Goal: Task Accomplishment & Management: Use online tool/utility

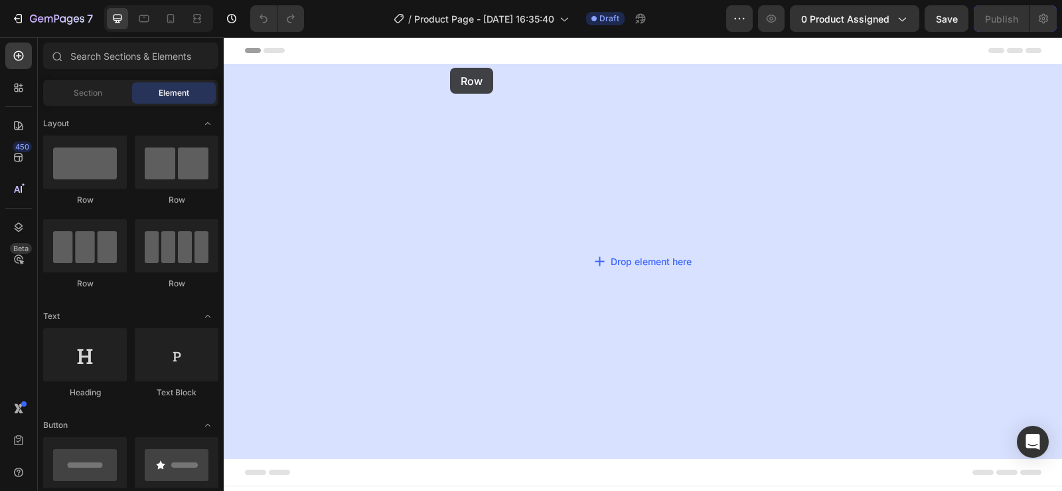
drag, startPoint x: 305, startPoint y: 207, endPoint x: 317, endPoint y: 102, distance: 105.7
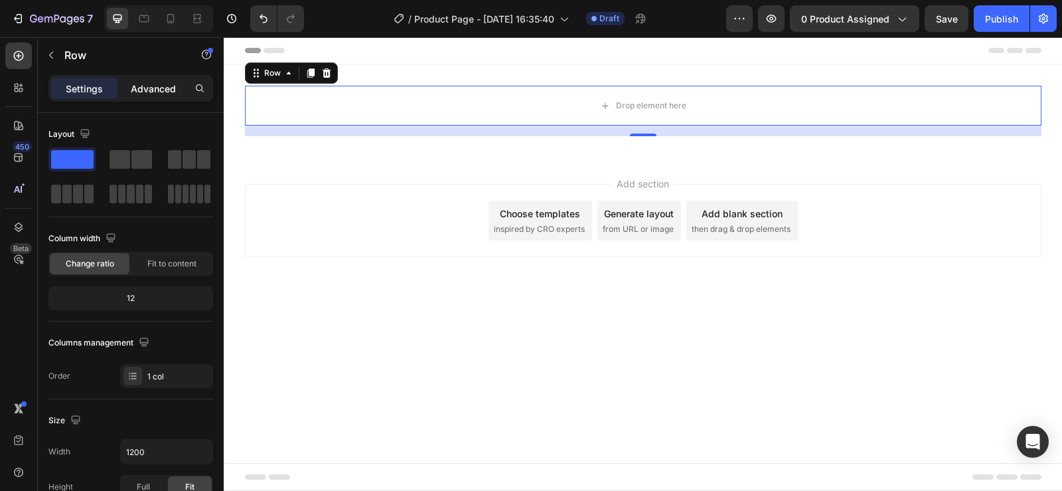
click at [149, 88] on p "Advanced" at bounding box center [153, 89] width 45 height 14
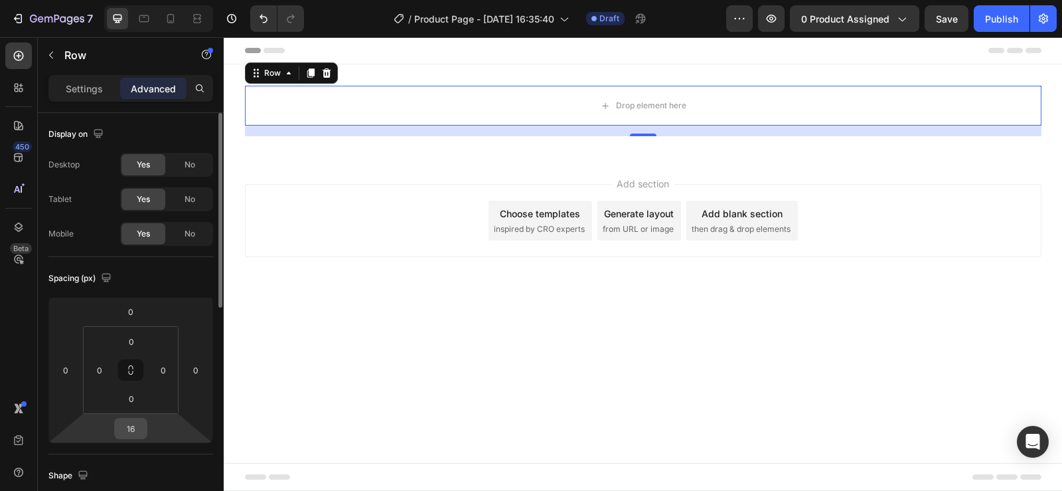
click at [143, 427] on input "16" at bounding box center [131, 428] width 27 height 20
type input "0"
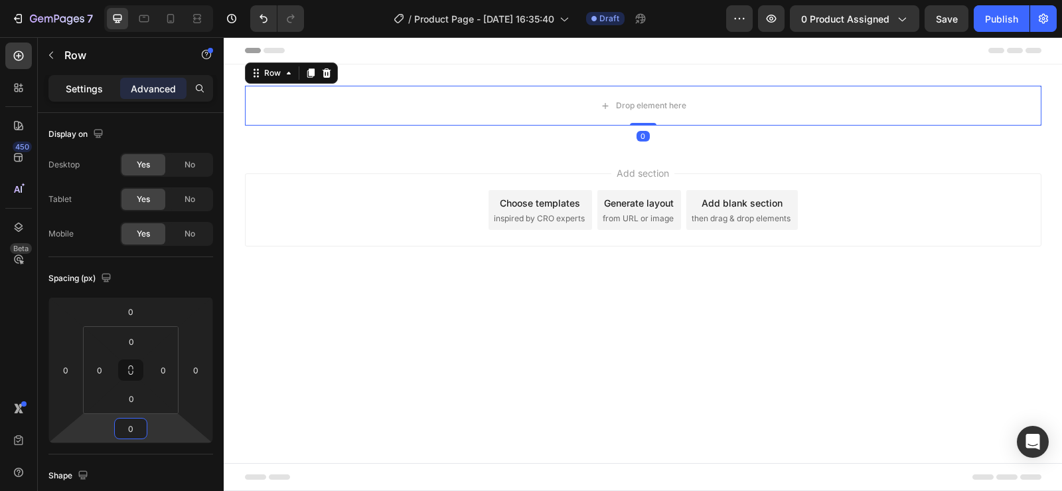
click at [77, 92] on p "Settings" at bounding box center [84, 89] width 37 height 14
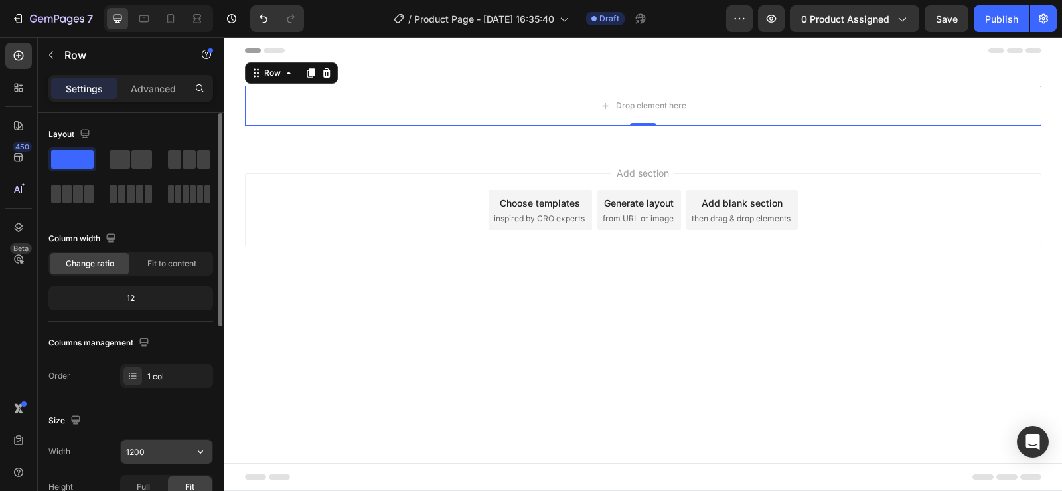
click at [147, 451] on input "1200" at bounding box center [167, 452] width 92 height 24
type input "675"
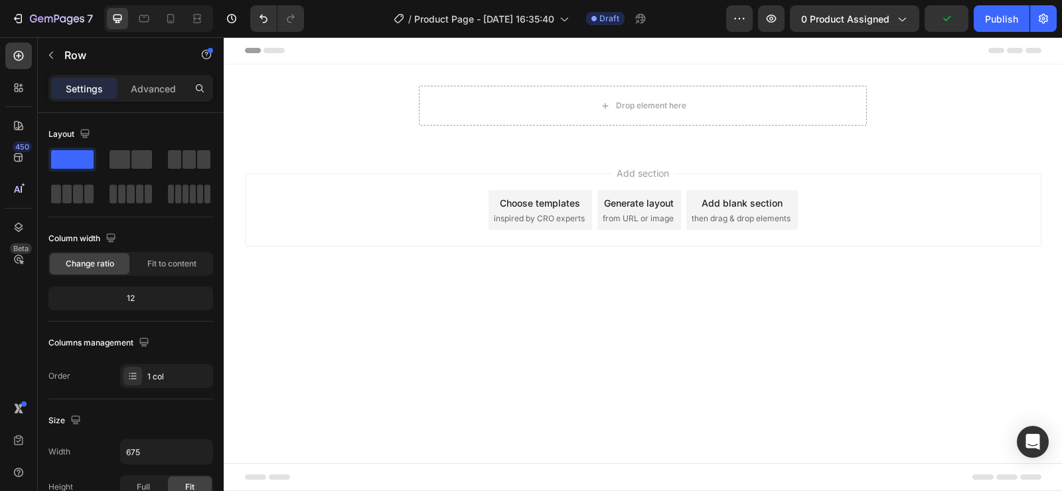
click at [335, 343] on body "Header Drop element here Row Section 1 Root Start with Sections from sidebar Ad…" at bounding box center [643, 264] width 839 height 454
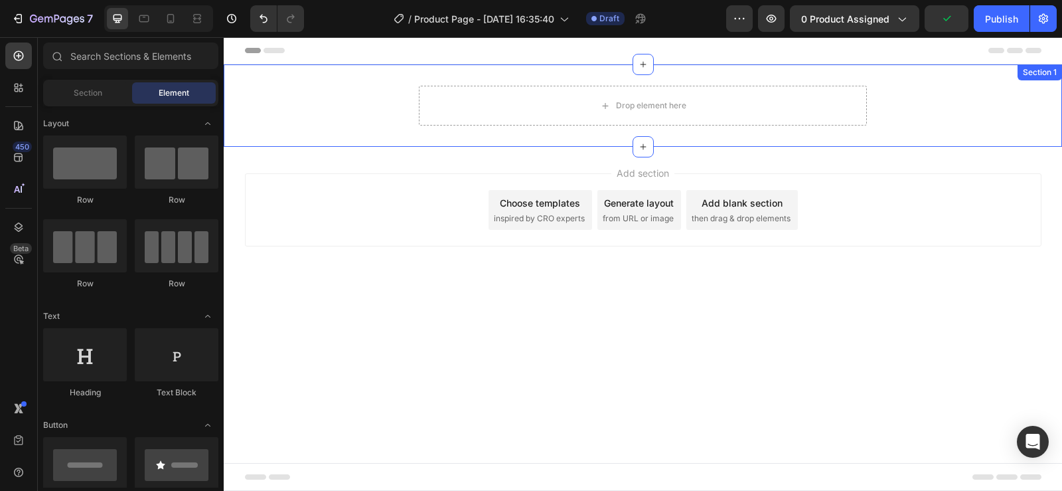
click at [341, 83] on div "Drop element here Row Section 1" at bounding box center [643, 105] width 839 height 82
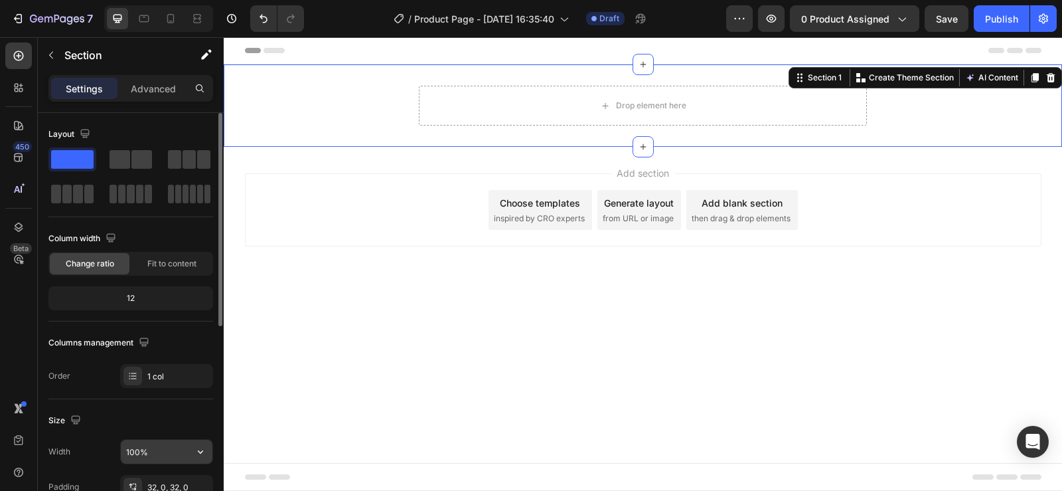
click at [151, 455] on input "100%" at bounding box center [167, 452] width 92 height 24
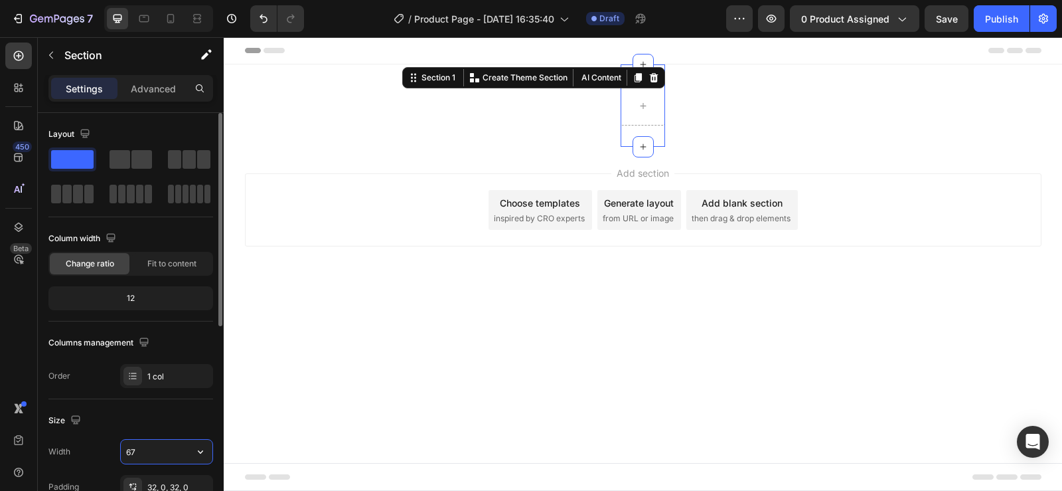
type input "675"
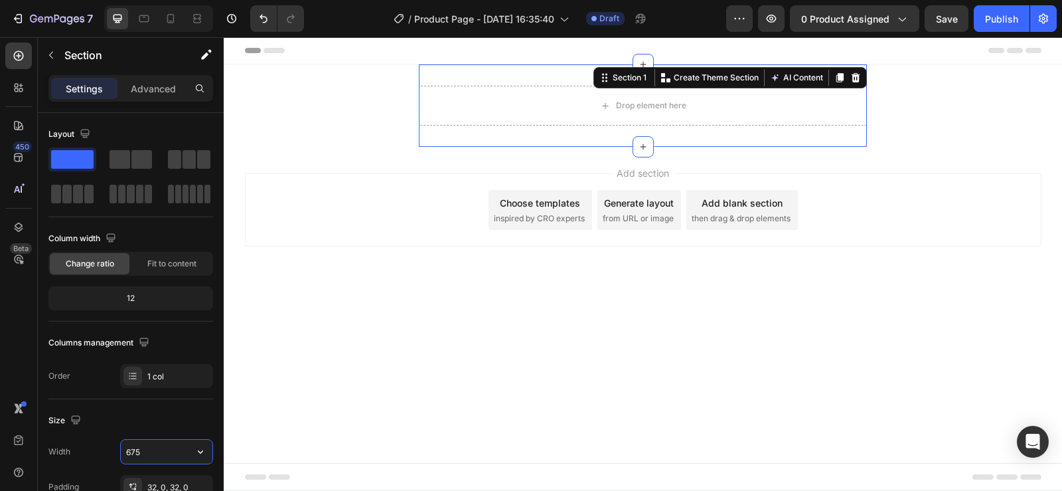
click at [344, 369] on body "Header Drop element here Row Section 1 You can create reusable sections Create …" at bounding box center [643, 264] width 839 height 454
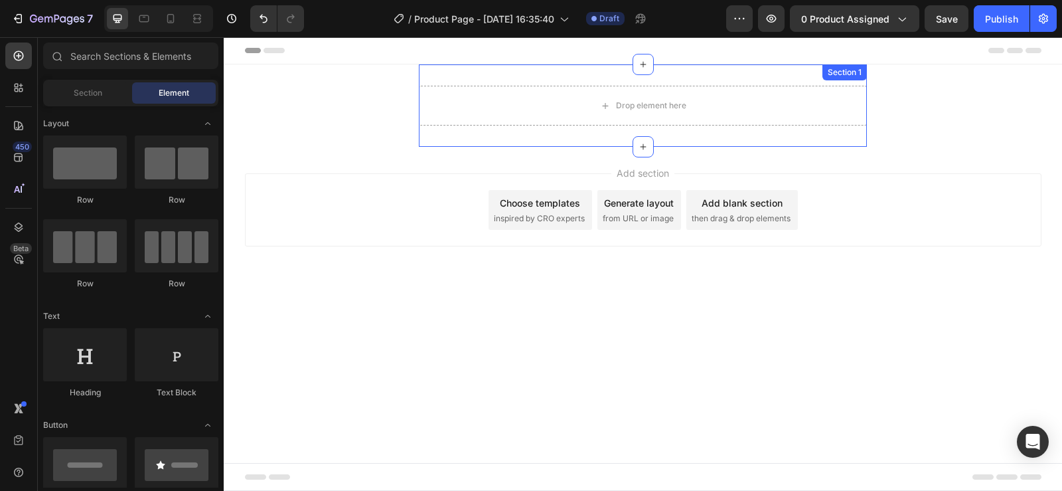
click at [451, 77] on div "Drop element here Row Section 1" at bounding box center [643, 105] width 448 height 82
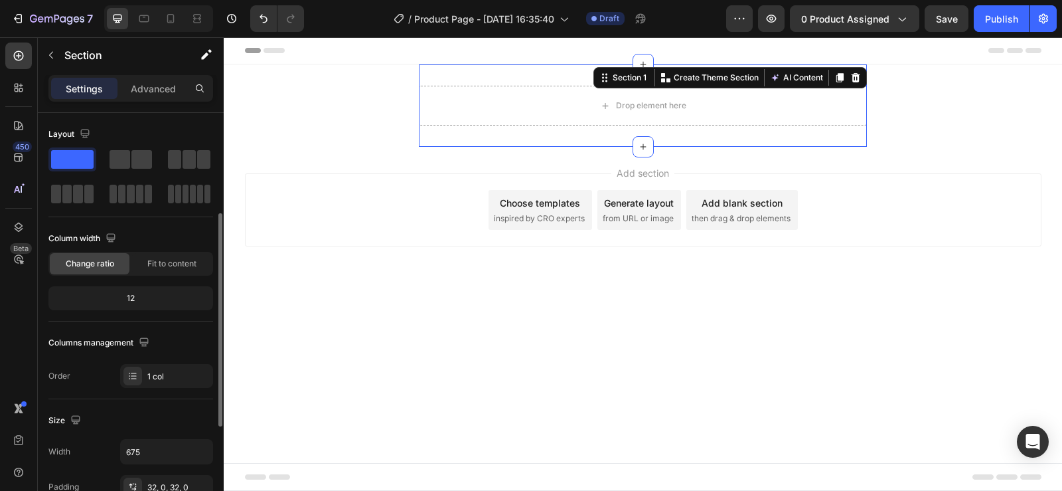
scroll to position [66, 0]
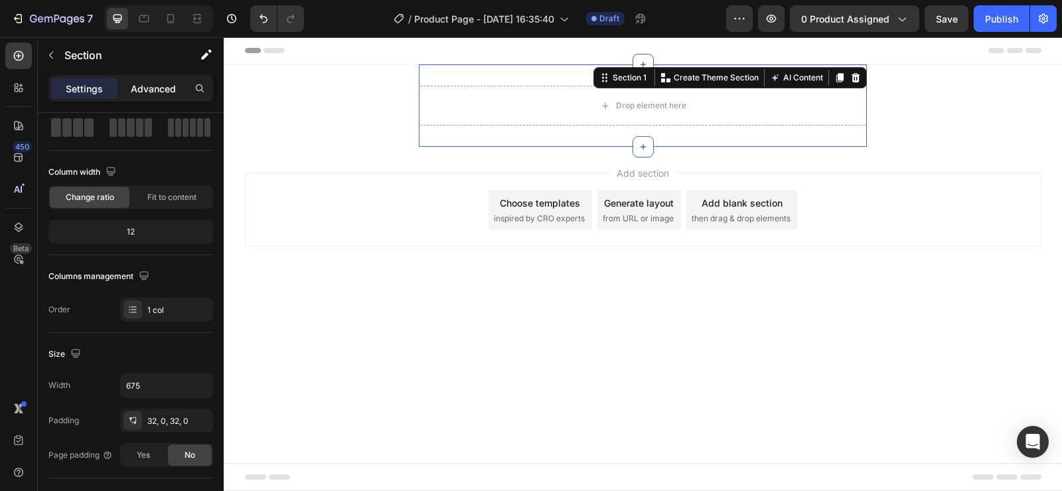
click at [157, 91] on p "Advanced" at bounding box center [153, 89] width 45 height 14
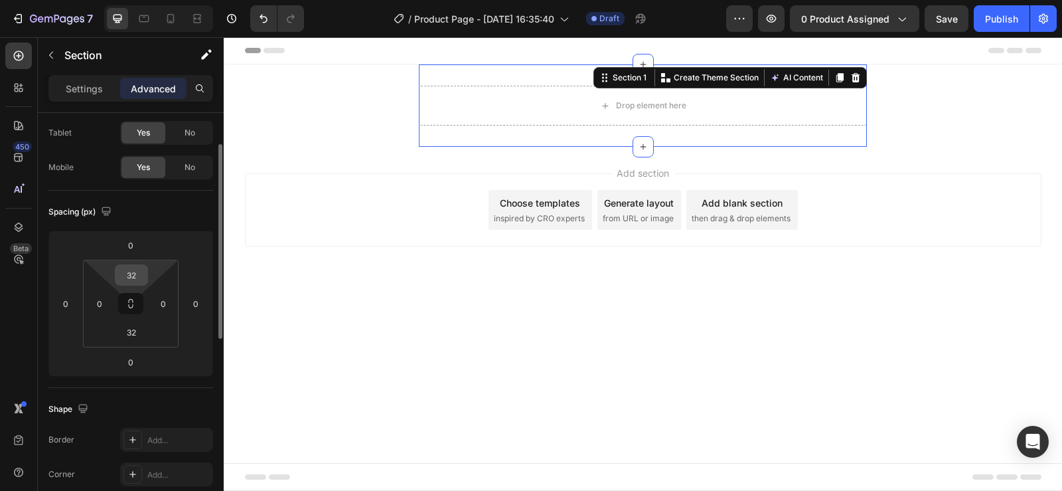
click at [138, 275] on input "32" at bounding box center [131, 275] width 27 height 20
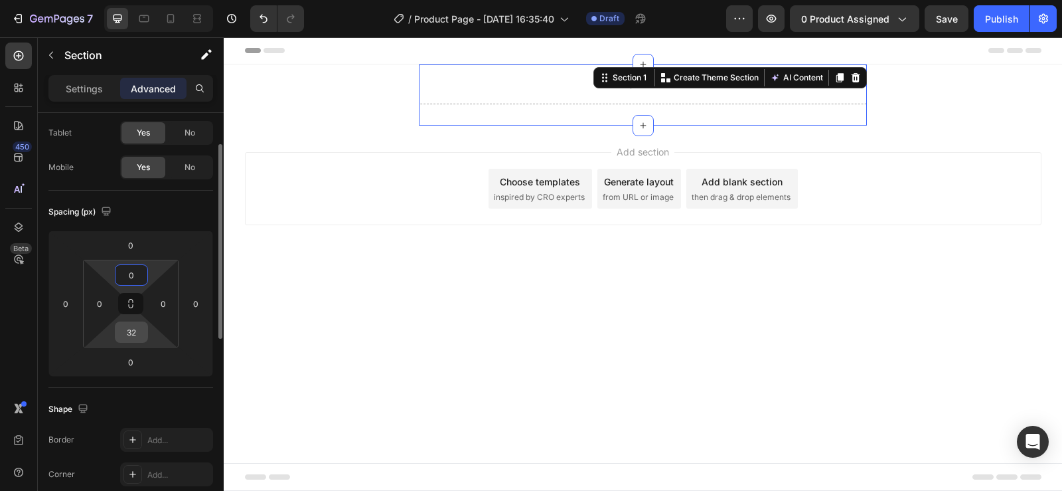
type input "0"
click at [140, 335] on input "32" at bounding box center [131, 332] width 27 height 20
click at [138, 335] on input "320" at bounding box center [131, 332] width 27 height 20
click at [134, 332] on input "320" at bounding box center [131, 332] width 27 height 20
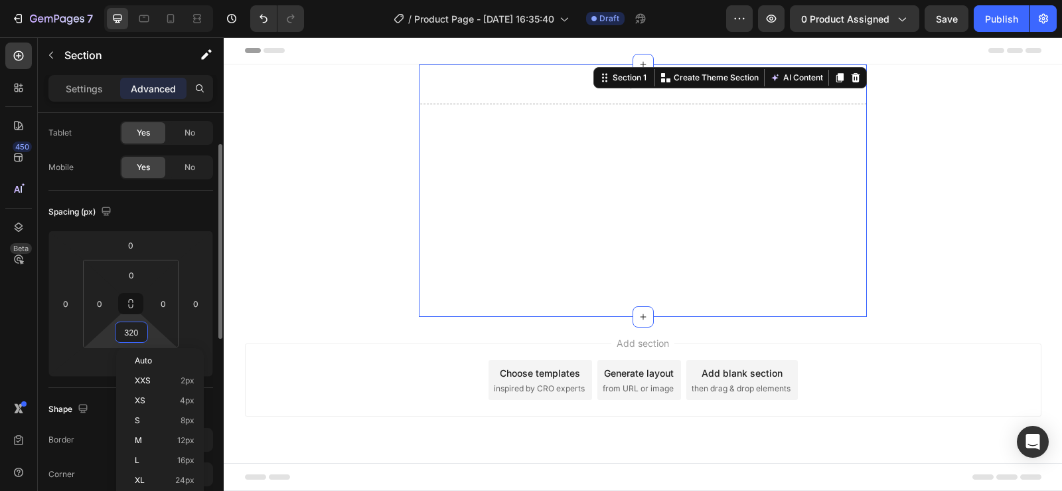
type input "0"
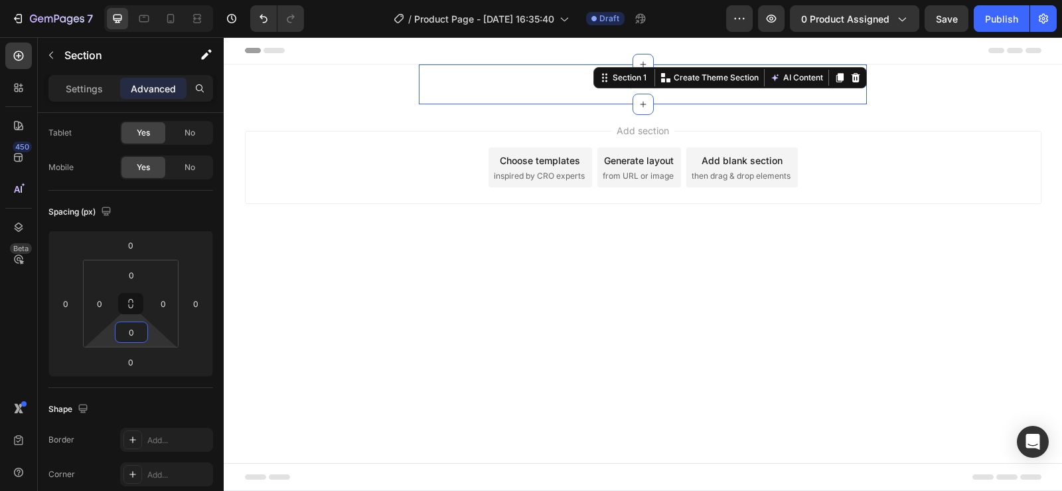
click at [345, 381] on body "Header Drop element here Row Section 1 You can create reusable sections Create …" at bounding box center [643, 264] width 839 height 454
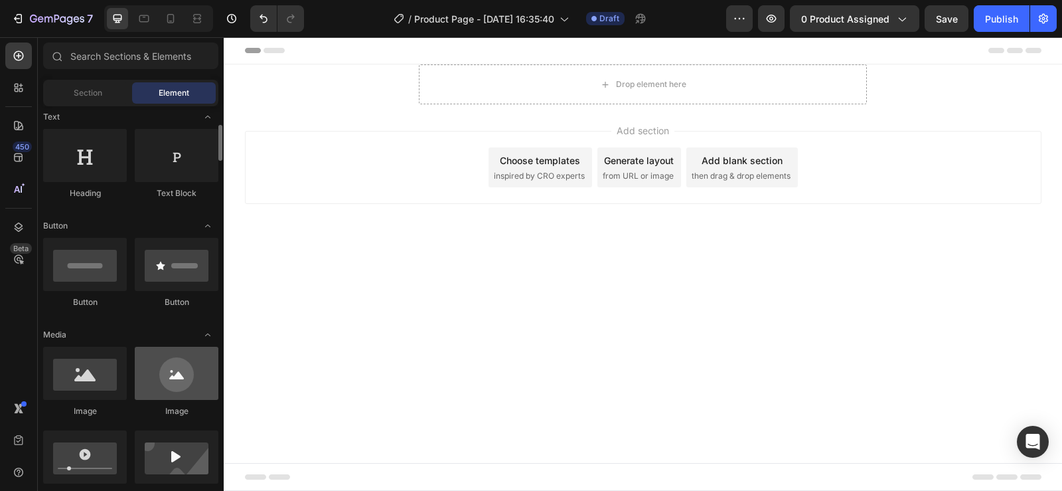
scroll to position [266, 0]
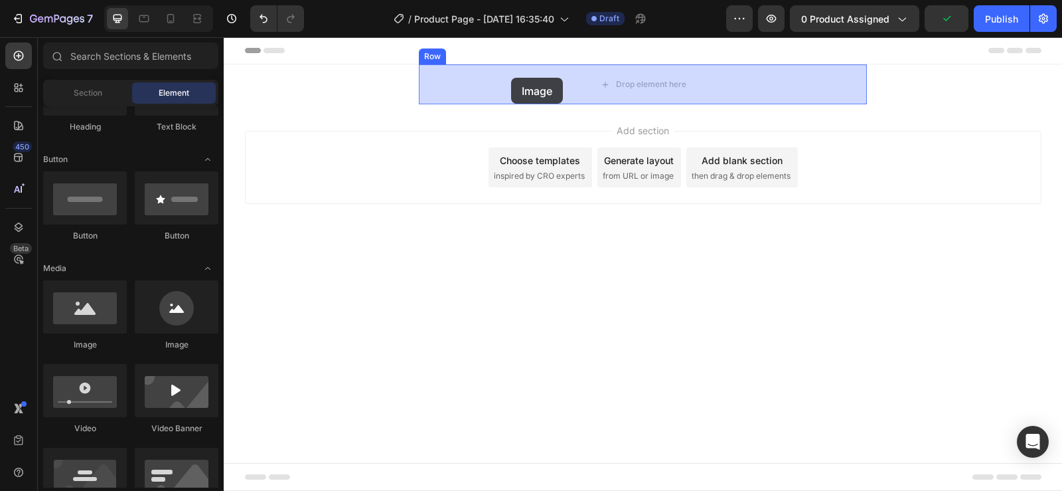
drag, startPoint x: 318, startPoint y: 362, endPoint x: 511, endPoint y: 78, distance: 343.7
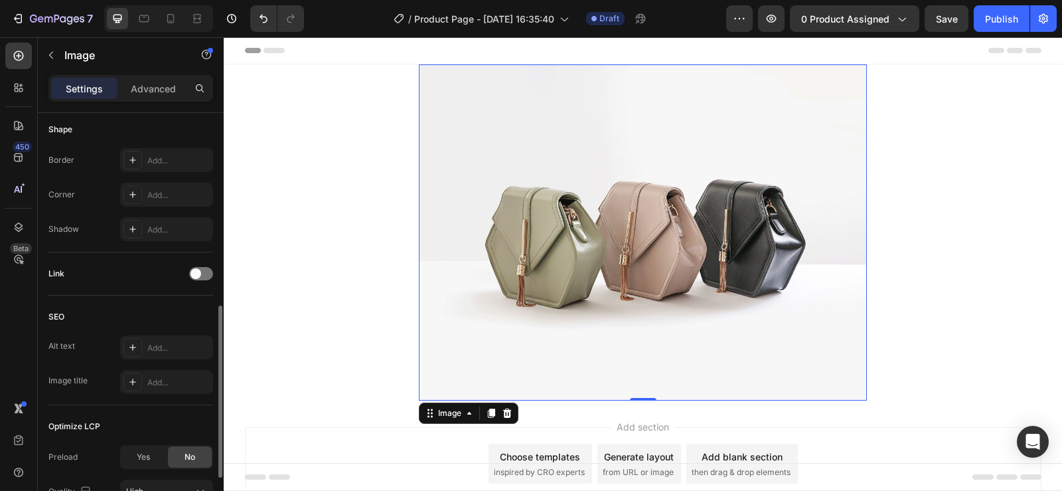
scroll to position [587, 0]
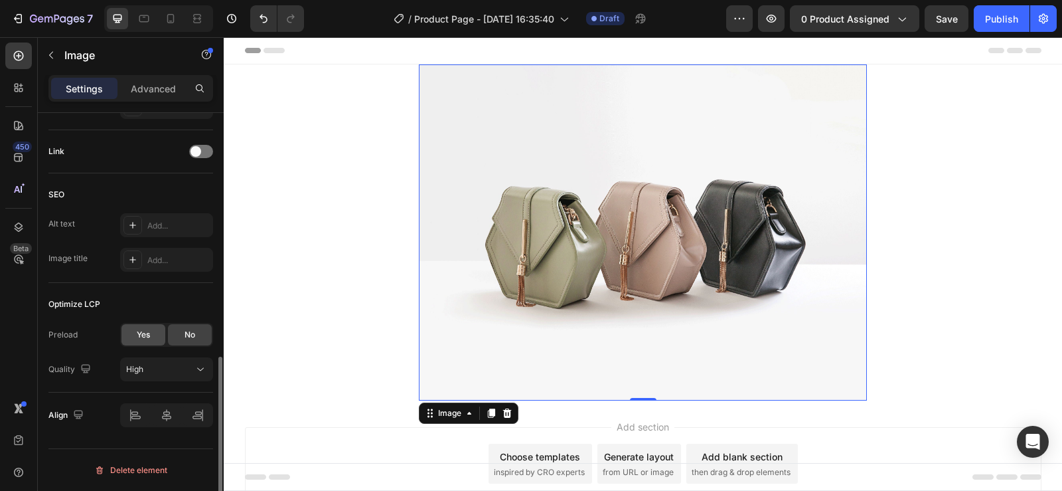
click at [147, 336] on span "Yes" at bounding box center [143, 335] width 13 height 12
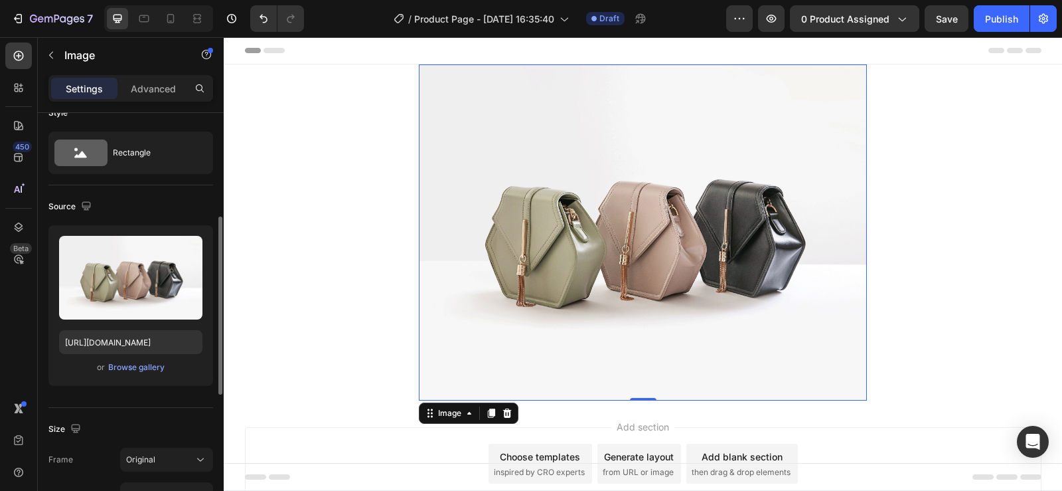
scroll to position [0, 0]
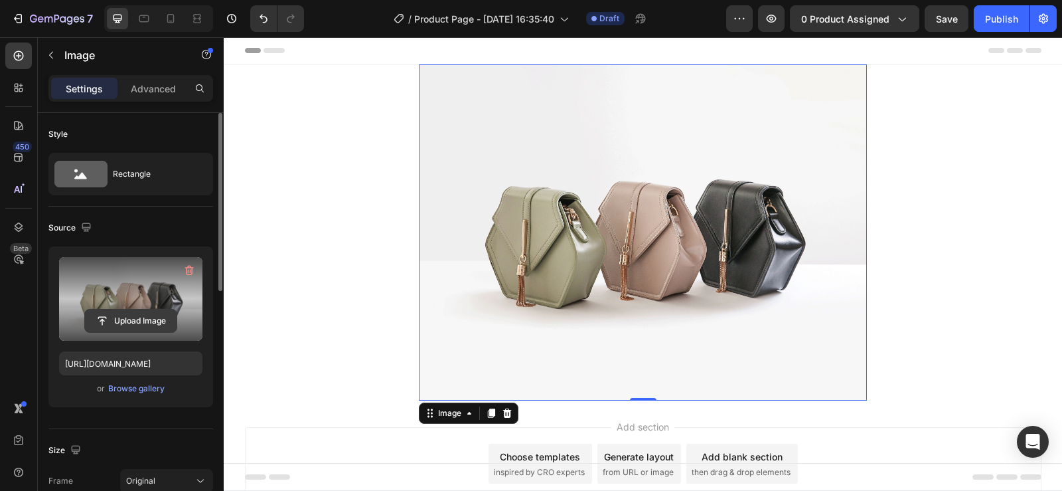
click at [133, 327] on input "file" at bounding box center [131, 320] width 92 height 23
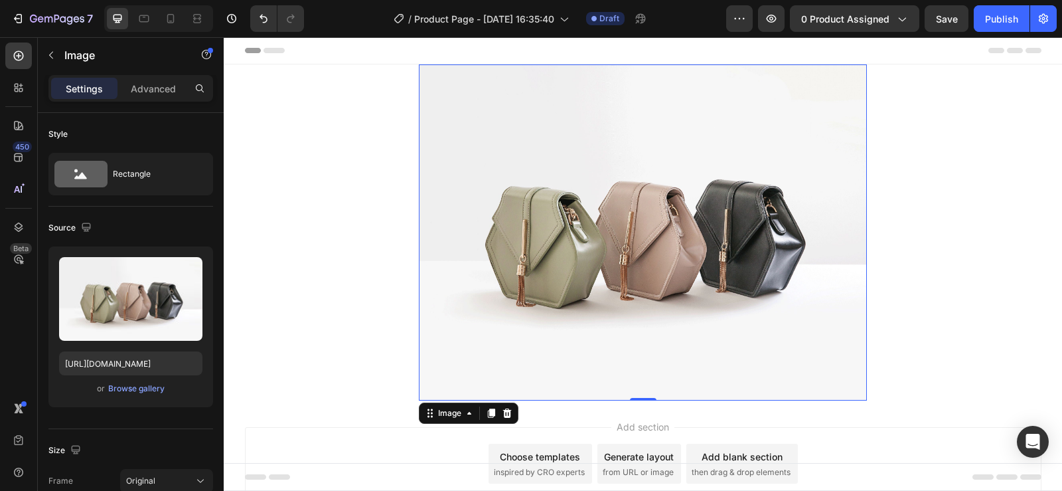
click at [572, 117] on img at bounding box center [643, 232] width 448 height 336
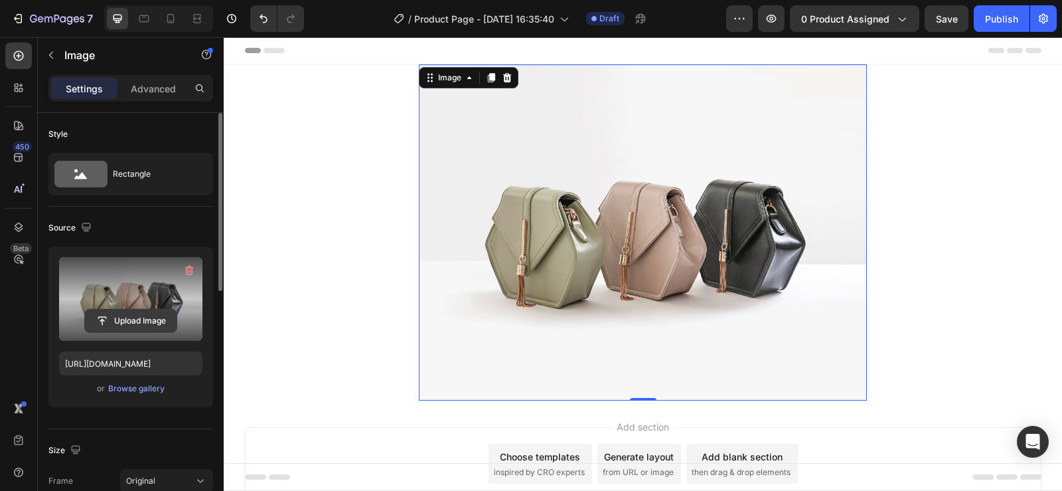
click at [115, 319] on input "file" at bounding box center [131, 320] width 92 height 23
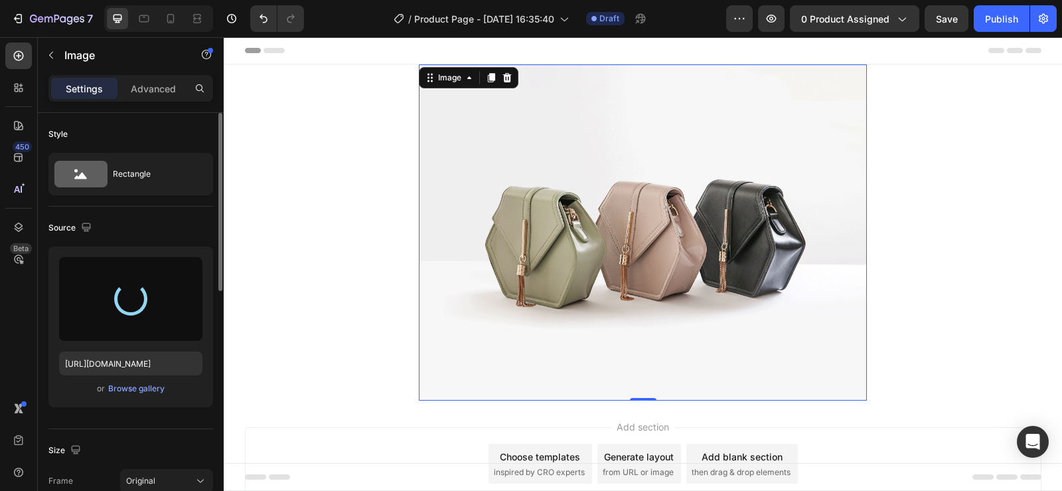
type input "[URL][DOMAIN_NAME]"
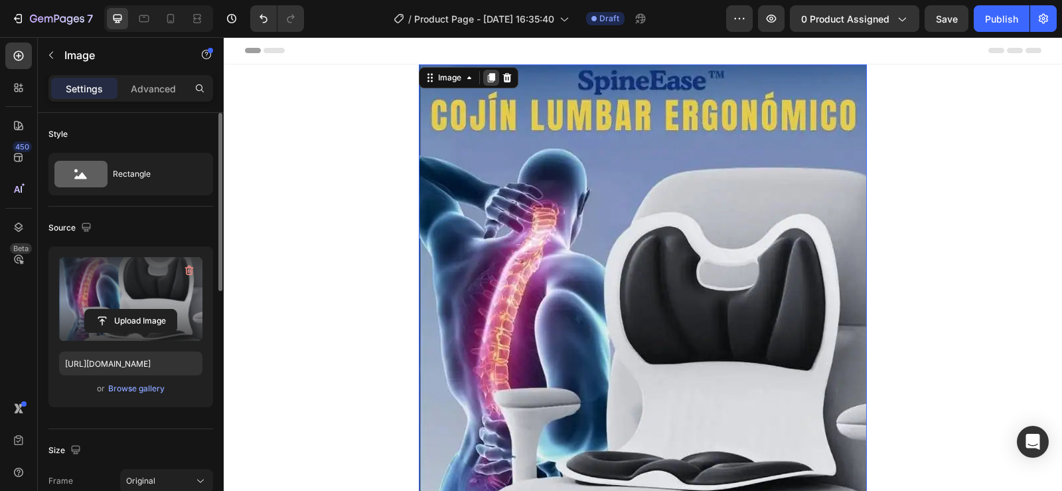
drag, startPoint x: 489, startPoint y: 79, endPoint x: 705, endPoint y: 46, distance: 218.2
click at [489, 79] on icon at bounding box center [491, 77] width 7 height 9
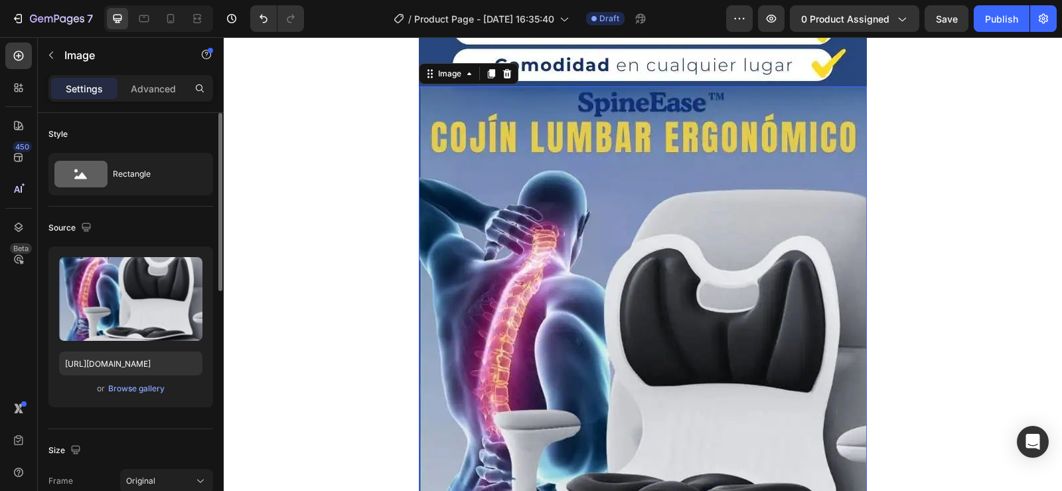
scroll to position [578, 0]
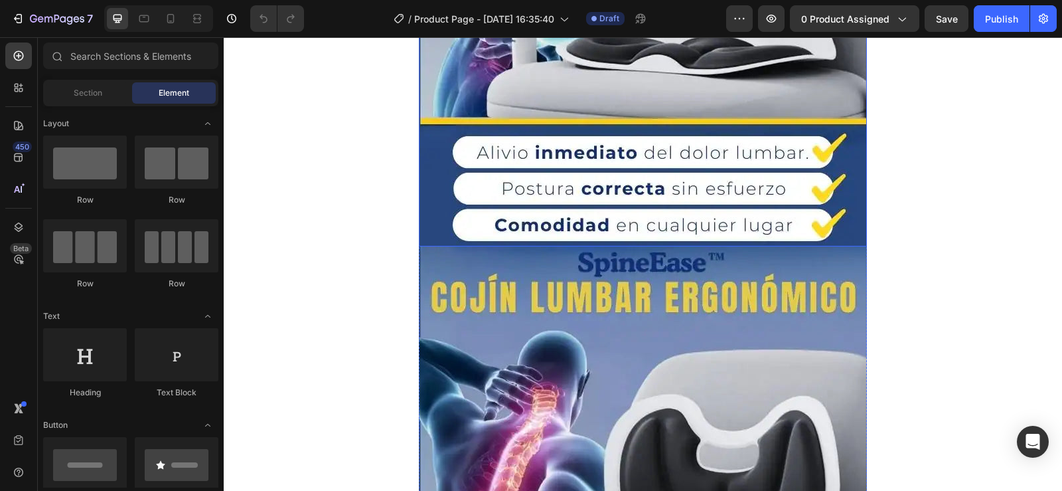
scroll to position [465, 0]
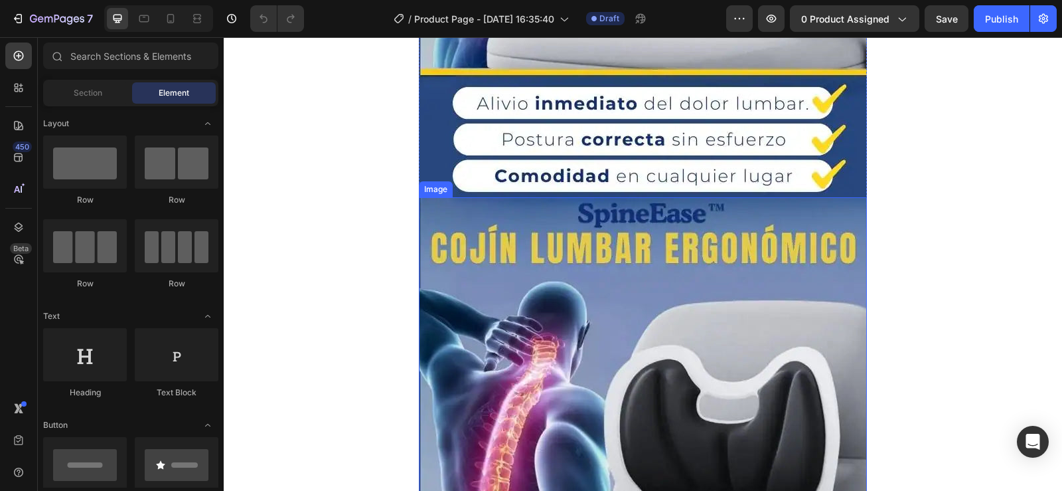
drag, startPoint x: 655, startPoint y: 261, endPoint x: 647, endPoint y: 254, distance: 10.4
click at [655, 261] on img at bounding box center [643, 496] width 448 height 598
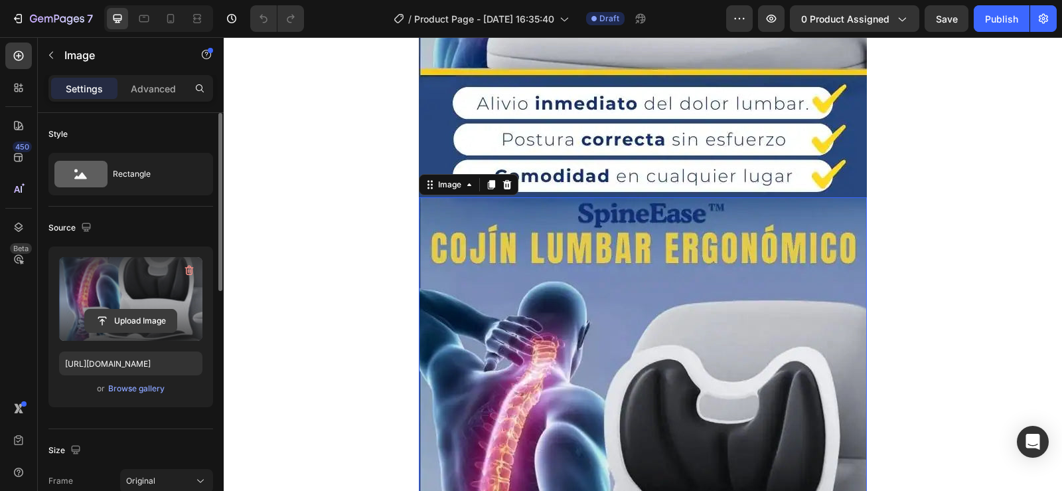
click at [134, 325] on input "file" at bounding box center [131, 320] width 92 height 23
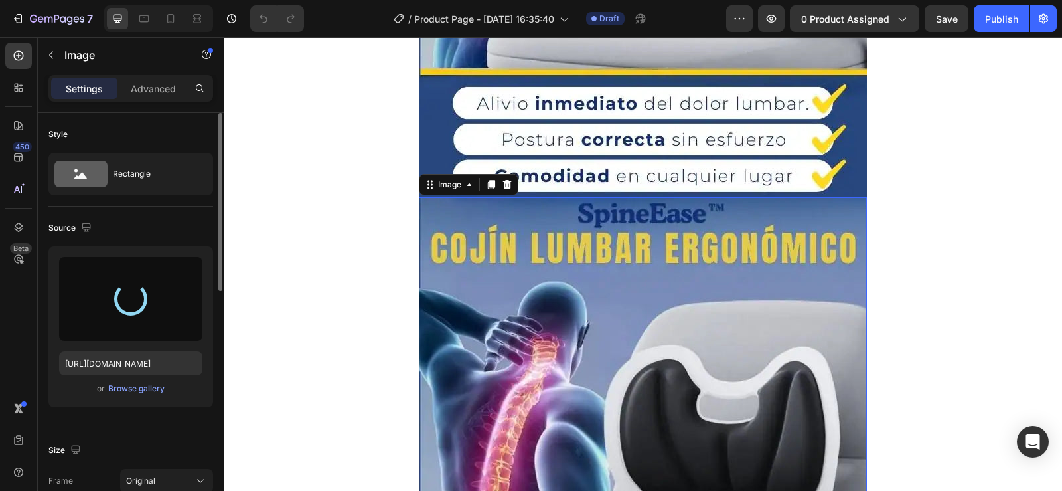
type input "[URL][DOMAIN_NAME]"
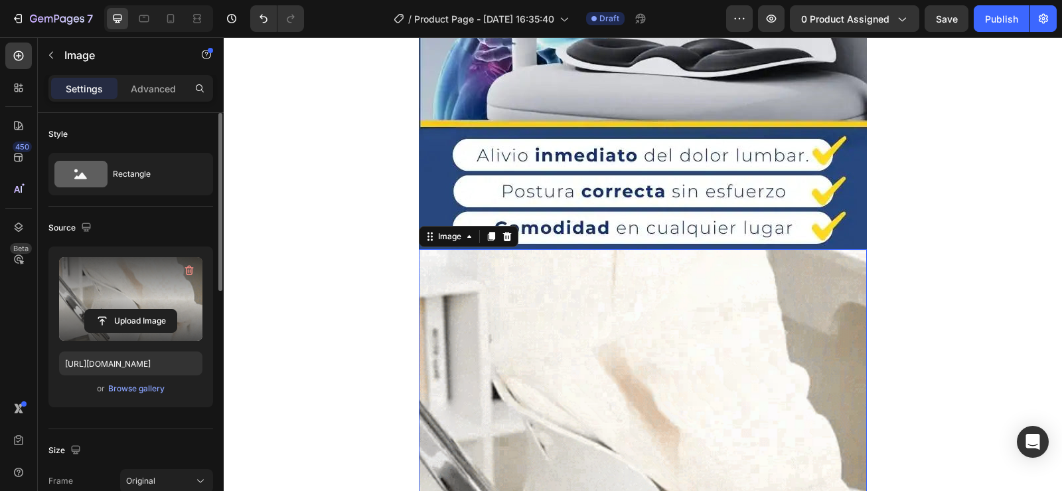
scroll to position [398, 0]
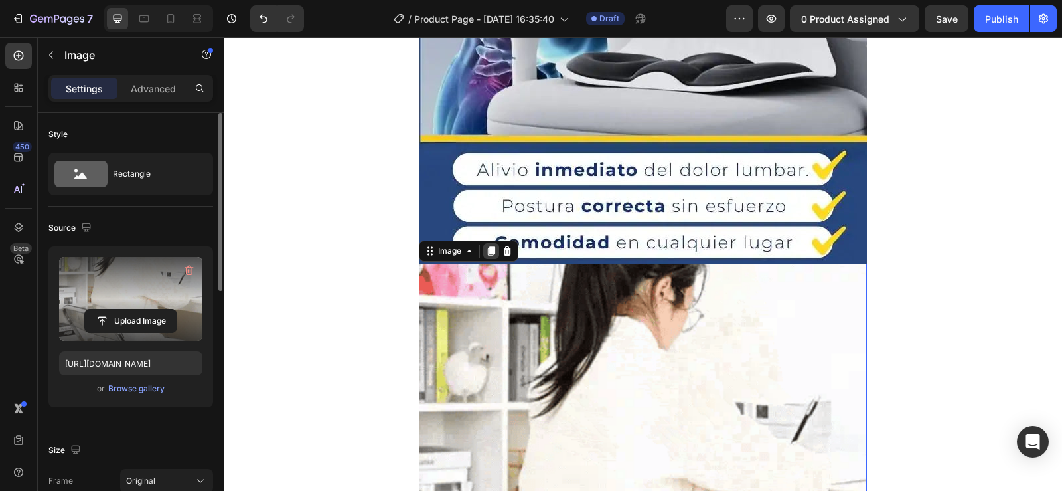
click at [486, 258] on div at bounding box center [491, 251] width 16 height 16
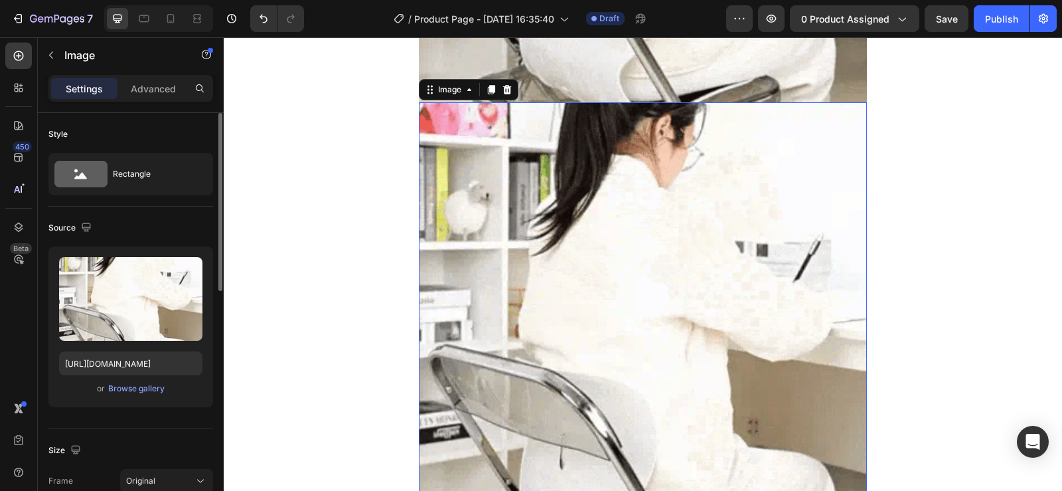
scroll to position [1027, 0]
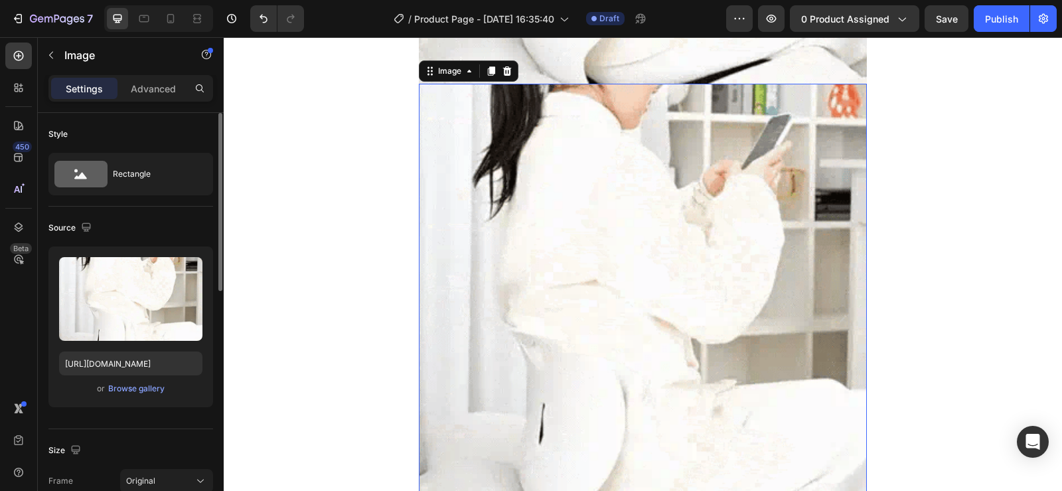
click at [524, 293] on img at bounding box center [643, 308] width 448 height 448
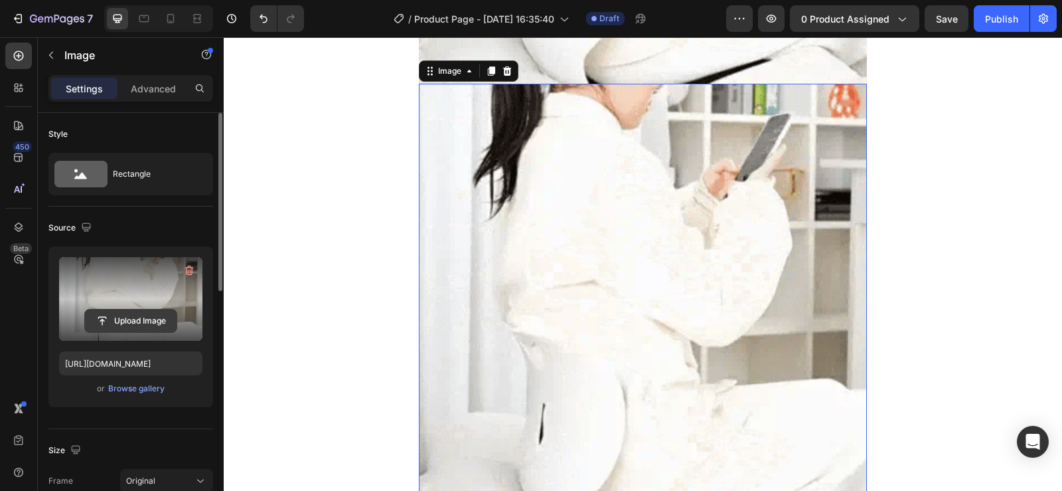
click at [140, 323] on input "file" at bounding box center [131, 320] width 92 height 23
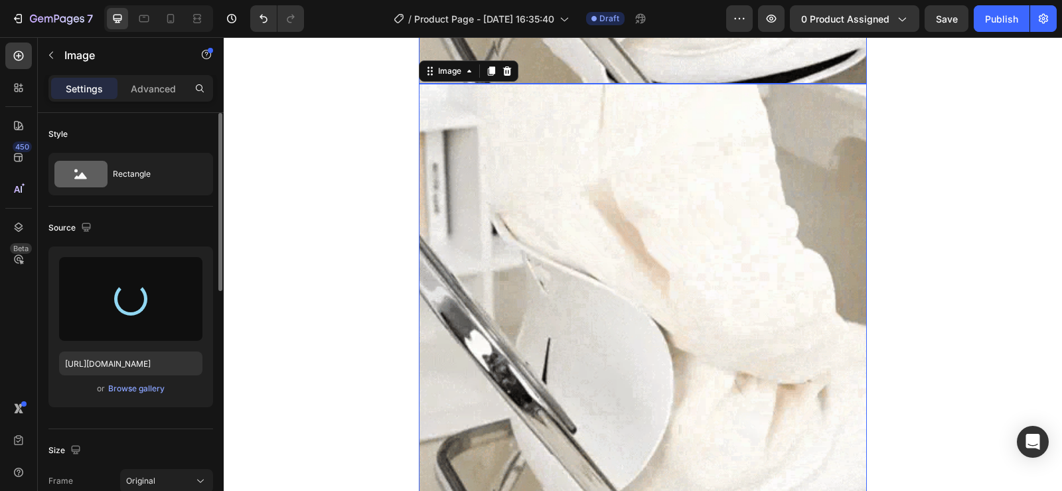
type input "[URL][DOMAIN_NAME]"
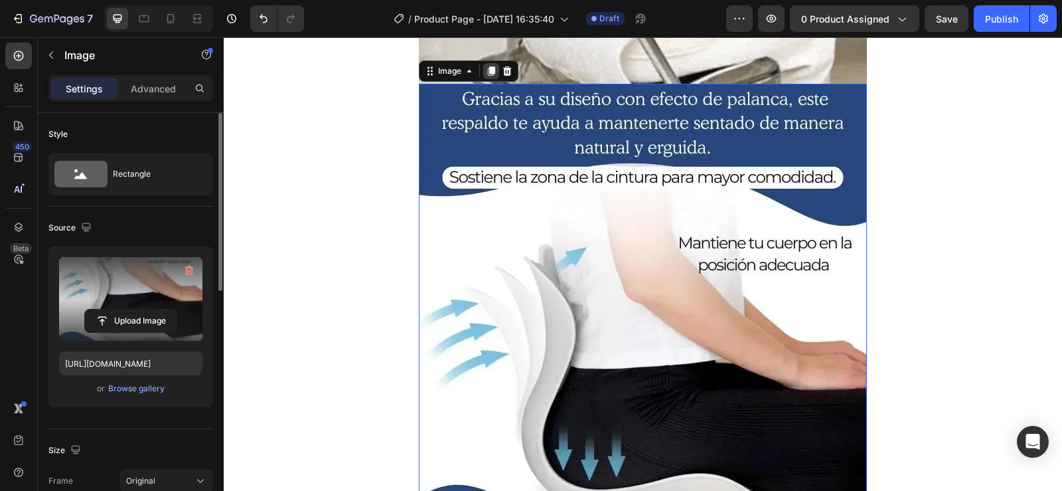
click at [491, 72] on icon at bounding box center [491, 71] width 11 height 11
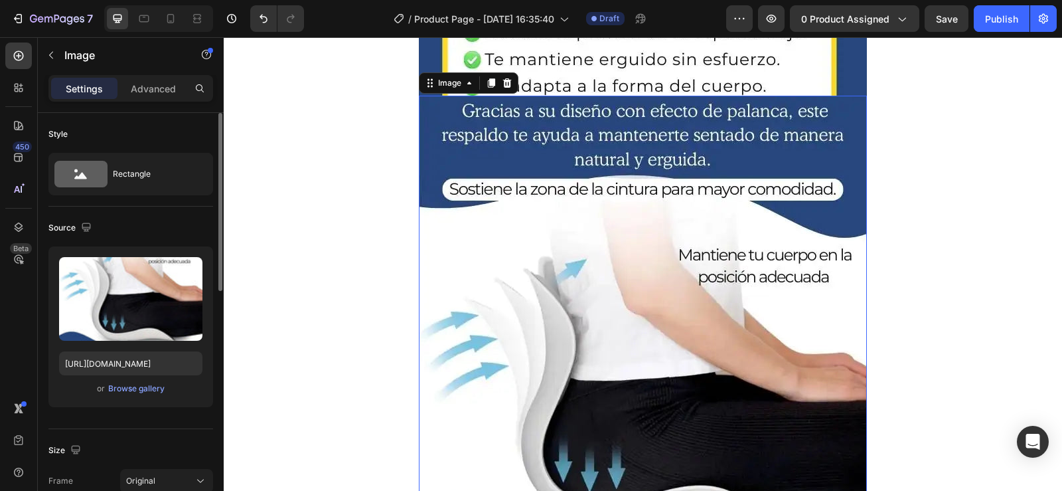
scroll to position [1624, 0]
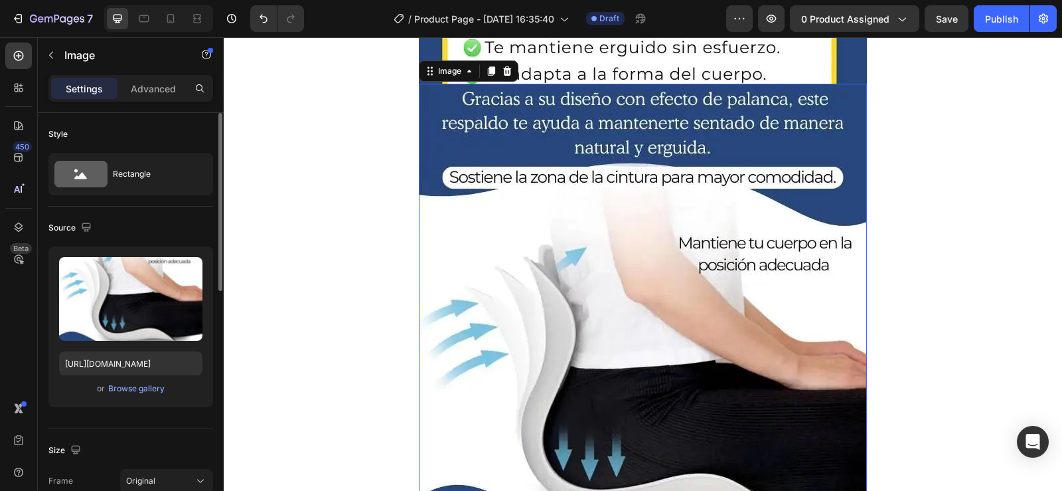
click at [577, 185] on img at bounding box center [643, 383] width 448 height 598
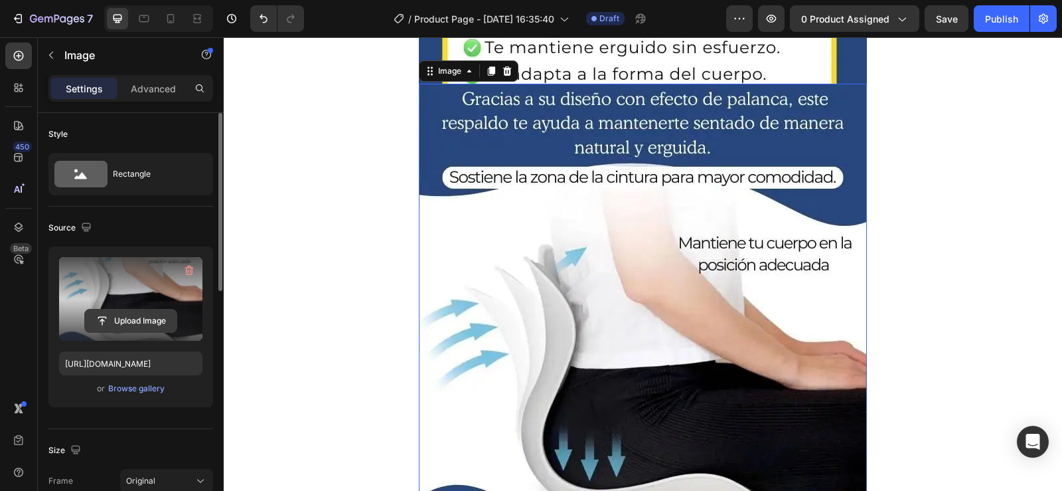
click at [137, 314] on input "file" at bounding box center [131, 320] width 92 height 23
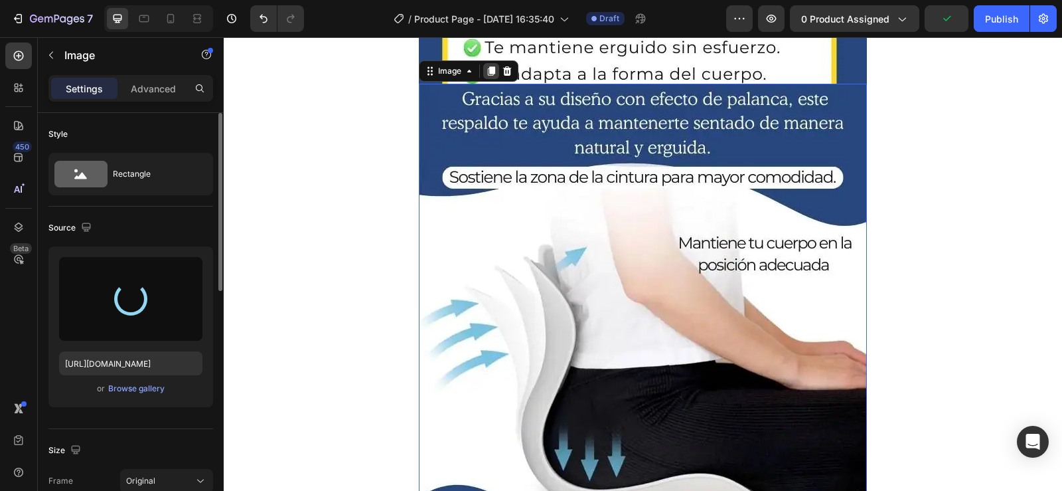
type input "[URL][DOMAIN_NAME]"
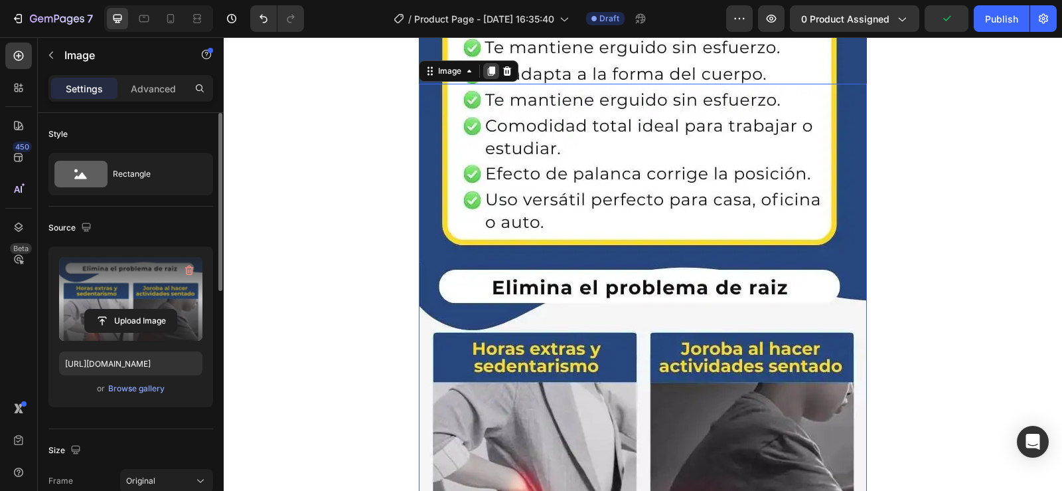
click at [488, 77] on div at bounding box center [491, 71] width 16 height 16
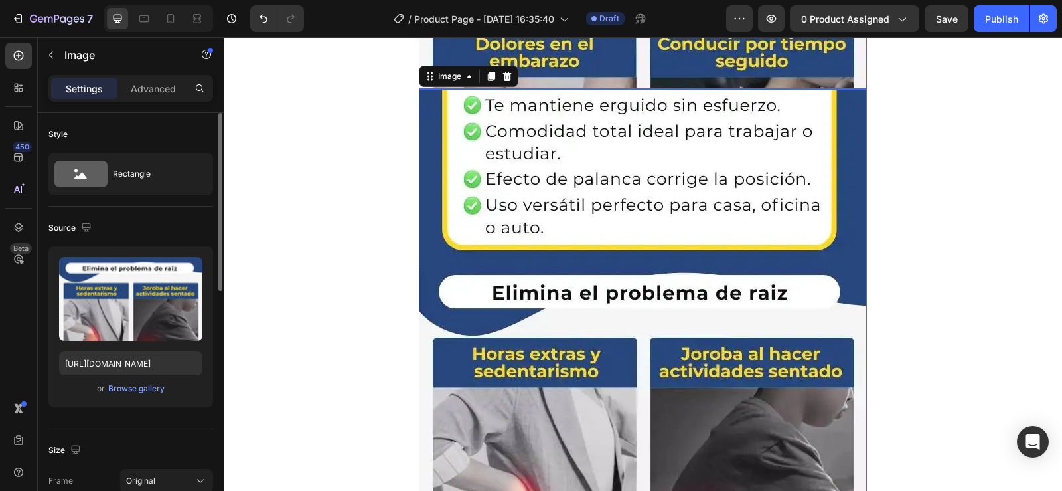
scroll to position [2222, 0]
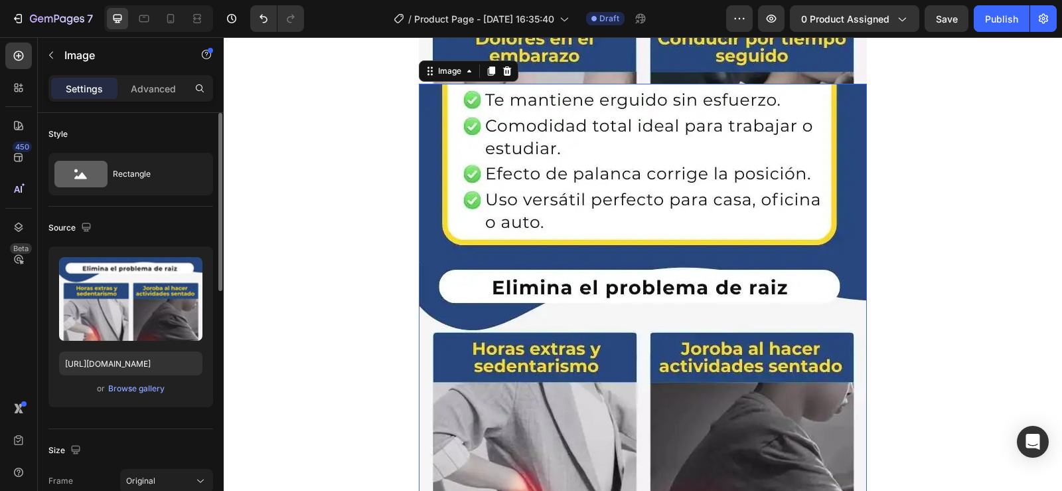
click at [512, 179] on img at bounding box center [643, 383] width 448 height 598
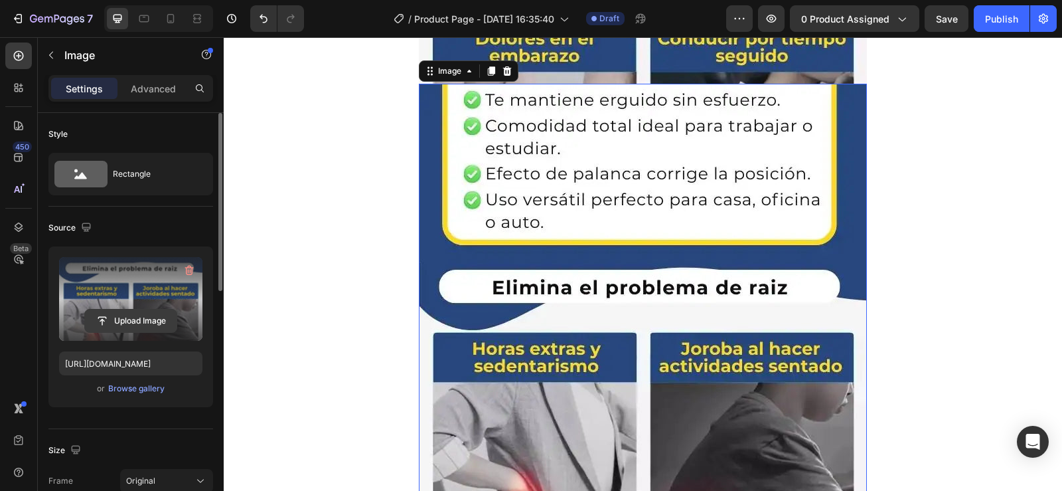
click at [120, 316] on input "file" at bounding box center [131, 320] width 92 height 23
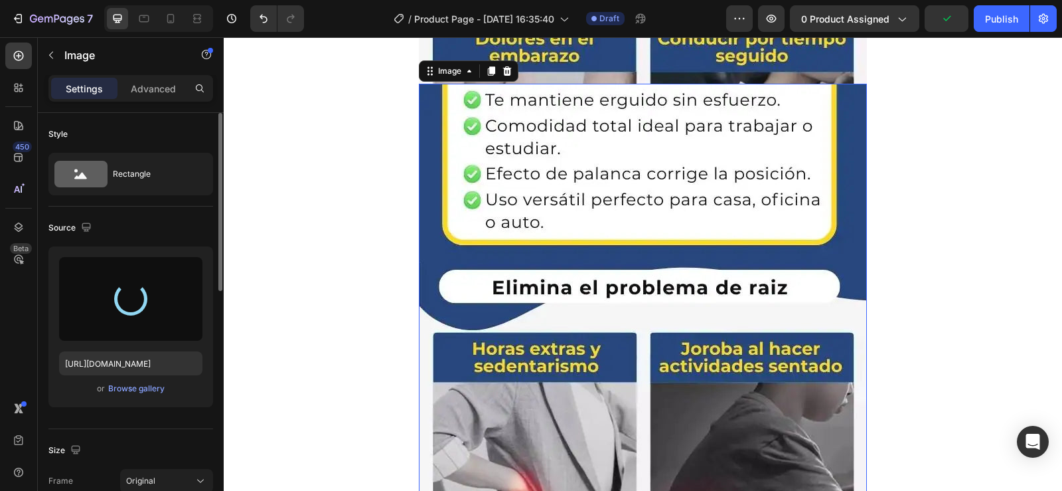
type input "[URL][DOMAIN_NAME]"
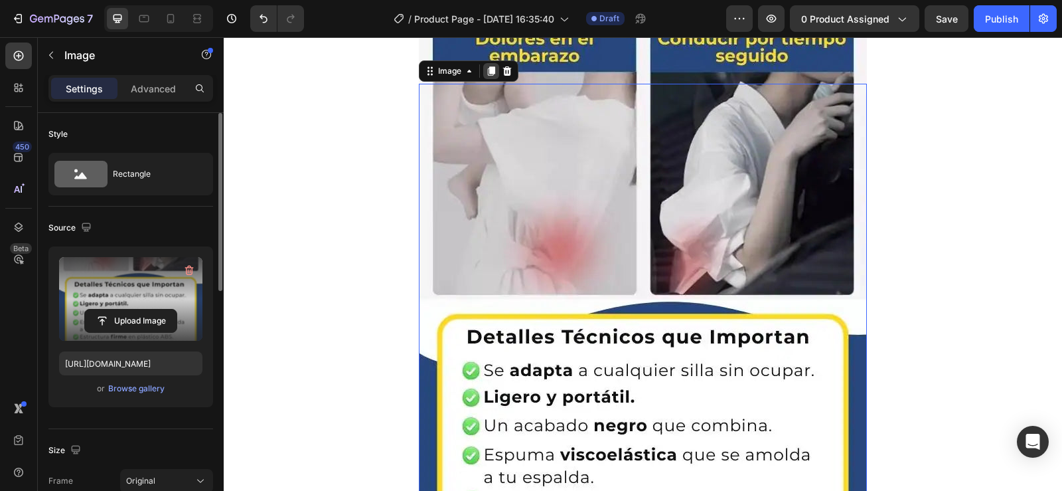
click at [486, 68] on icon at bounding box center [491, 71] width 11 height 11
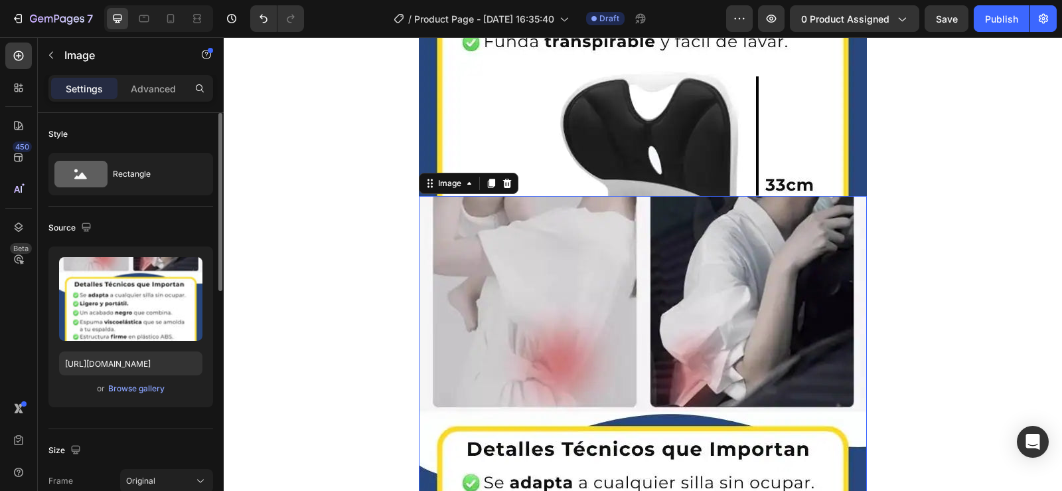
scroll to position [2819, 0]
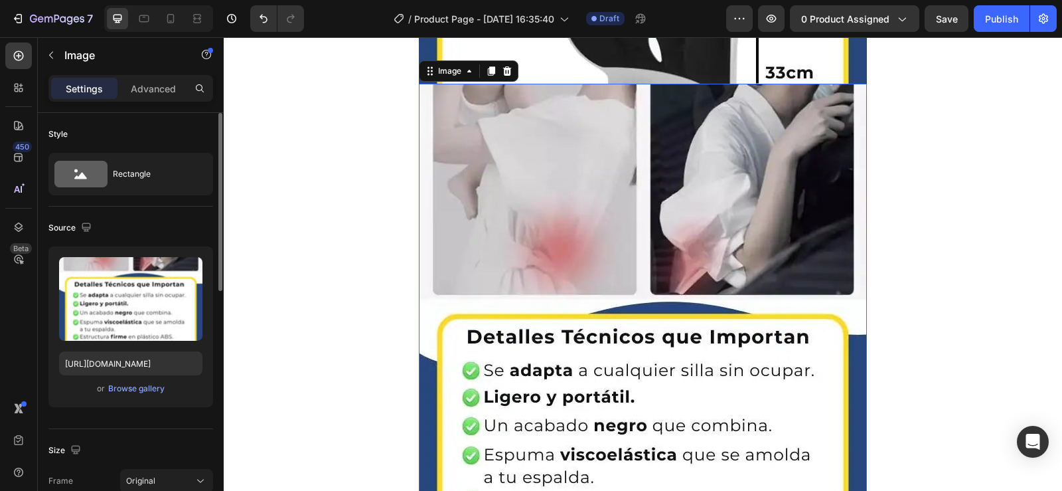
drag, startPoint x: 512, startPoint y: 149, endPoint x: 473, endPoint y: 143, distance: 39.0
click at [513, 149] on img at bounding box center [643, 383] width 448 height 598
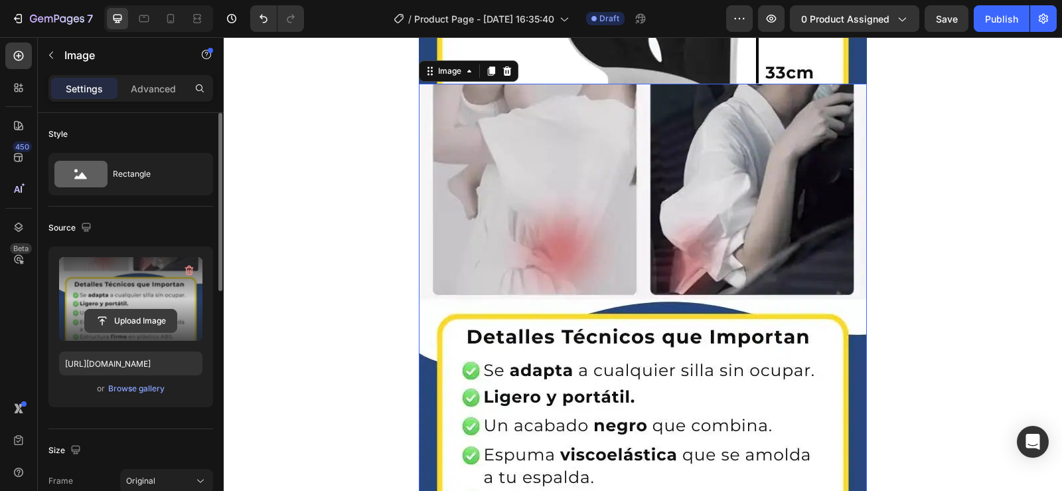
click at [147, 319] on input "file" at bounding box center [131, 320] width 92 height 23
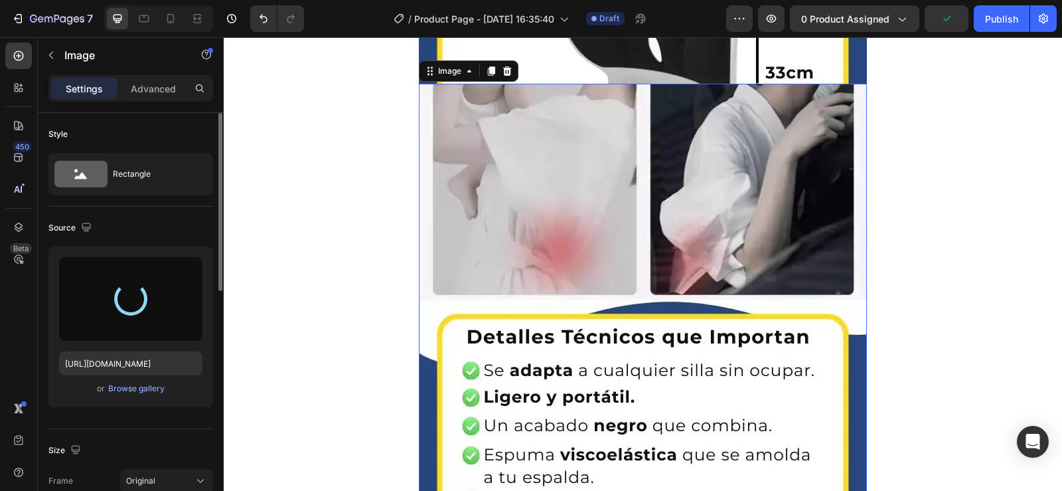
type input "[URL][DOMAIN_NAME]"
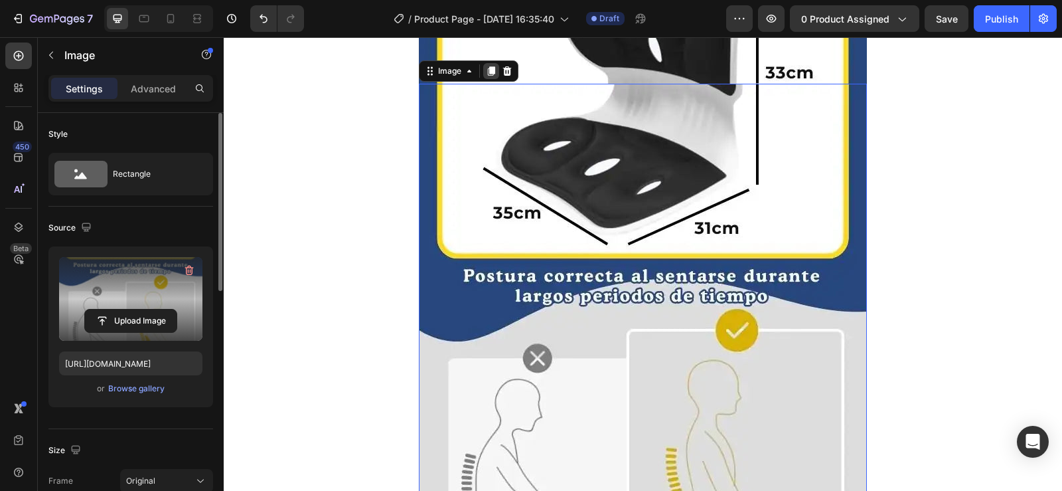
click at [485, 77] on div at bounding box center [491, 71] width 16 height 16
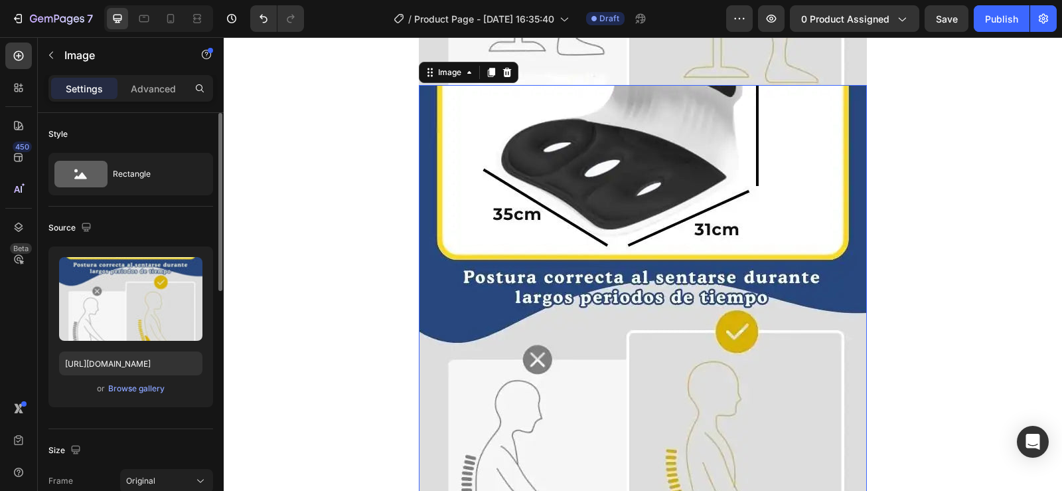
scroll to position [3417, 0]
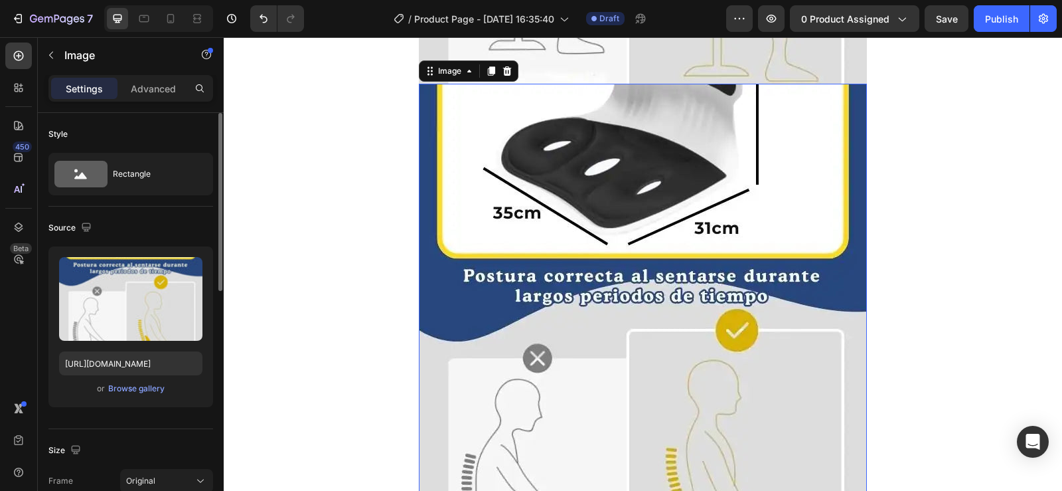
click at [510, 141] on img at bounding box center [643, 383] width 448 height 598
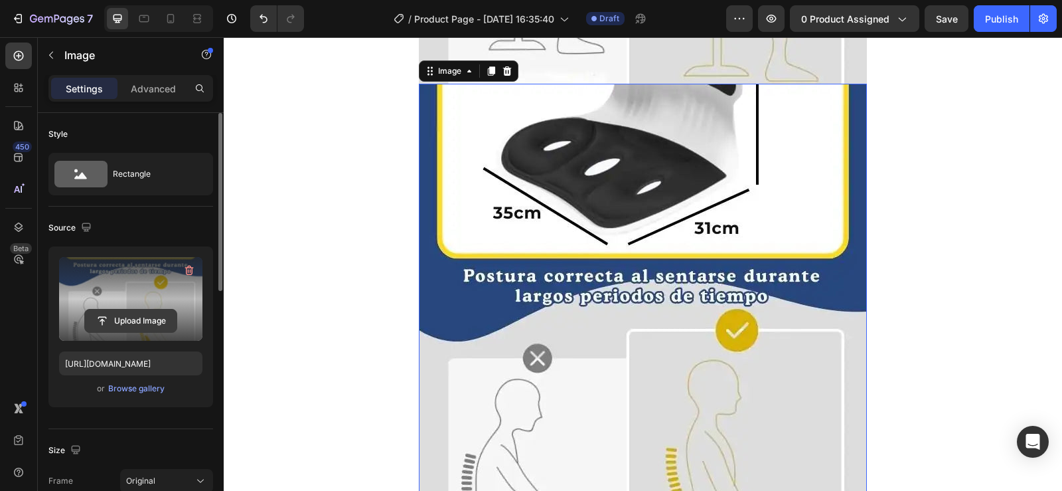
click at [122, 319] on input "file" at bounding box center [131, 320] width 92 height 23
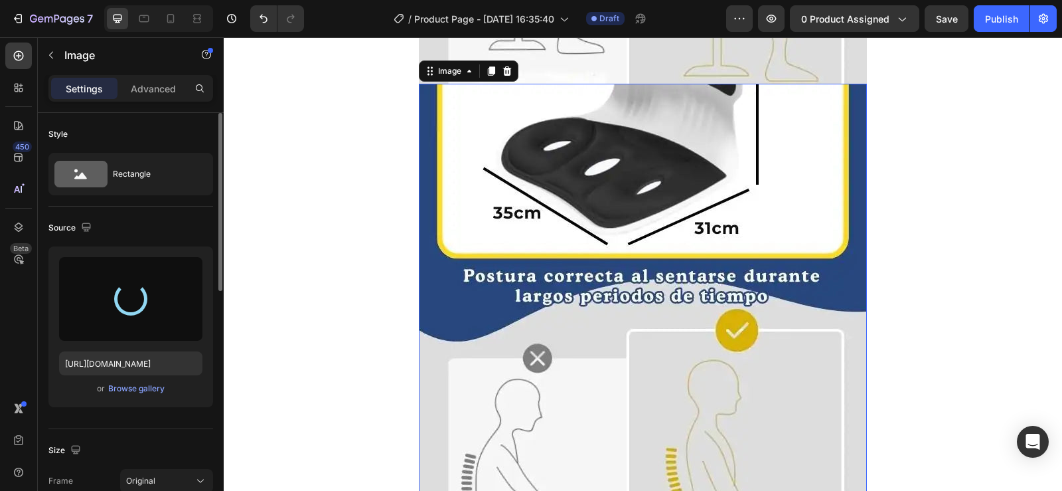
type input "[URL][DOMAIN_NAME]"
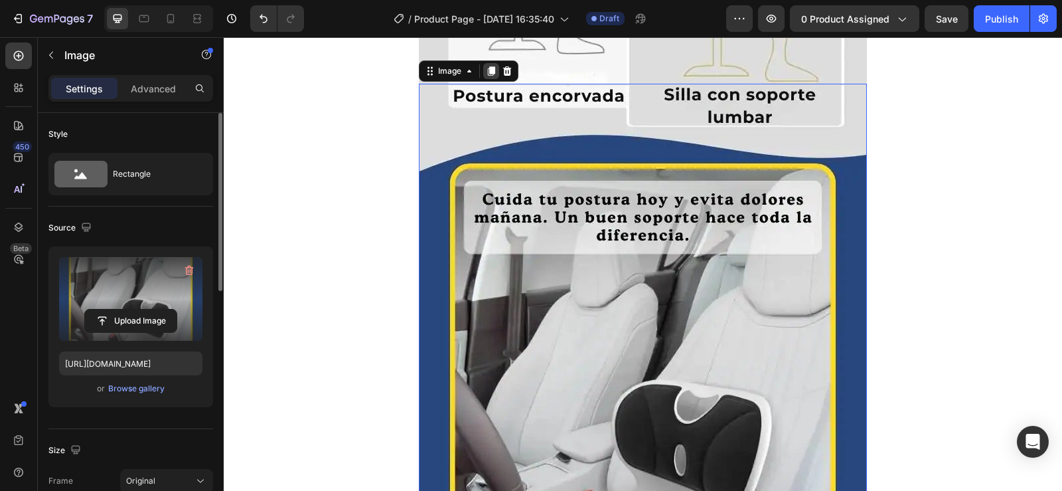
click at [488, 72] on icon at bounding box center [491, 70] width 7 height 9
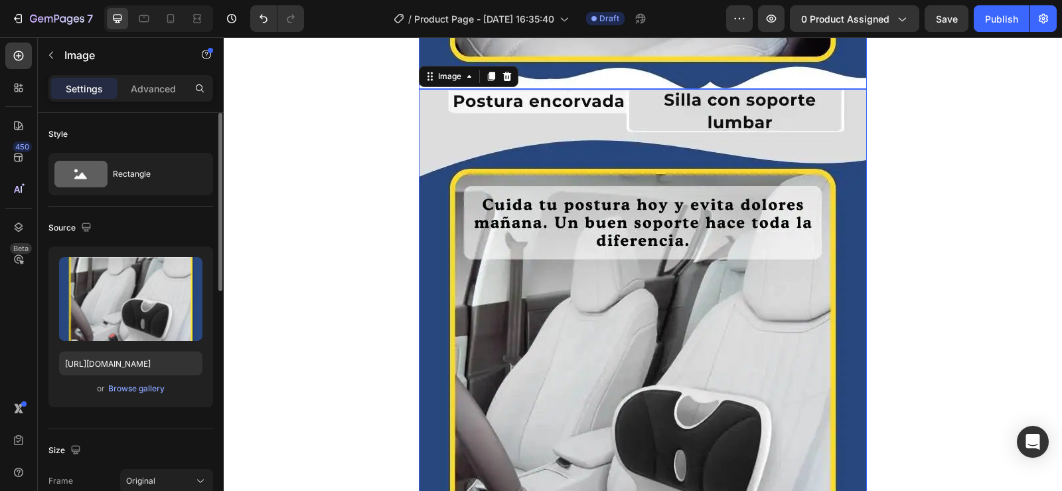
scroll to position [4015, 0]
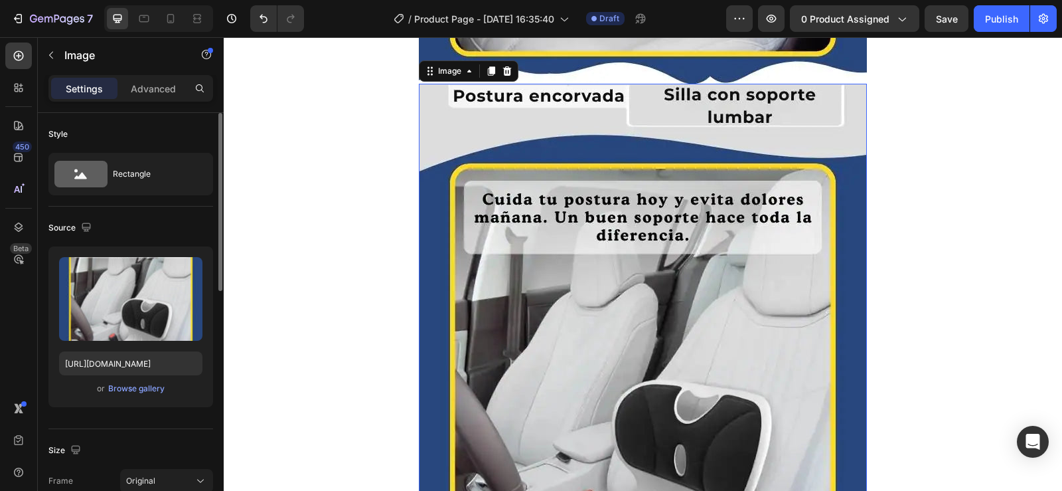
click at [519, 182] on img at bounding box center [643, 383] width 448 height 598
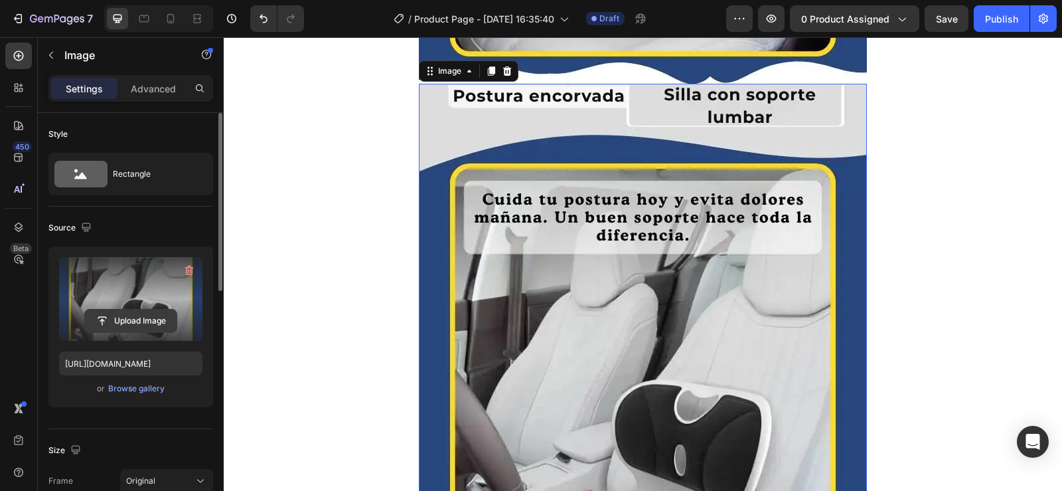
click at [133, 320] on input "file" at bounding box center [131, 320] width 92 height 23
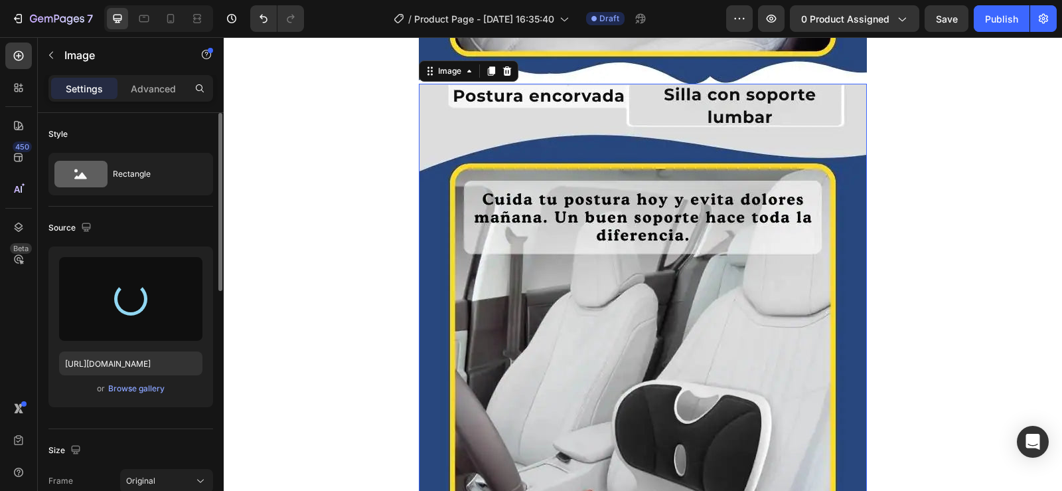
type input "[URL][DOMAIN_NAME]"
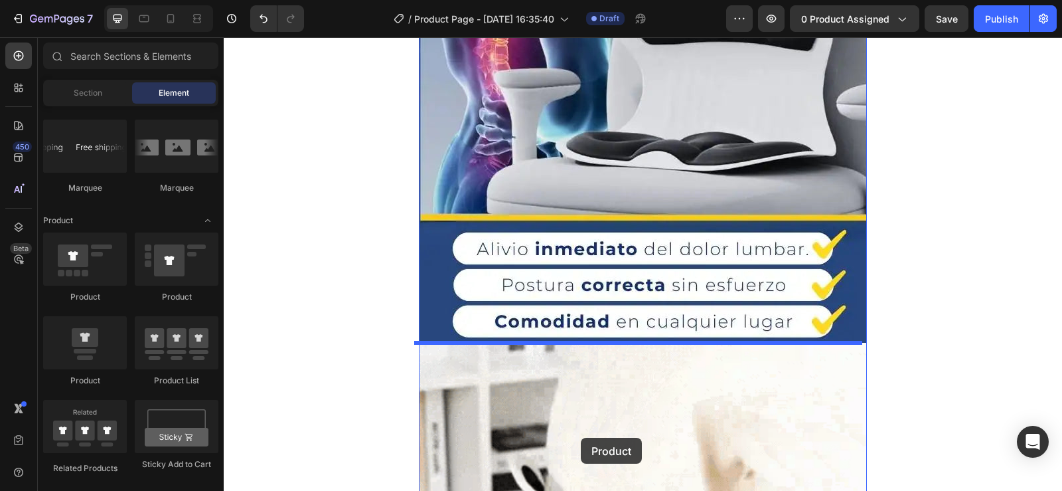
scroll to position [345, 0]
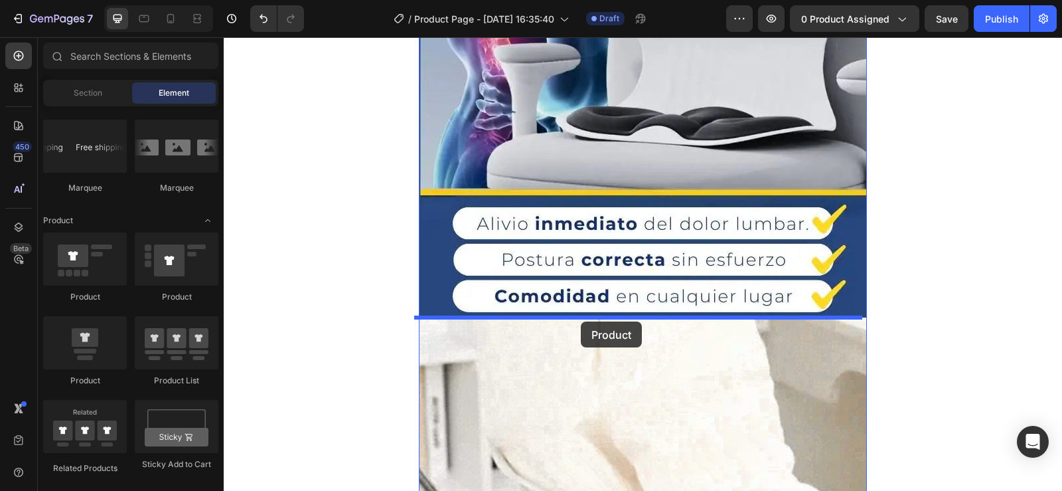
drag, startPoint x: 321, startPoint y: 384, endPoint x: 581, endPoint y: 321, distance: 267.7
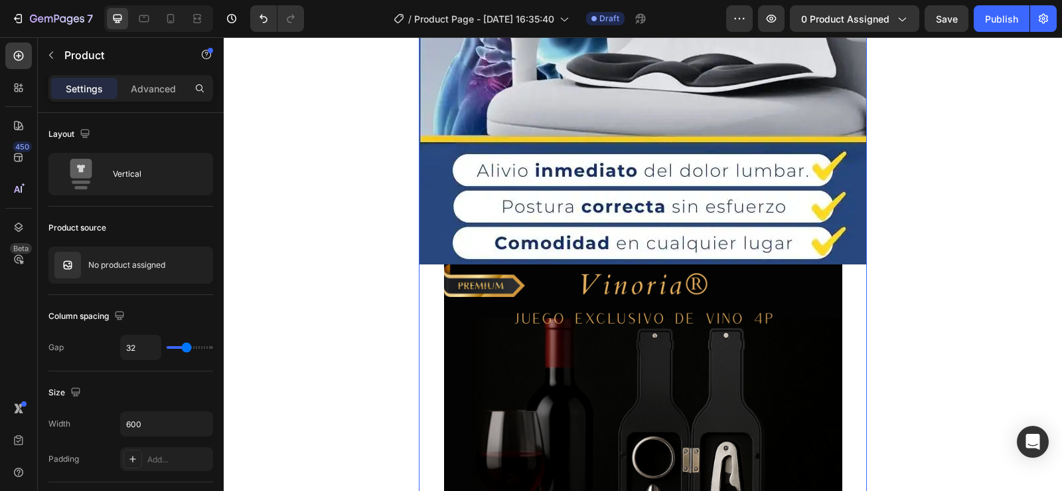
scroll to position [477, 0]
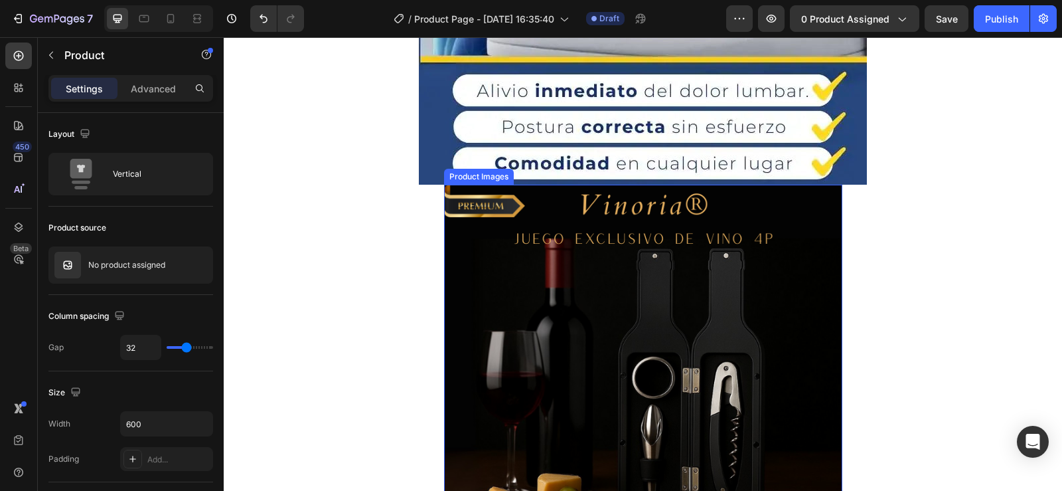
click at [539, 282] on img at bounding box center [643, 384] width 398 height 398
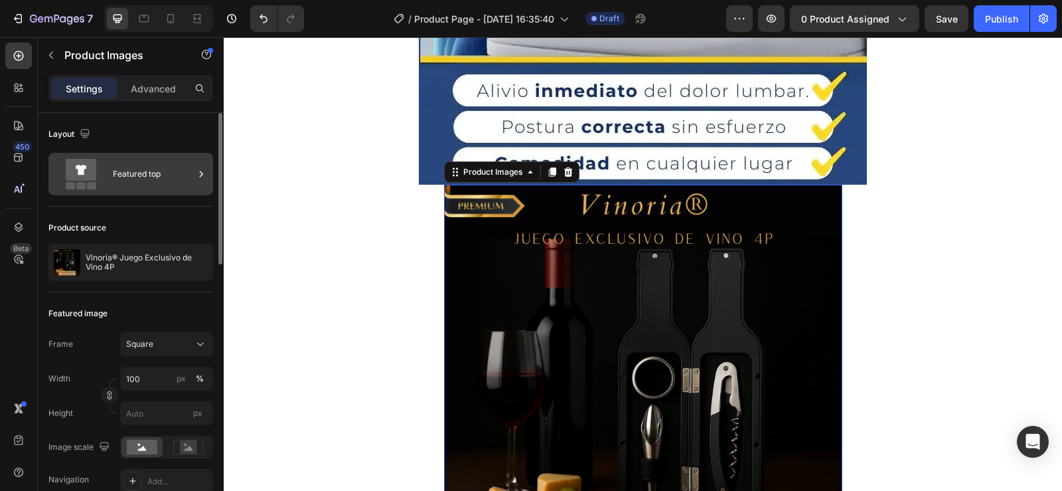
click at [198, 175] on icon at bounding box center [201, 173] width 13 height 13
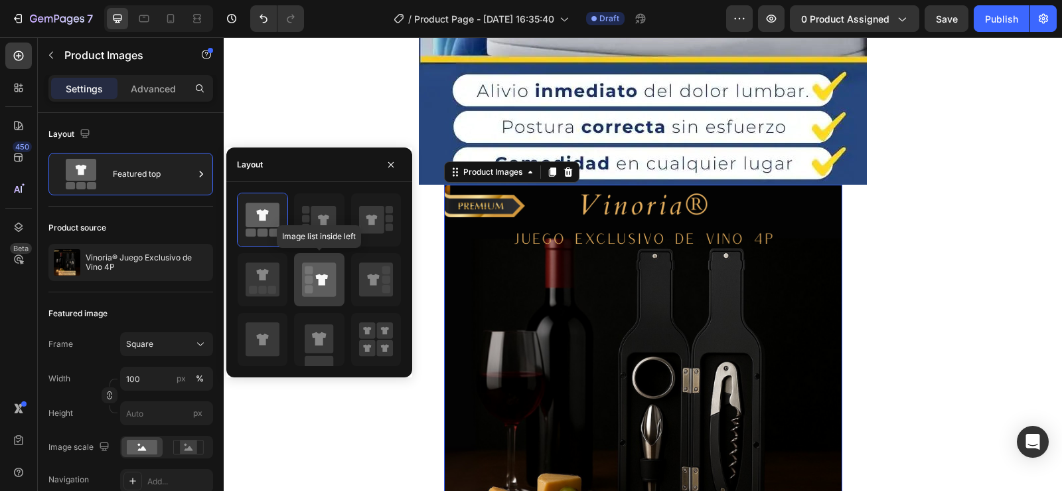
click at [332, 274] on icon at bounding box center [319, 279] width 34 height 34
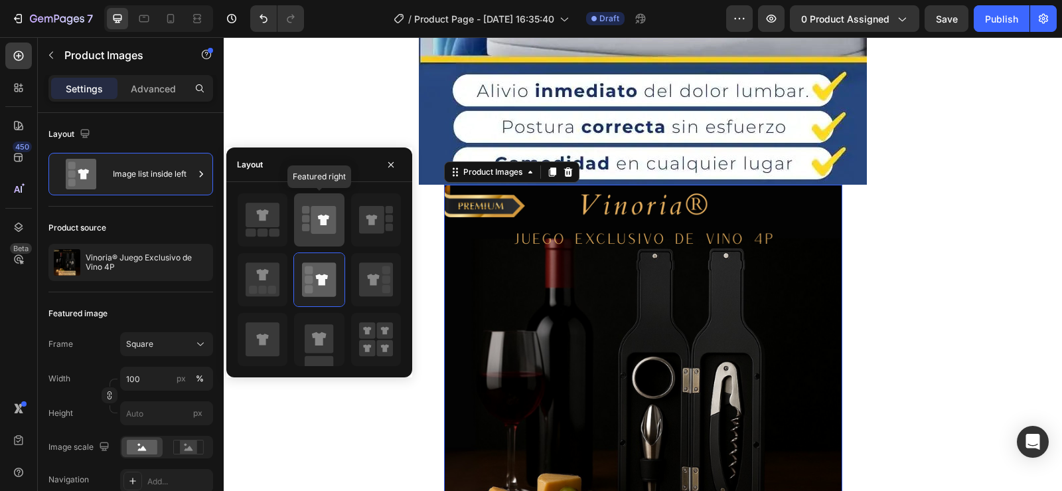
click at [335, 218] on icon at bounding box center [323, 220] width 25 height 28
type input "100"
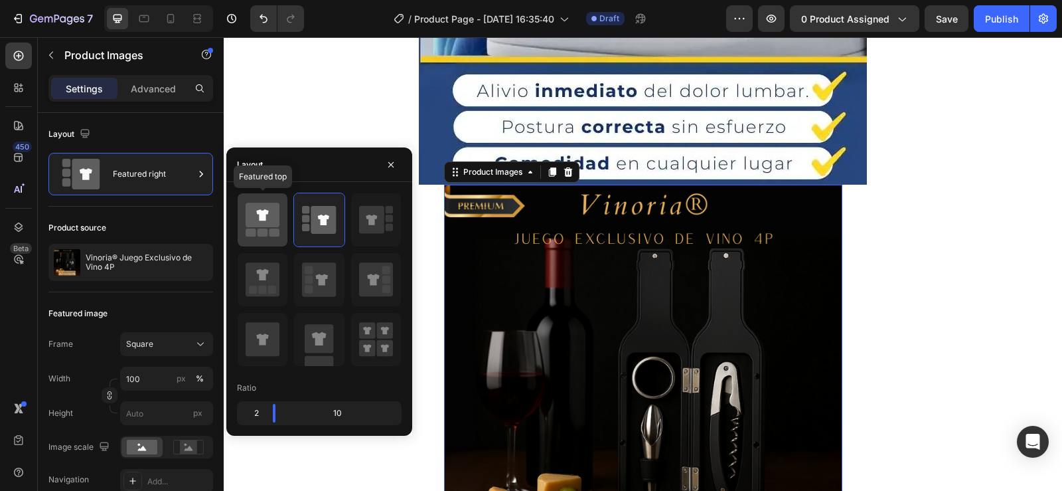
click at [258, 217] on icon at bounding box center [263, 215] width 34 height 25
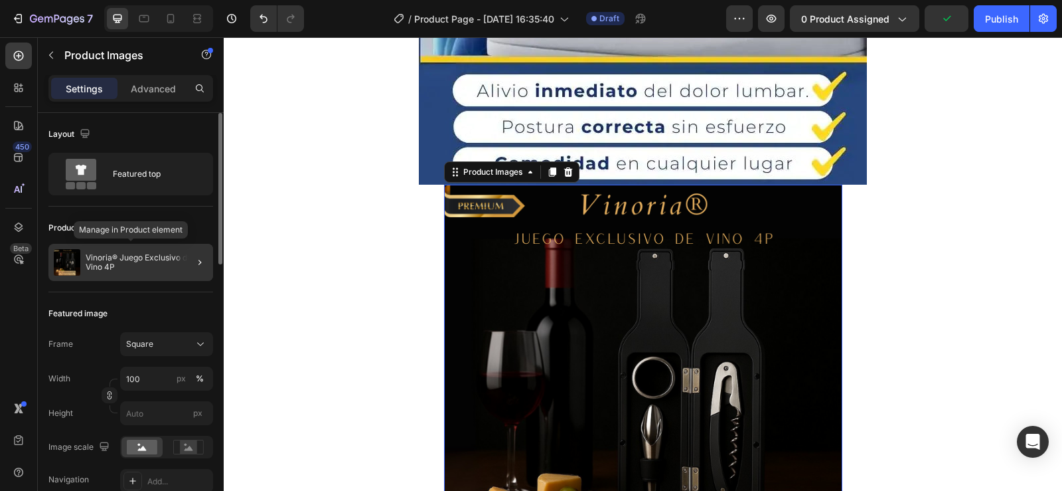
click at [163, 265] on p "Vinoria® Juego Exclusivo de Vino 4P" at bounding box center [147, 262] width 122 height 19
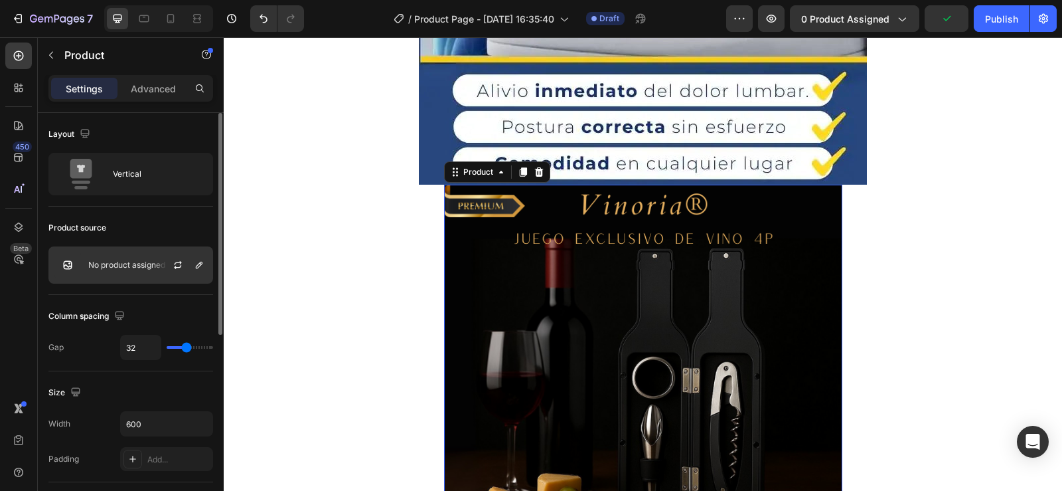
click at [152, 270] on div "No product assigned" at bounding box center [130, 264] width 165 height 37
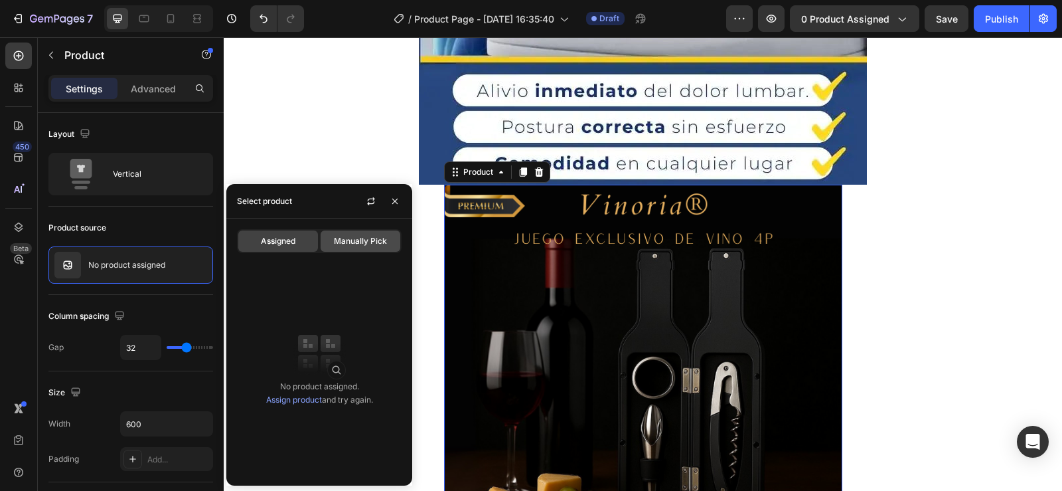
click at [335, 236] on span "Manually Pick" at bounding box center [360, 241] width 53 height 12
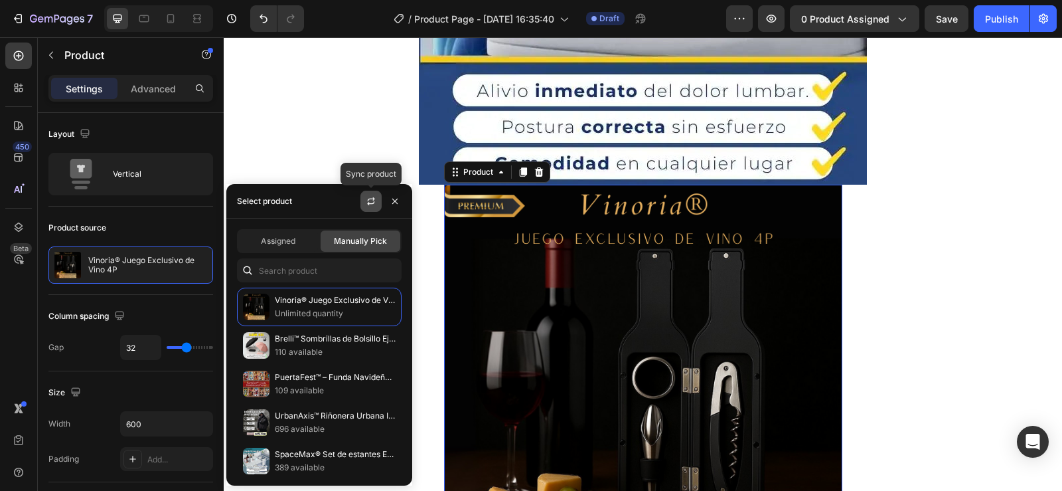
click at [365, 204] on button "button" at bounding box center [371, 201] width 21 height 21
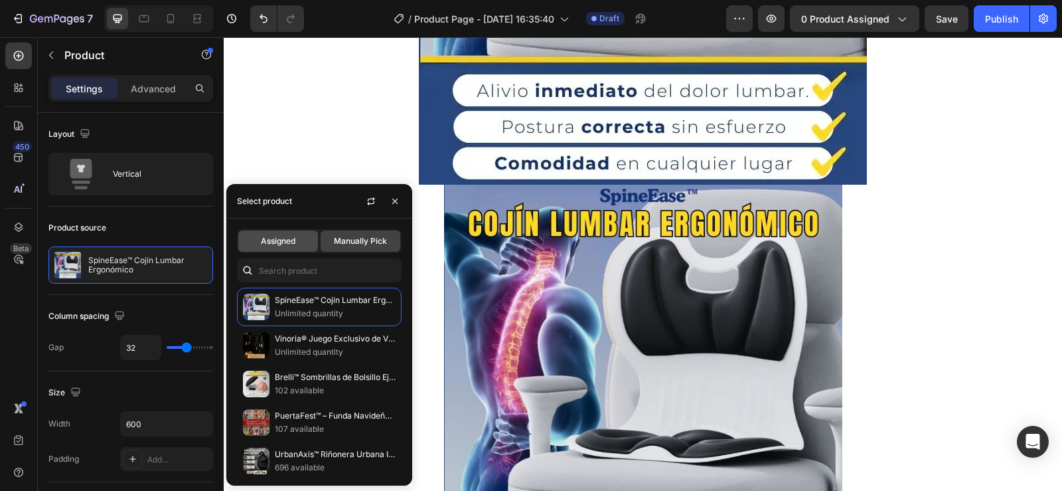
click at [292, 248] on div "Assigned" at bounding box center [278, 240] width 80 height 21
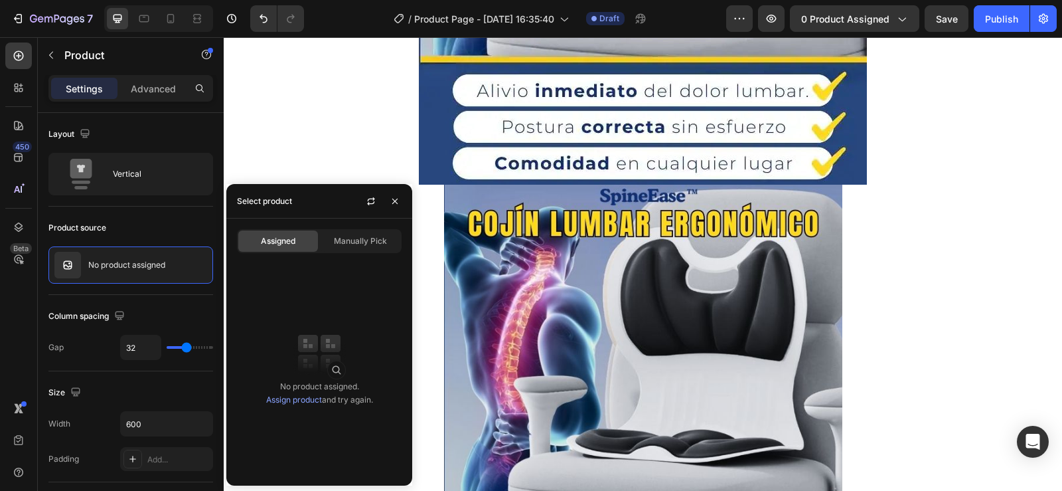
click at [305, 402] on link "Assign product" at bounding box center [294, 399] width 56 height 10
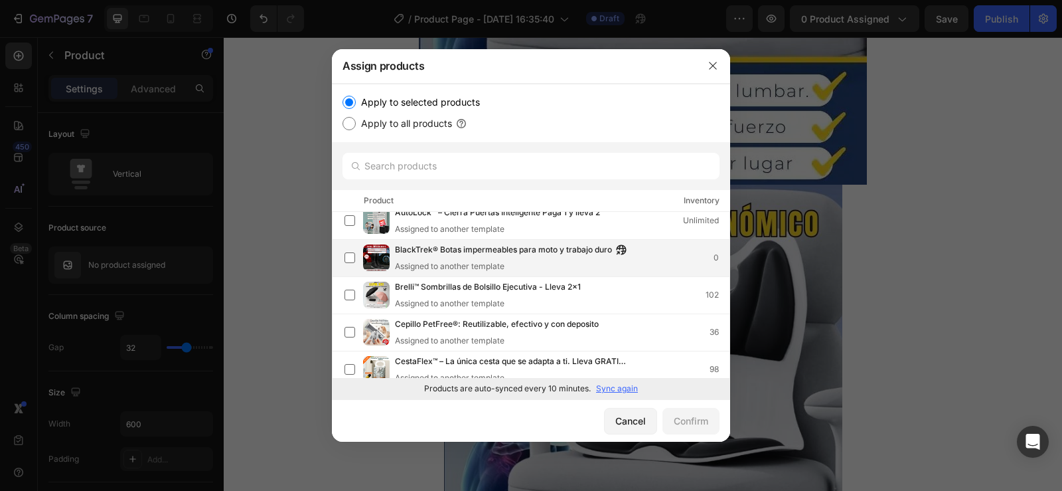
scroll to position [0, 0]
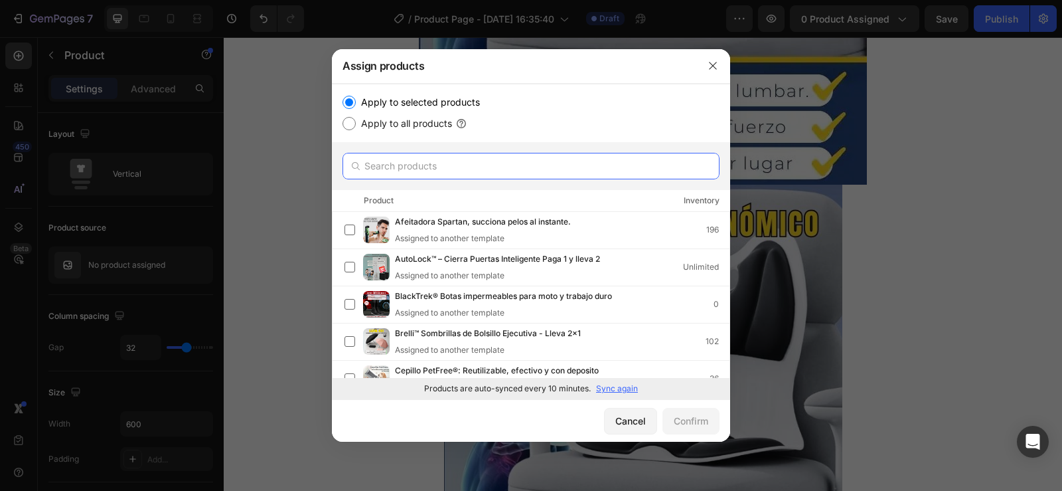
click at [419, 170] on input "text" at bounding box center [531, 166] width 377 height 27
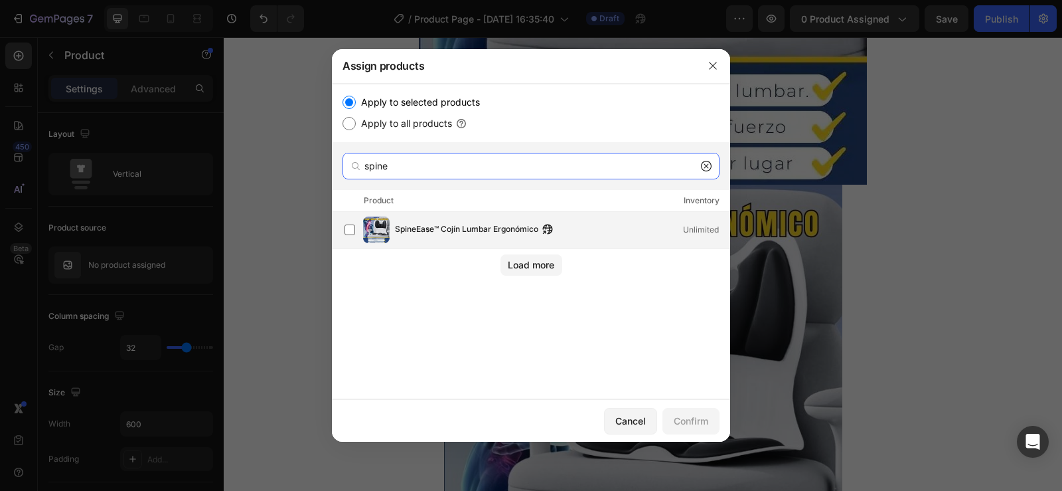
type input "spine"
click at [474, 233] on span "SpineEase™ Cojín Lumbar Ergonómico" at bounding box center [466, 229] width 143 height 15
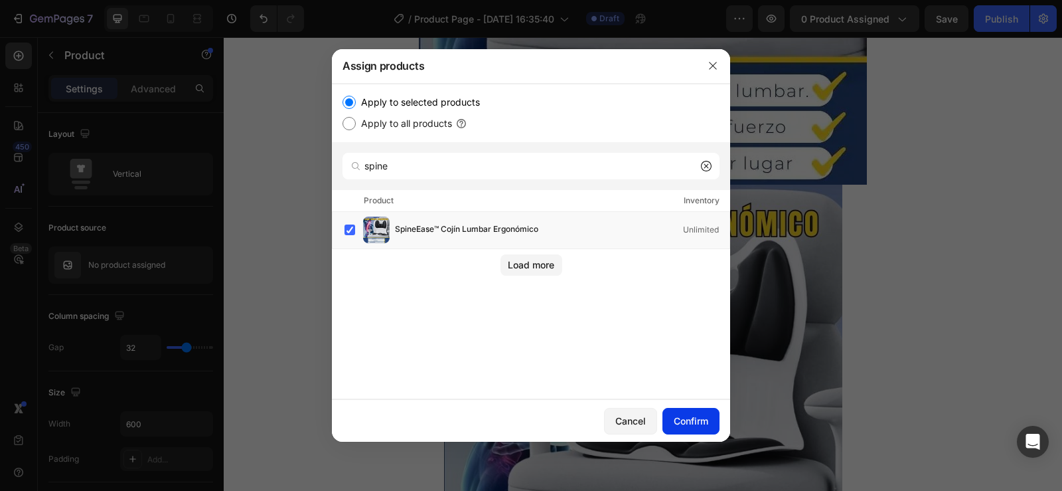
click at [687, 414] on div "Confirm" at bounding box center [691, 421] width 35 height 14
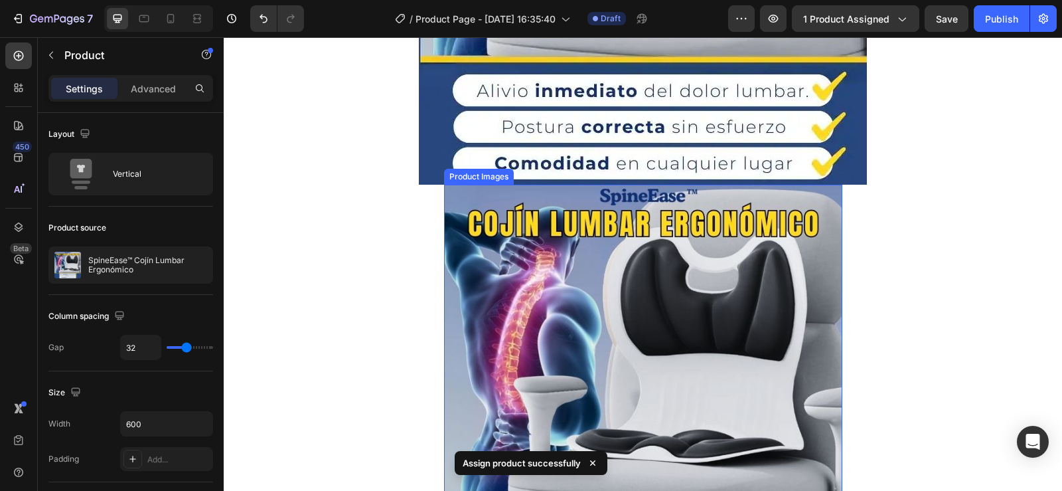
click at [566, 303] on img at bounding box center [643, 384] width 398 height 398
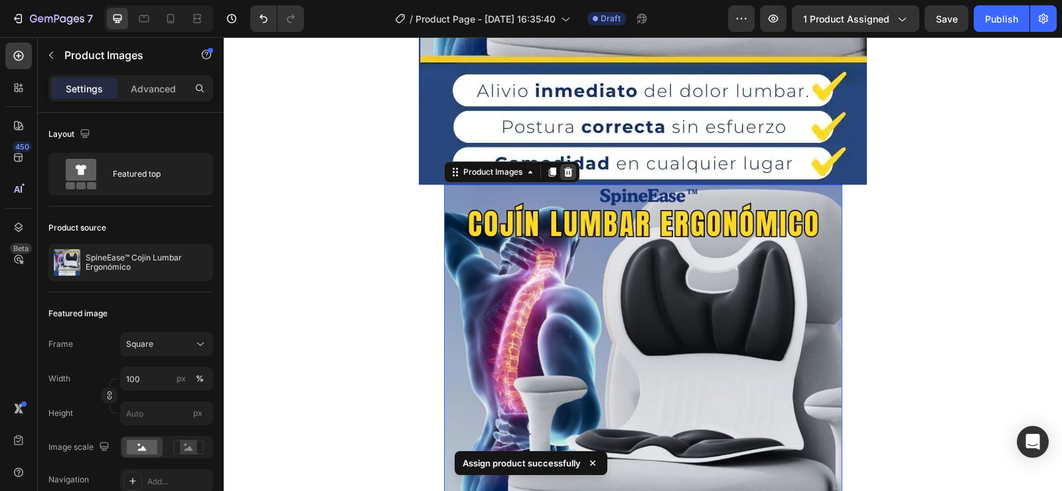
click at [564, 173] on icon at bounding box center [568, 171] width 9 height 9
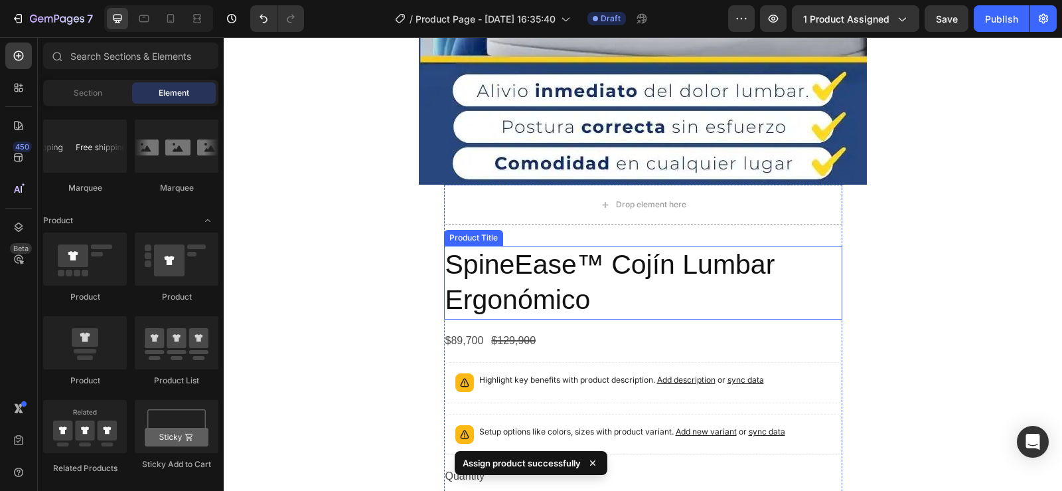
click at [545, 259] on h2 "SpineEase™ Cojín Lumbar Ergonómico" at bounding box center [643, 283] width 398 height 74
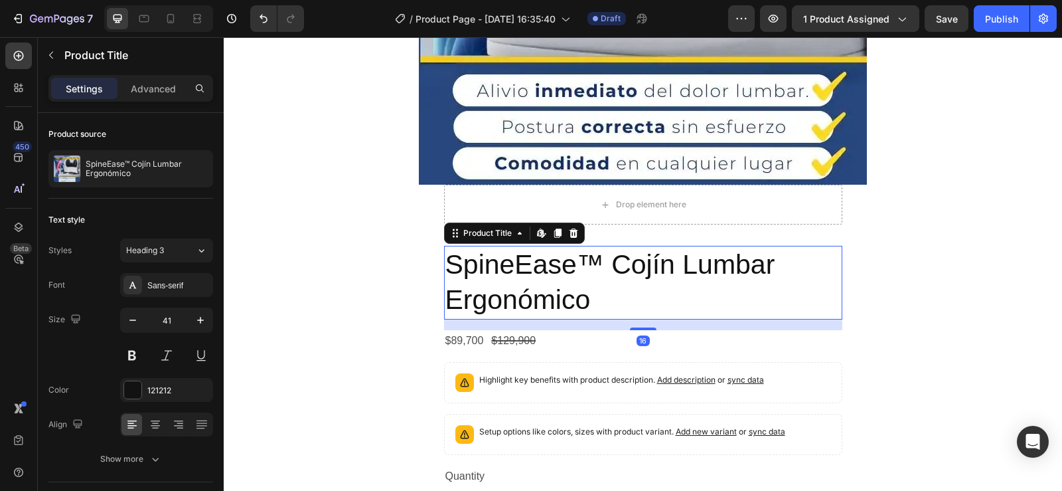
click at [569, 234] on icon at bounding box center [573, 232] width 9 height 9
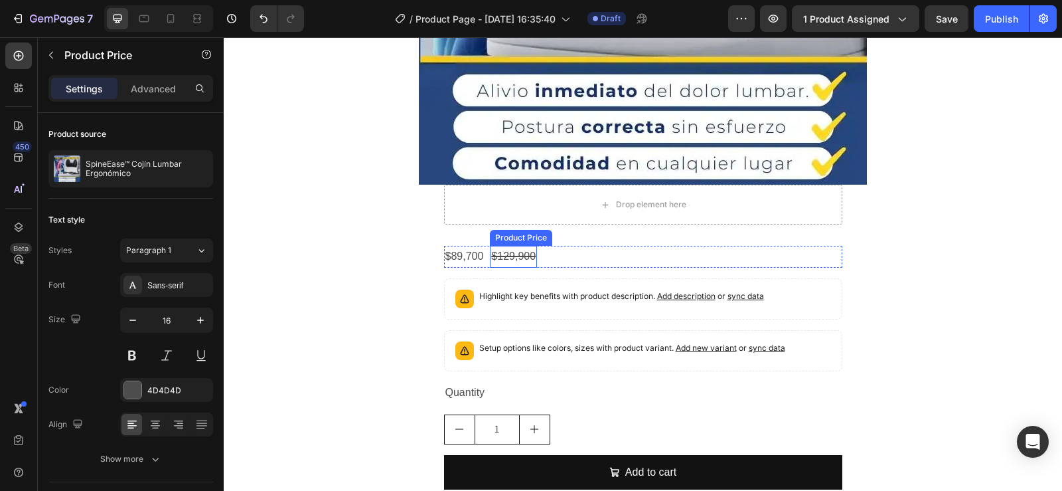
click at [528, 250] on div "$129,900" at bounding box center [513, 257] width 47 height 22
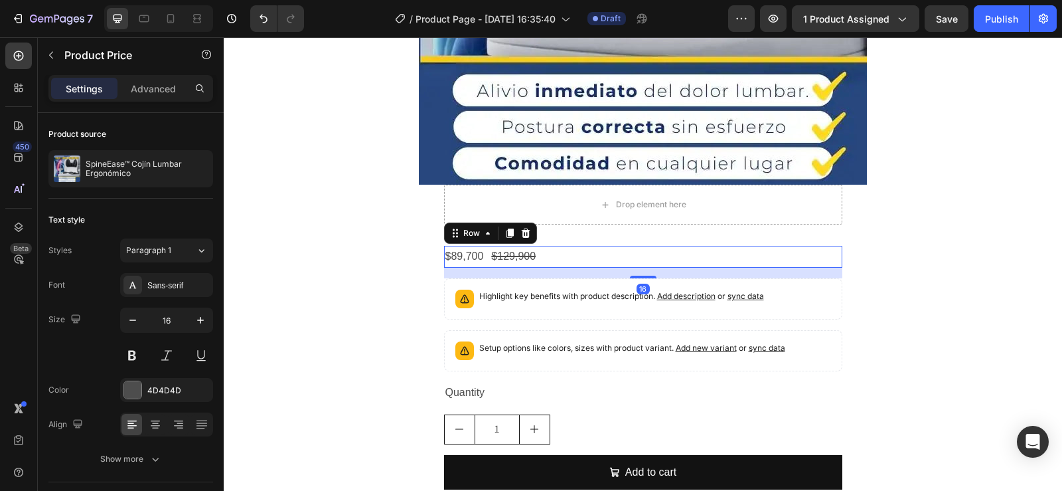
click at [557, 250] on div "$89,700 Product Price Product Price $129,900 Product Price Product Price Row 16" at bounding box center [643, 257] width 398 height 22
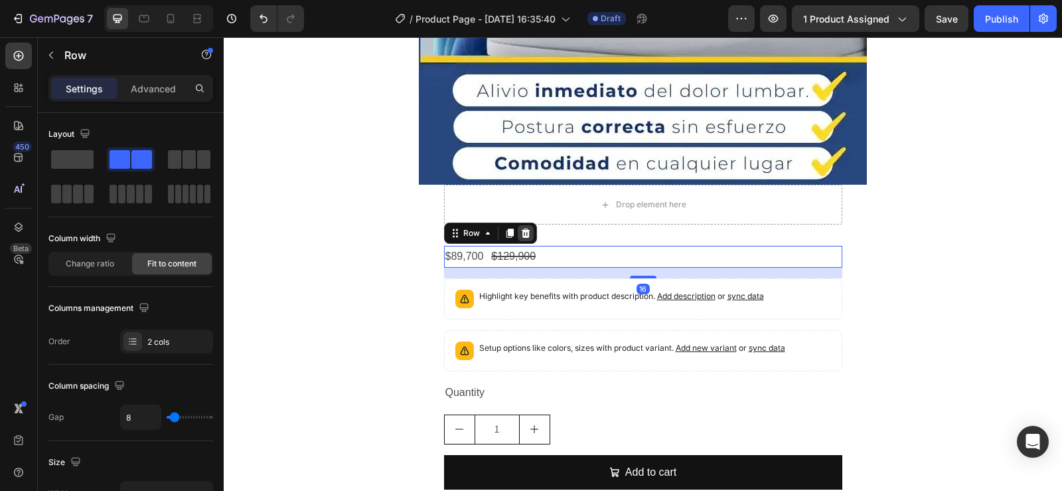
click at [523, 232] on icon at bounding box center [525, 232] width 9 height 9
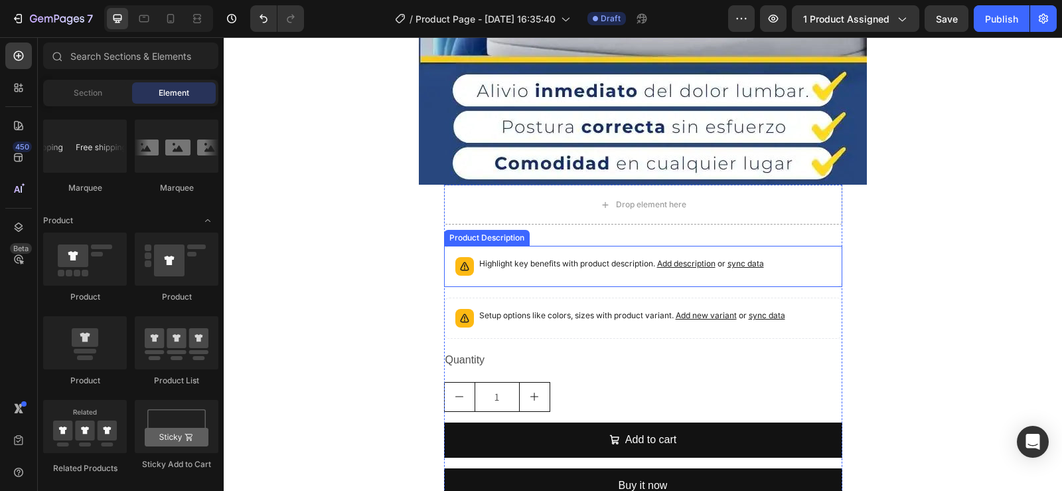
click at [572, 260] on p "Highlight key benefits with product description. Add description or sync data" at bounding box center [621, 263] width 285 height 13
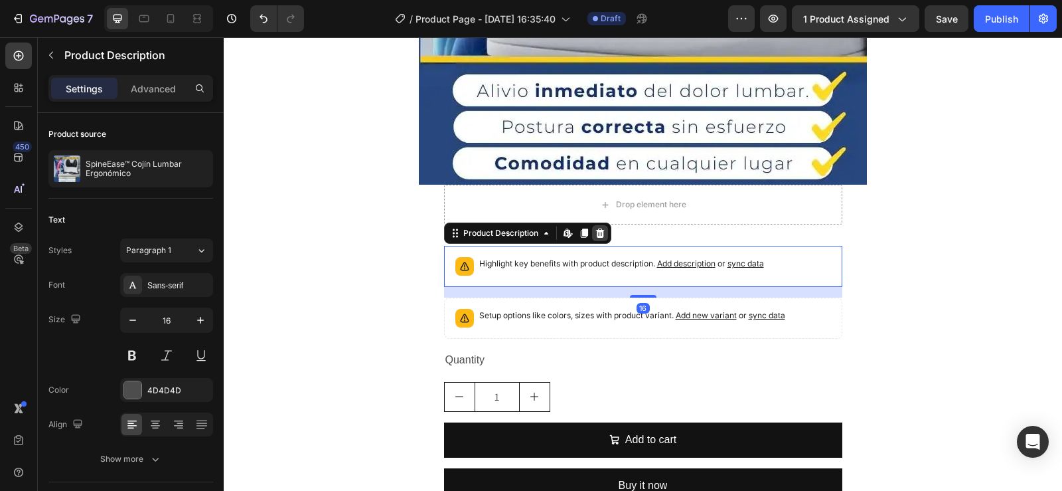
click at [596, 235] on icon at bounding box center [600, 232] width 9 height 9
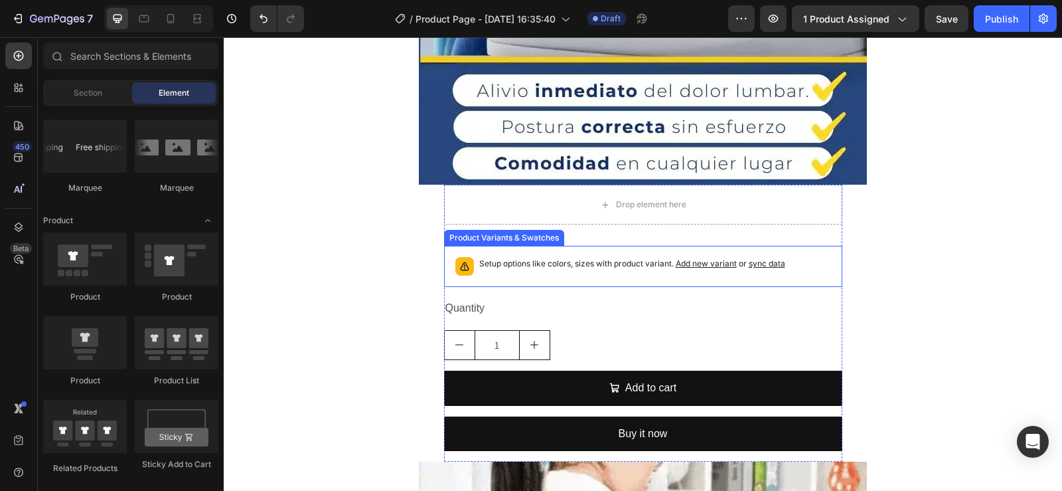
click at [589, 258] on p "Setup options like colors, sizes with product variant. Add new variant or sync …" at bounding box center [632, 263] width 306 height 13
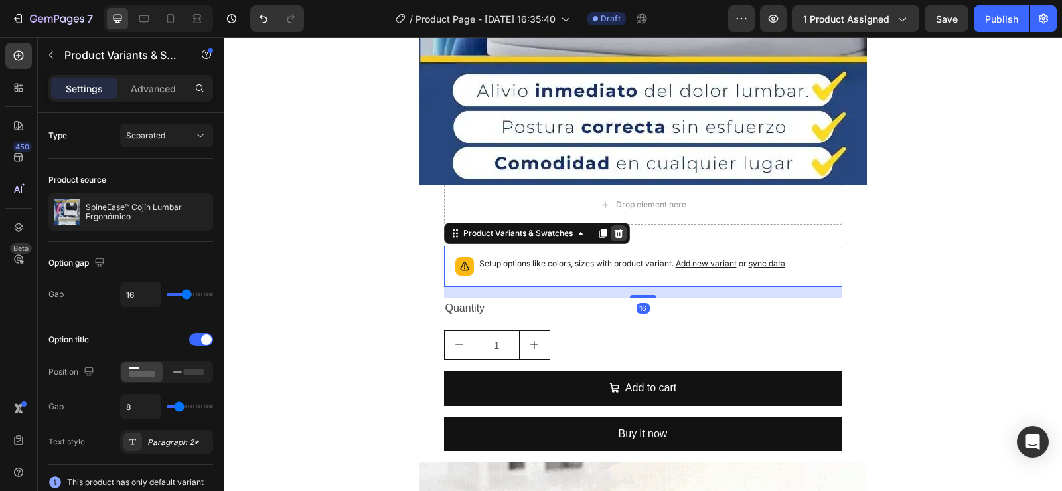
click at [614, 233] on icon at bounding box center [619, 233] width 11 height 11
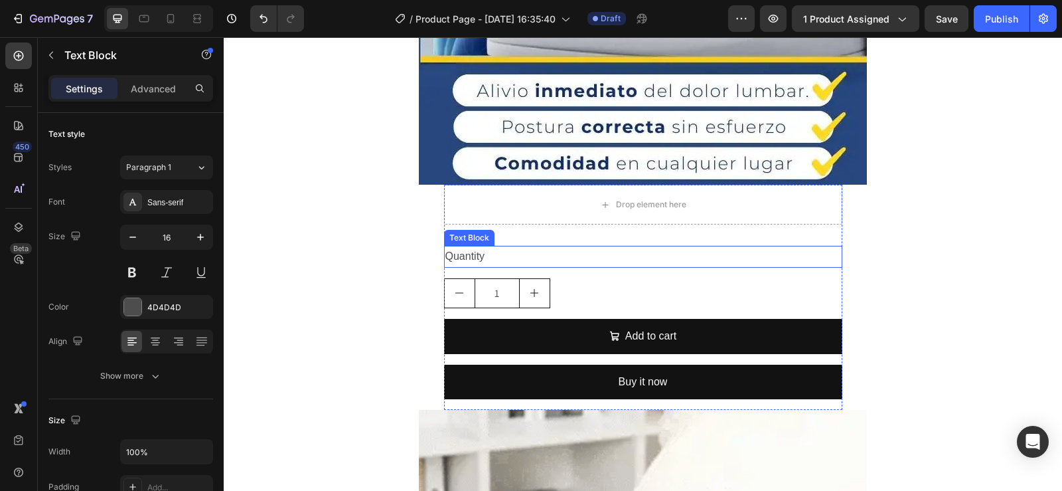
click at [546, 256] on div "Quantity" at bounding box center [643, 257] width 398 height 22
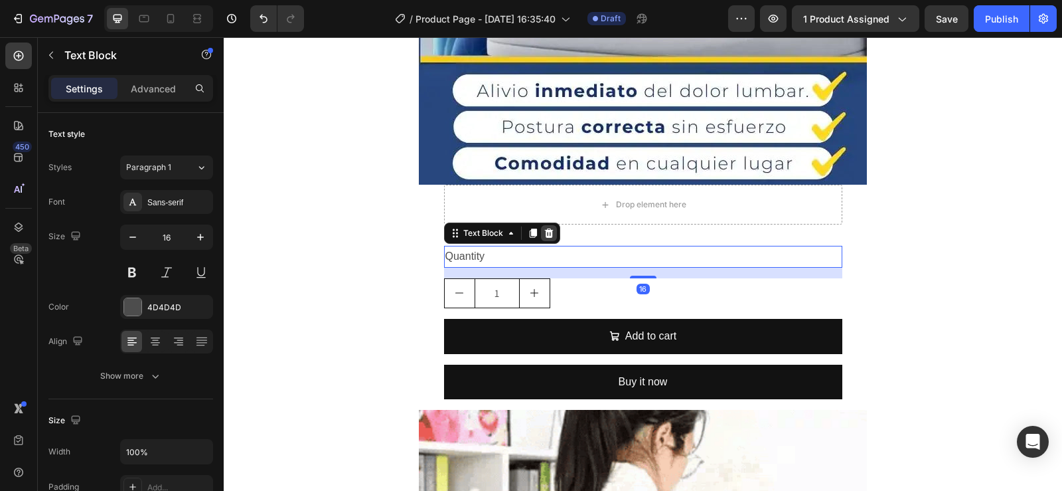
click at [550, 233] on div at bounding box center [549, 233] width 16 height 16
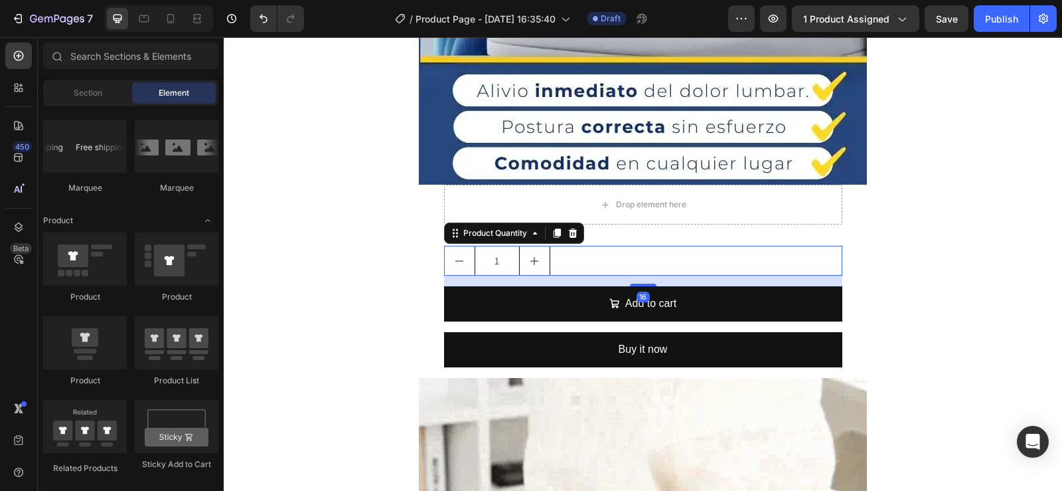
click at [579, 256] on div "1" at bounding box center [643, 261] width 398 height 30
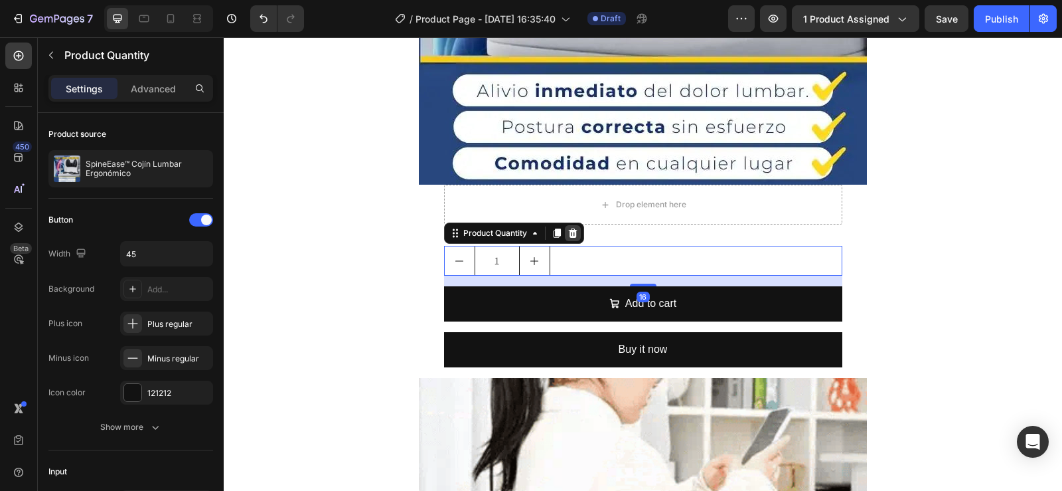
click at [575, 234] on div at bounding box center [573, 233] width 16 height 16
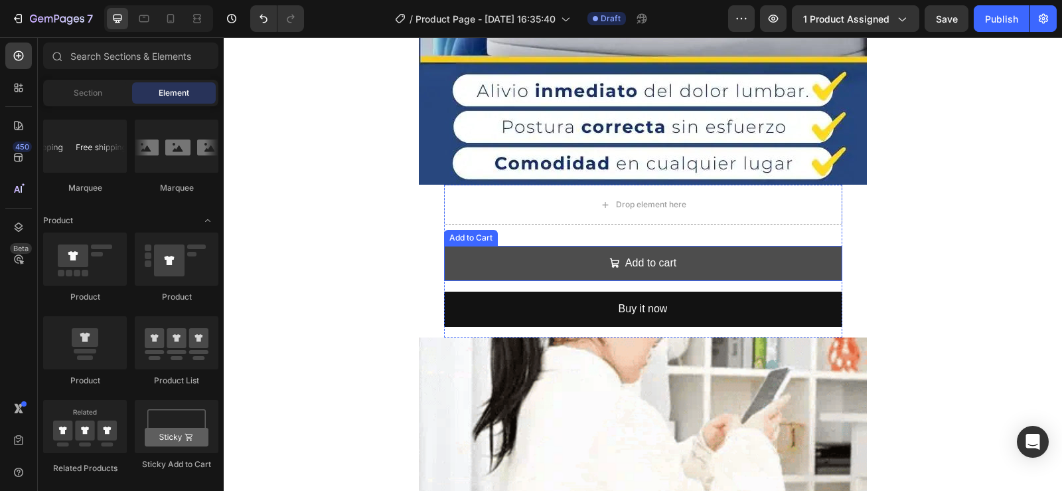
click at [582, 260] on button "Add to cart" at bounding box center [643, 263] width 398 height 35
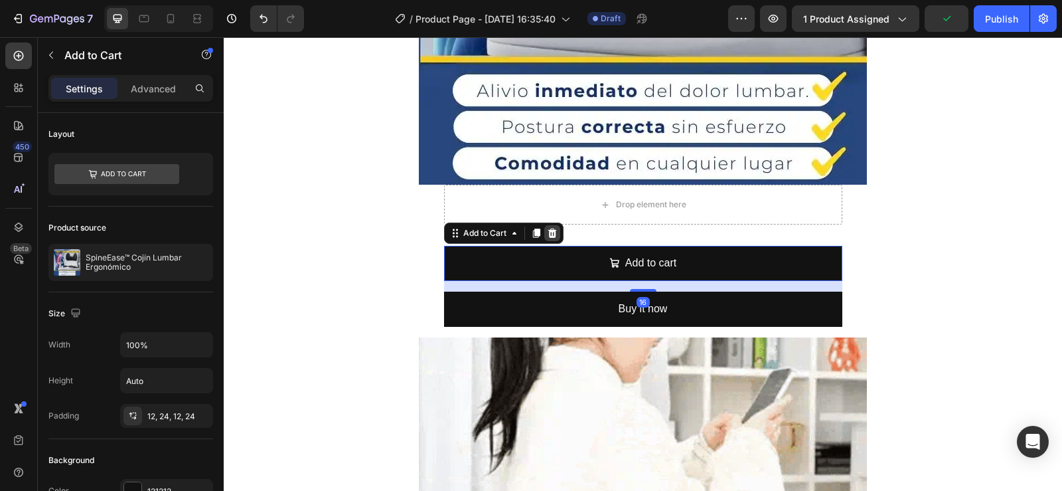
click at [548, 236] on icon at bounding box center [552, 232] width 9 height 9
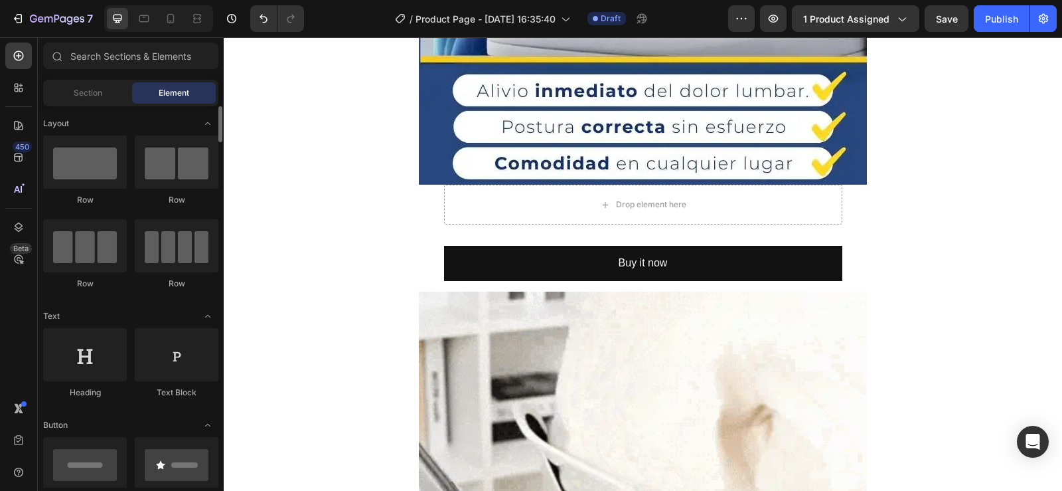
scroll to position [66, 0]
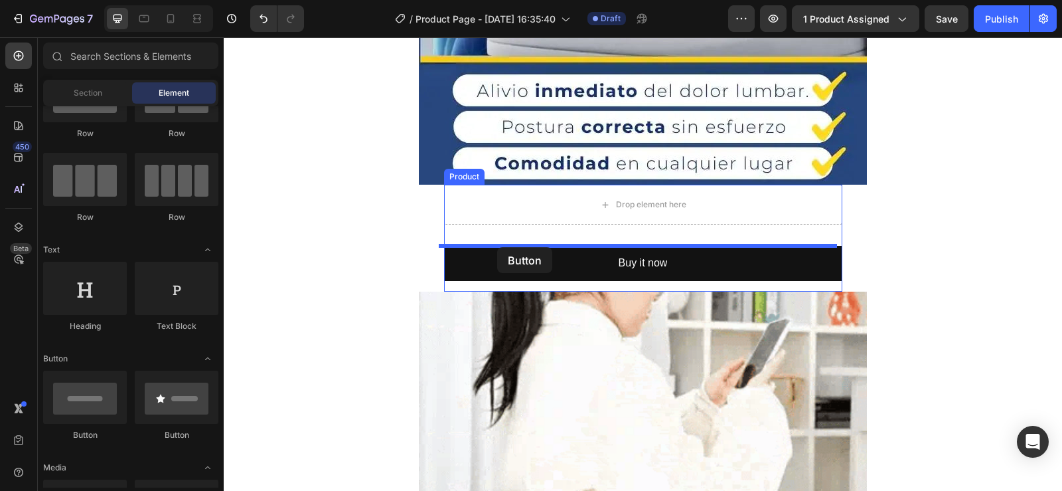
drag, startPoint x: 308, startPoint y: 438, endPoint x: 497, endPoint y: 247, distance: 268.6
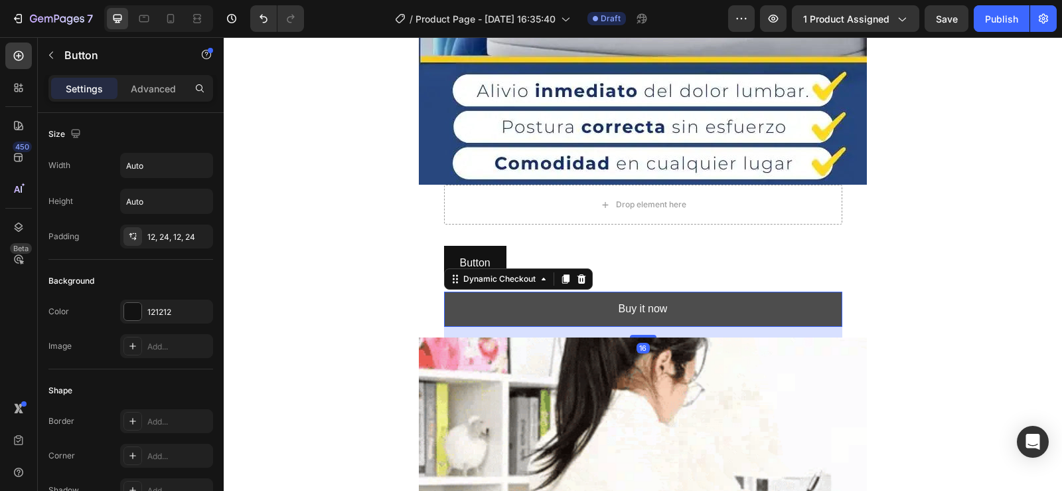
click at [512, 302] on button "Buy it now" at bounding box center [643, 309] width 398 height 35
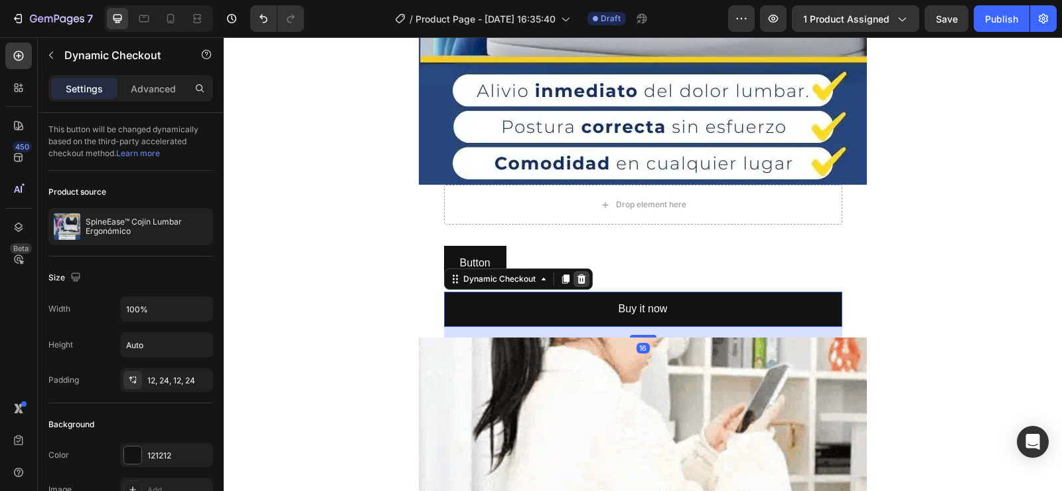
click at [576, 279] on icon at bounding box center [581, 279] width 11 height 11
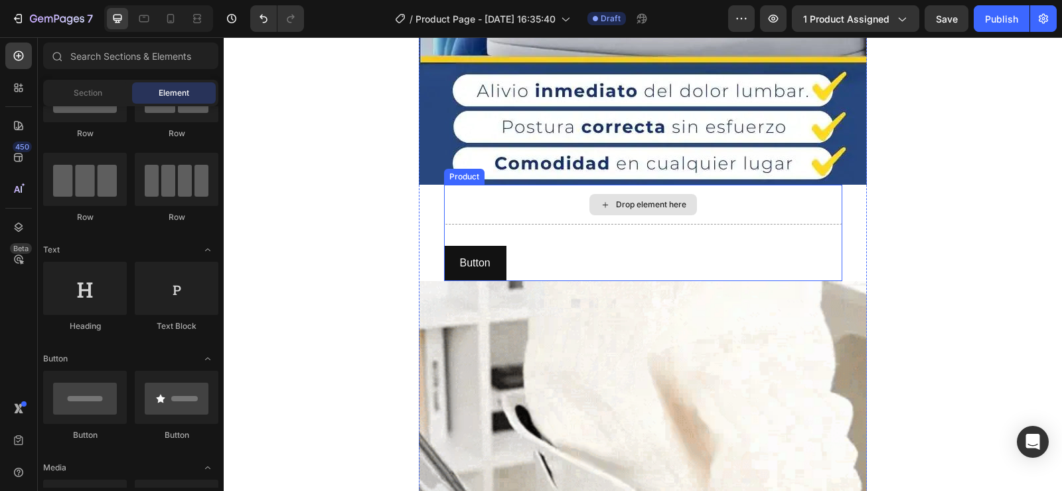
click at [492, 207] on div "Drop element here" at bounding box center [643, 205] width 398 height 40
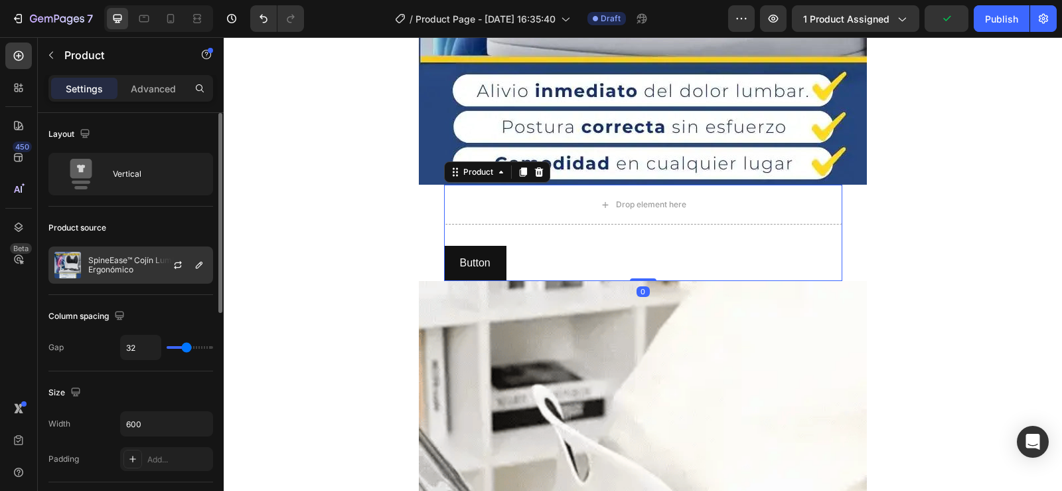
click at [118, 264] on p "SpineEase™ Cojín Lumbar Ergonómico" at bounding box center [147, 265] width 119 height 19
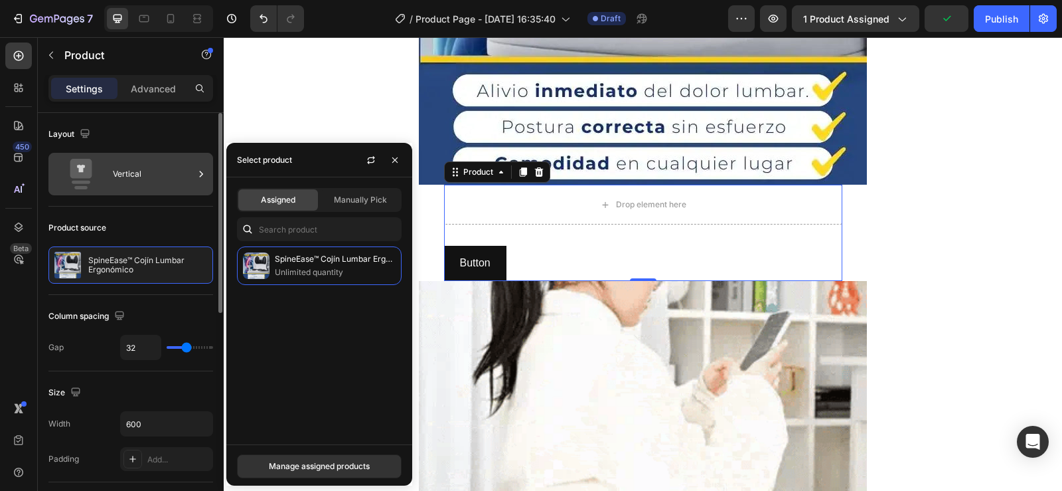
click at [104, 177] on icon at bounding box center [80, 174] width 53 height 31
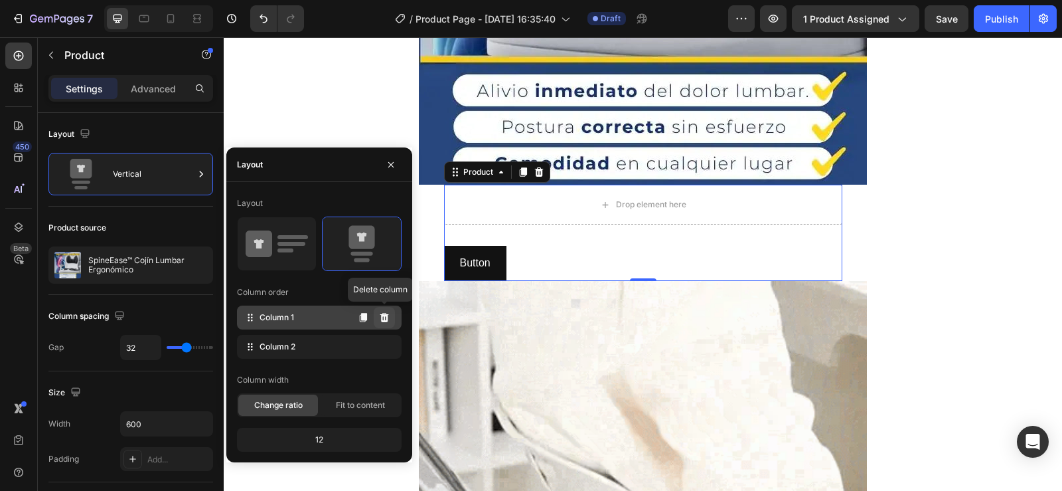
click at [390, 314] on button at bounding box center [384, 317] width 21 height 21
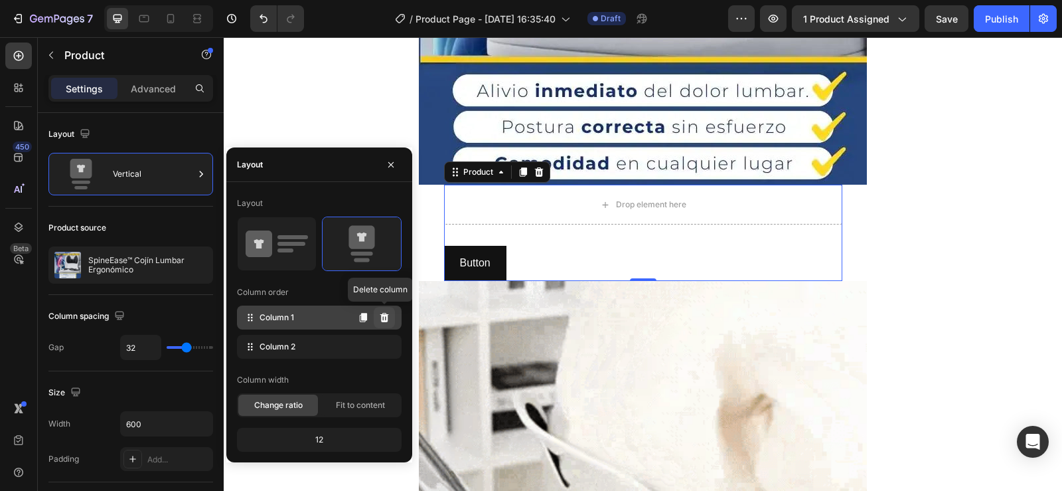
click at [382, 318] on icon at bounding box center [384, 317] width 9 height 9
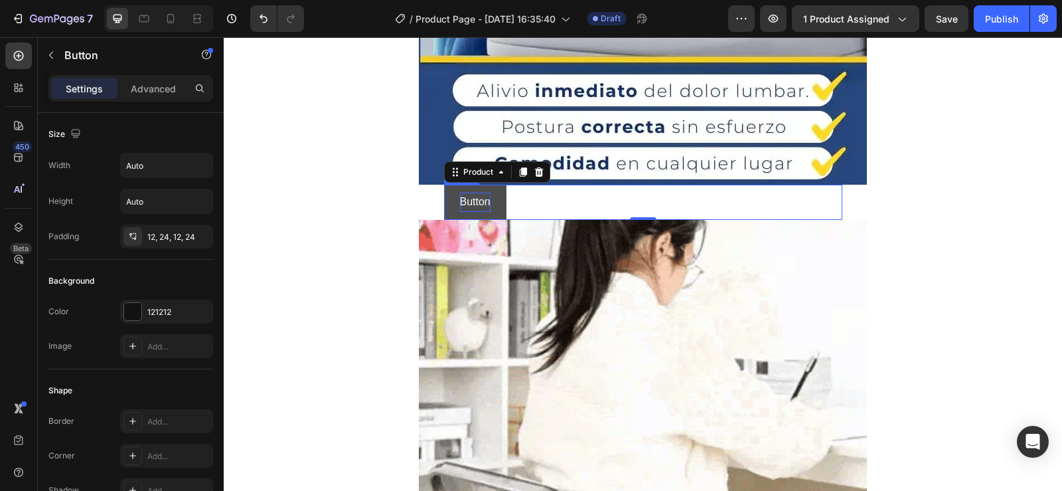
click at [481, 205] on p "Button" at bounding box center [475, 202] width 31 height 19
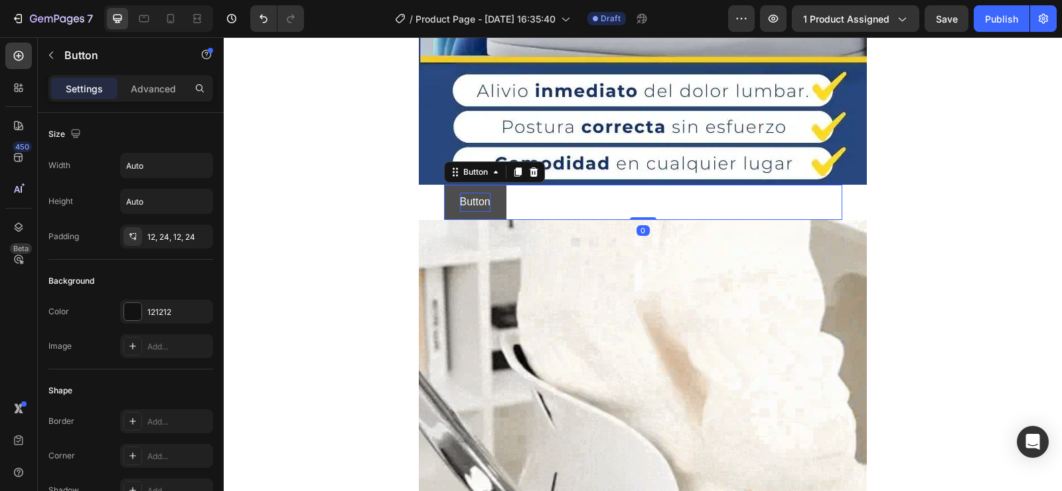
click at [483, 205] on p "Button" at bounding box center [475, 202] width 31 height 19
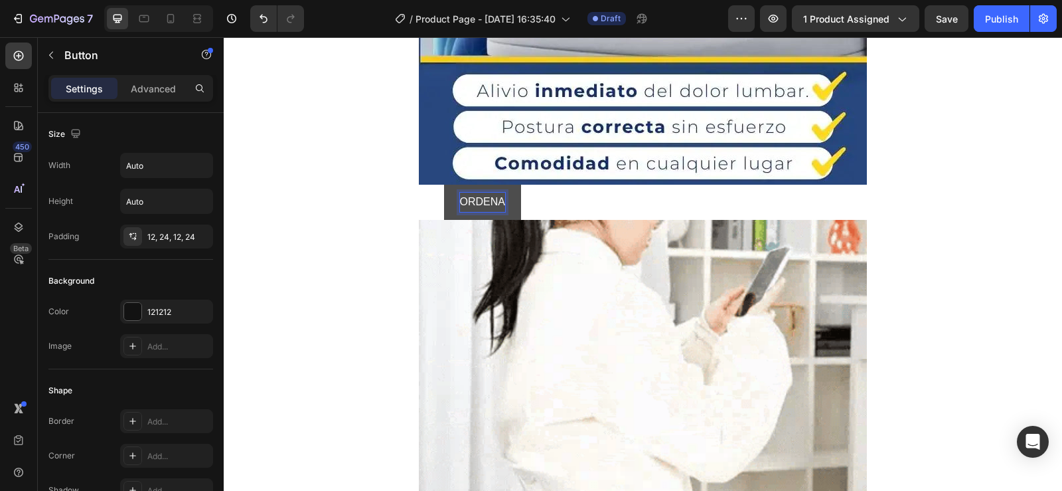
click at [444, 185] on button "ORDENA" at bounding box center [482, 202] width 77 height 35
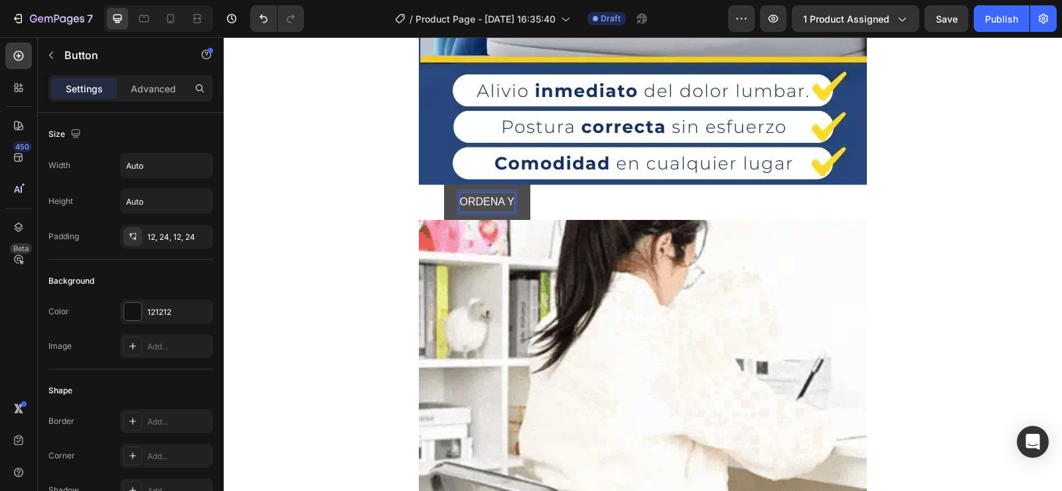
click at [444, 185] on button "ORDENA Y" at bounding box center [487, 202] width 86 height 35
click at [444, 185] on button "ORDENA Y PAG" at bounding box center [499, 202] width 111 height 35
click at [444, 185] on button "ORDENA Y PAGA EN" at bounding box center [511, 202] width 135 height 35
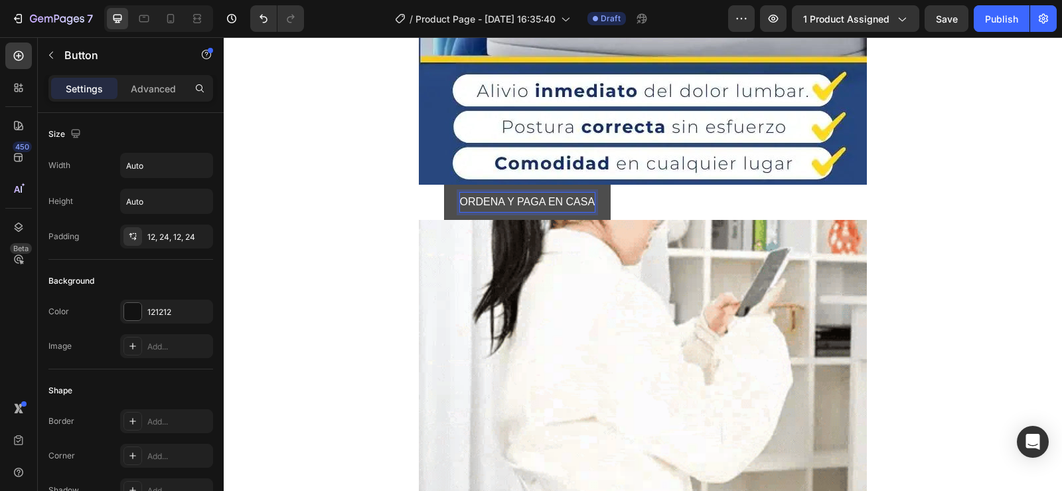
click at [460, 199] on p "ORDENA Y PAGA EN CASA" at bounding box center [527, 202] width 135 height 19
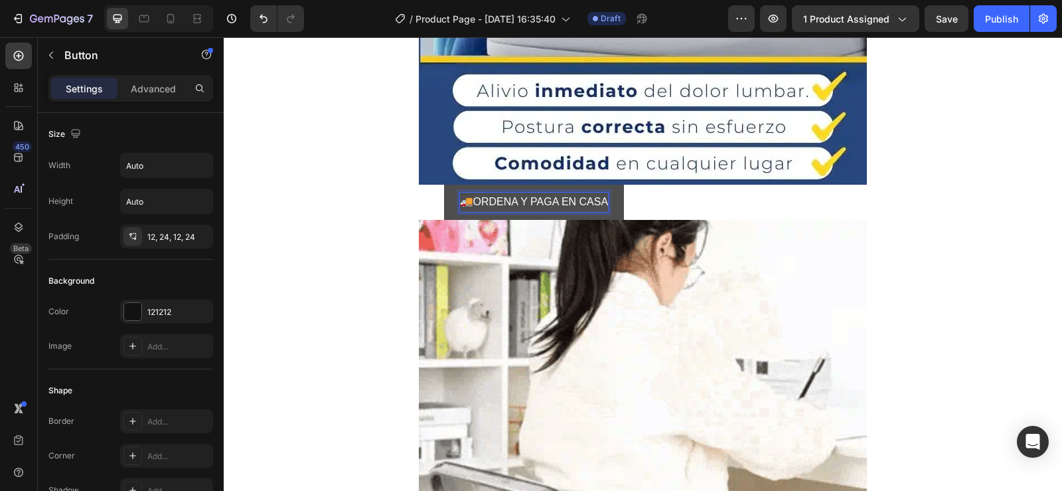
click at [444, 185] on button "🚚ORDENA Y PAGA EN CASA" at bounding box center [534, 202] width 181 height 35
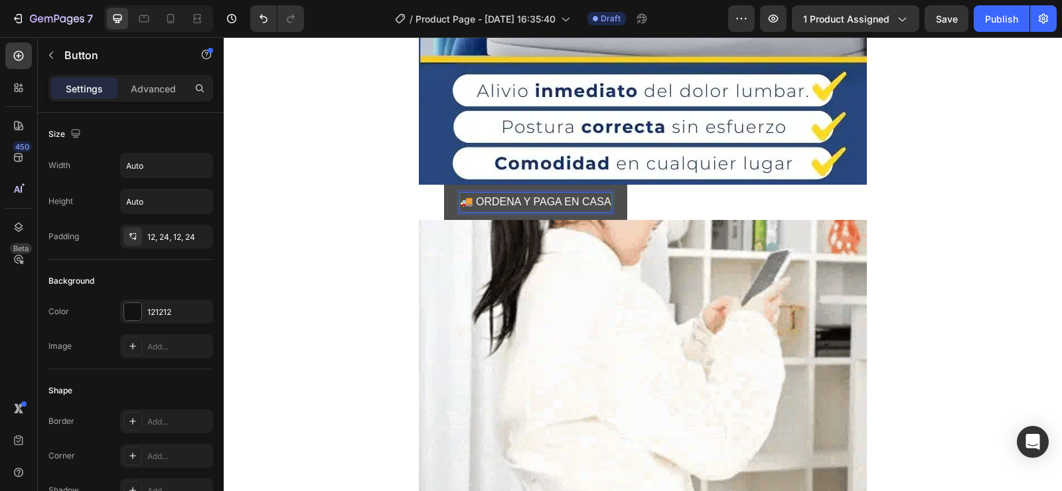
click at [607, 202] on p "🚚 ORDENA Y PAGA EN CASA" at bounding box center [535, 202] width 151 height 19
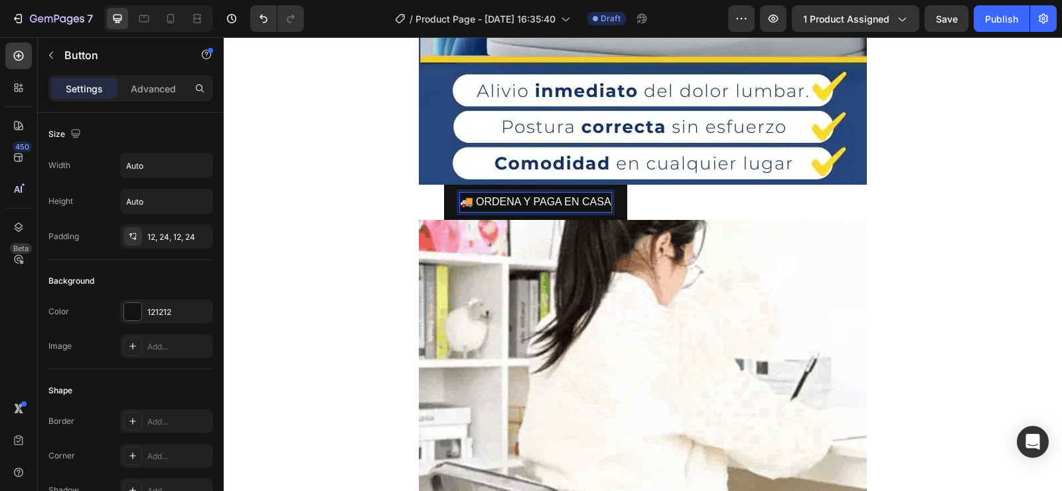
click at [444, 185] on button "🚚 ORDENA Y PAGA EN CASA" at bounding box center [535, 202] width 183 height 35
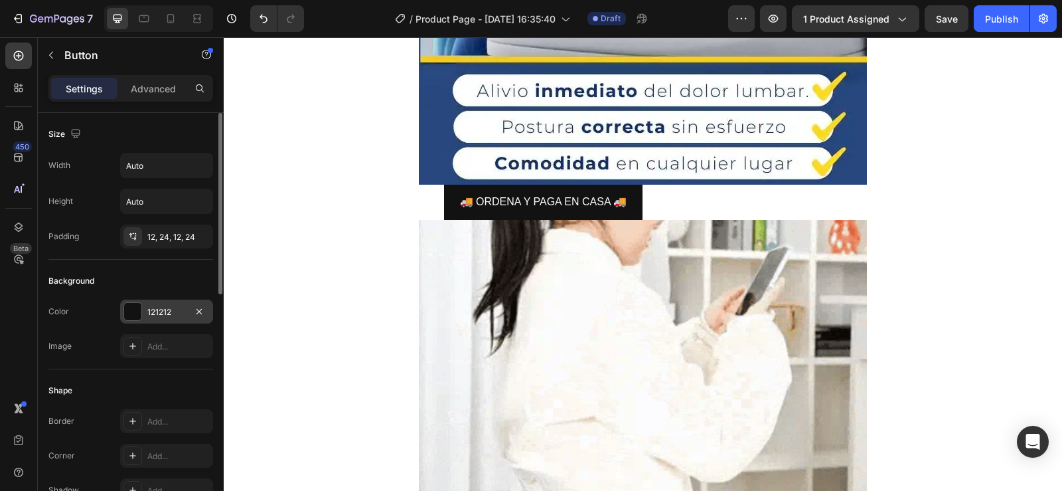
click at [137, 311] on div at bounding box center [132, 311] width 17 height 17
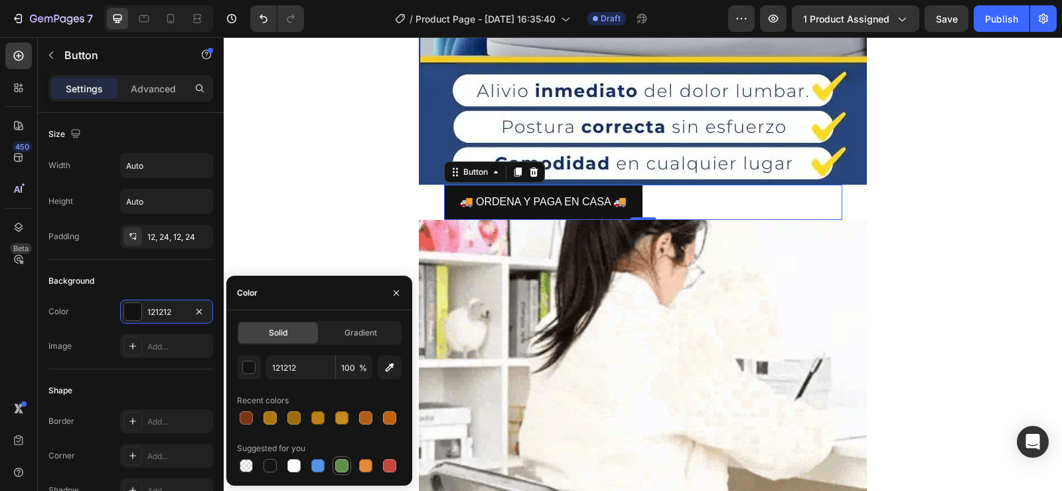
click at [341, 463] on div at bounding box center [341, 465] width 13 height 13
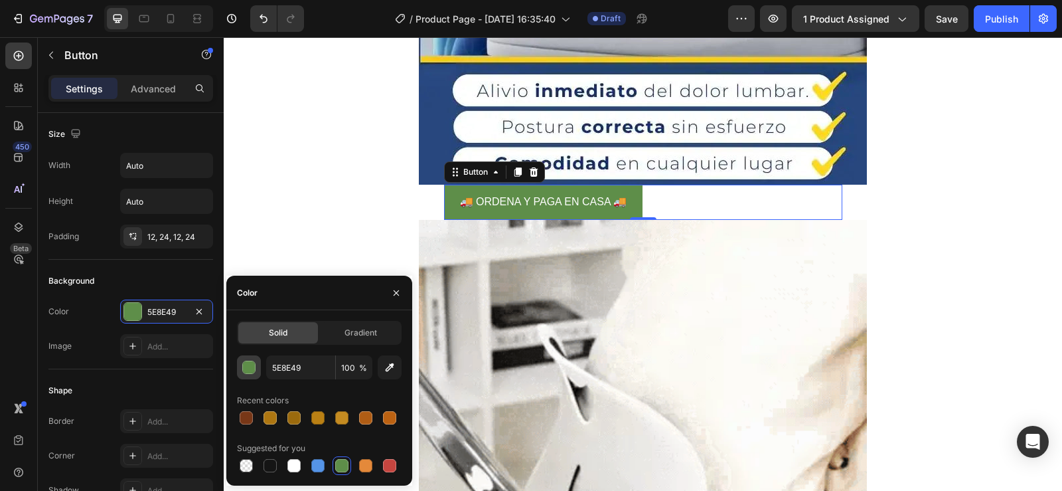
click at [253, 373] on div "button" at bounding box center [248, 367] width 13 height 13
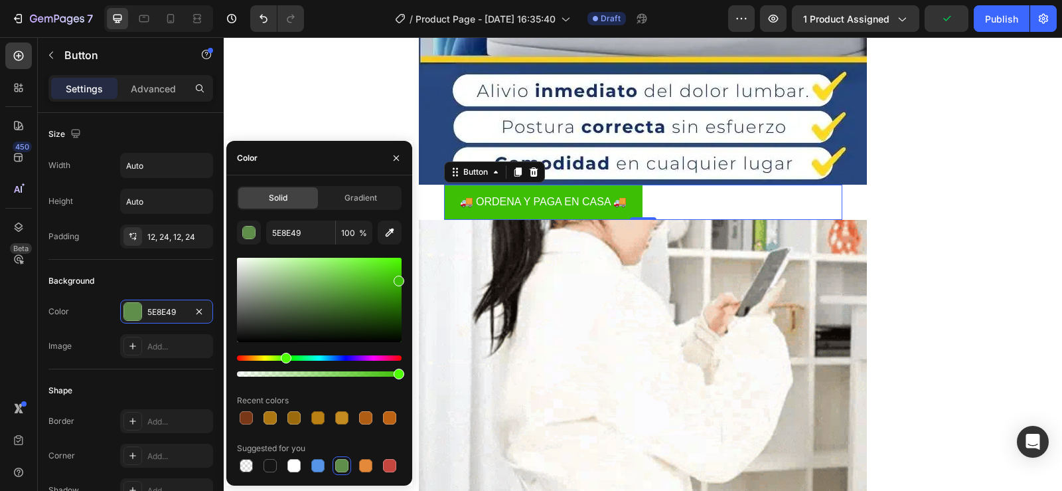
drag, startPoint x: 328, startPoint y: 287, endPoint x: 397, endPoint y: 278, distance: 69.6
click at [397, 278] on div at bounding box center [319, 300] width 165 height 84
type input "3DBF05"
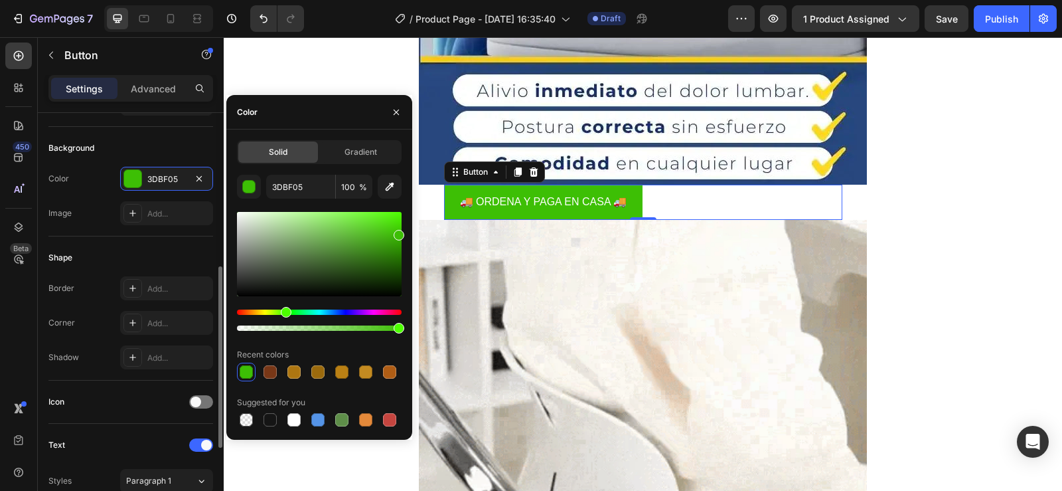
scroll to position [199, 0]
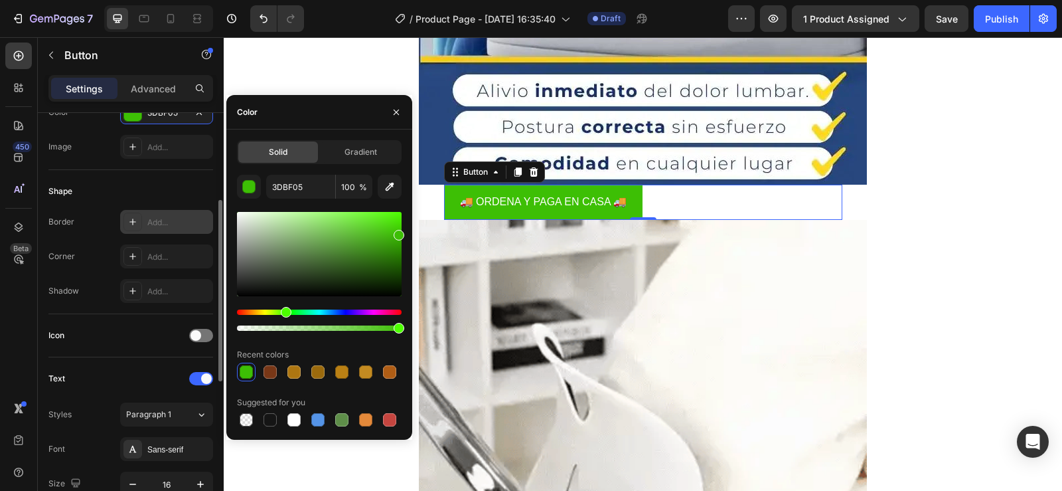
click at [134, 220] on icon at bounding box center [132, 221] width 11 height 11
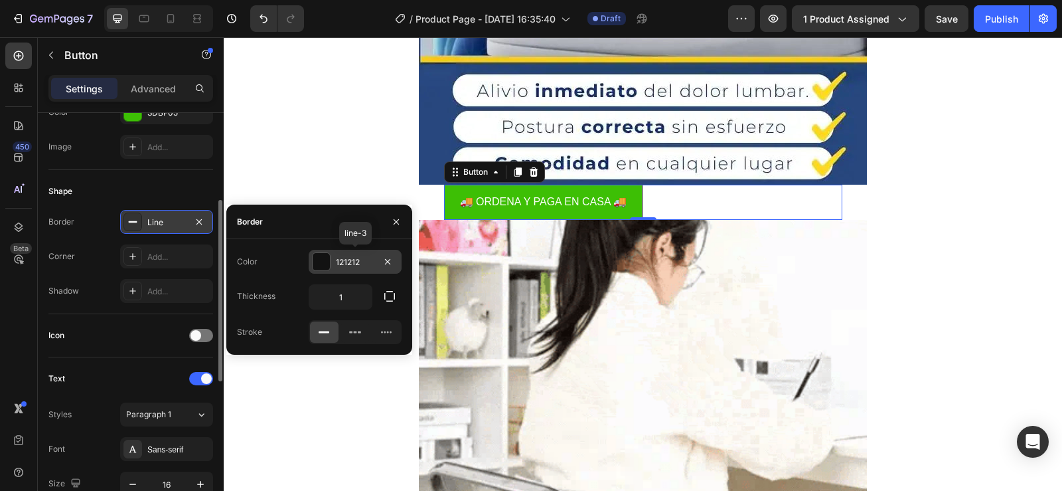
click at [329, 261] on div at bounding box center [321, 261] width 17 height 17
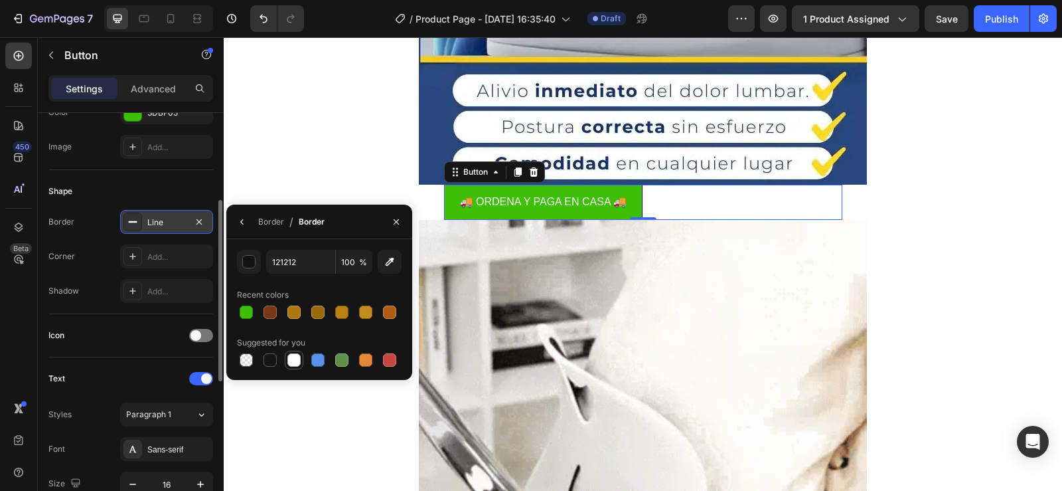
click at [295, 357] on div at bounding box center [294, 359] width 13 height 13
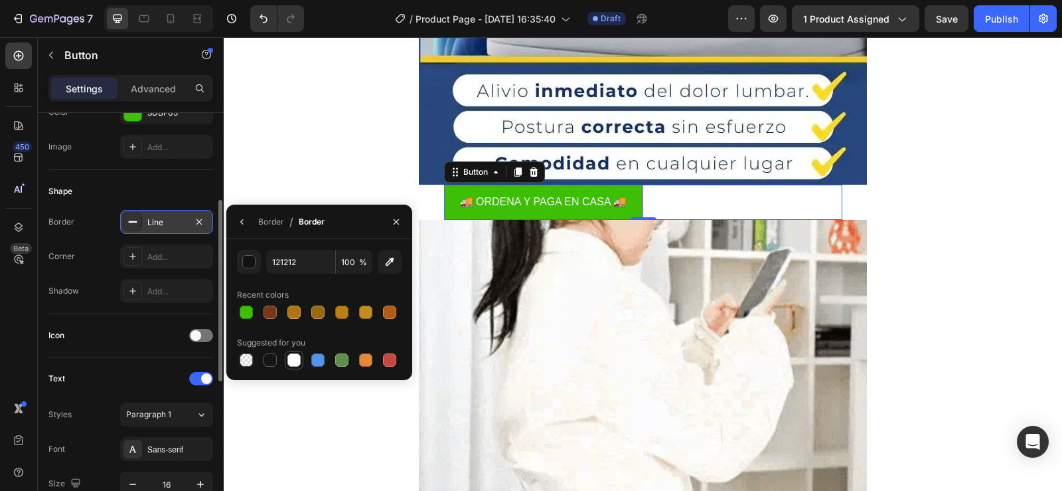
type input "FFFFFF"
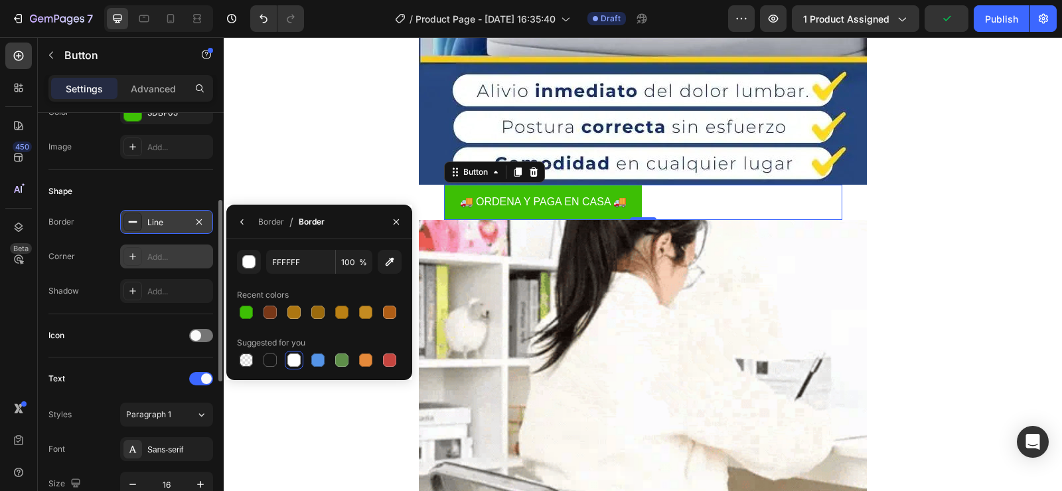
click at [159, 252] on div "Add..." at bounding box center [178, 257] width 62 height 12
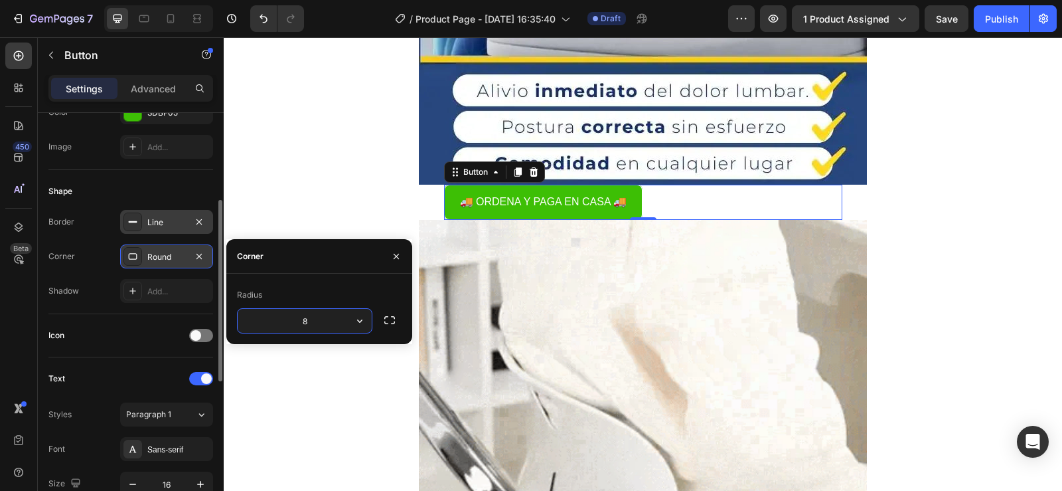
click at [127, 261] on div at bounding box center [133, 256] width 19 height 19
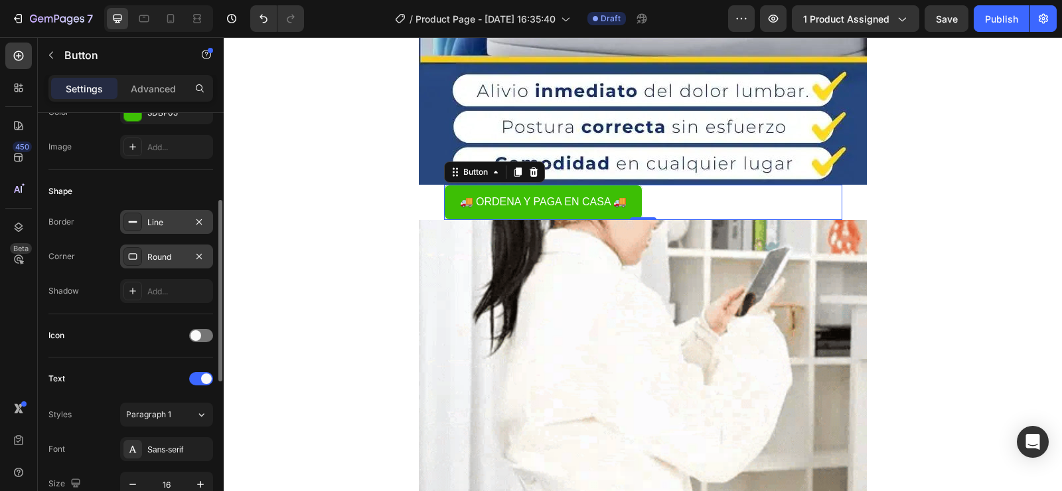
click at [127, 261] on div at bounding box center [133, 256] width 19 height 19
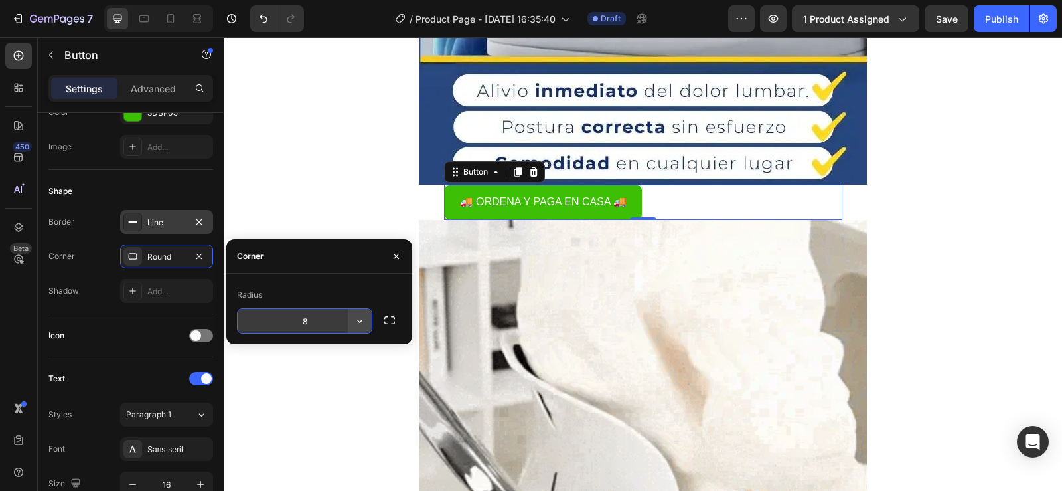
click at [361, 321] on icon "button" at bounding box center [359, 320] width 5 height 3
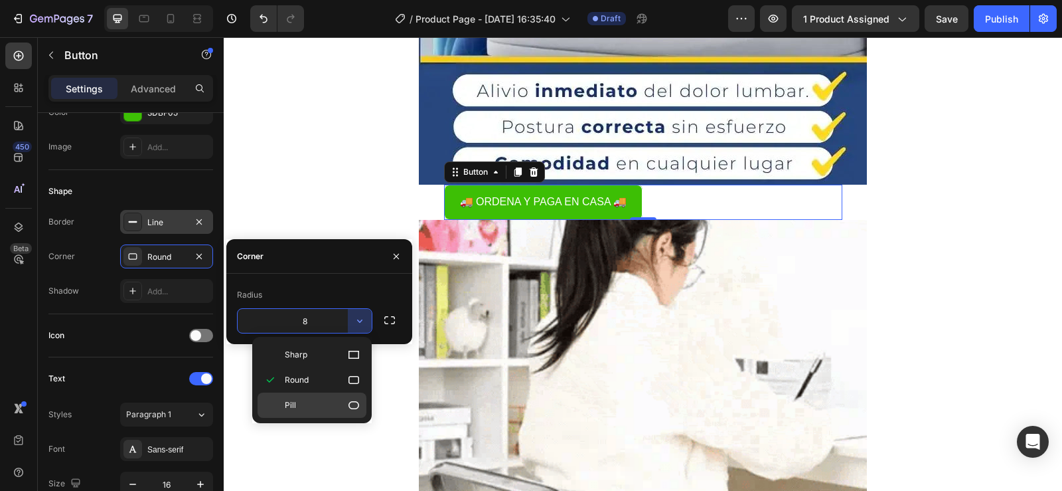
click at [357, 407] on icon at bounding box center [353, 404] width 13 height 13
type input "9999"
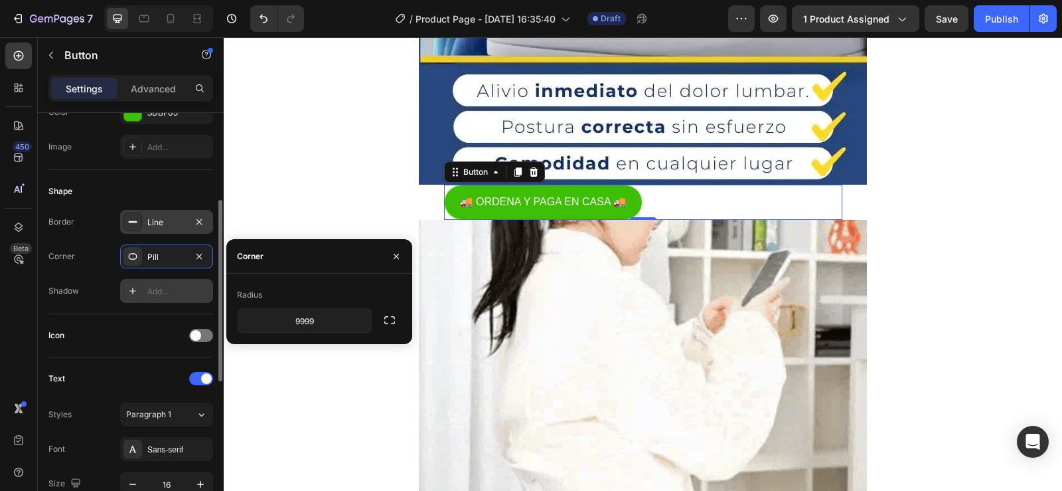
click at [174, 289] on div "Add..." at bounding box center [178, 292] width 62 height 12
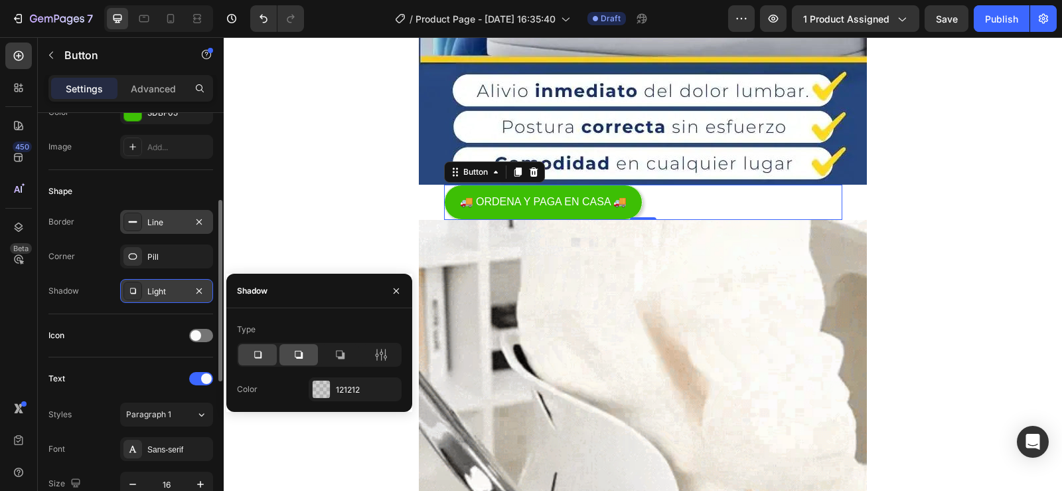
click at [297, 357] on icon at bounding box center [299, 355] width 8 height 8
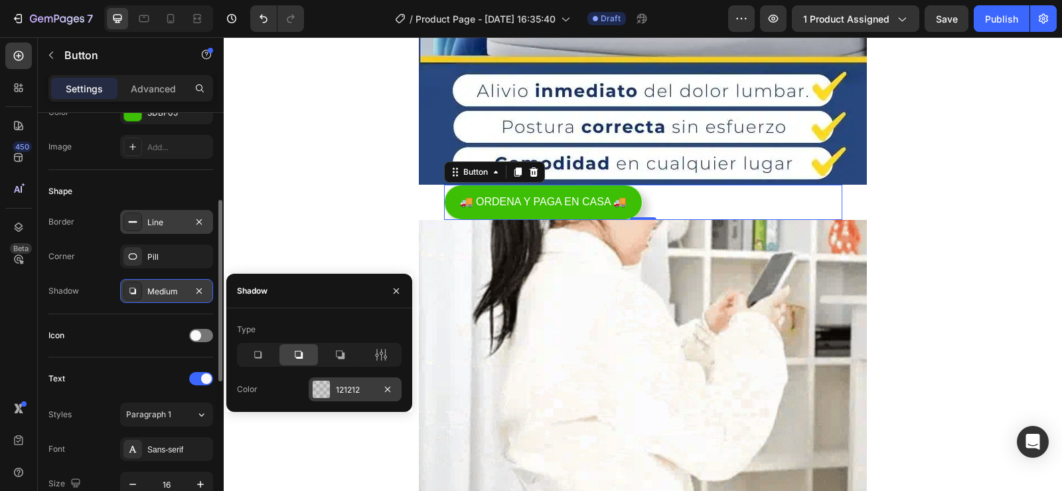
click at [328, 393] on div at bounding box center [321, 388] width 17 height 17
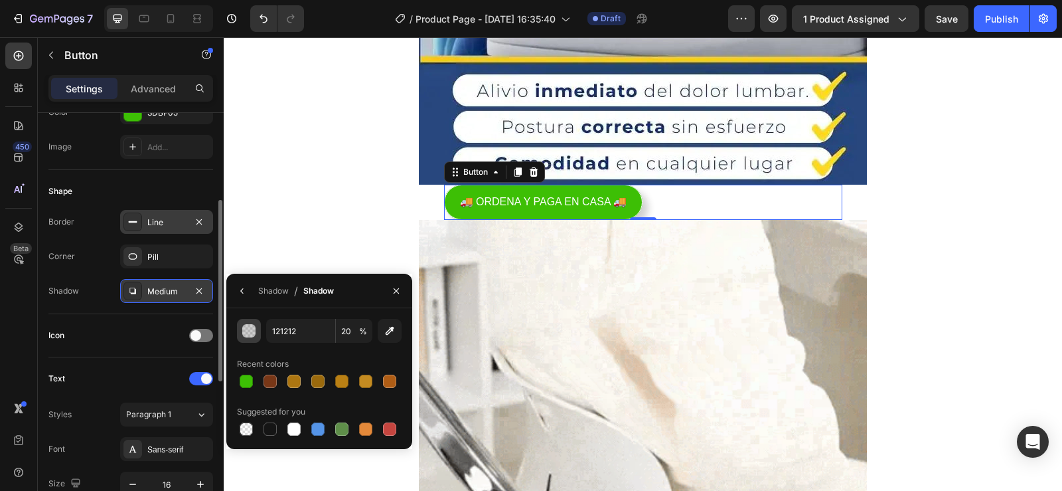
click at [250, 328] on div "button" at bounding box center [249, 331] width 13 height 13
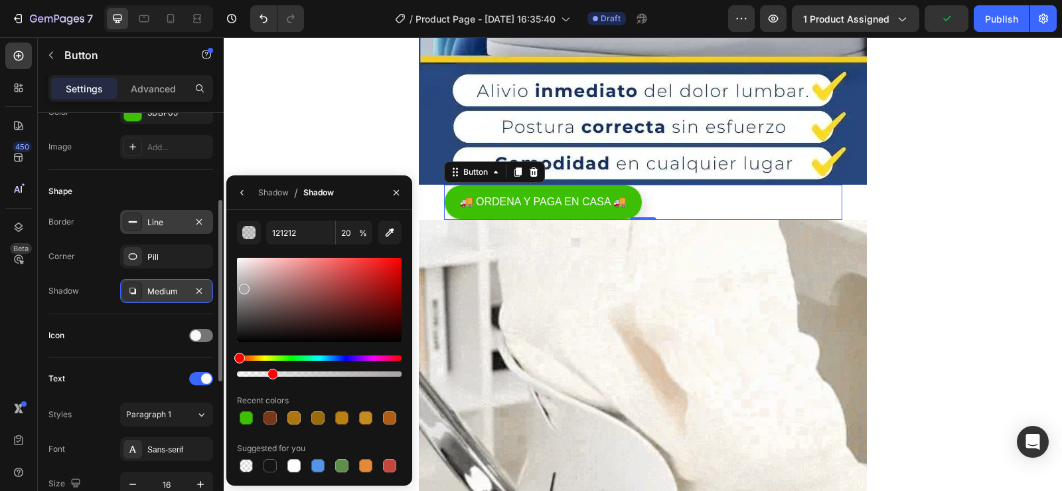
drag, startPoint x: 247, startPoint y: 312, endPoint x: 243, endPoint y: 286, distance: 26.9
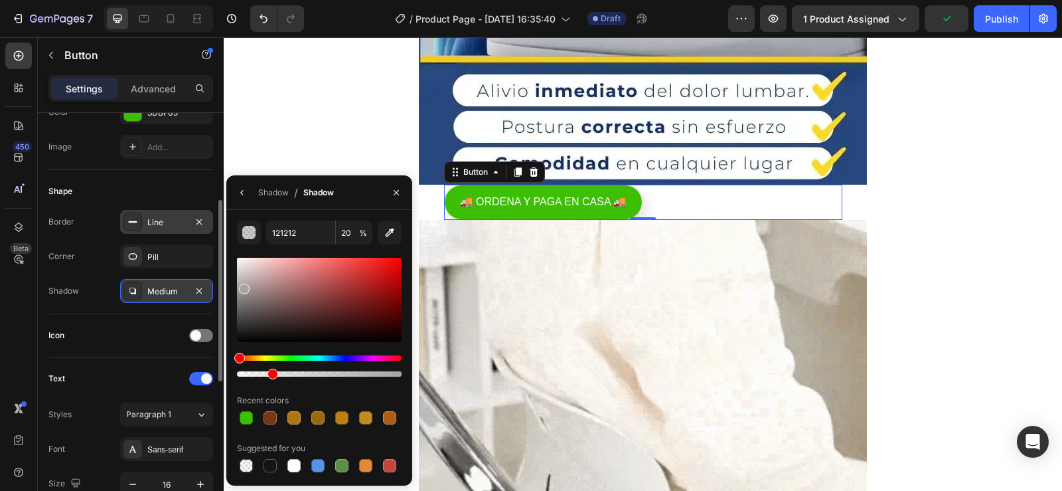
click at [243, 286] on div at bounding box center [319, 300] width 165 height 84
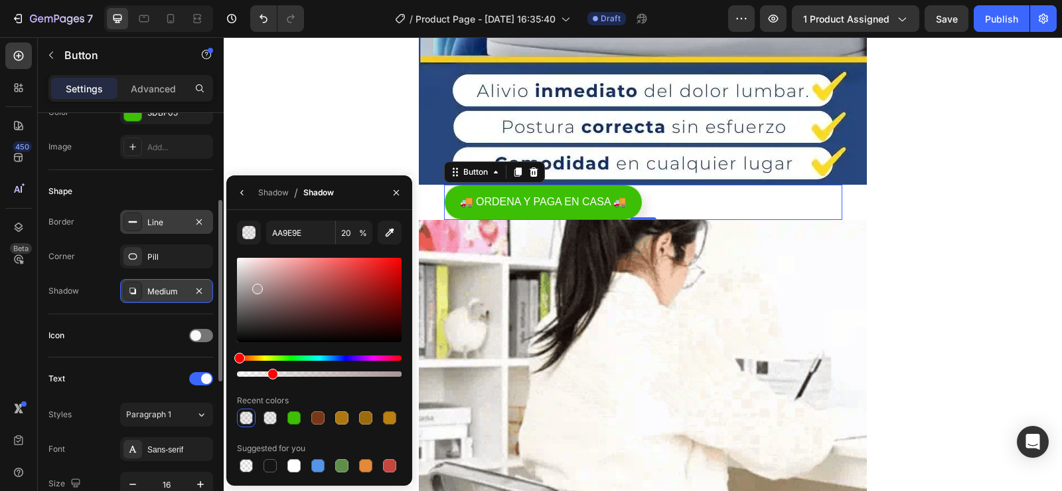
drag, startPoint x: 244, startPoint y: 286, endPoint x: 256, endPoint y: 286, distance: 11.3
click at [256, 286] on div at bounding box center [257, 289] width 11 height 11
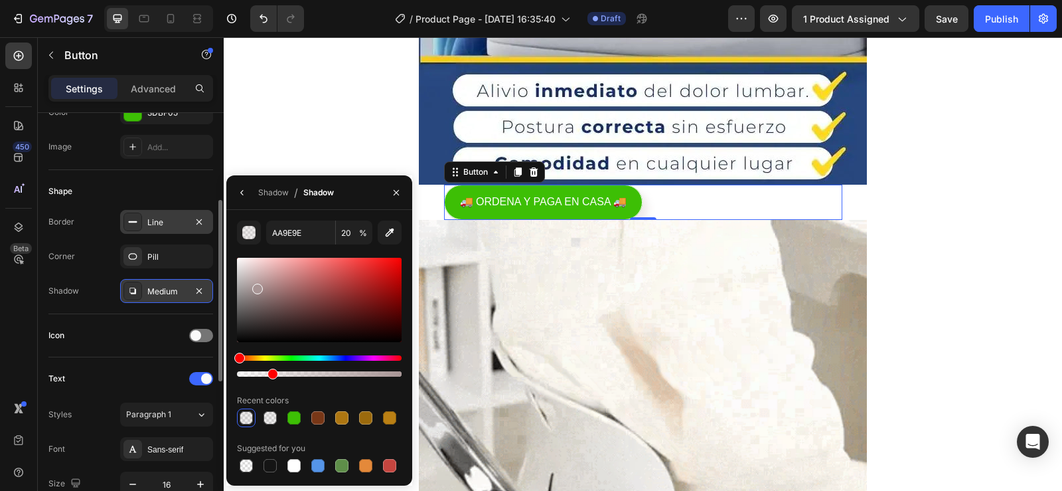
type input "A89595"
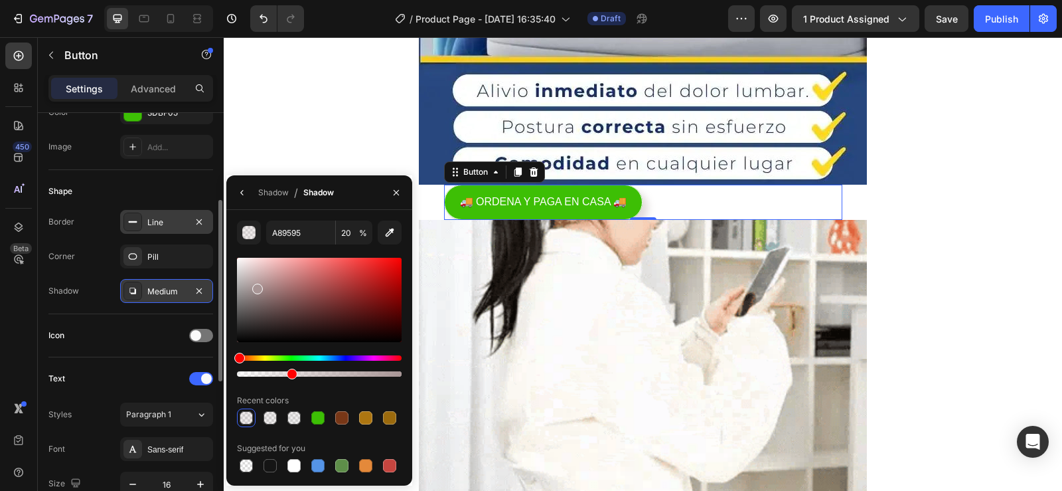
drag, startPoint x: 277, startPoint y: 372, endPoint x: 292, endPoint y: 373, distance: 14.6
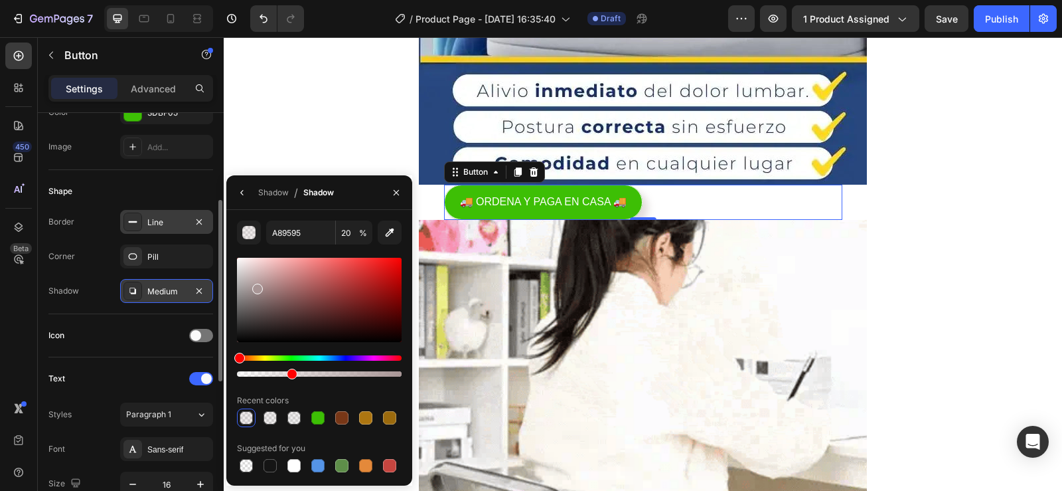
click at [292, 373] on div at bounding box center [292, 374] width 11 height 11
type input "33"
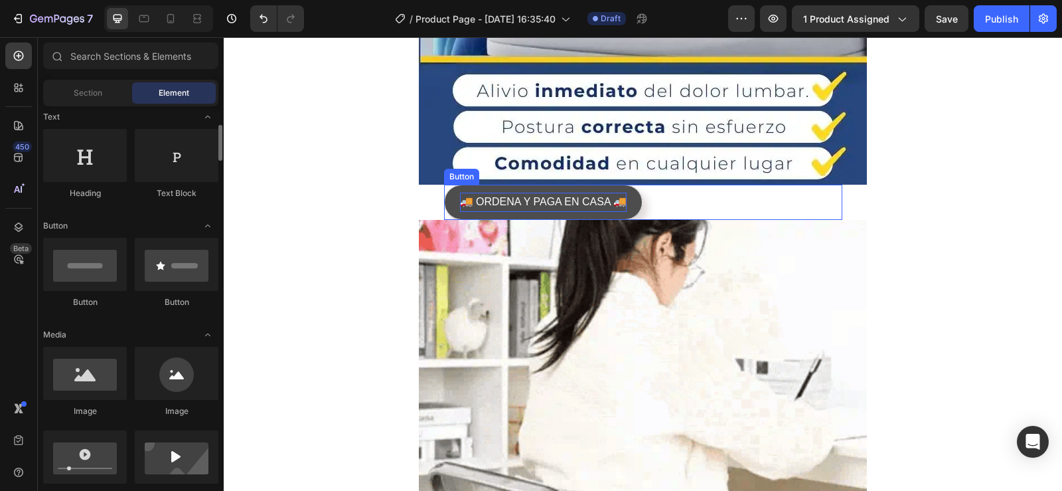
click at [510, 198] on p "🚚 ORDENA Y PAGA EN CASA 🚚" at bounding box center [543, 202] width 167 height 19
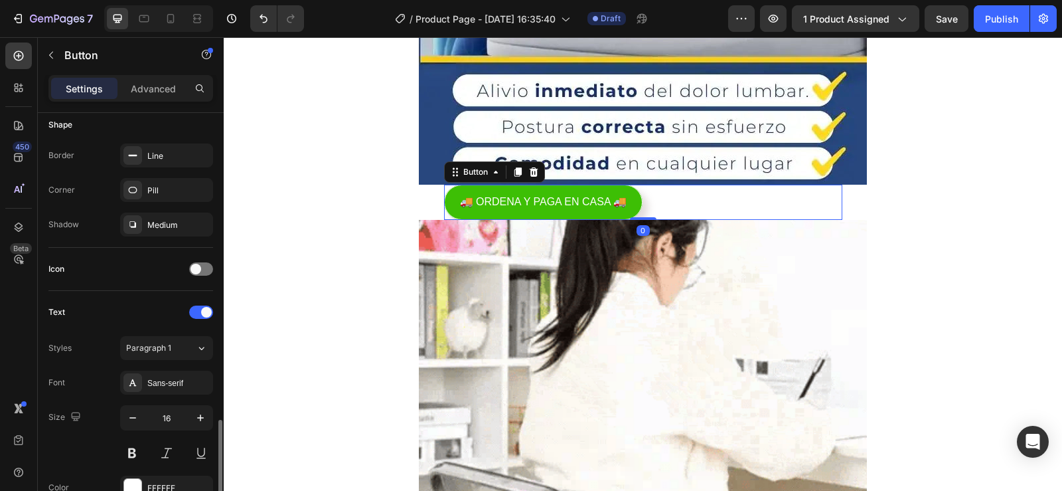
scroll to position [398, 0]
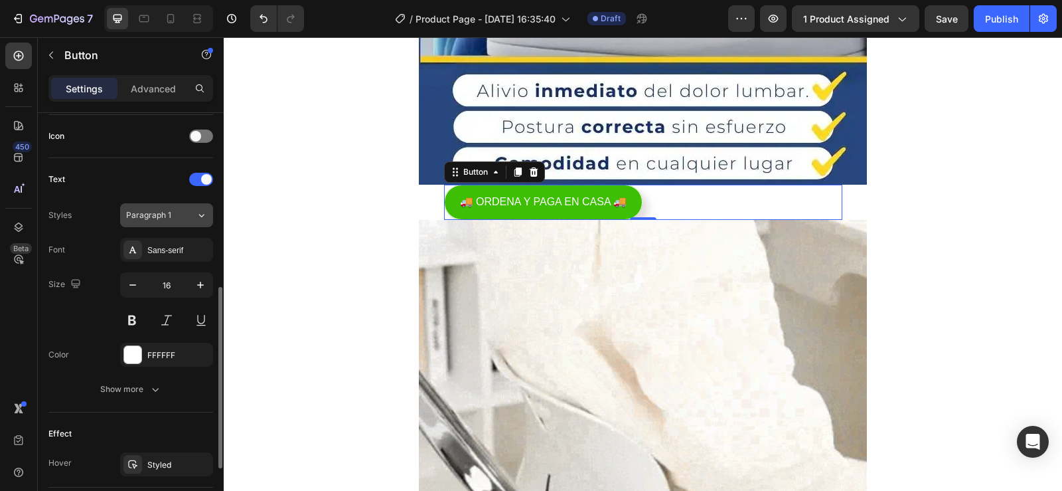
click at [169, 224] on button "Paragraph 1" at bounding box center [166, 215] width 93 height 24
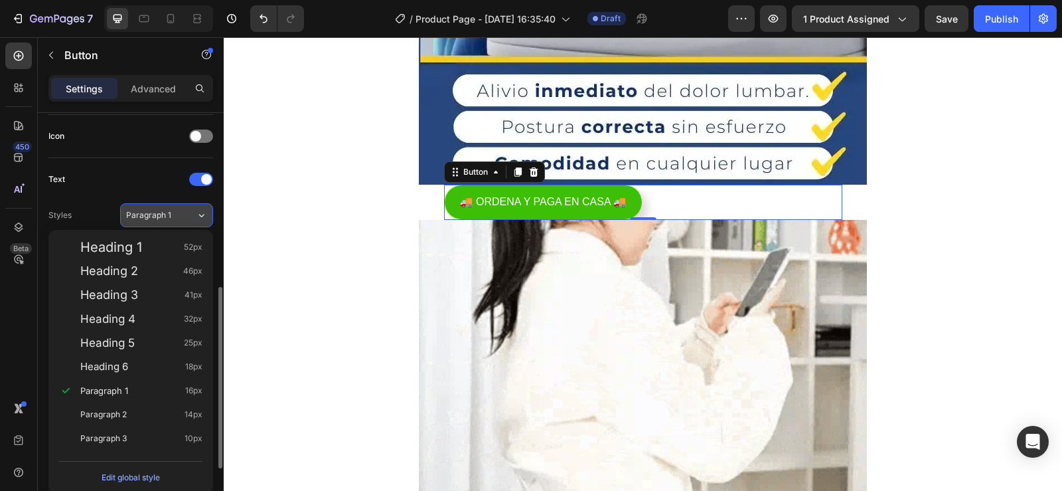
click at [150, 216] on span "Paragraph 1" at bounding box center [148, 215] width 45 height 12
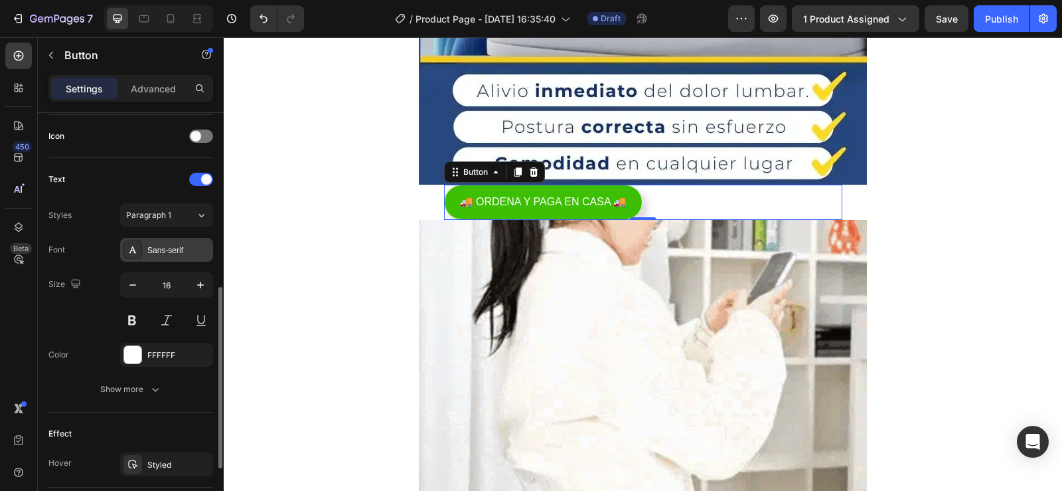
click at [180, 260] on div "Sans-serif" at bounding box center [166, 250] width 93 height 24
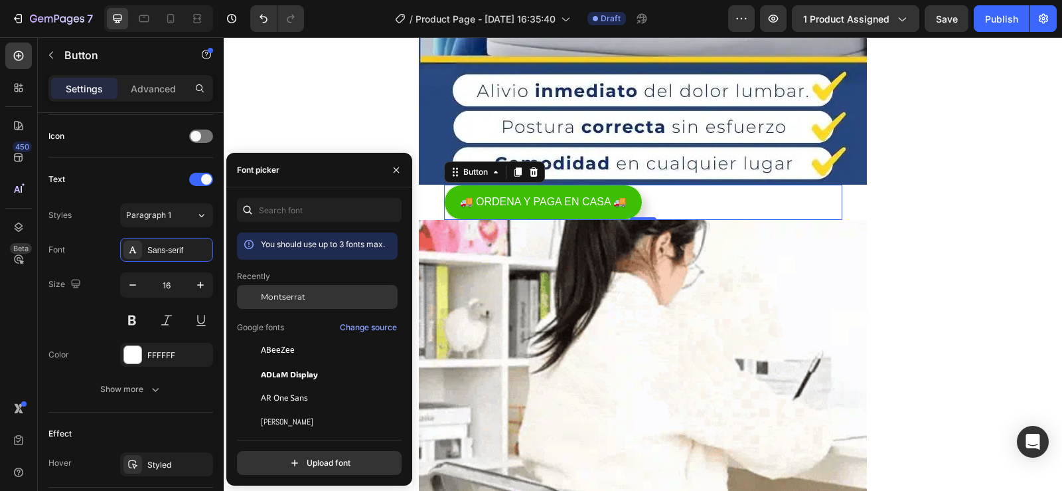
click at [333, 299] on div "Montserrat" at bounding box center [328, 297] width 134 height 12
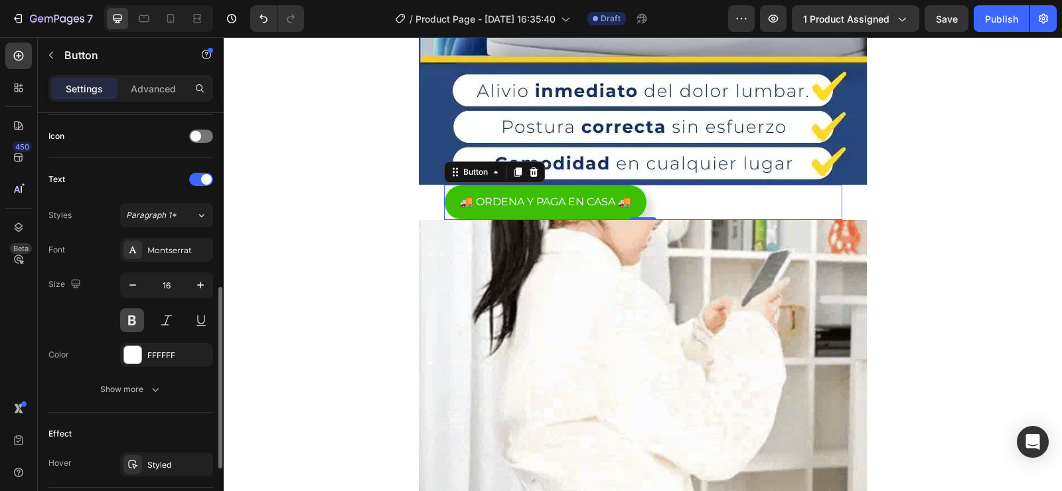
click at [137, 318] on button at bounding box center [132, 320] width 24 height 24
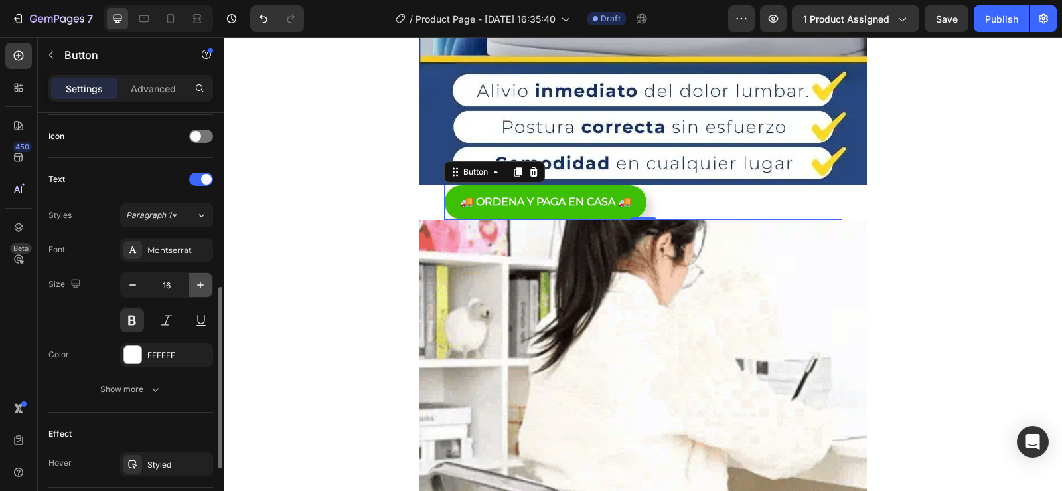
click at [204, 286] on icon "button" at bounding box center [200, 284] width 13 height 13
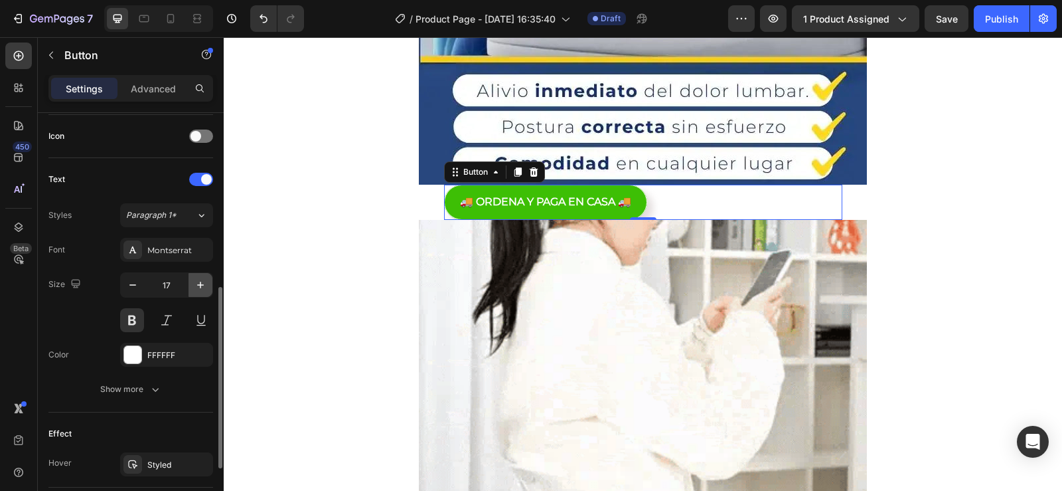
click at [204, 286] on icon "button" at bounding box center [200, 284] width 13 height 13
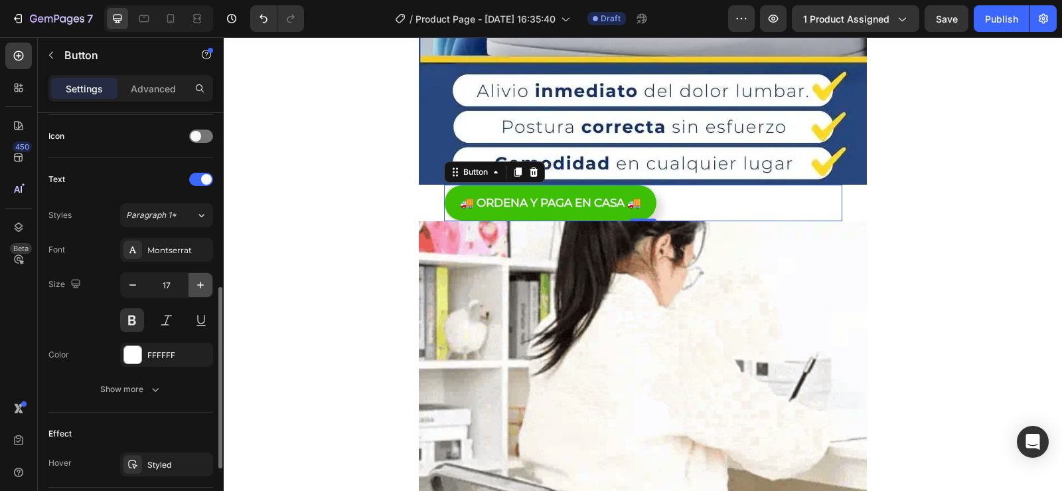
type input "18"
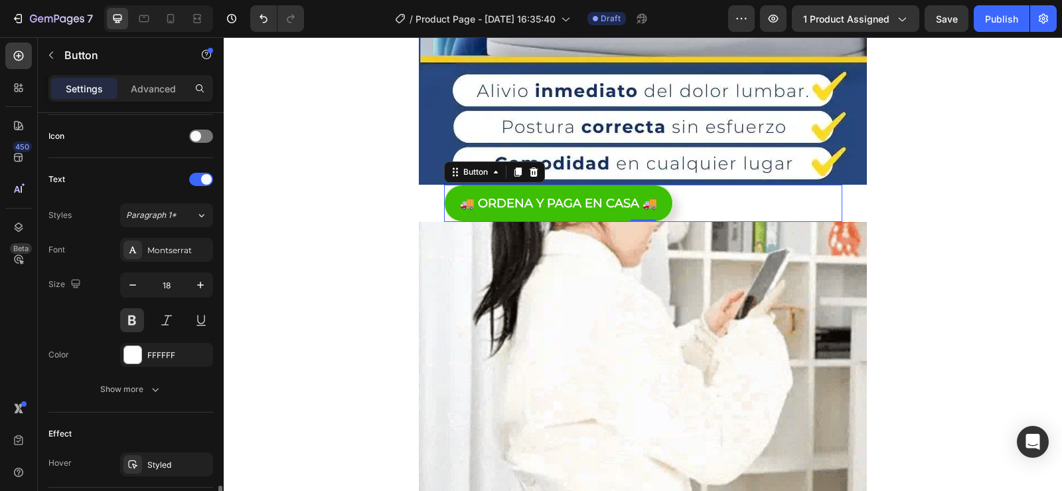
scroll to position [537, 0]
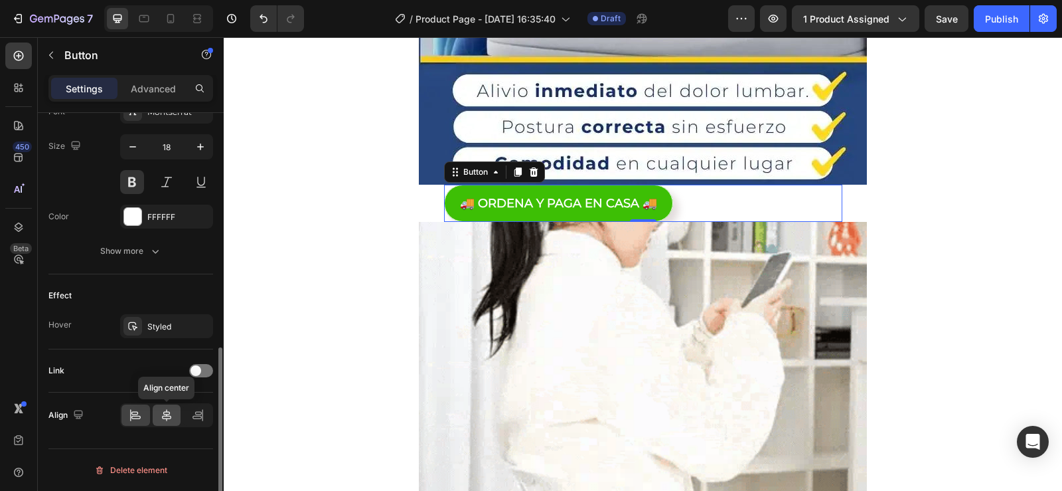
click at [171, 414] on icon at bounding box center [166, 414] width 13 height 13
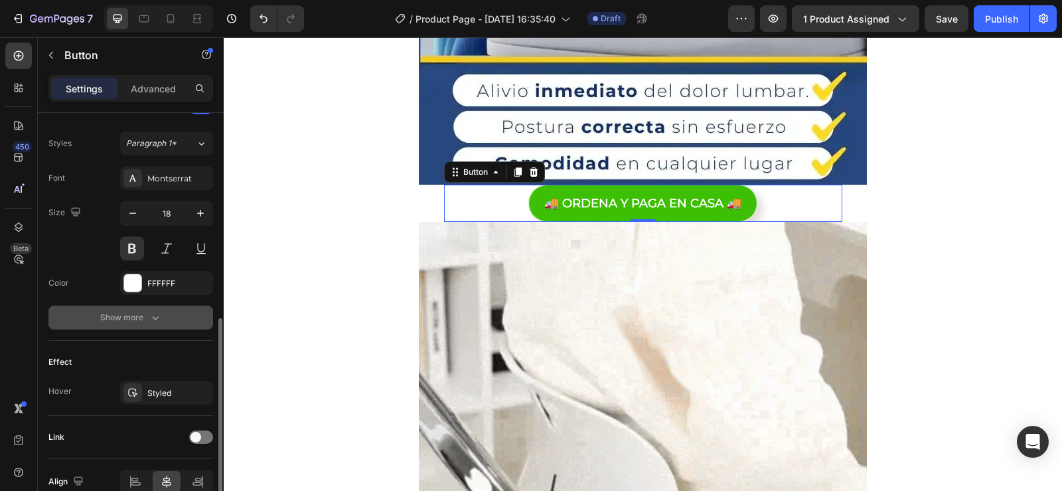
scroll to position [404, 0]
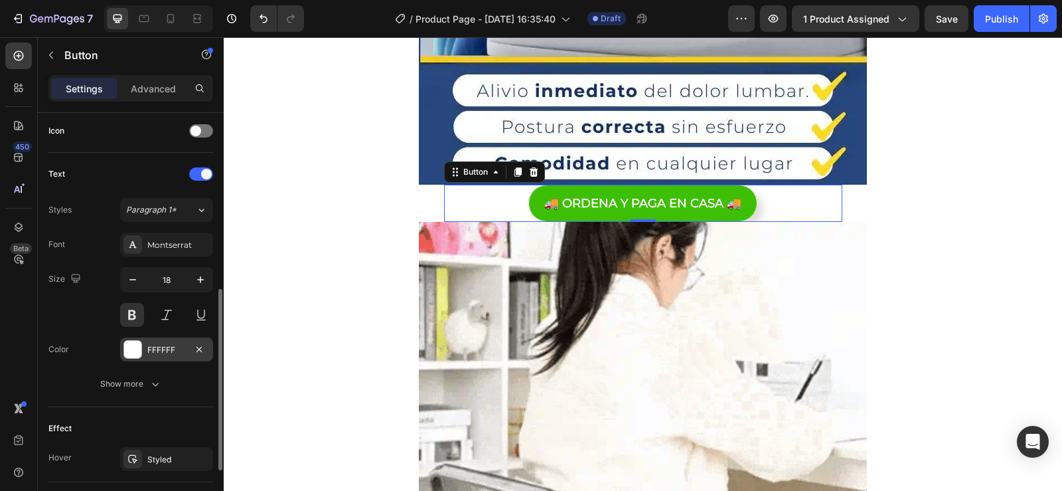
click at [167, 353] on div "FFFFFF" at bounding box center [166, 350] width 39 height 12
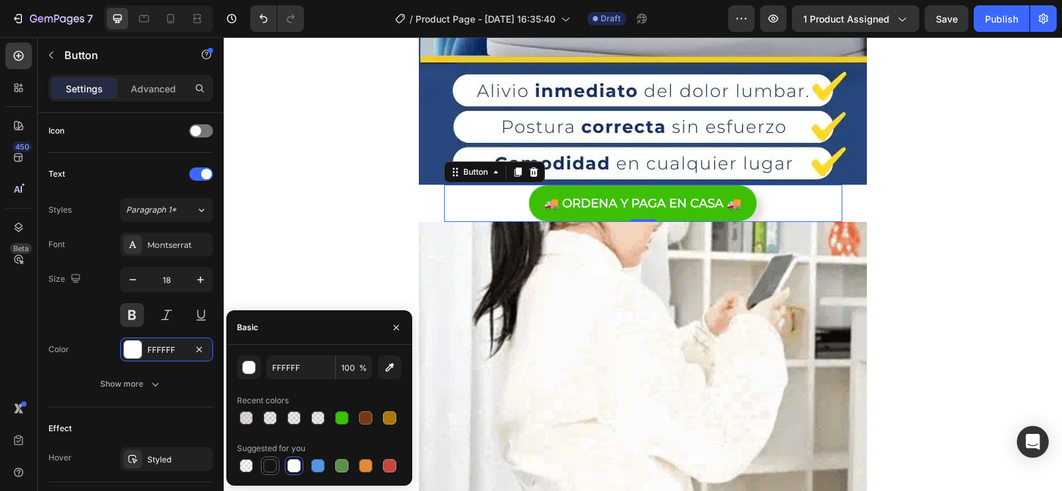
click at [262, 463] on div at bounding box center [270, 465] width 19 height 19
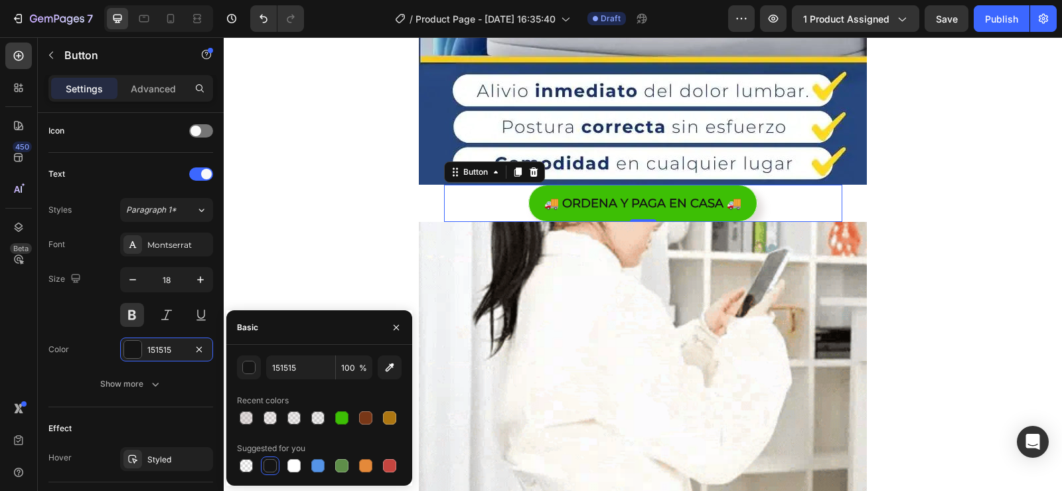
click at [269, 465] on div at bounding box center [270, 465] width 13 height 13
click at [295, 460] on div at bounding box center [294, 465] width 13 height 13
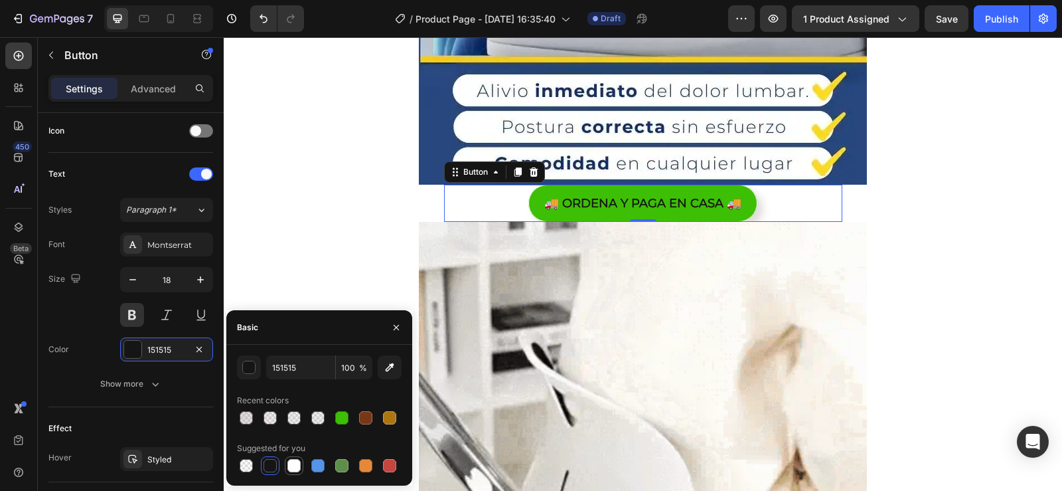
type input "FFFFFF"
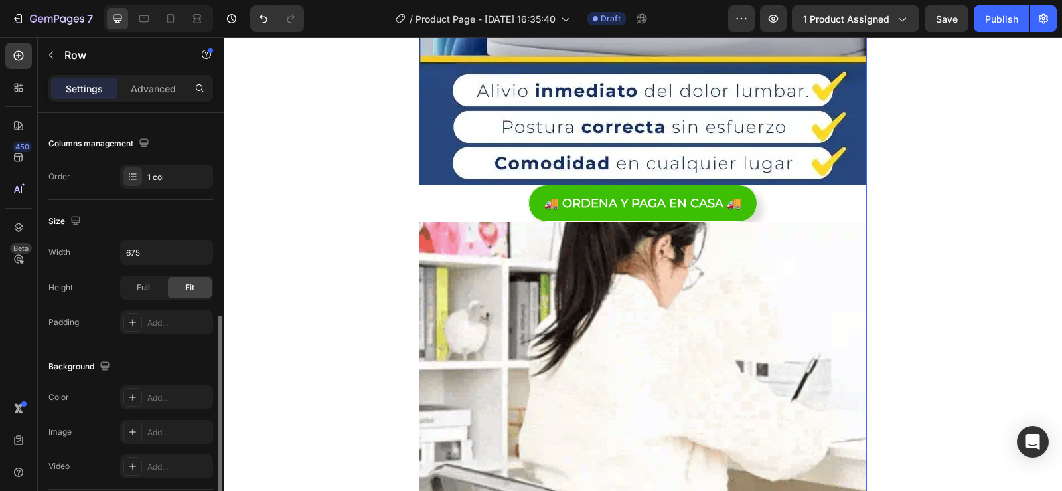
scroll to position [266, 0]
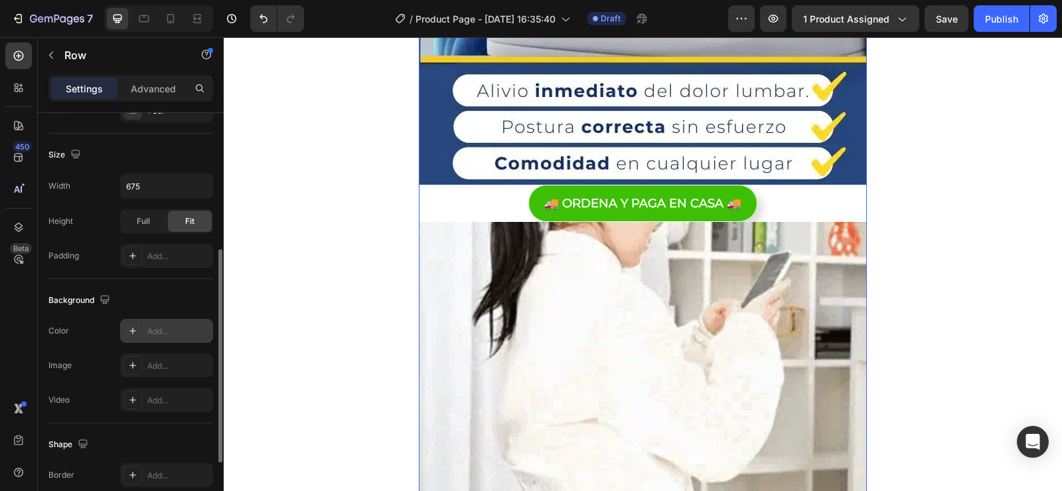
click at [138, 325] on div at bounding box center [133, 330] width 19 height 19
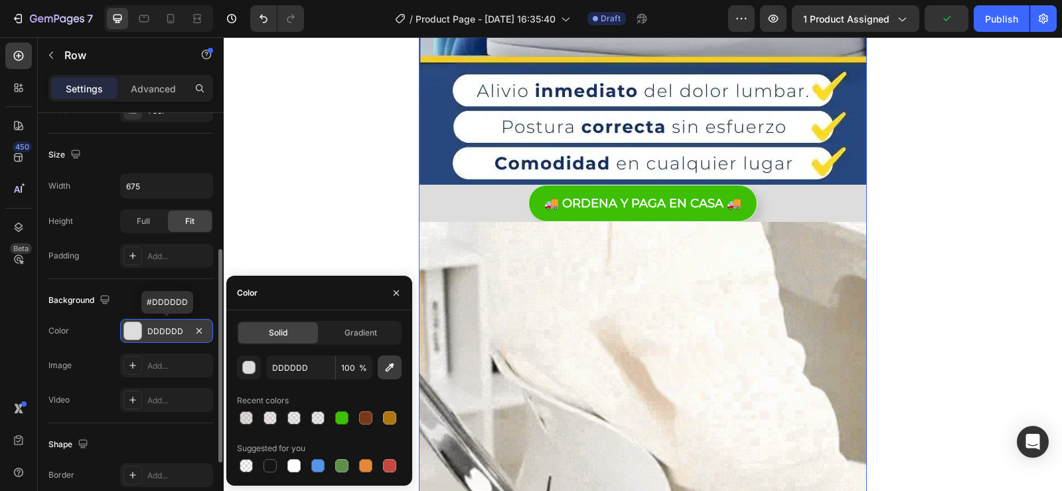
click at [387, 361] on icon "button" at bounding box center [389, 367] width 13 height 13
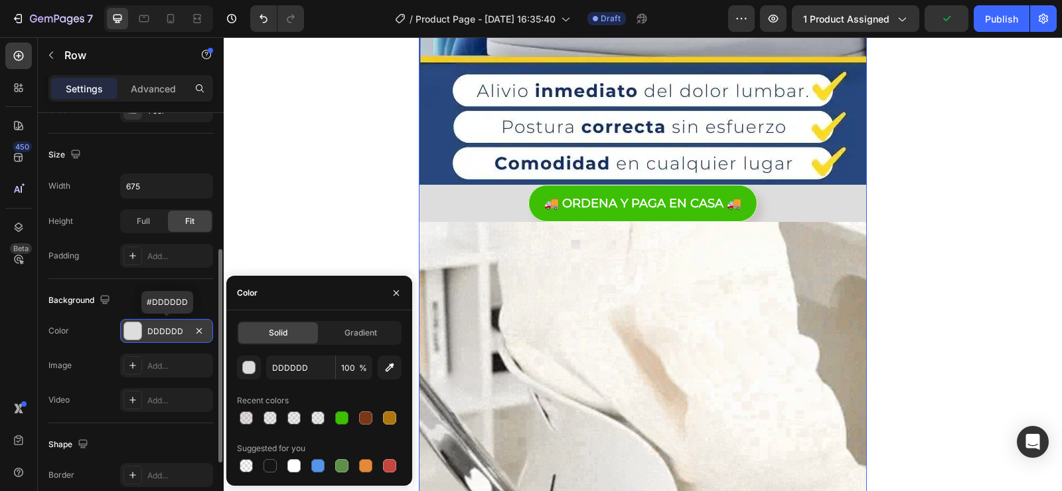
type input "27477E"
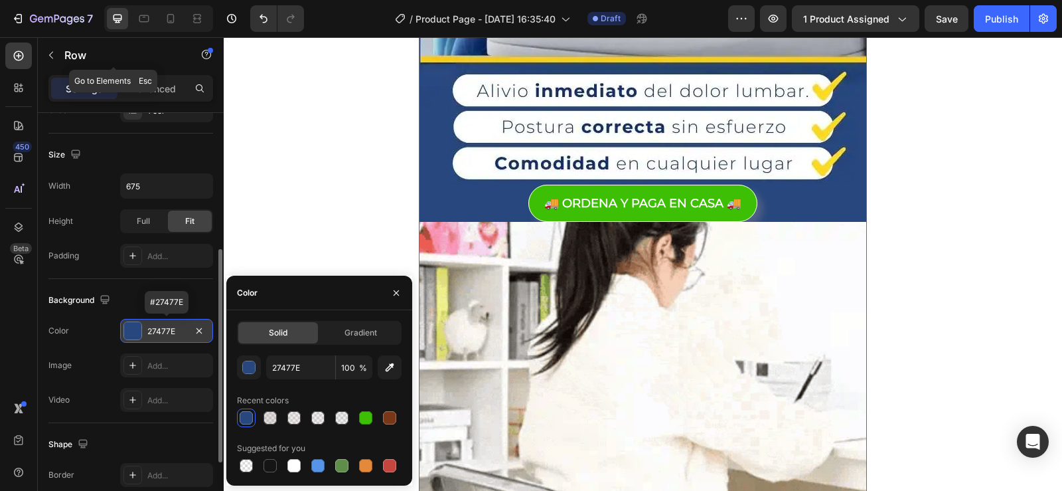
click at [59, 57] on button "button" at bounding box center [51, 54] width 21 height 21
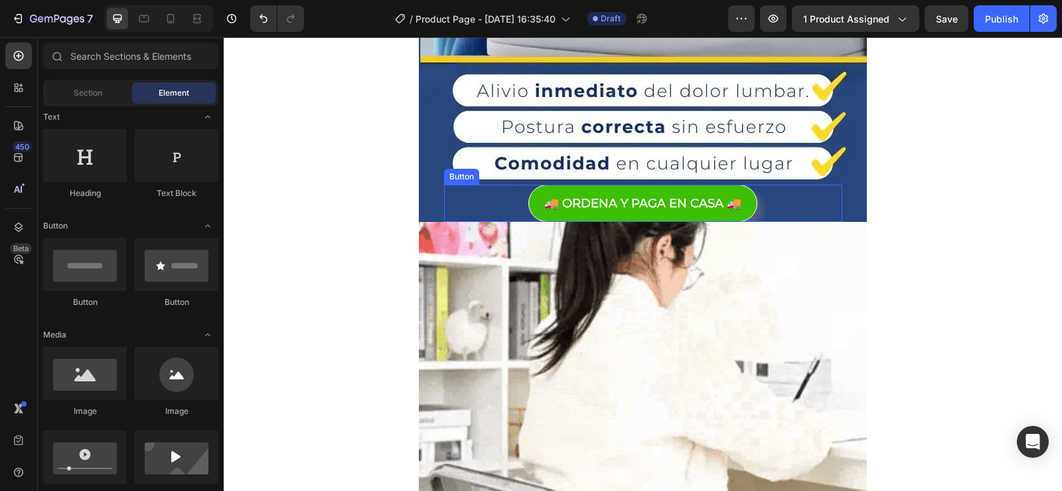
drag, startPoint x: 456, startPoint y: 204, endPoint x: 523, endPoint y: 218, distance: 68.6
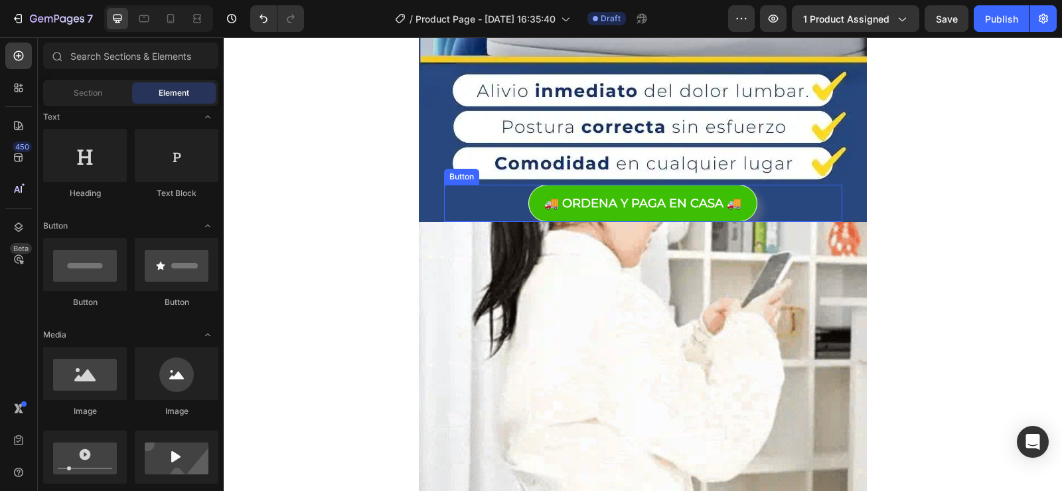
click at [456, 203] on div "🚚 ORDENA Y PAGA EN CASA 🚚 Button" at bounding box center [643, 203] width 398 height 37
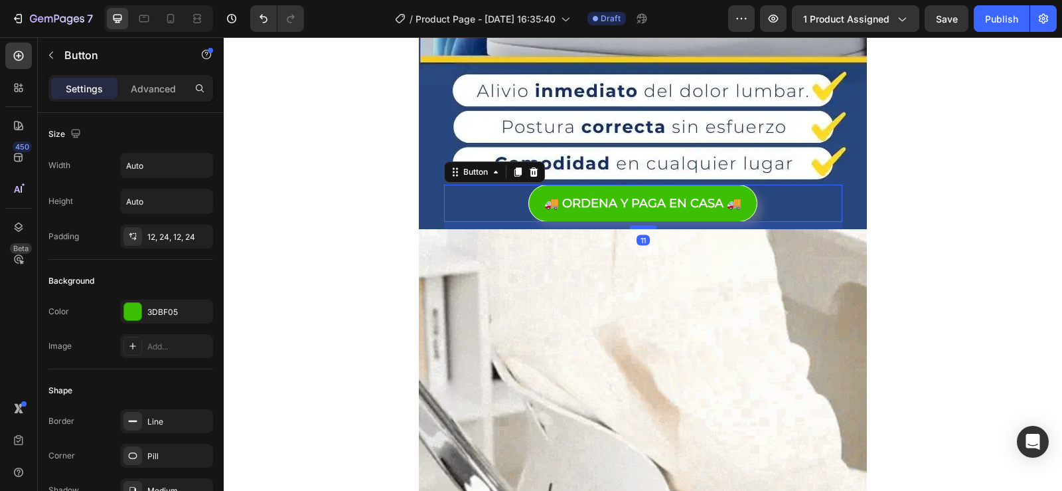
drag, startPoint x: 635, startPoint y: 220, endPoint x: 635, endPoint y: 227, distance: 7.3
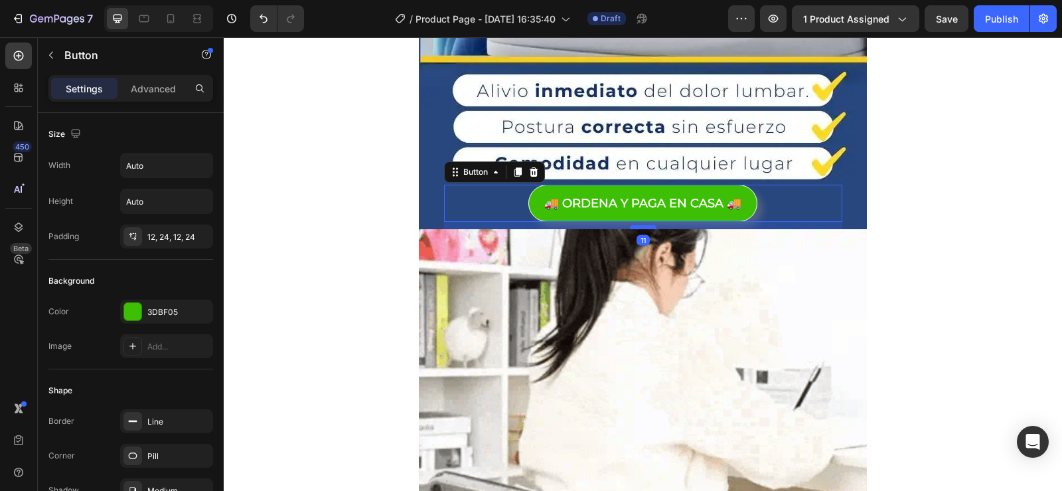
click at [635, 227] on div at bounding box center [643, 227] width 27 height 4
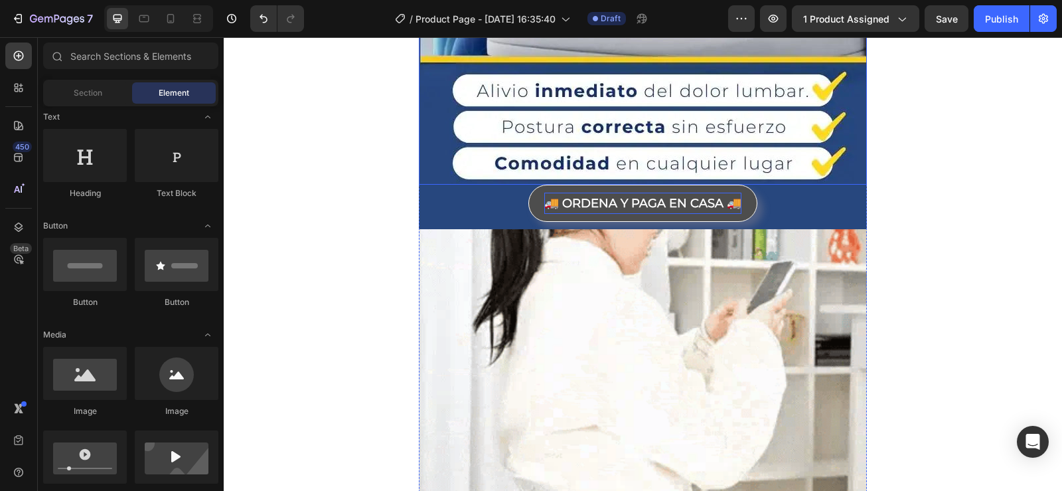
click at [575, 201] on p "🚚 ORDENA Y PAGA EN CASA 🚚" at bounding box center [643, 203] width 197 height 21
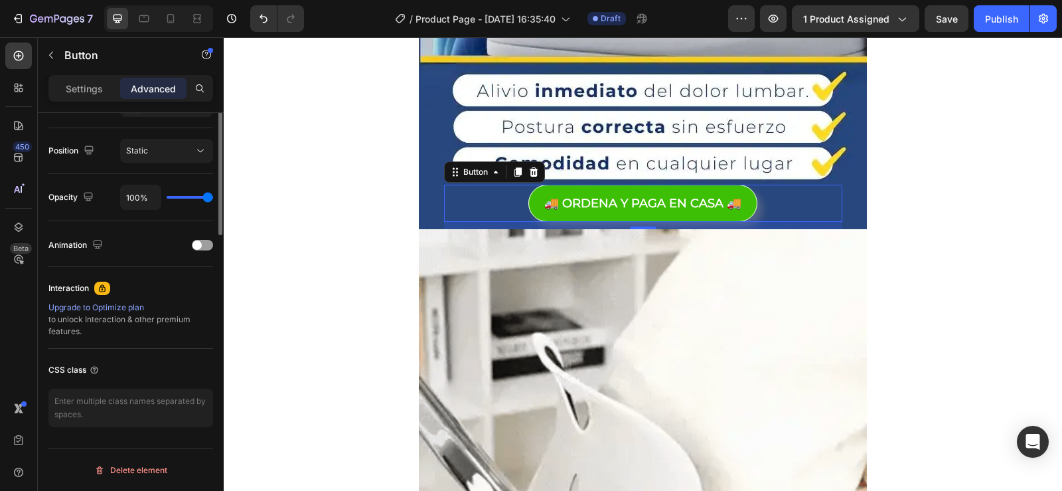
scroll to position [271, 0]
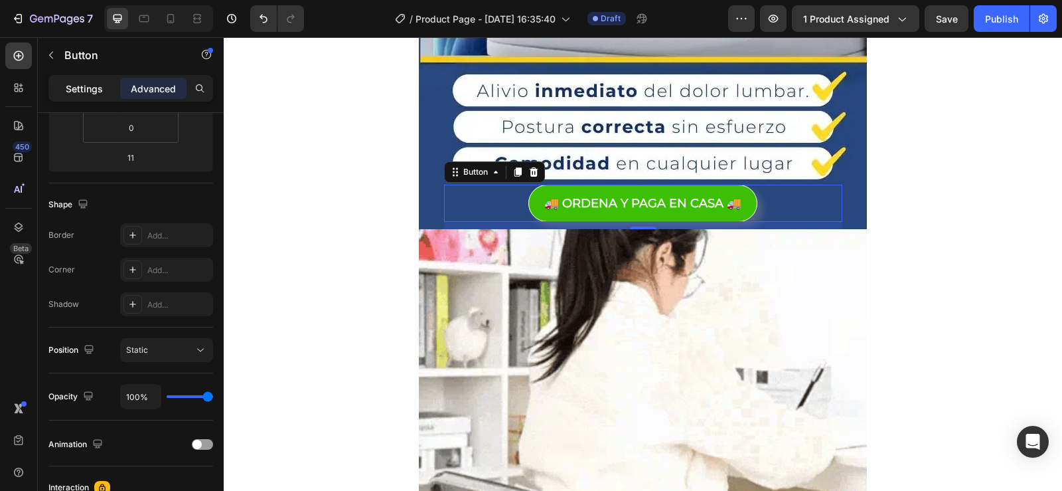
click at [81, 92] on p "Settings" at bounding box center [84, 89] width 37 height 14
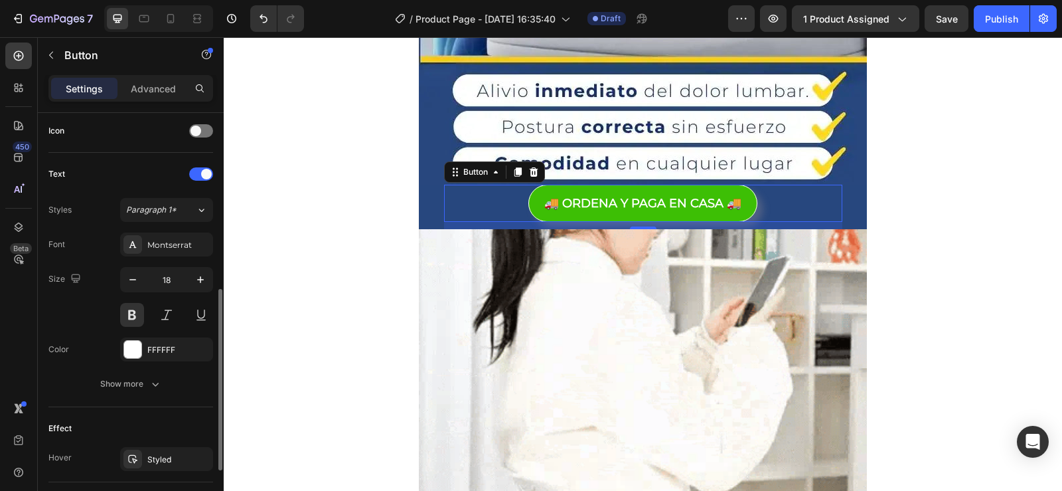
scroll to position [537, 0]
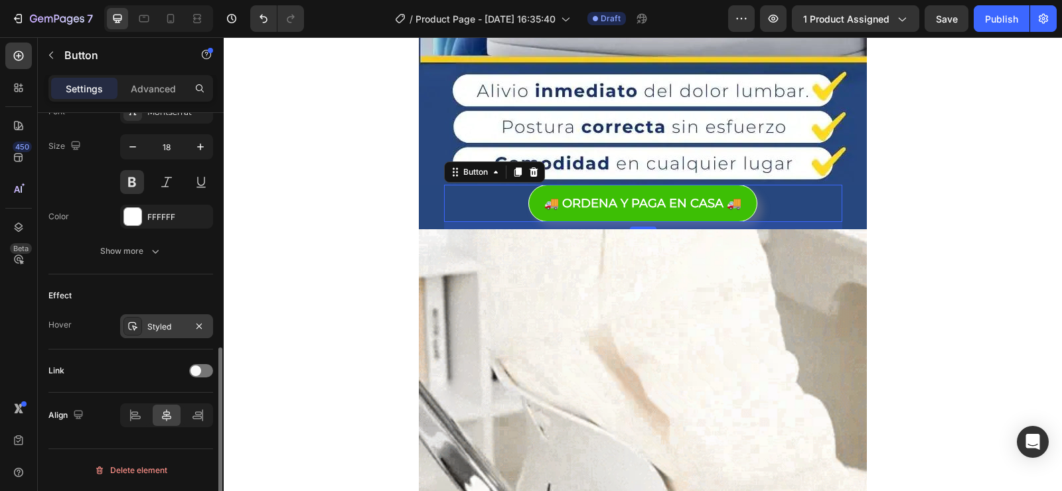
click at [177, 328] on div "Styled" at bounding box center [166, 327] width 39 height 12
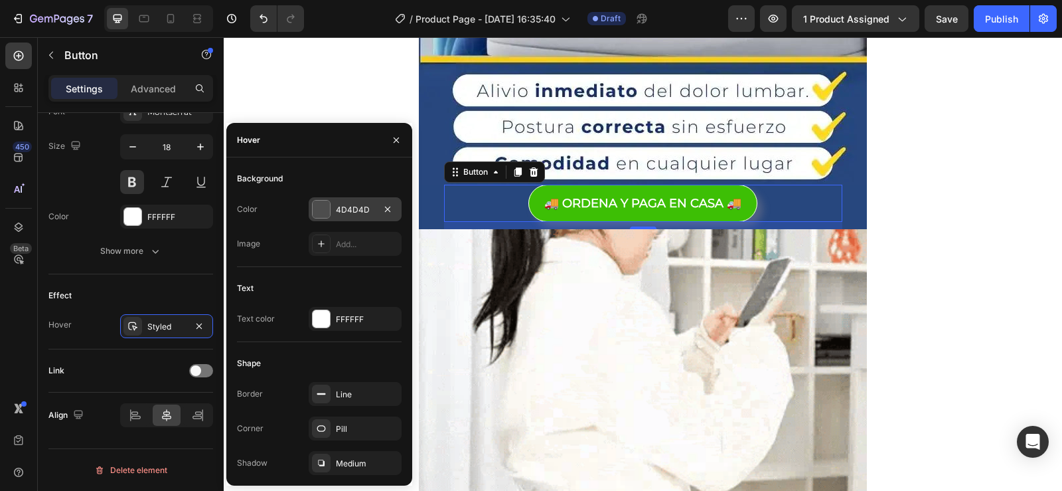
click at [314, 211] on div at bounding box center [321, 209] width 17 height 17
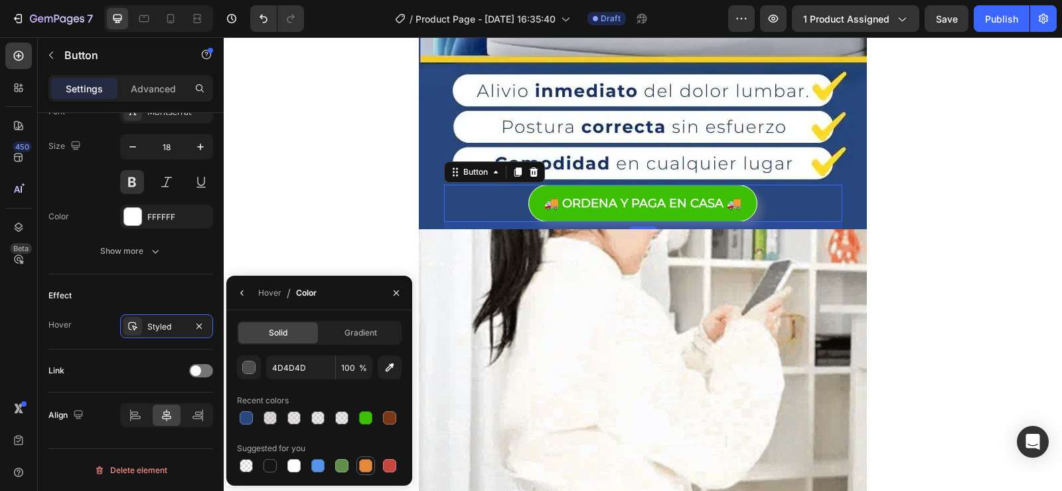
click at [373, 463] on div at bounding box center [366, 466] width 16 height 16
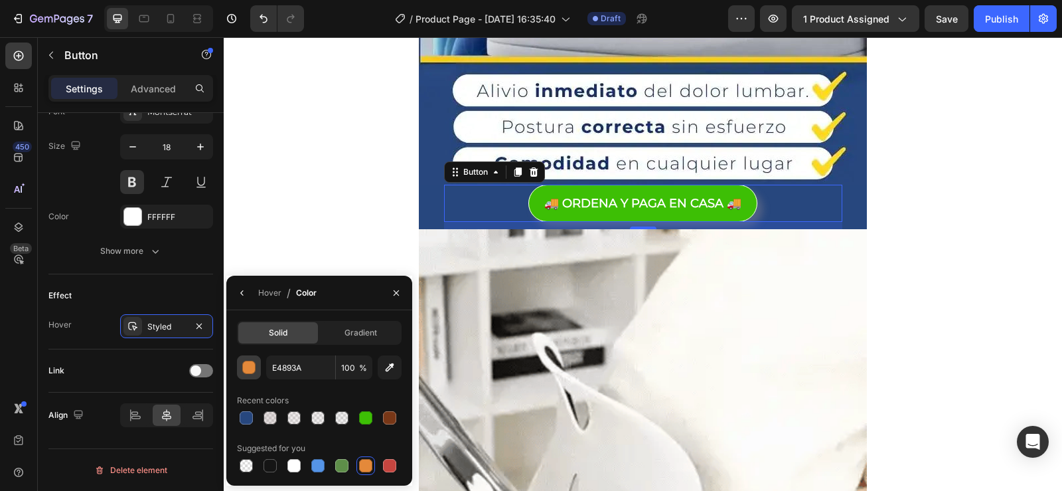
click at [256, 371] on button "button" at bounding box center [249, 367] width 24 height 24
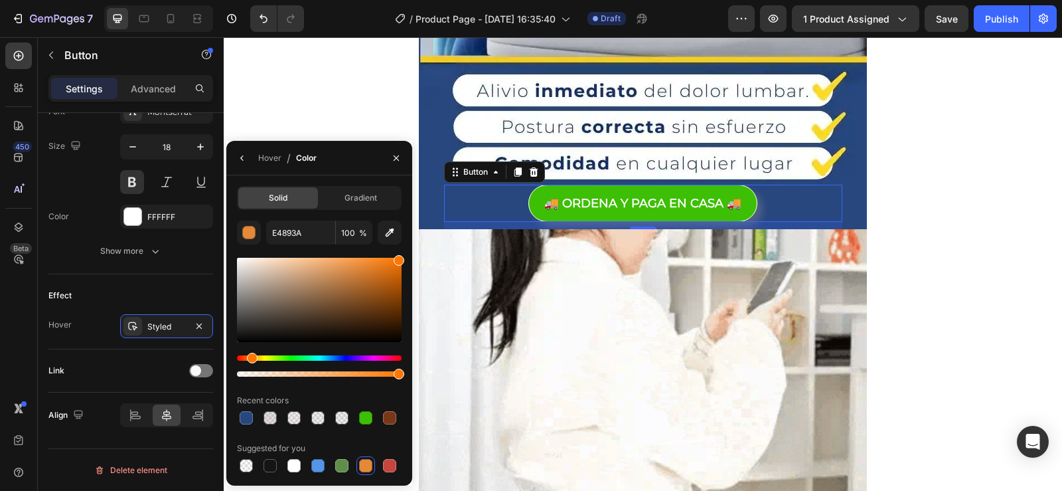
drag, startPoint x: 602, startPoint y: 316, endPoint x: 422, endPoint y: 233, distance: 198.8
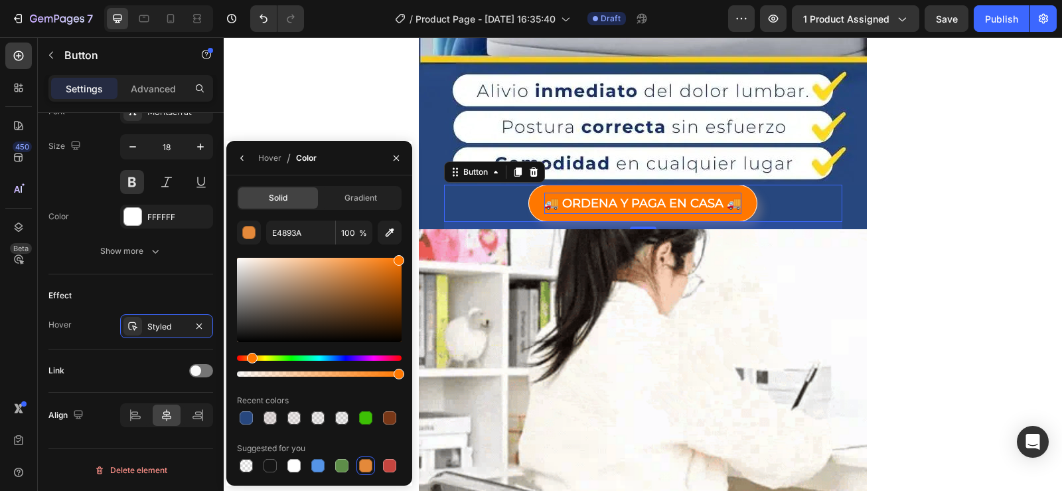
type input "FF7700"
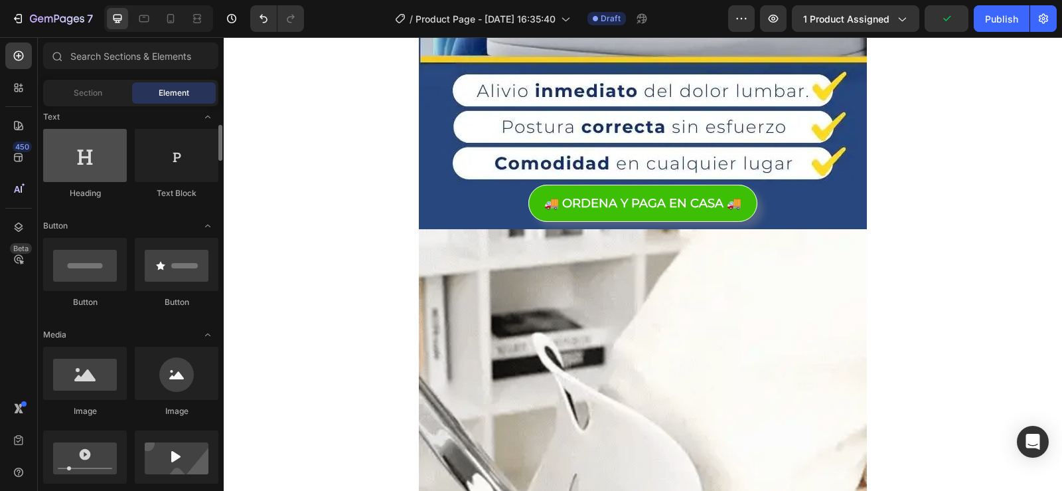
click at [81, 173] on div at bounding box center [85, 155] width 84 height 53
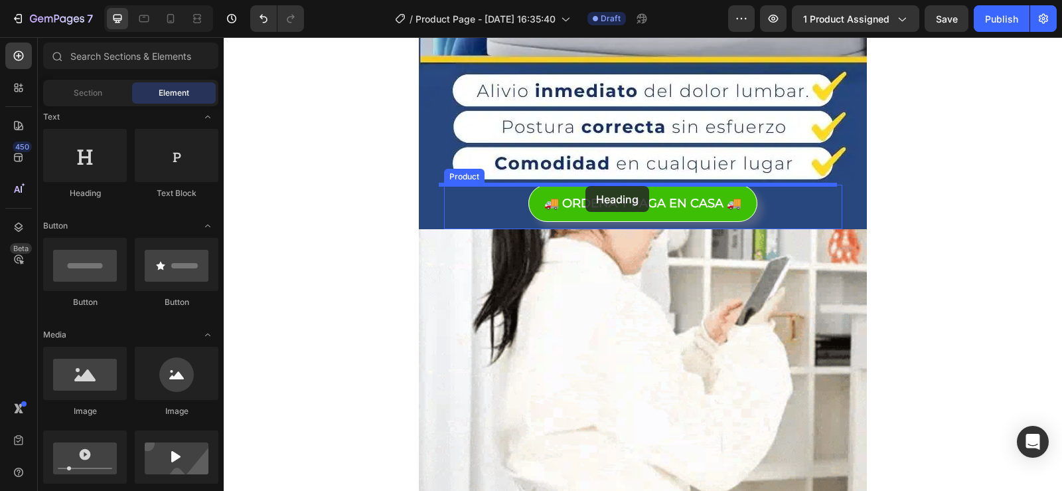
drag, startPoint x: 317, startPoint y: 203, endPoint x: 586, endPoint y: 186, distance: 268.8
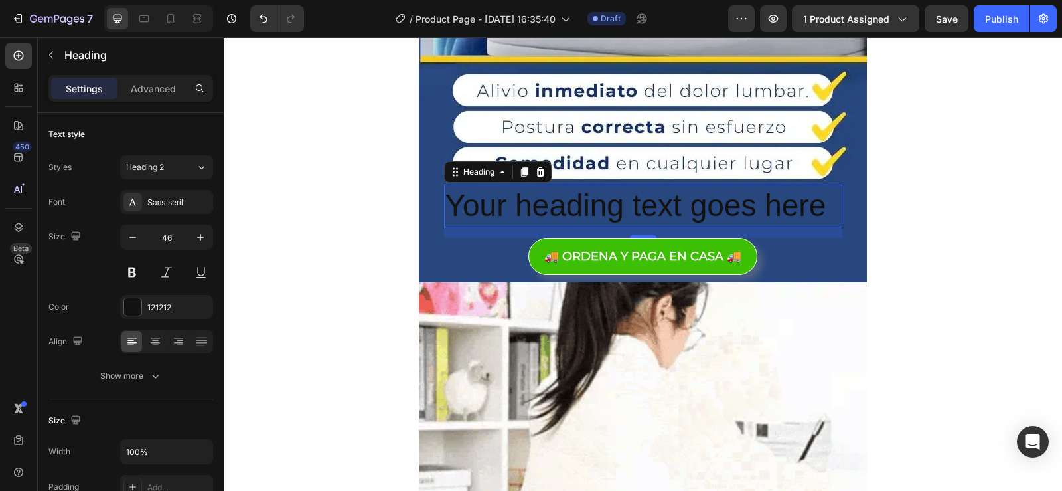
click at [815, 220] on h2 "Your heading text goes here" at bounding box center [643, 206] width 398 height 42
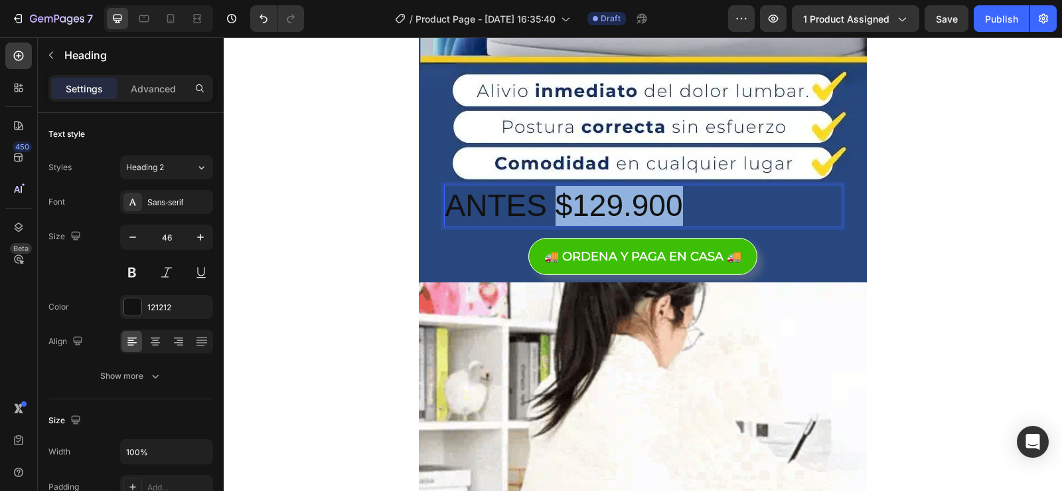
drag, startPoint x: 709, startPoint y: 204, endPoint x: 550, endPoint y: 213, distance: 158.3
click at [550, 213] on p "ANTES $129.900" at bounding box center [644, 206] width 396 height 40
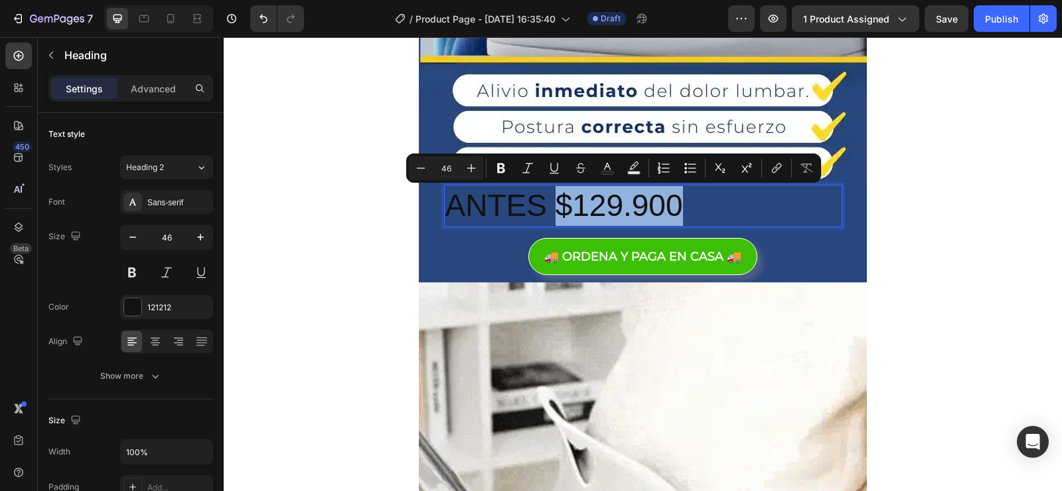
click at [574, 208] on p "ANTES $129.900" at bounding box center [644, 206] width 396 height 40
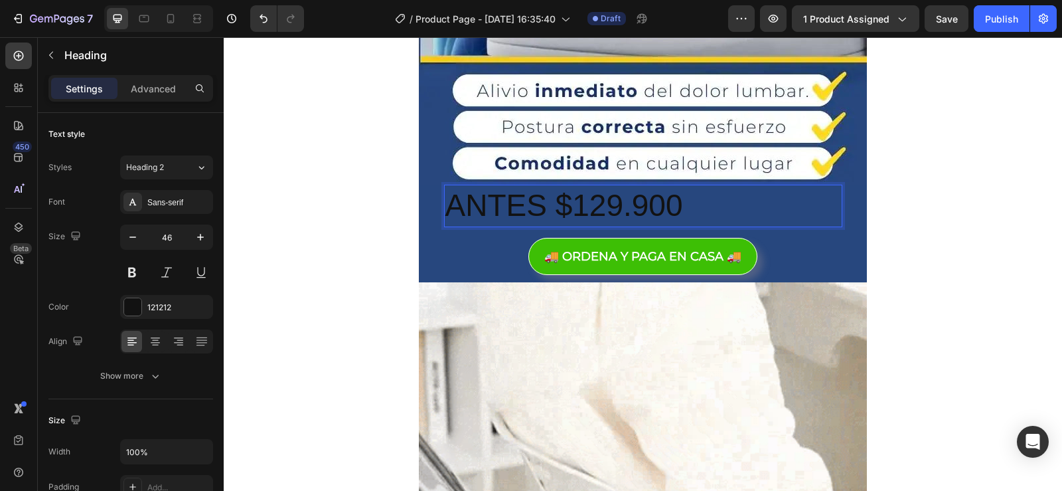
click at [574, 208] on p "ANTES $129.900" at bounding box center [644, 206] width 396 height 40
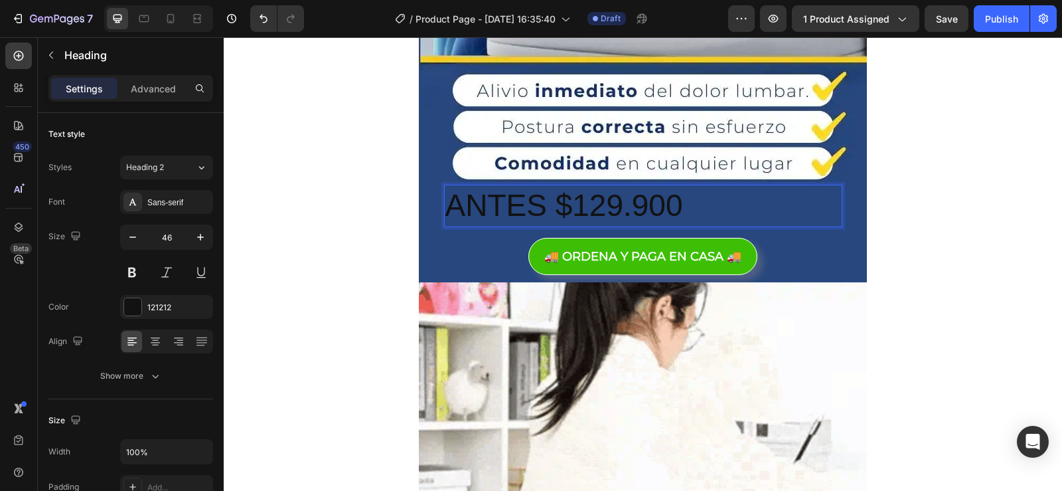
click at [576, 214] on p "ANTES $129.900" at bounding box center [644, 206] width 396 height 40
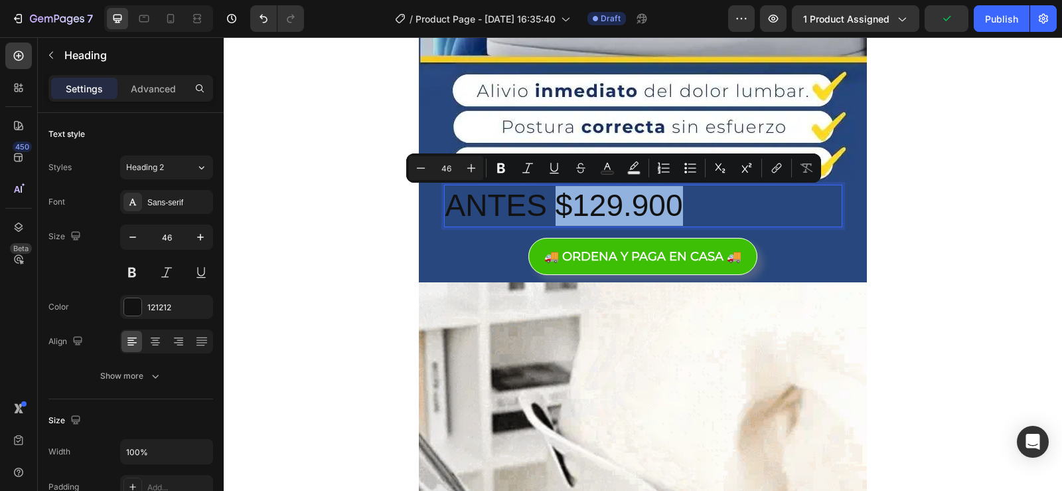
drag, startPoint x: 707, startPoint y: 203, endPoint x: 556, endPoint y: 211, distance: 151.0
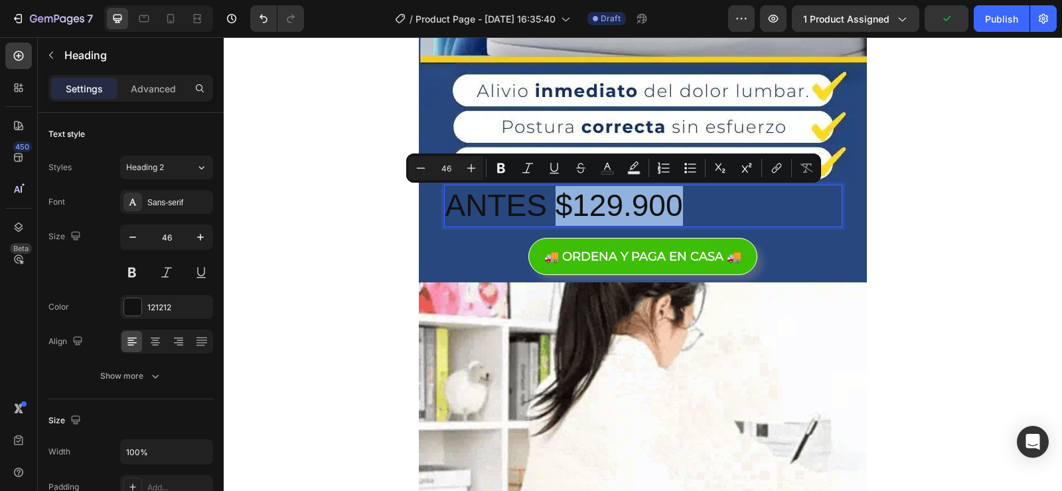
click at [556, 211] on p "ANTES $129.900" at bounding box center [644, 206] width 396 height 40
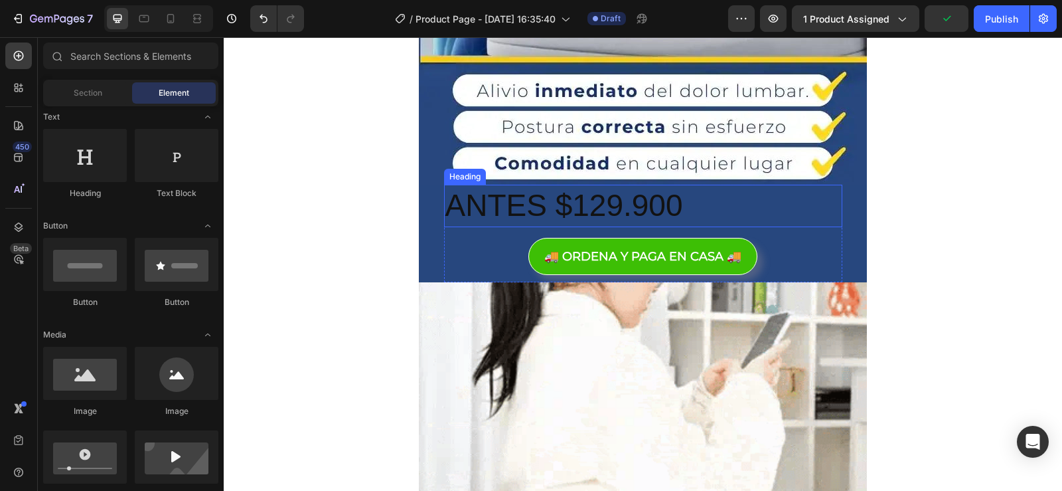
click at [682, 199] on p "ANTES $129.900" at bounding box center [644, 206] width 396 height 40
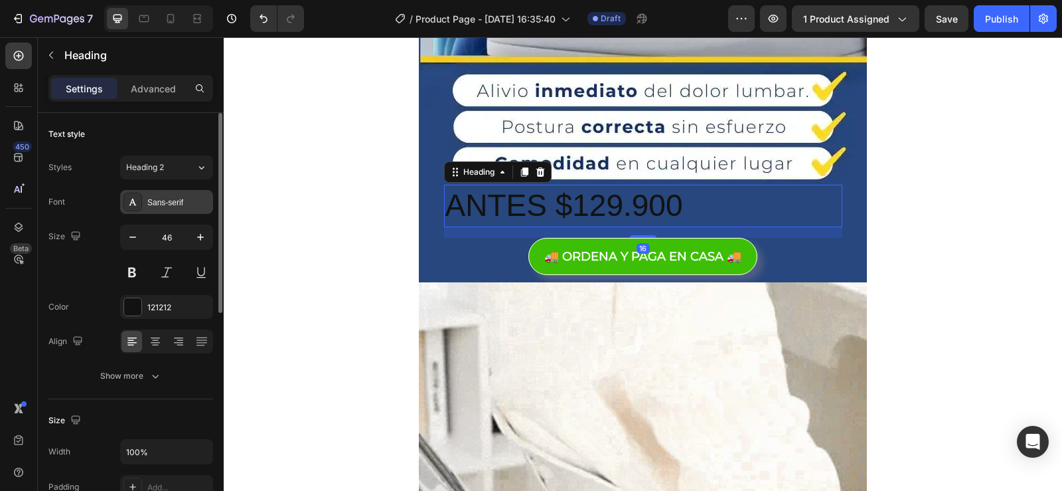
click at [167, 197] on div "Sans-serif" at bounding box center [178, 203] width 62 height 12
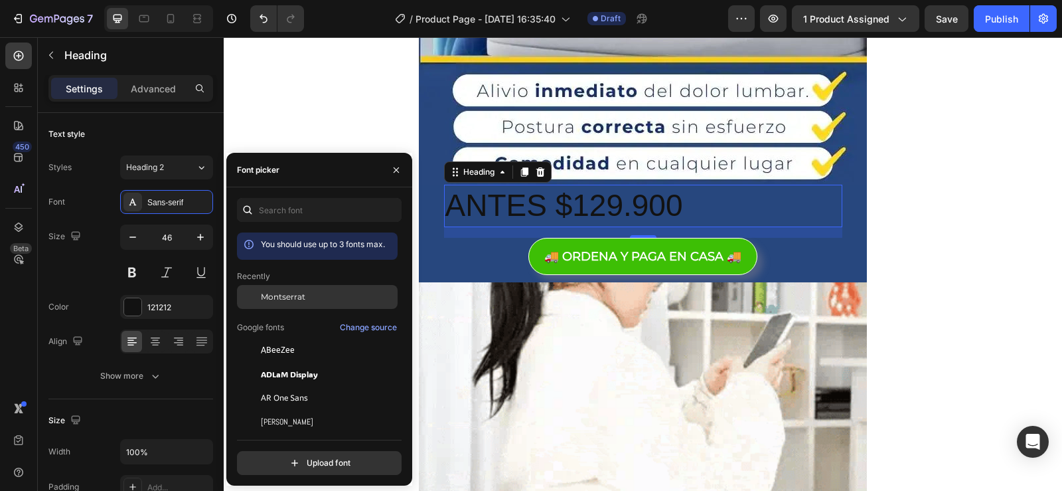
drag, startPoint x: 306, startPoint y: 297, endPoint x: 286, endPoint y: 301, distance: 20.3
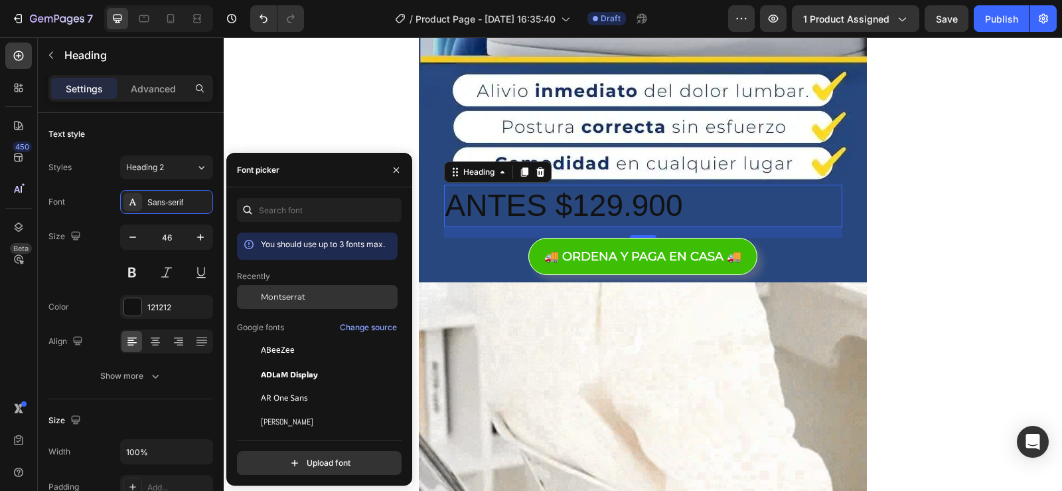
click at [305, 297] on div "Montserrat" at bounding box center [328, 297] width 134 height 12
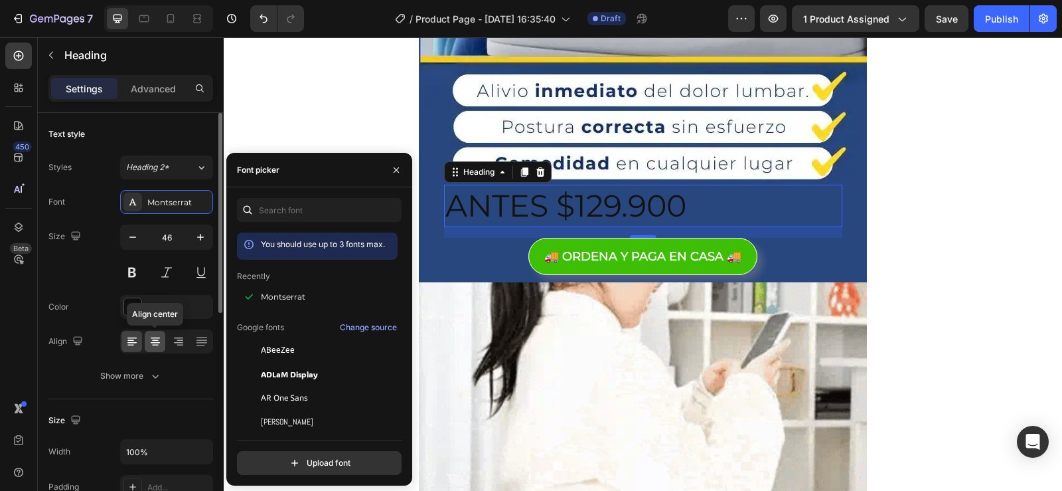
click at [155, 341] on icon at bounding box center [155, 341] width 13 height 13
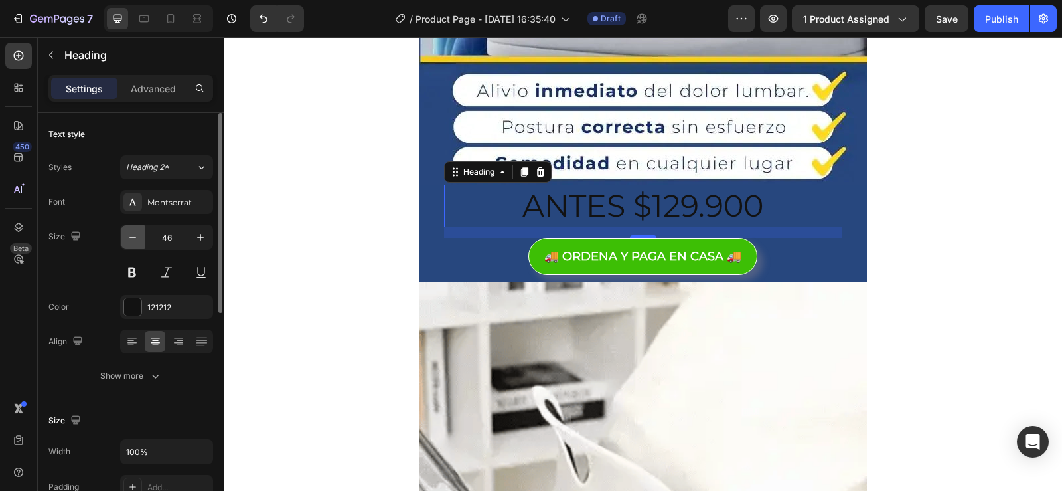
click at [136, 239] on icon "button" at bounding box center [132, 236] width 13 height 13
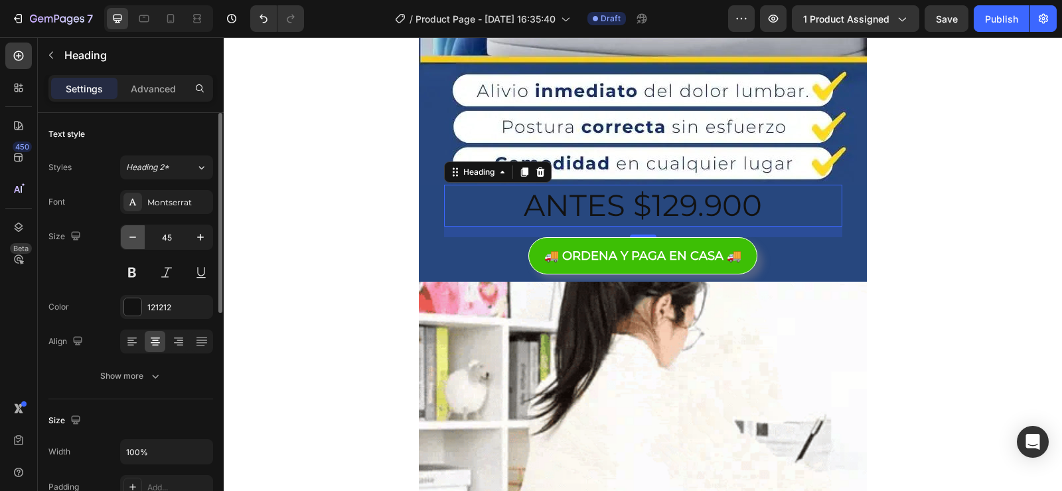
click at [136, 239] on icon "button" at bounding box center [132, 236] width 13 height 13
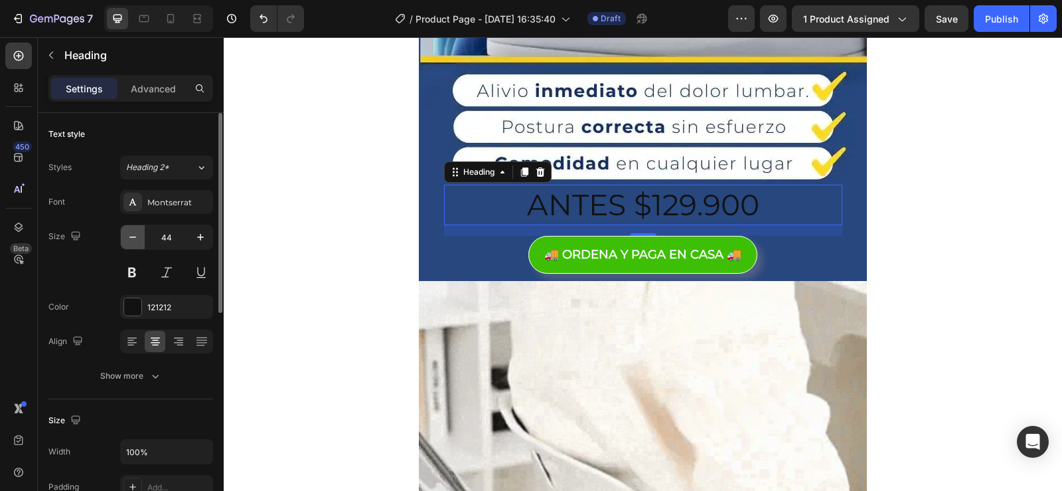
click at [136, 239] on icon "button" at bounding box center [132, 236] width 13 height 13
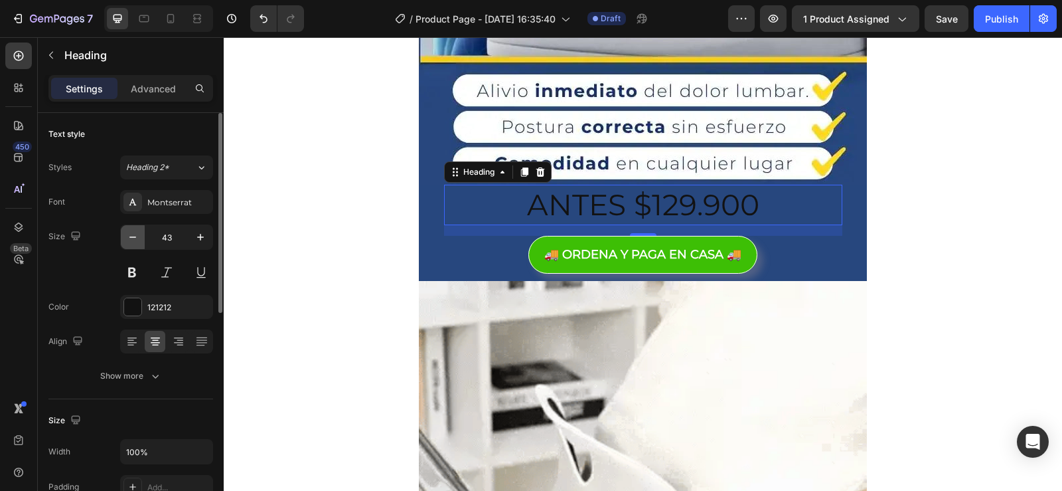
click at [136, 239] on icon "button" at bounding box center [132, 236] width 13 height 13
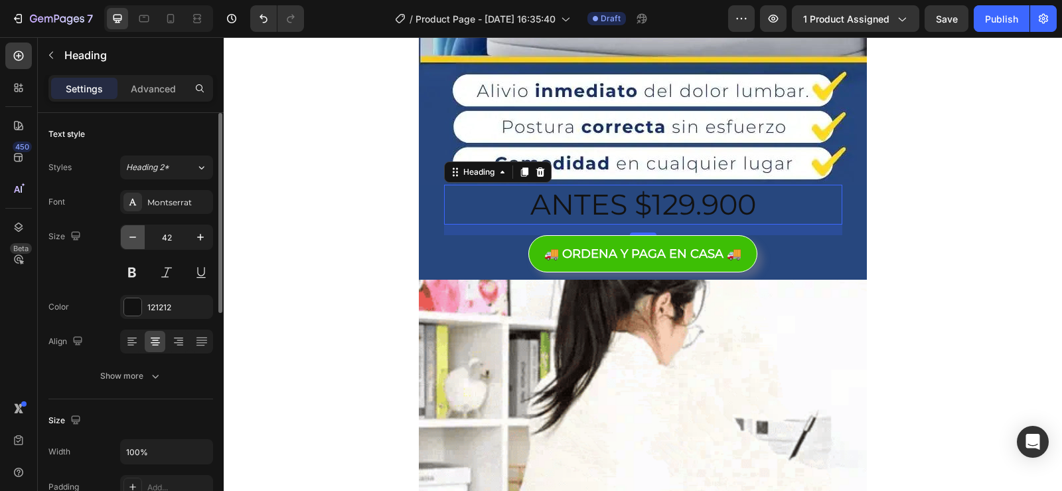
click at [136, 239] on icon "button" at bounding box center [132, 236] width 13 height 13
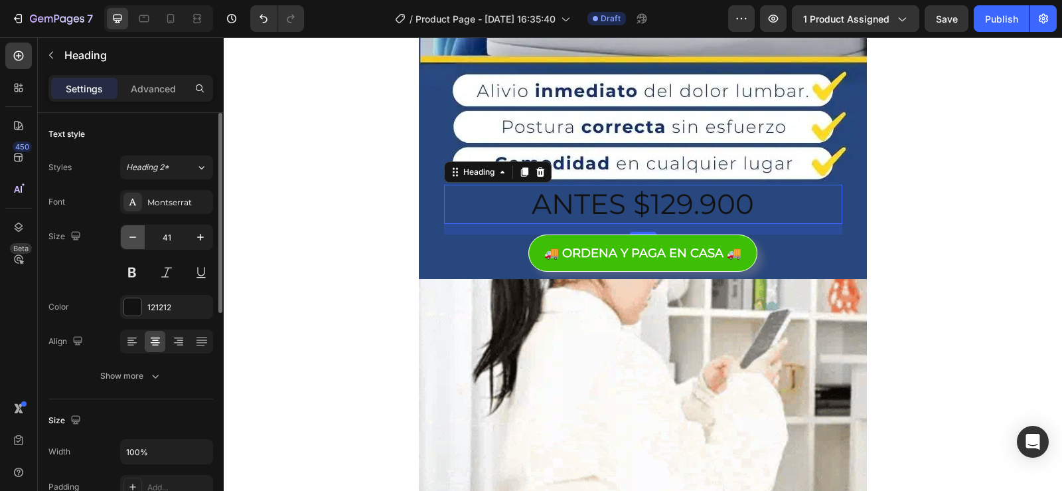
click at [136, 239] on icon "button" at bounding box center [132, 236] width 13 height 13
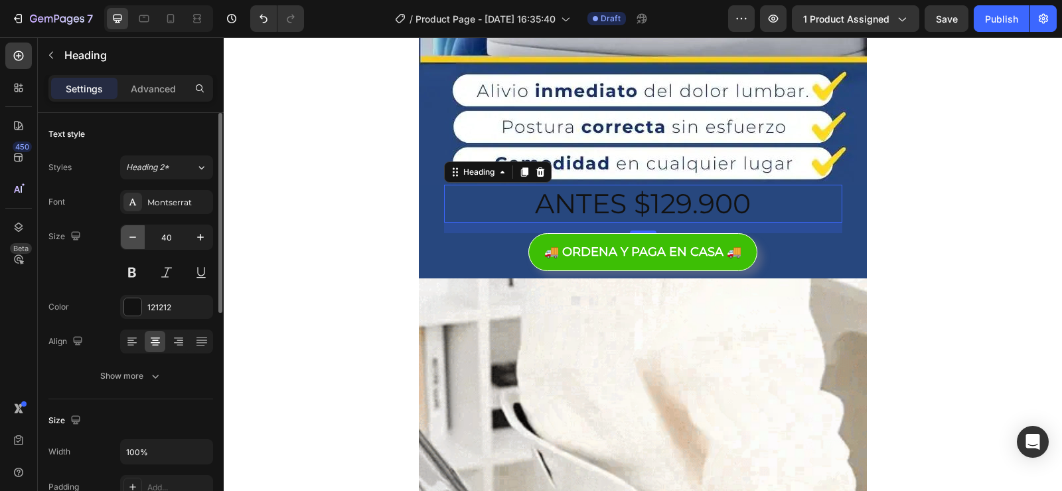
click at [136, 239] on icon "button" at bounding box center [132, 236] width 13 height 13
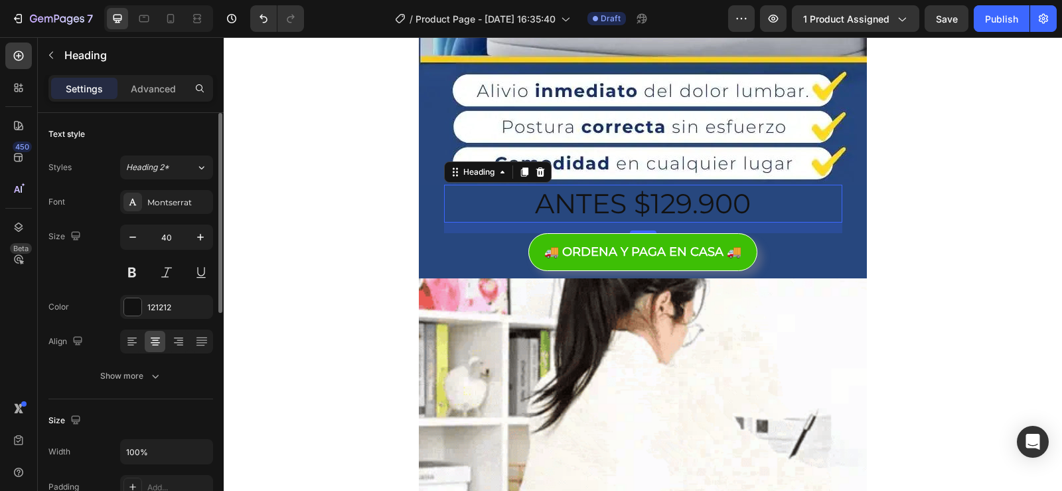
type input "39"
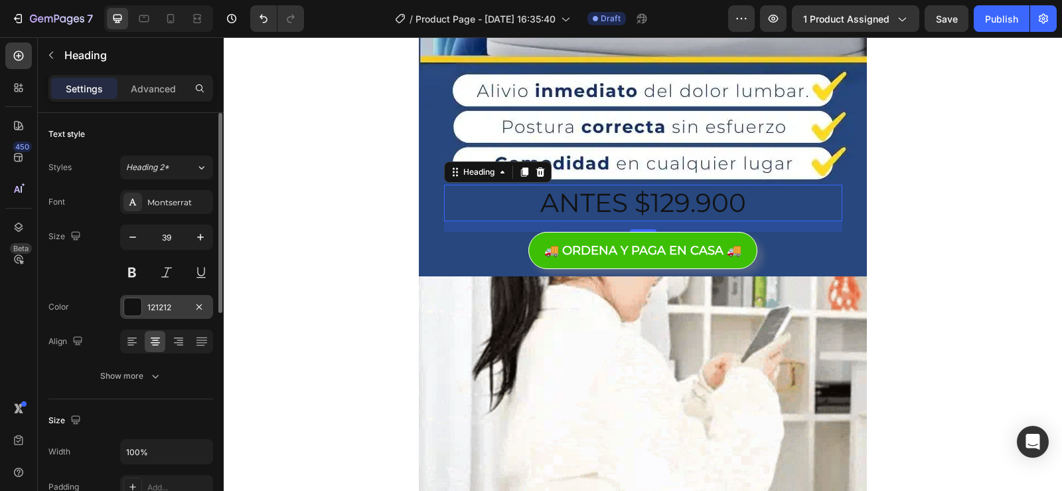
click at [129, 311] on div at bounding box center [132, 306] width 17 height 17
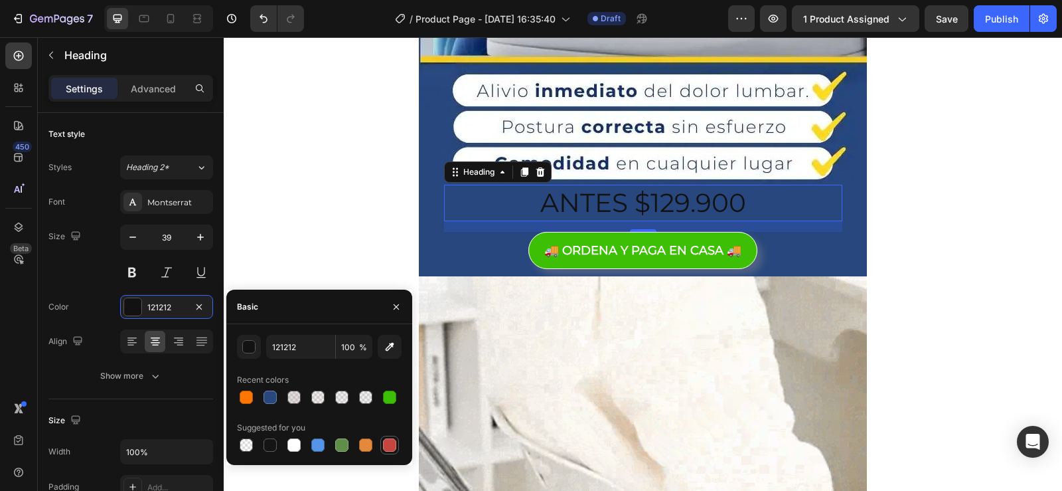
click at [390, 445] on div at bounding box center [389, 444] width 13 height 13
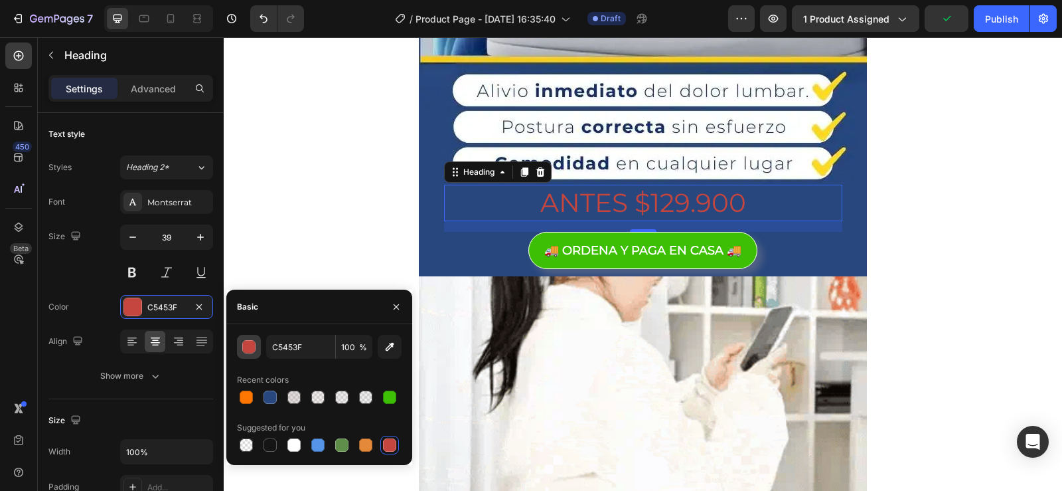
click at [244, 340] on div "button" at bounding box center [248, 346] width 13 height 13
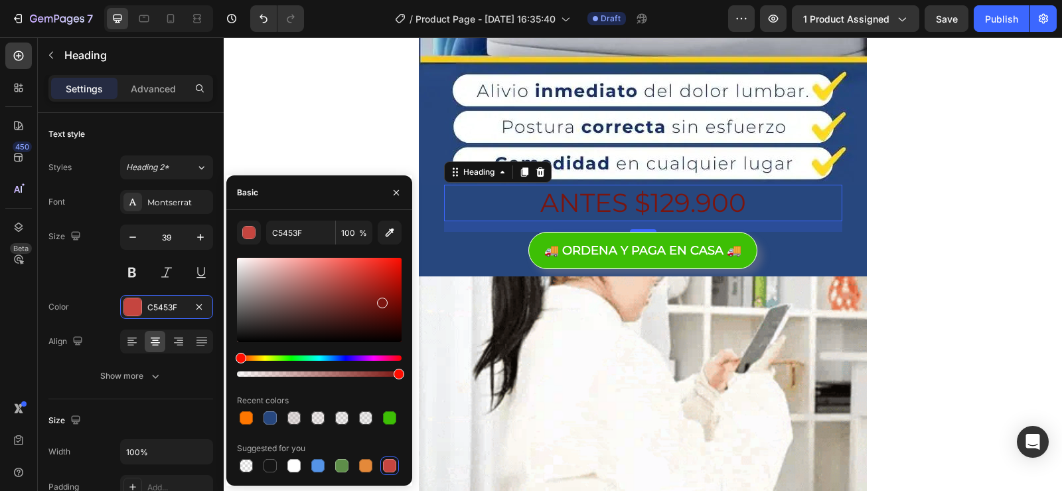
drag, startPoint x: 351, startPoint y: 276, endPoint x: 381, endPoint y: 301, distance: 39.2
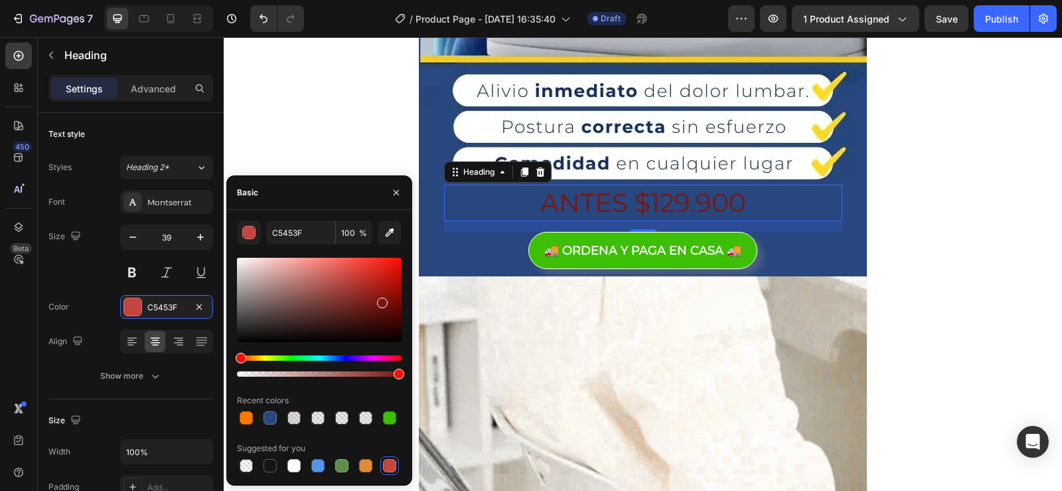
click at [381, 301] on div at bounding box center [382, 302] width 11 height 11
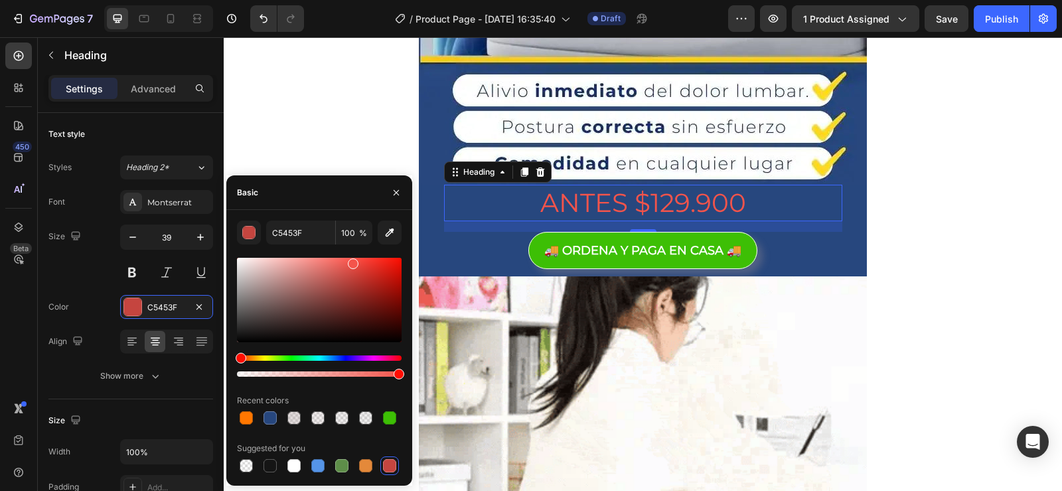
type input "F4544B"
drag, startPoint x: 381, startPoint y: 301, endPoint x: 352, endPoint y: 261, distance: 49.4
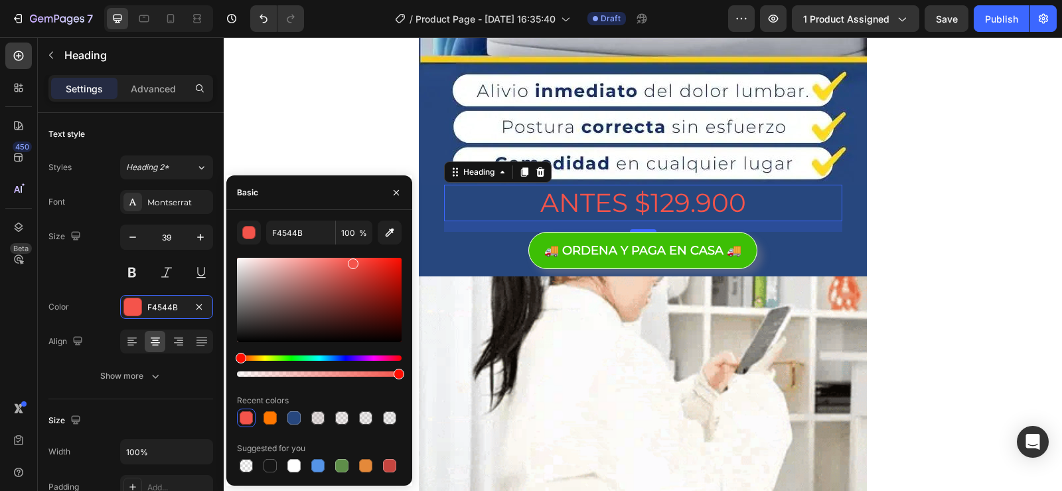
click at [352, 261] on div at bounding box center [353, 263] width 11 height 11
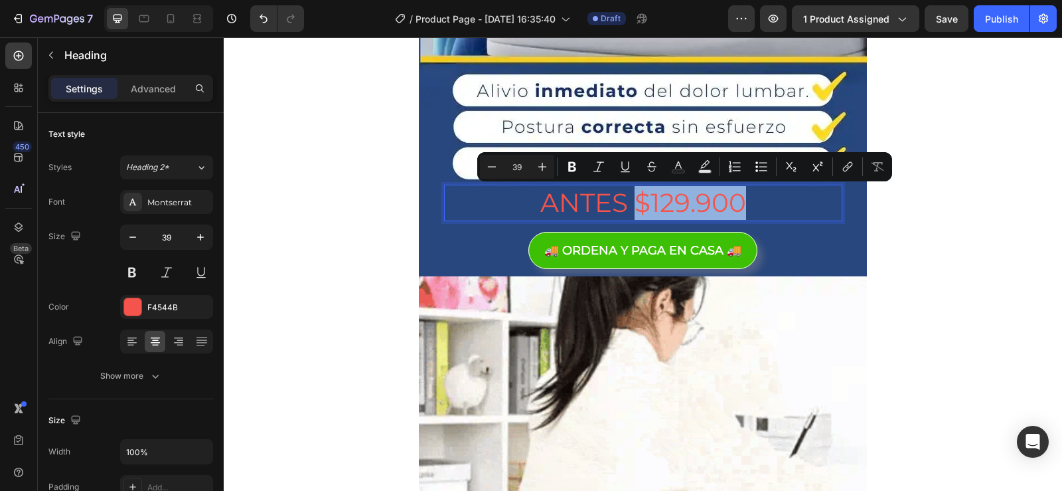
drag, startPoint x: 752, startPoint y: 201, endPoint x: 637, endPoint y: 213, distance: 115.5
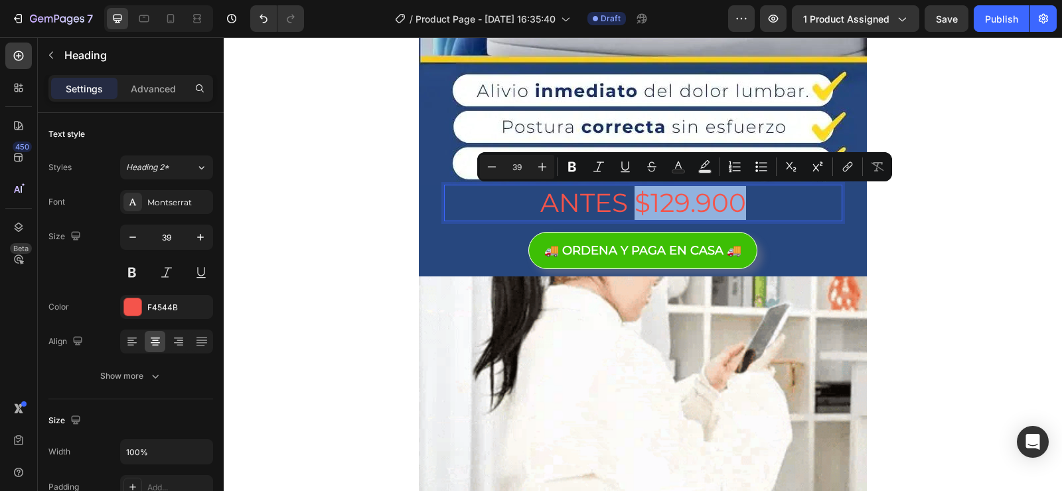
click at [637, 213] on p "ANTES $129.900" at bounding box center [644, 203] width 396 height 34
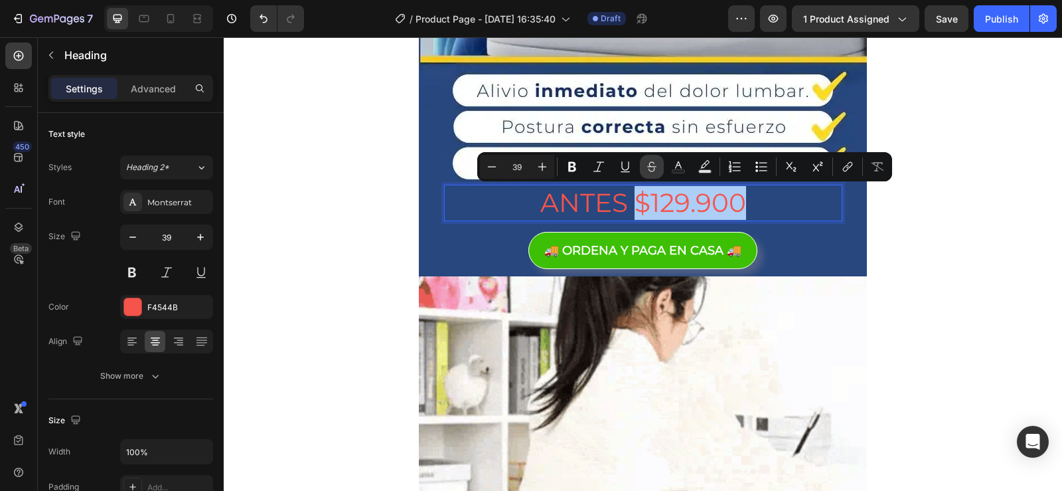
click at [649, 169] on icon "Editor contextual toolbar" at bounding box center [651, 166] width 13 height 13
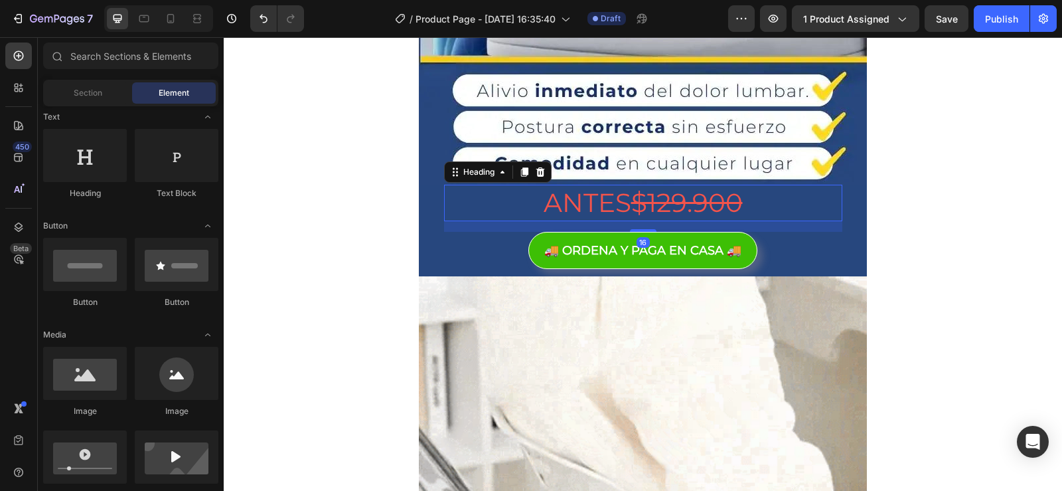
click at [783, 204] on p "ANTES $129.900" at bounding box center [644, 203] width 396 height 34
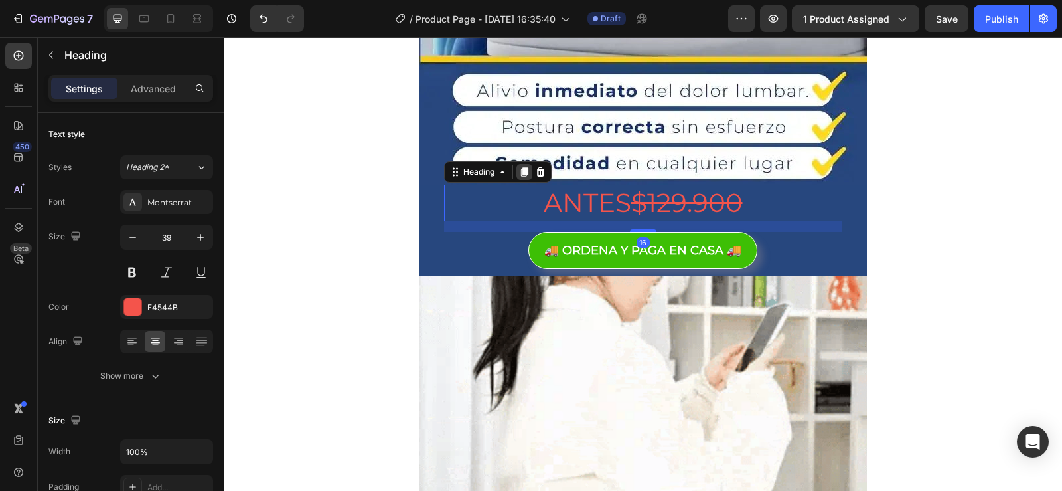
click at [521, 172] on icon at bounding box center [524, 171] width 7 height 9
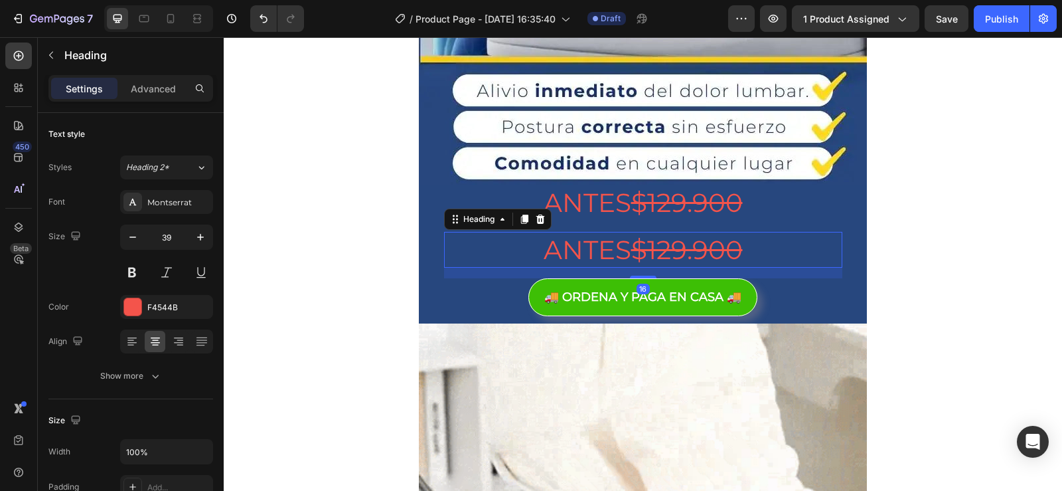
scroll to position [446, 0]
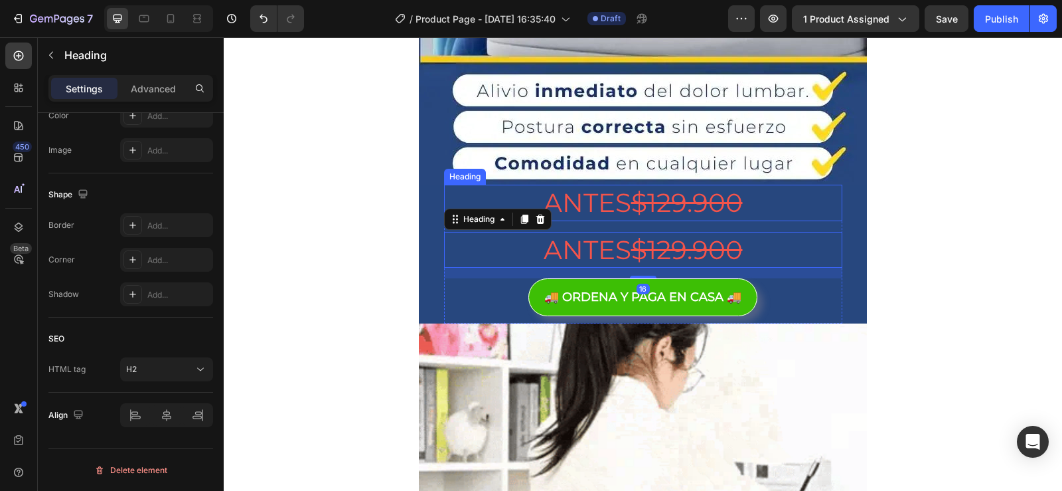
click at [780, 192] on p "ANTES $129.900" at bounding box center [644, 203] width 396 height 34
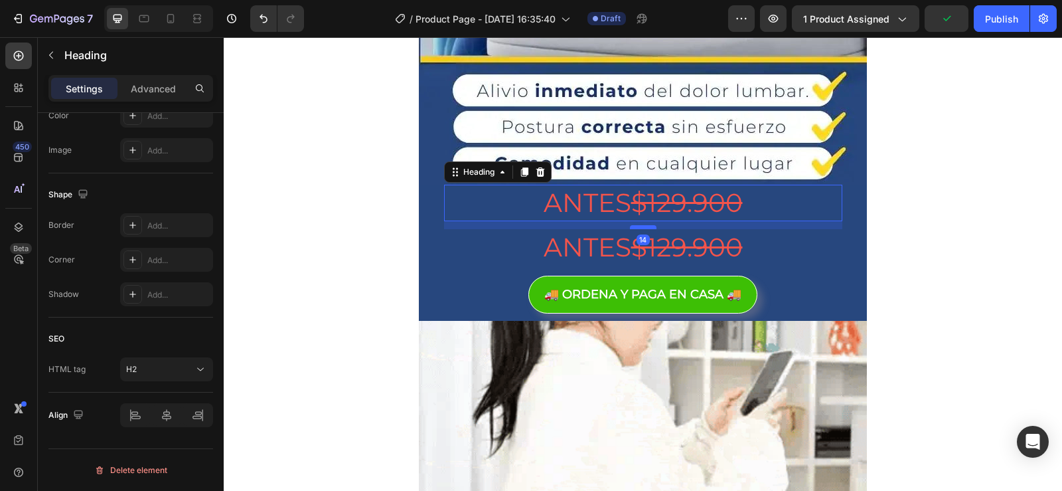
drag, startPoint x: 649, startPoint y: 231, endPoint x: 646, endPoint y: 218, distance: 12.9
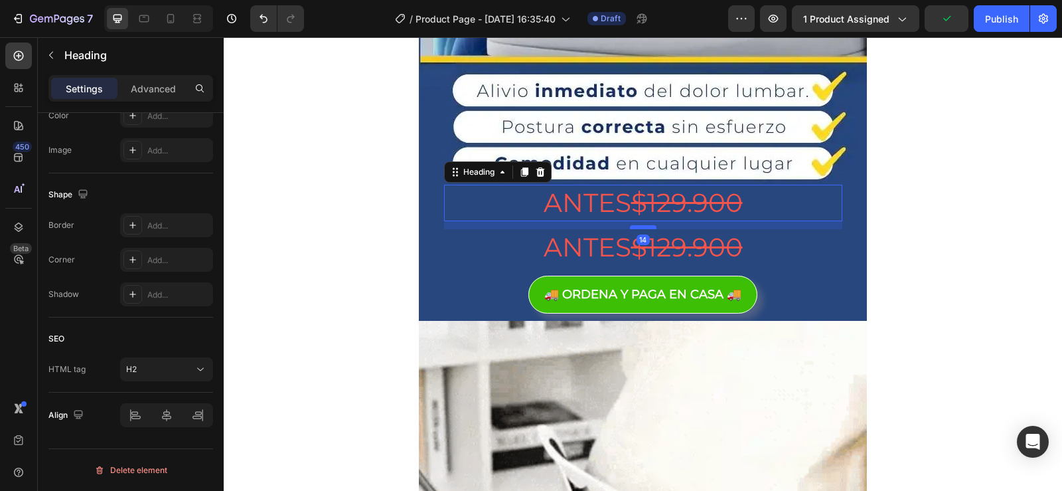
click at [646, 225] on div at bounding box center [643, 227] width 27 height 4
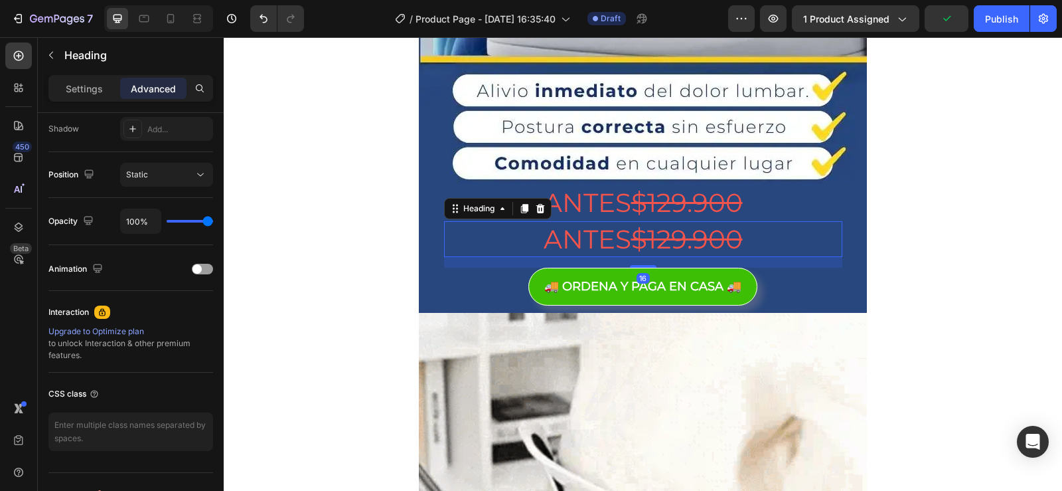
click at [693, 252] on s "$129.900" at bounding box center [687, 239] width 112 height 32
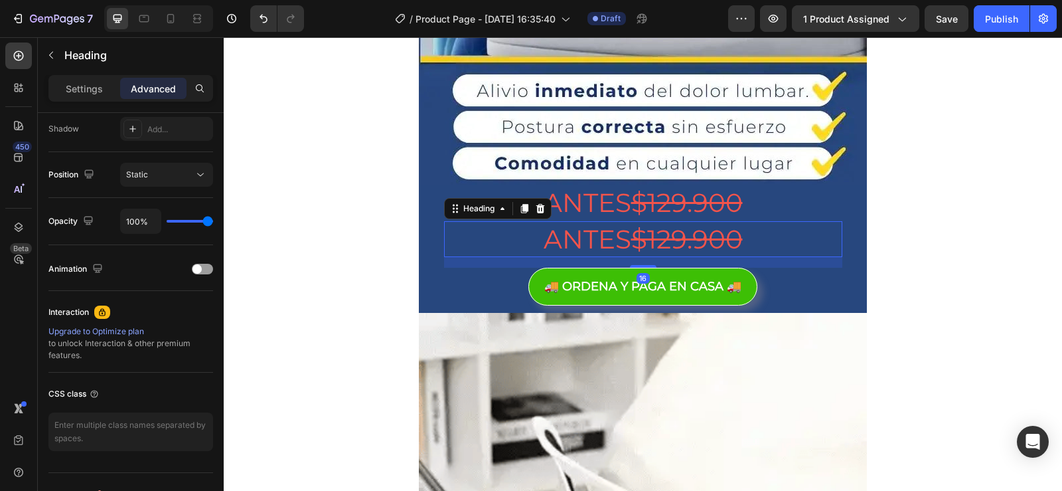
click at [786, 243] on h2 "ANTES $129.900" at bounding box center [643, 239] width 398 height 37
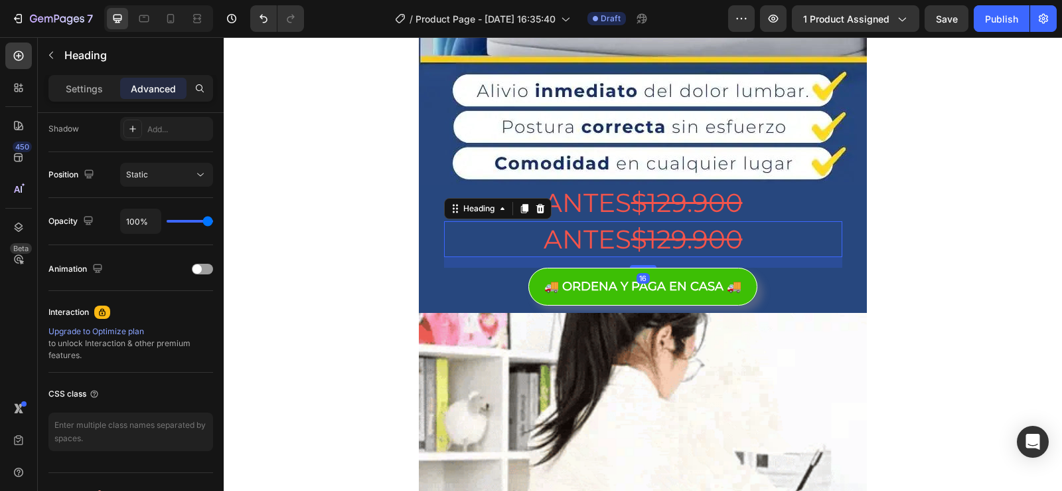
click at [786, 243] on p "ANTES $129.900" at bounding box center [644, 239] width 396 height 34
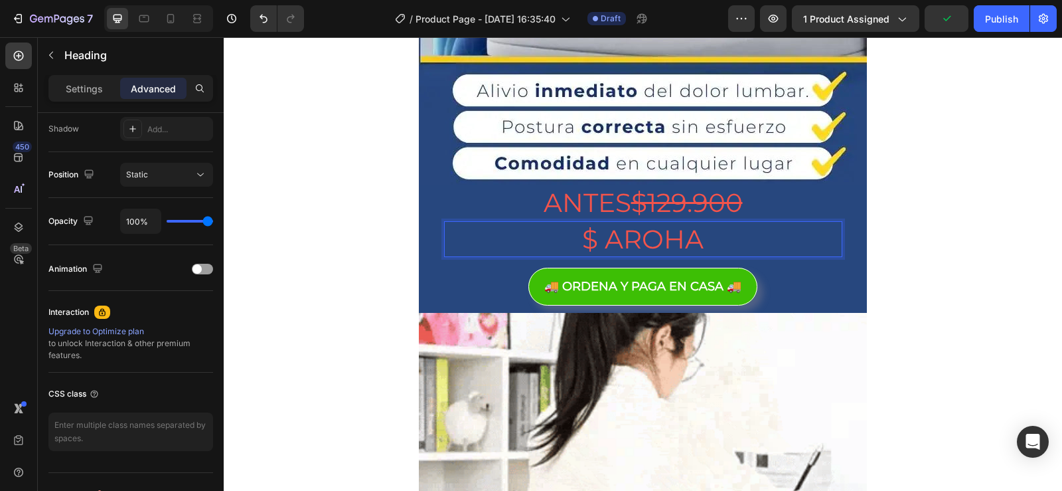
click at [736, 251] on p "$ AROHA" at bounding box center [644, 239] width 396 height 34
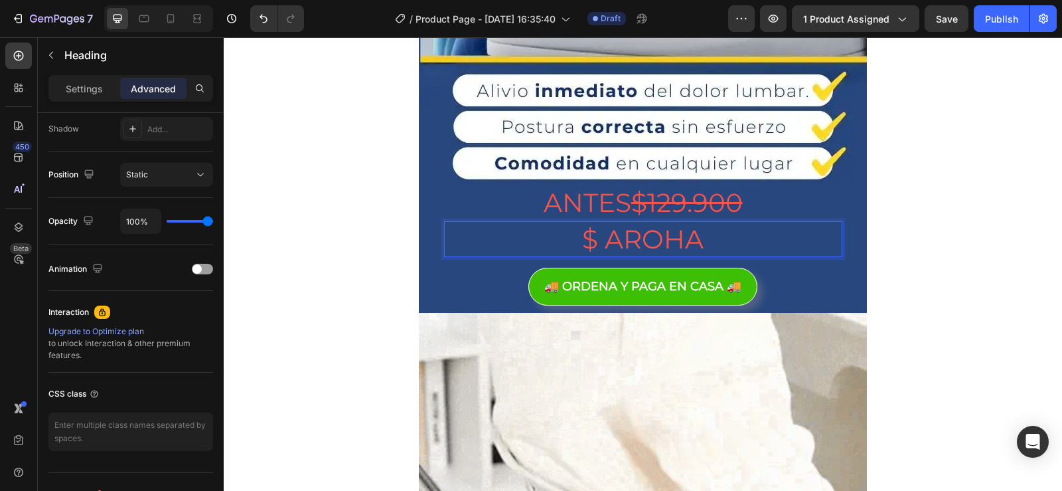
click at [683, 252] on p "$ AROHA" at bounding box center [644, 239] width 396 height 34
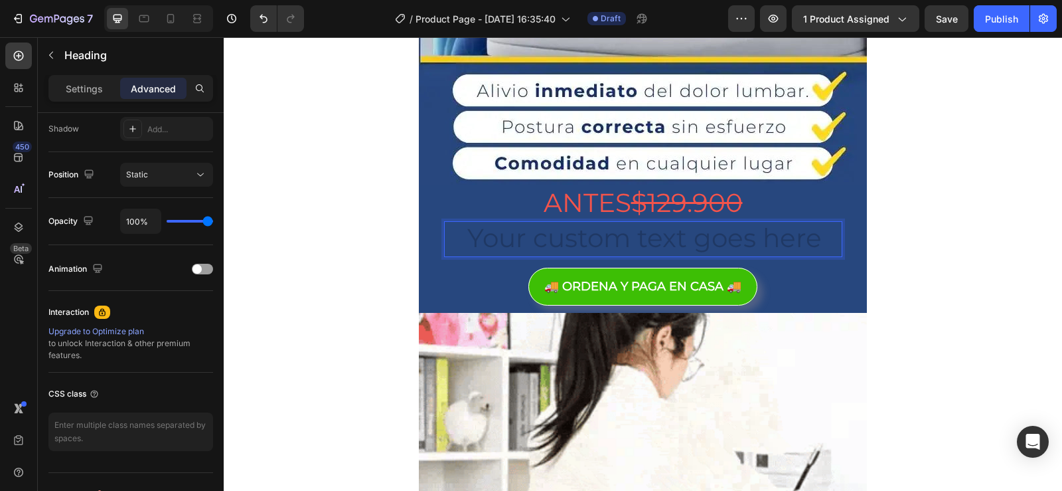
click at [667, 240] on p "Rich Text Editor. Editing area: main" at bounding box center [644, 239] width 396 height 34
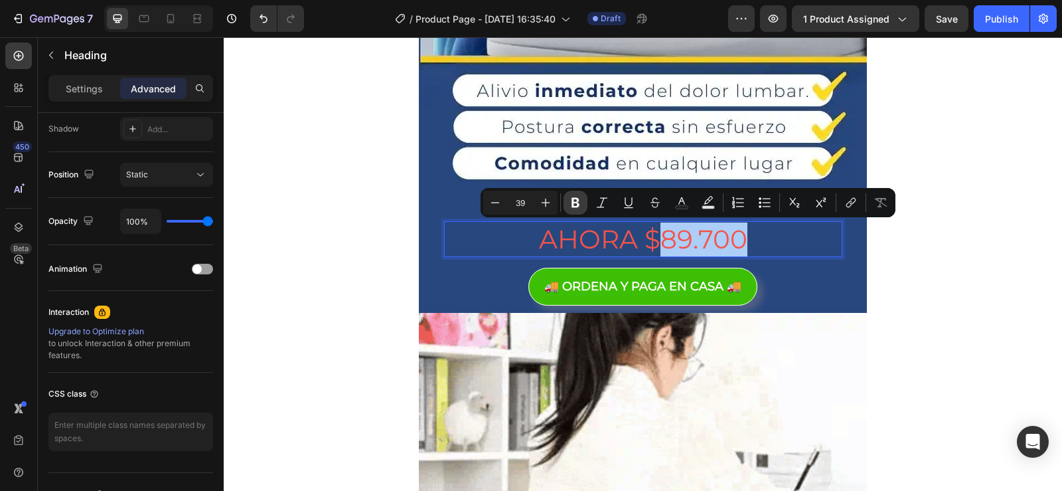
click at [575, 204] on icon "Editor contextual toolbar" at bounding box center [575, 202] width 13 height 13
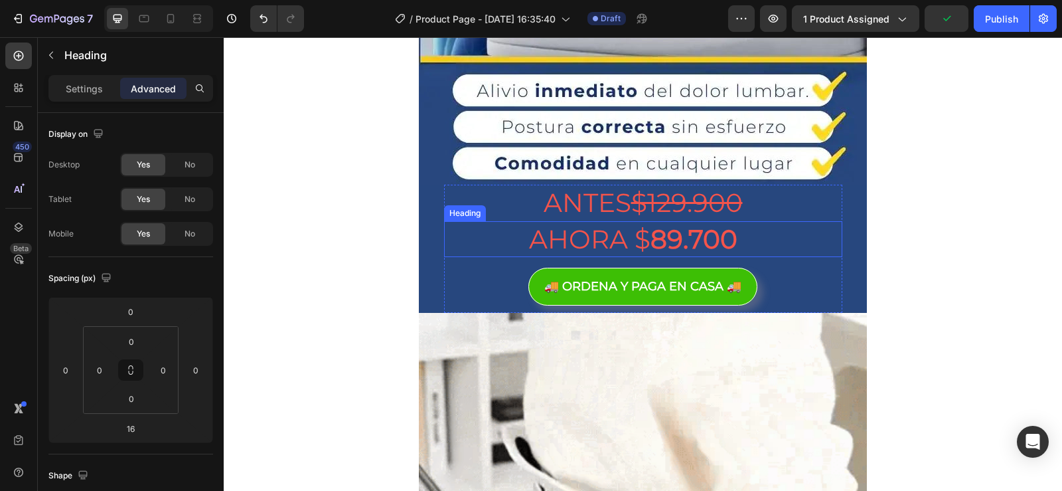
click at [682, 248] on strong "89.700" at bounding box center [694, 239] width 87 height 32
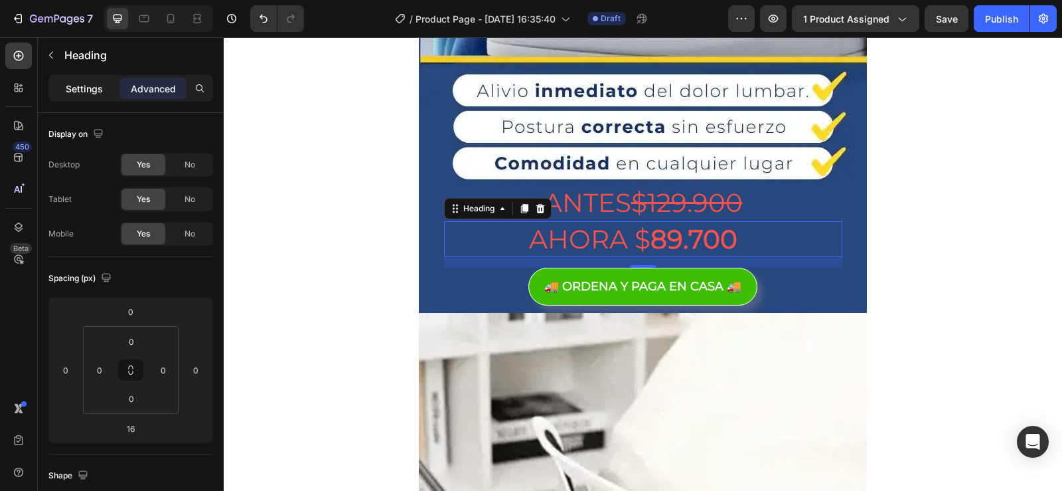
click at [85, 88] on p "Settings" at bounding box center [84, 89] width 37 height 14
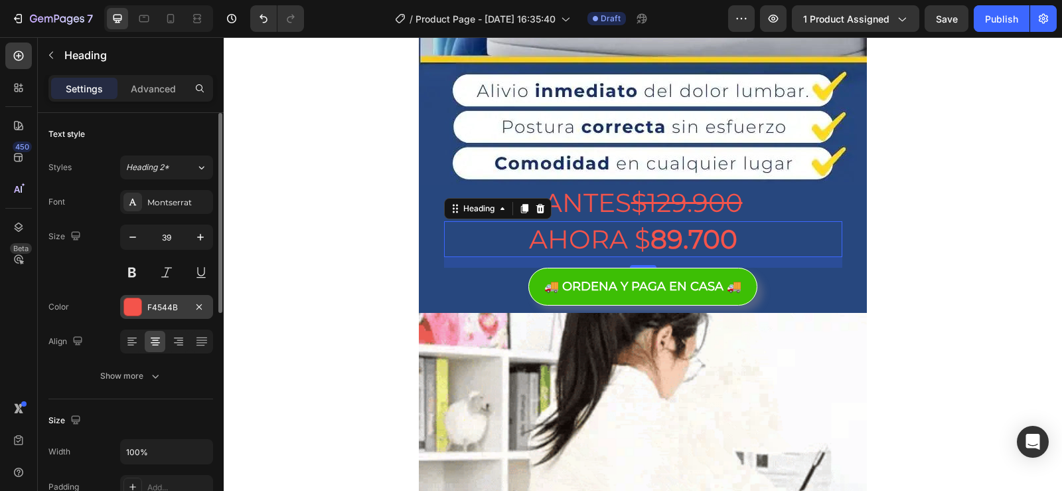
click at [130, 301] on div at bounding box center [132, 306] width 17 height 17
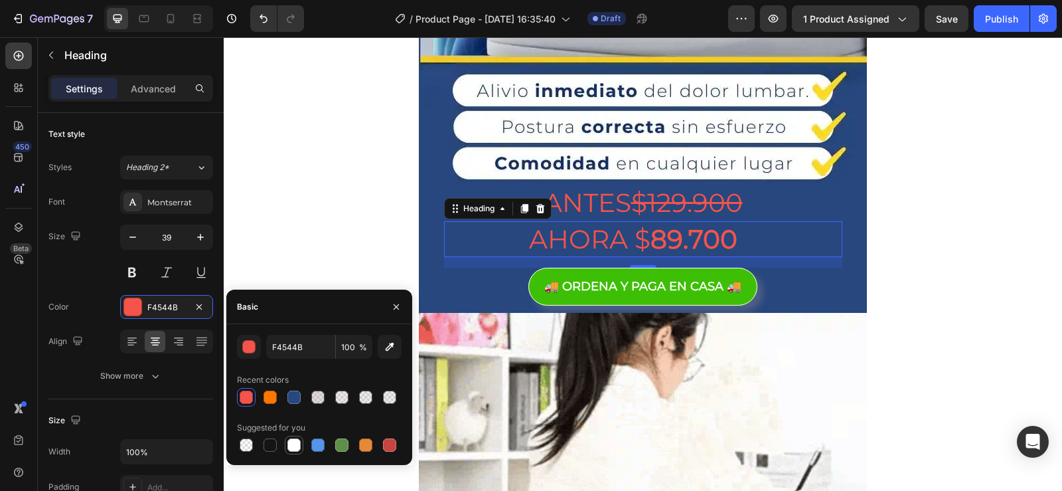
click at [297, 444] on div at bounding box center [294, 444] width 13 height 13
type input "FFFFFF"
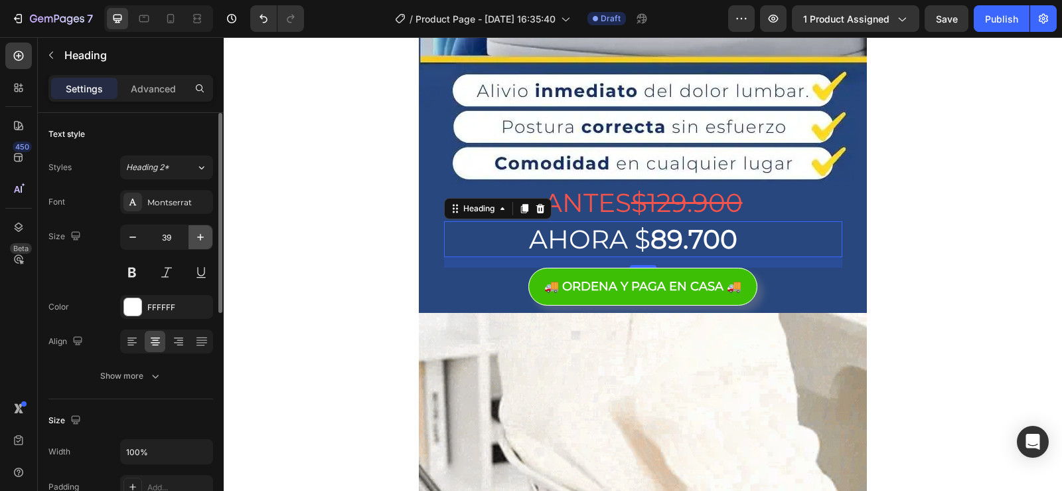
click at [199, 240] on icon "button" at bounding box center [200, 236] width 13 height 13
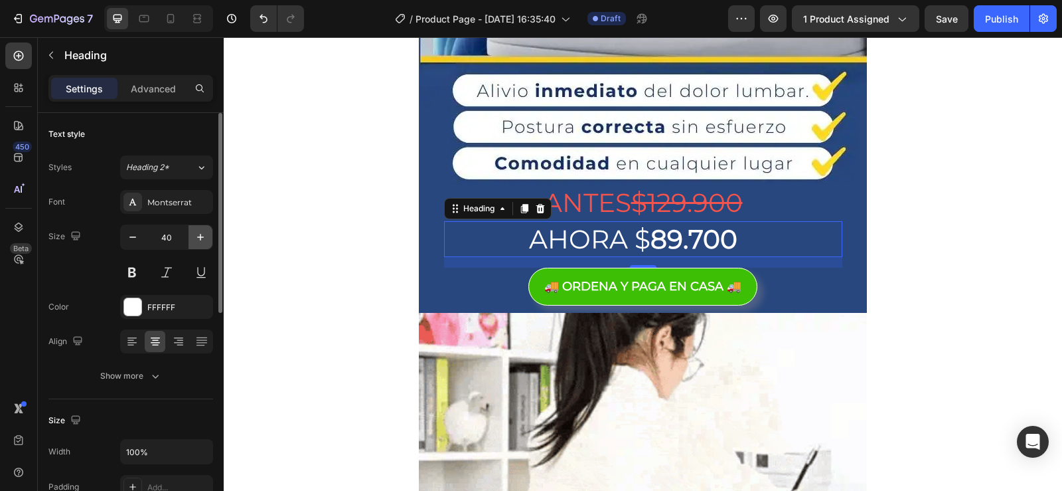
click at [199, 240] on icon "button" at bounding box center [200, 236] width 13 height 13
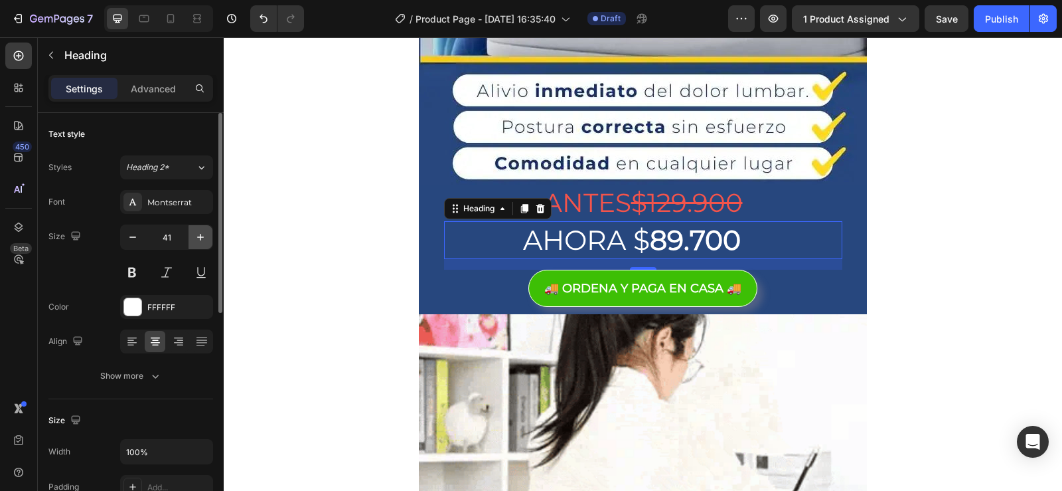
click at [199, 240] on icon "button" at bounding box center [200, 236] width 13 height 13
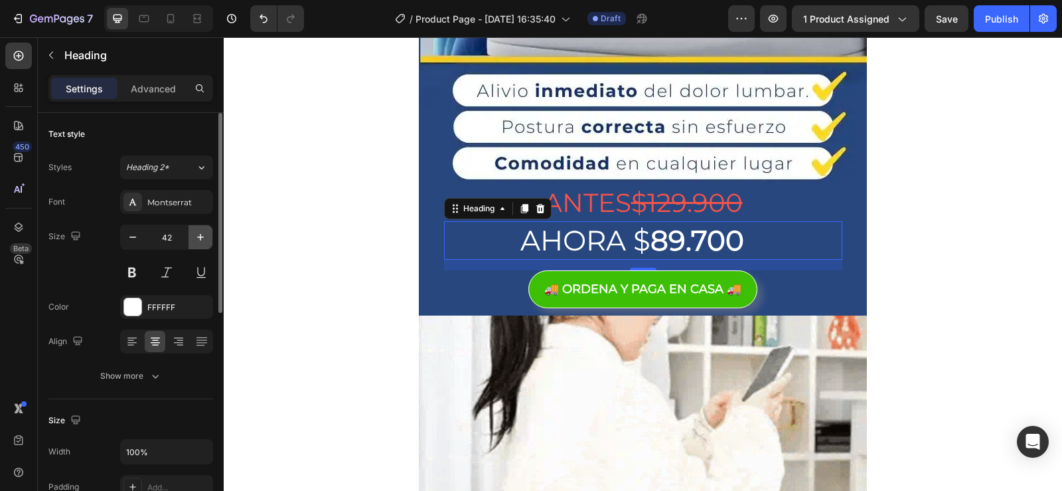
click at [199, 240] on icon "button" at bounding box center [200, 236] width 13 height 13
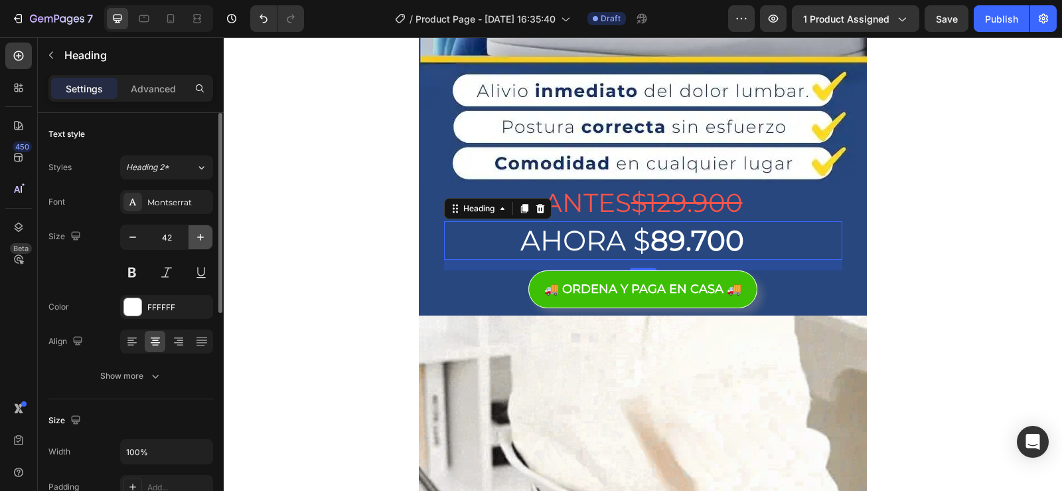
click at [199, 240] on icon "button" at bounding box center [200, 236] width 13 height 13
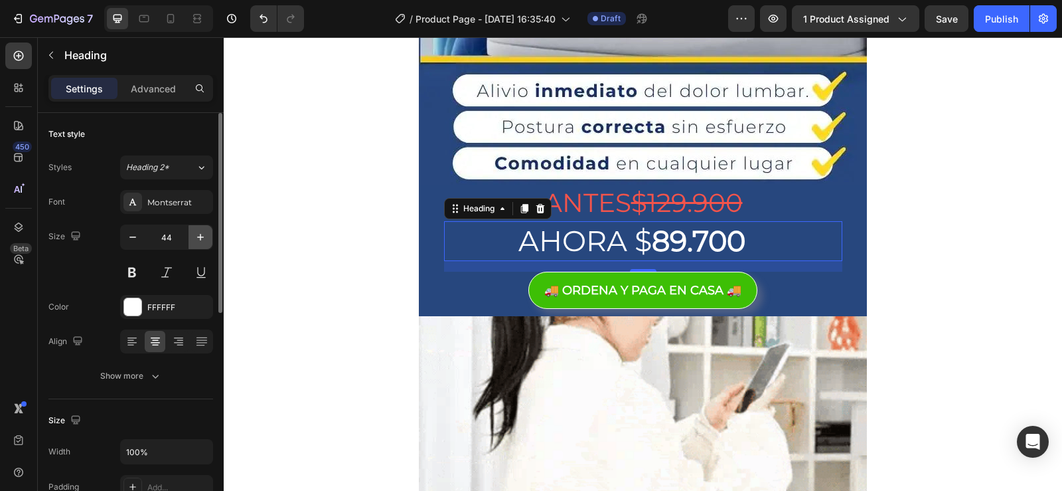
click at [199, 240] on icon "button" at bounding box center [200, 236] width 13 height 13
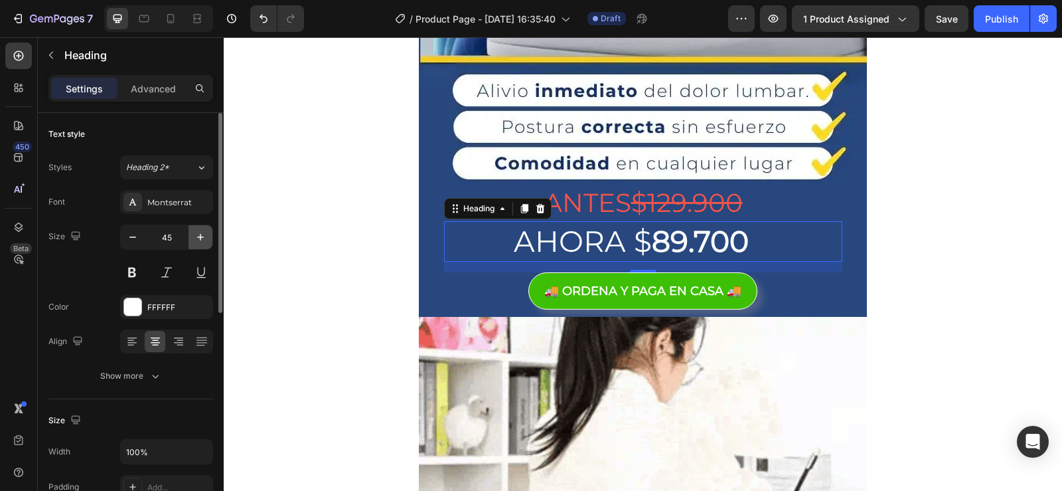
click at [199, 240] on icon "button" at bounding box center [200, 236] width 13 height 13
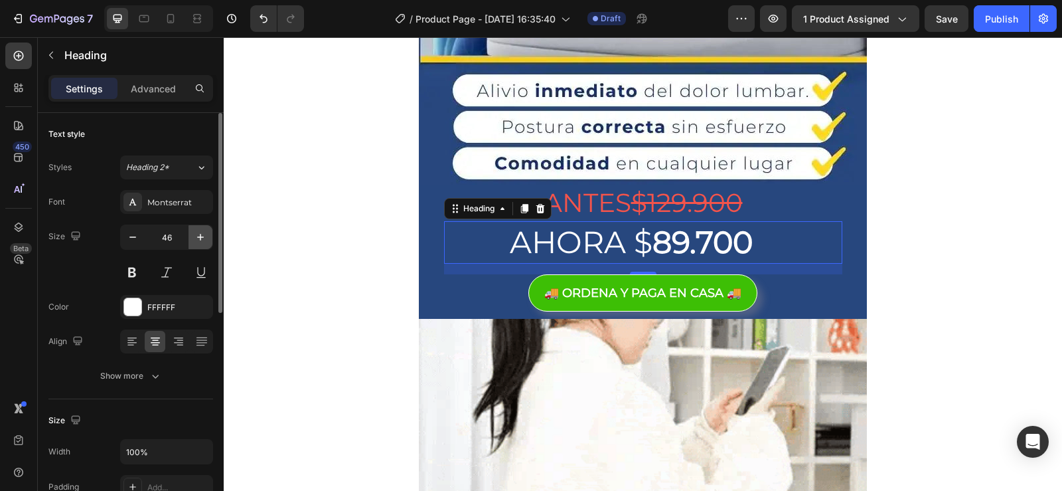
click at [199, 240] on icon "button" at bounding box center [200, 236] width 13 height 13
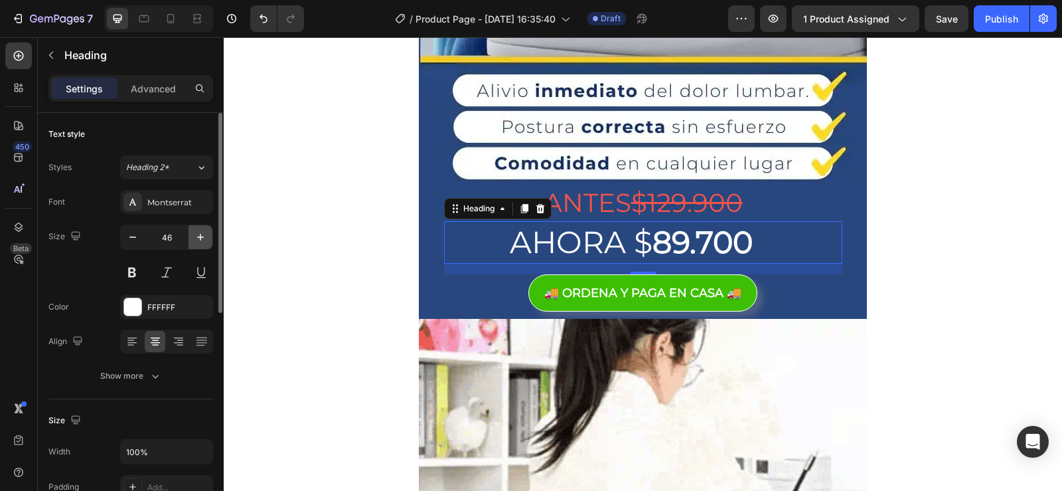
click at [199, 240] on icon "button" at bounding box center [200, 236] width 13 height 13
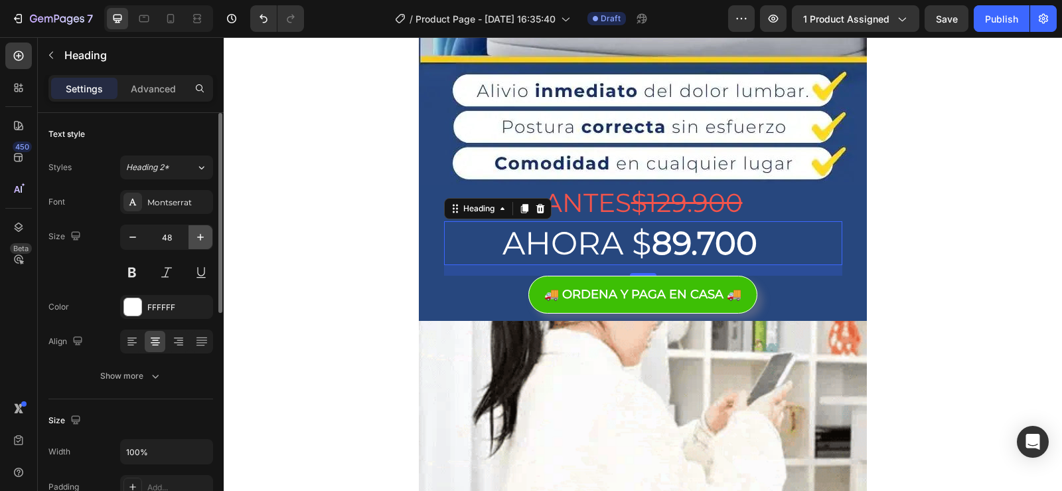
click at [199, 240] on icon "button" at bounding box center [200, 236] width 13 height 13
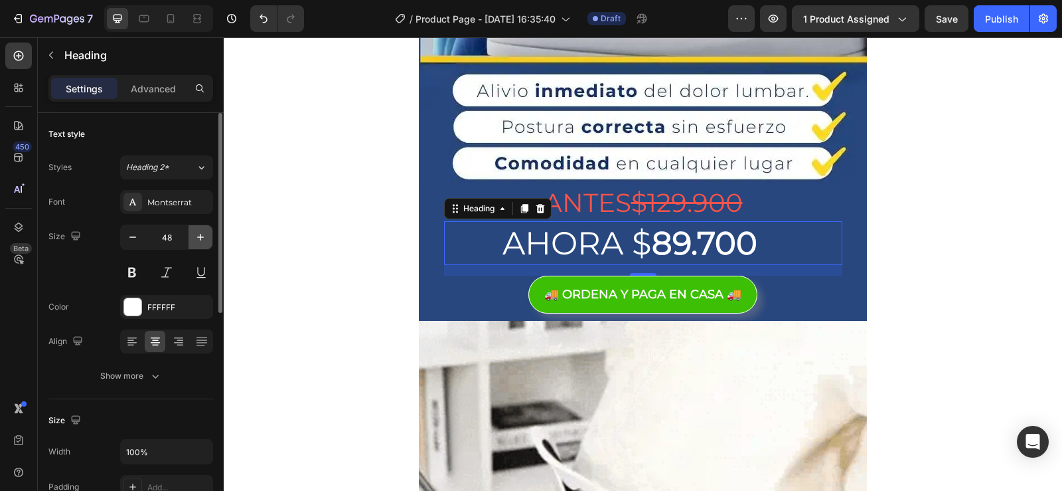
click at [199, 240] on icon "button" at bounding box center [200, 236] width 13 height 13
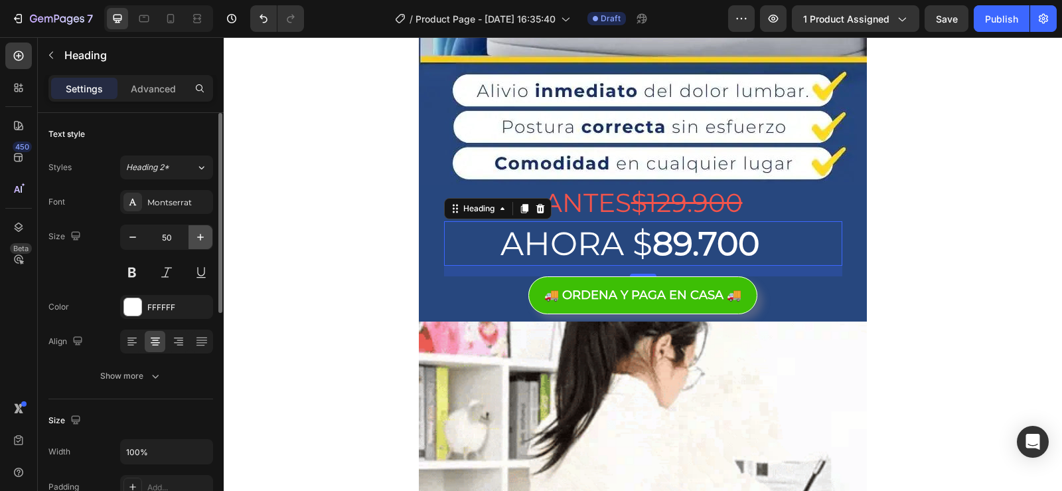
click at [199, 240] on icon "button" at bounding box center [200, 236] width 13 height 13
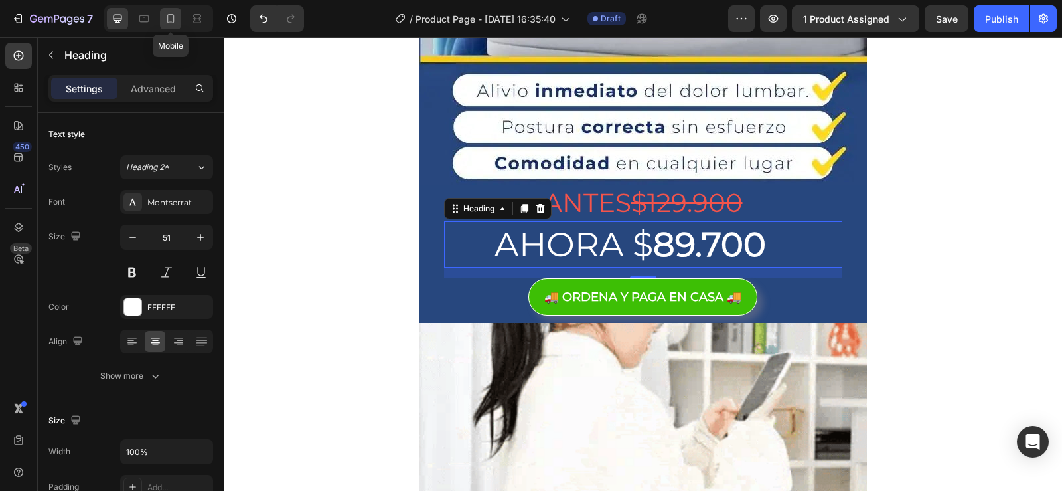
click at [171, 21] on icon at bounding box center [170, 18] width 7 height 9
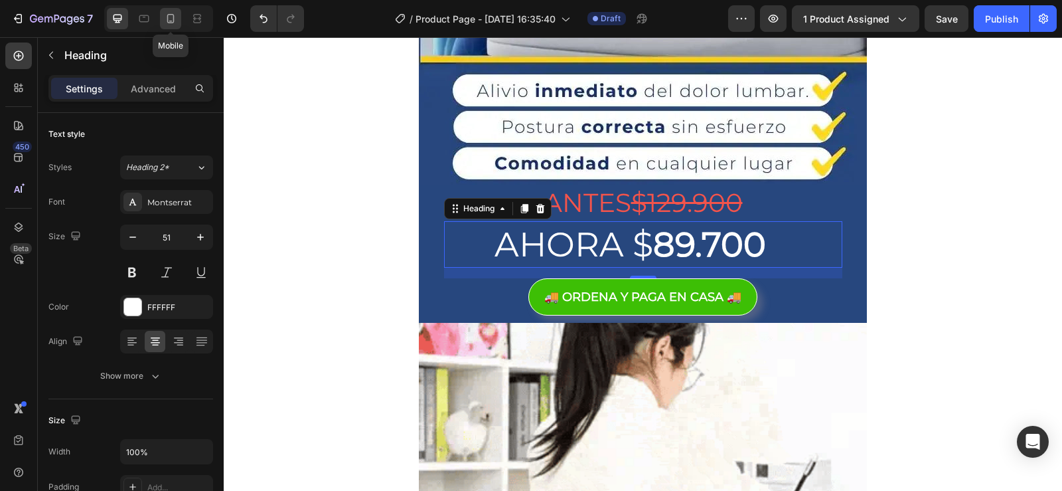
type input "41"
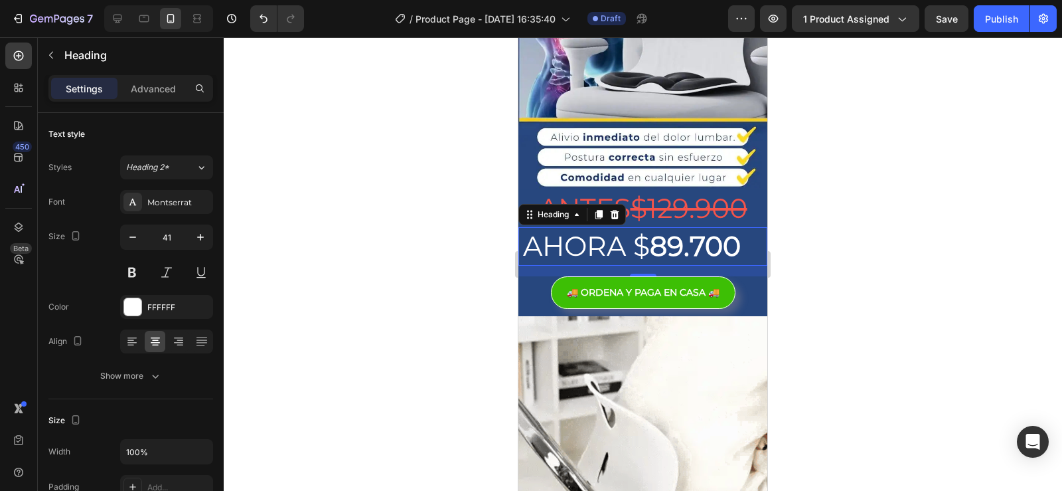
scroll to position [205, 0]
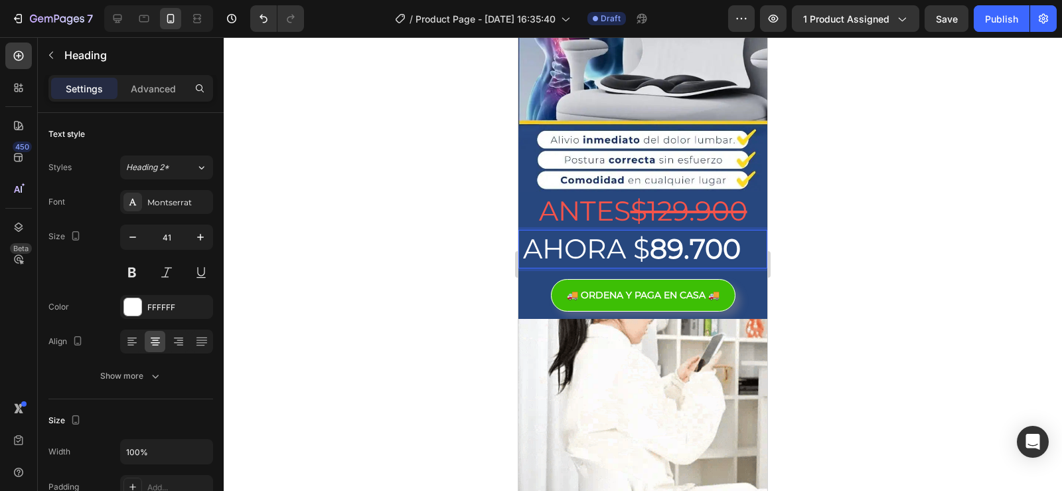
click at [642, 266] on p "AHORA $ 89.700" at bounding box center [643, 248] width 246 height 35
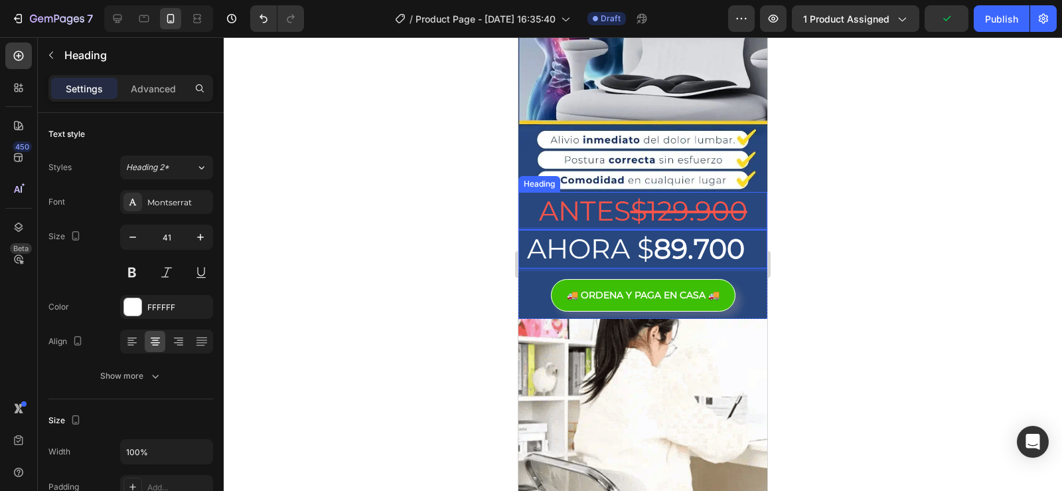
click at [575, 197] on p "ANTES $129.900" at bounding box center [643, 210] width 246 height 35
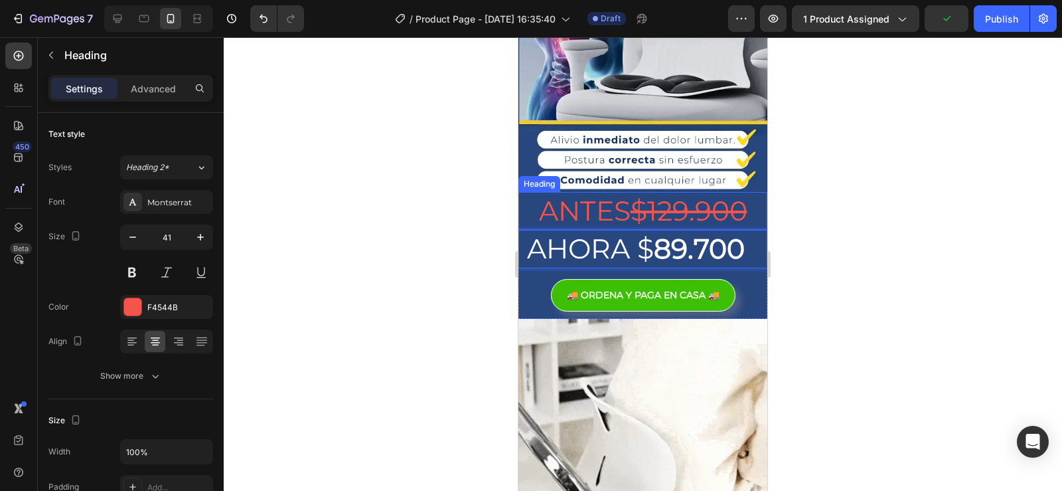
scroll to position [446, 0]
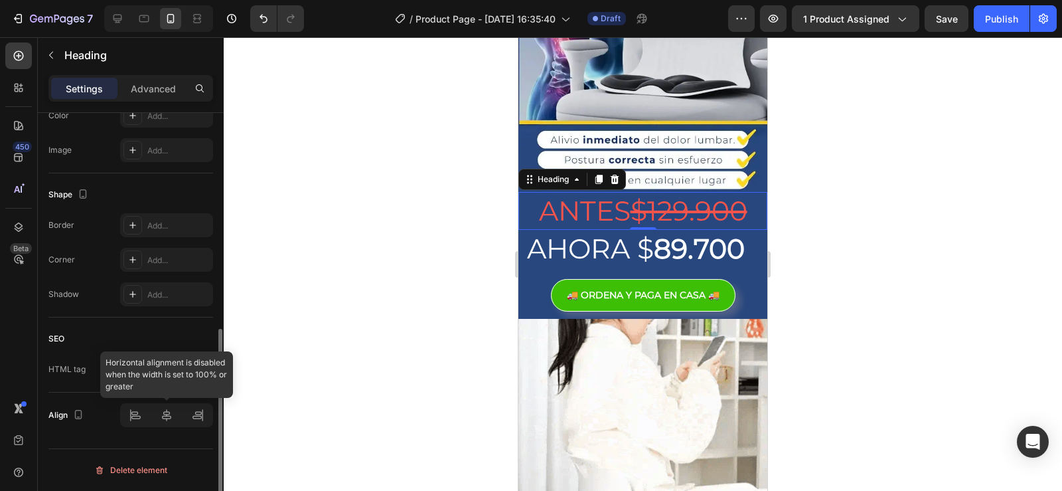
click at [163, 413] on div at bounding box center [166, 415] width 93 height 24
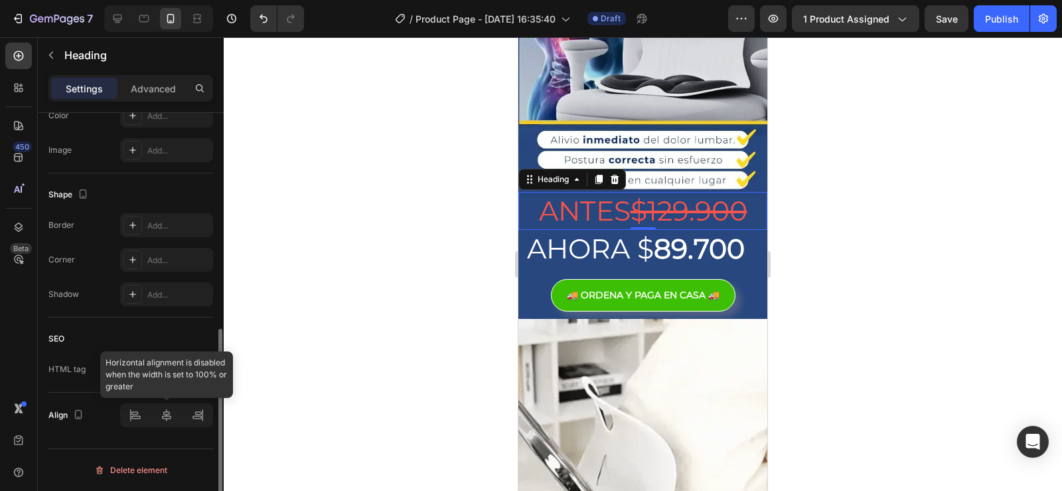
click at [169, 420] on div at bounding box center [166, 415] width 93 height 24
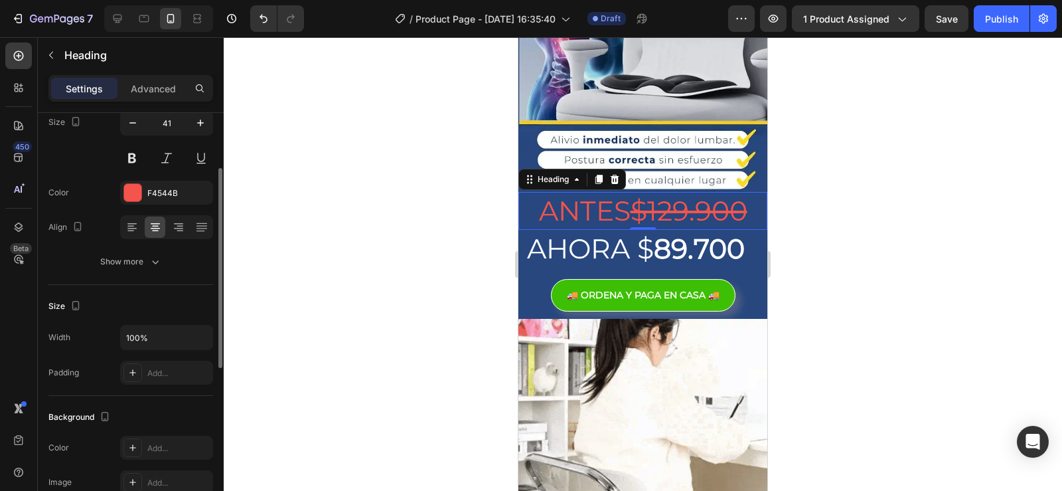
scroll to position [48, 0]
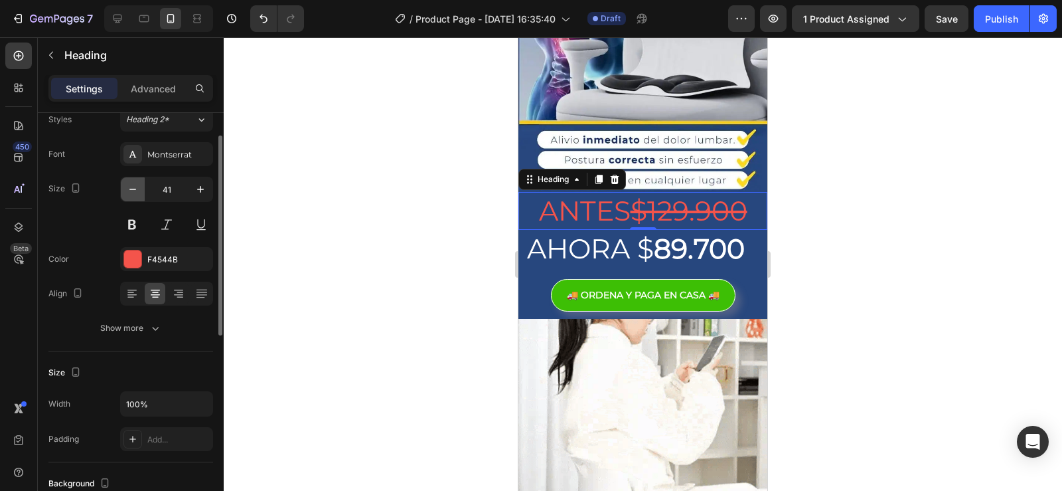
click at [139, 187] on icon "button" at bounding box center [132, 189] width 13 height 13
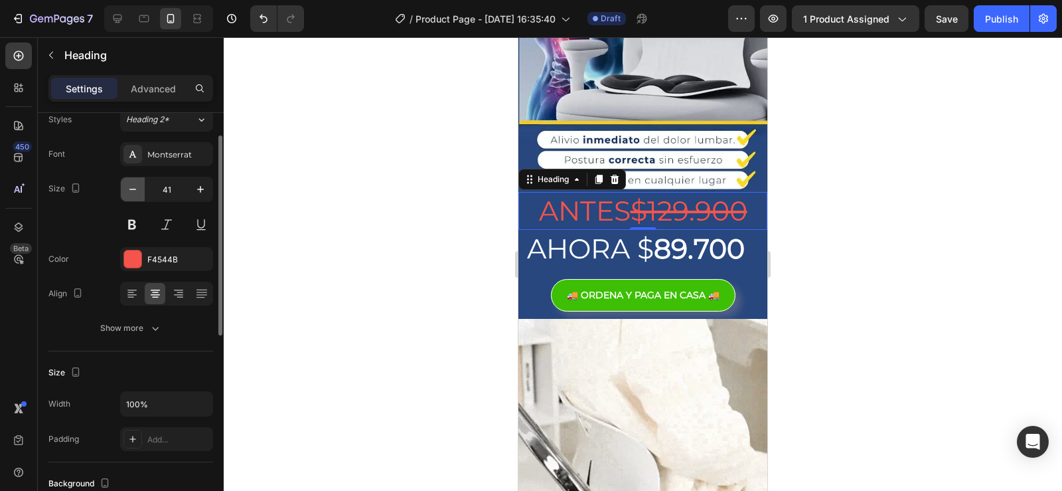
click at [139, 187] on icon "button" at bounding box center [132, 189] width 13 height 13
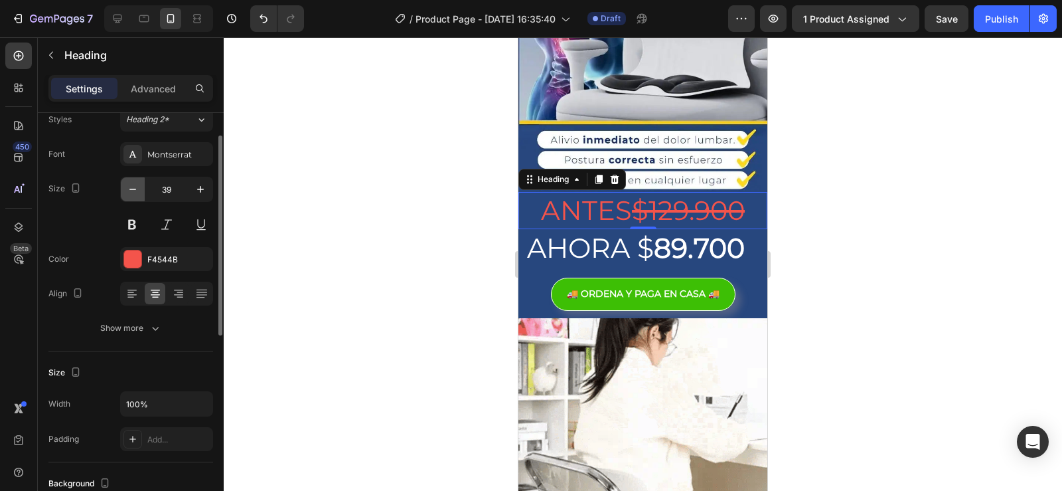
click at [139, 187] on icon "button" at bounding box center [132, 189] width 13 height 13
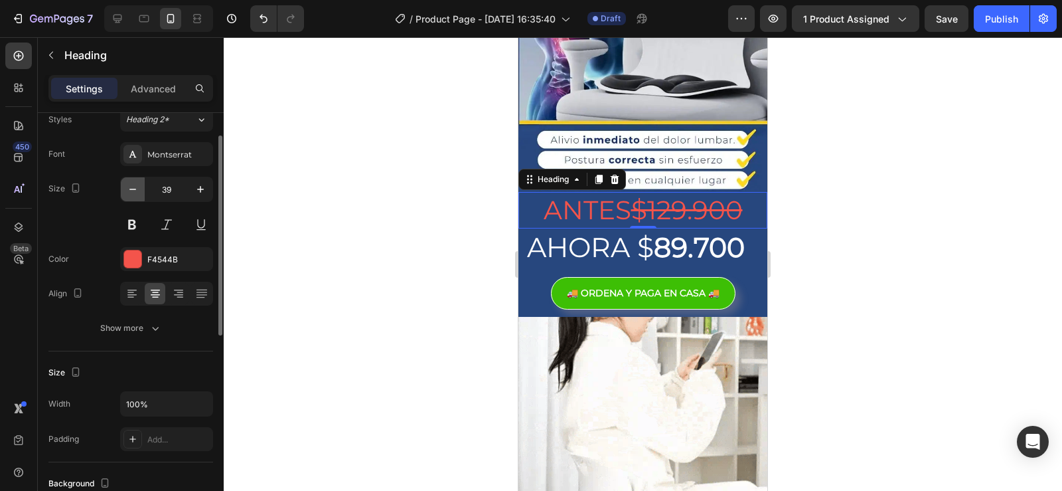
click at [139, 187] on icon "button" at bounding box center [132, 189] width 13 height 13
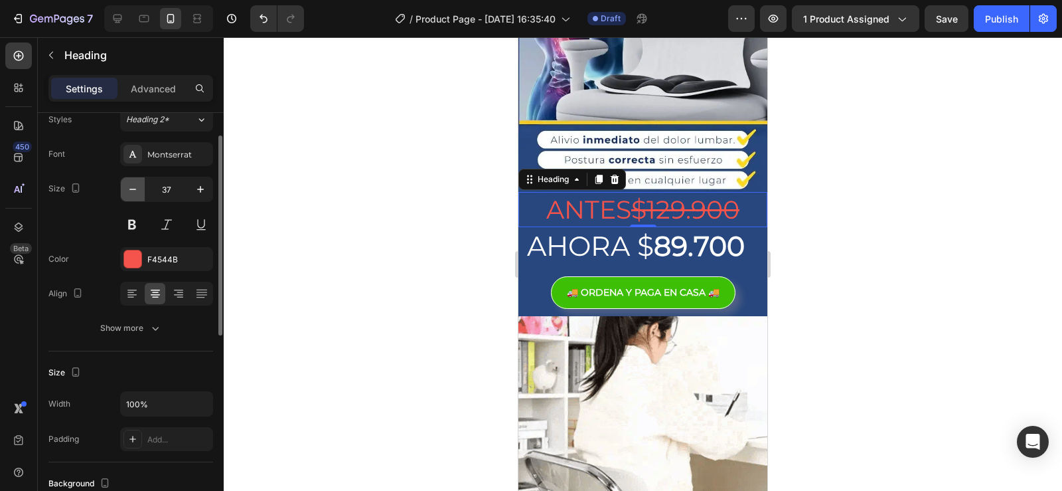
click at [139, 187] on icon "button" at bounding box center [132, 189] width 13 height 13
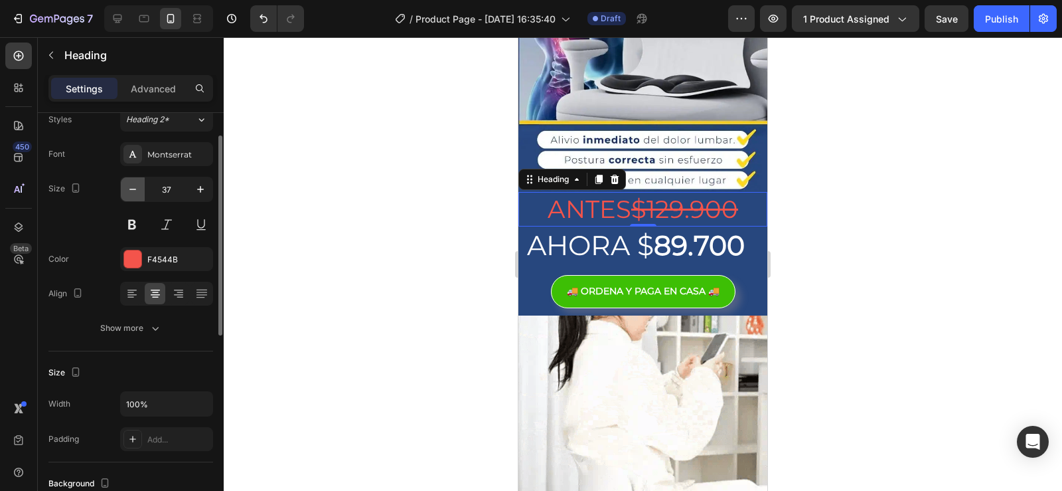
click at [139, 187] on icon "button" at bounding box center [132, 189] width 13 height 13
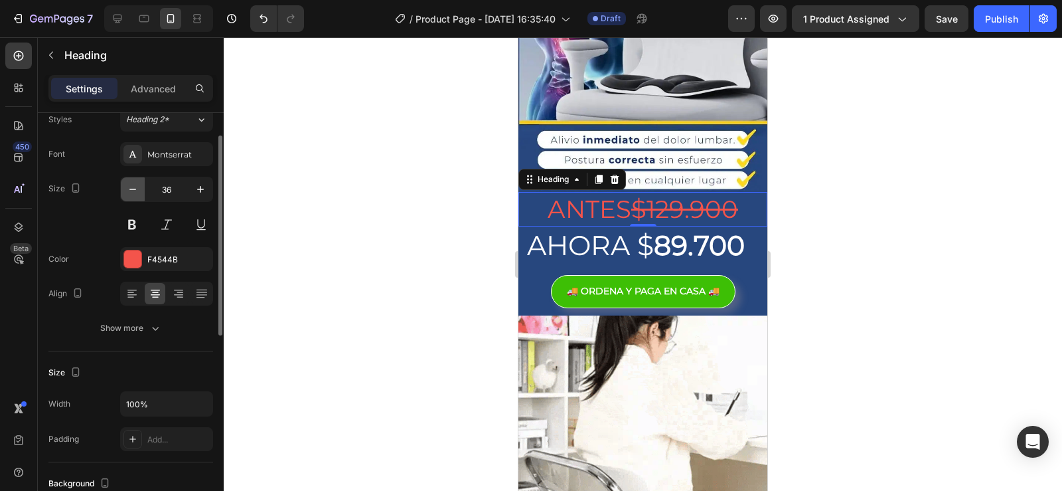
click at [139, 187] on icon "button" at bounding box center [132, 189] width 13 height 13
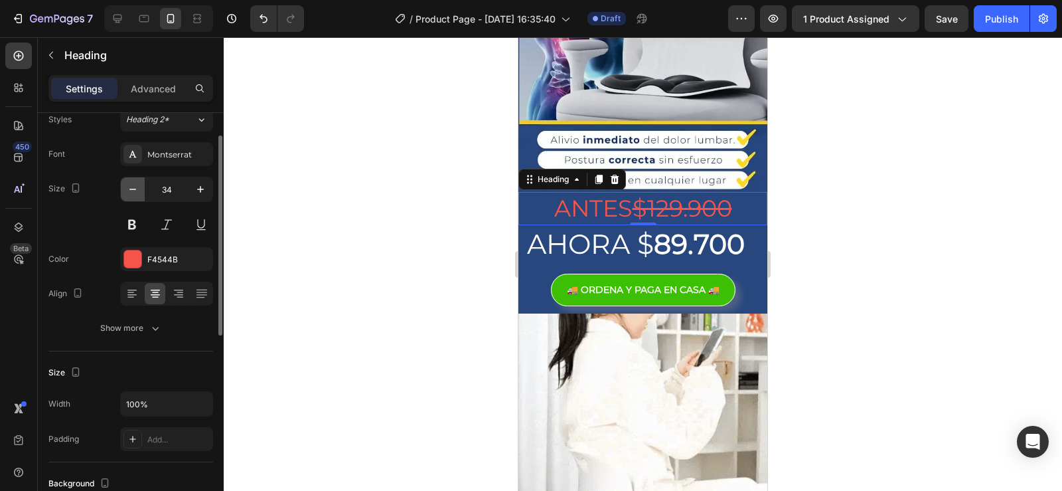
click at [139, 187] on icon "button" at bounding box center [132, 189] width 13 height 13
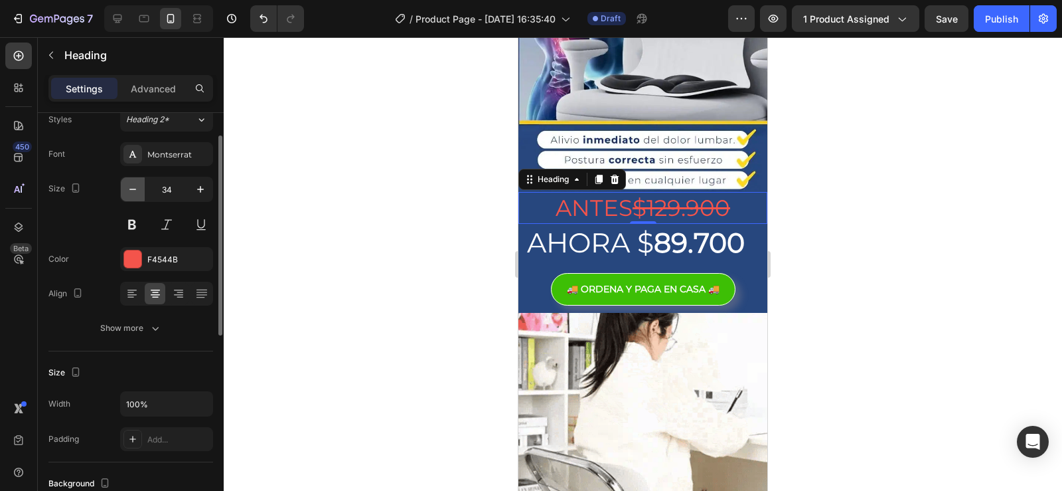
click at [139, 187] on icon "button" at bounding box center [132, 189] width 13 height 13
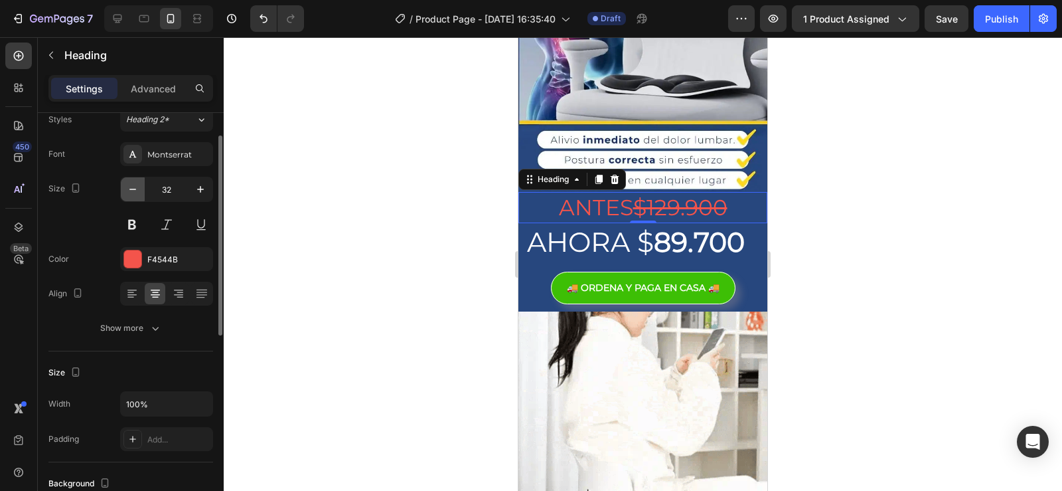
click at [139, 187] on icon "button" at bounding box center [132, 189] width 13 height 13
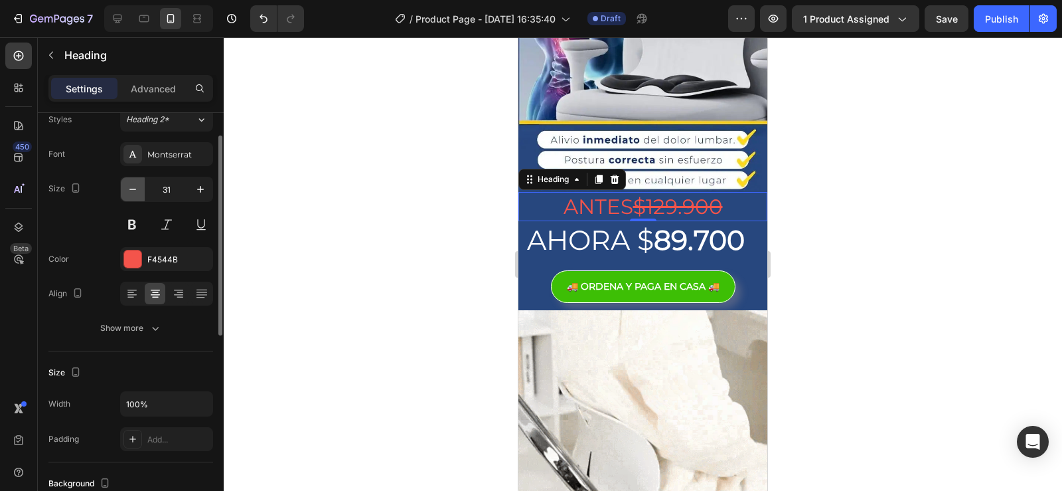
click at [139, 187] on icon "button" at bounding box center [132, 189] width 13 height 13
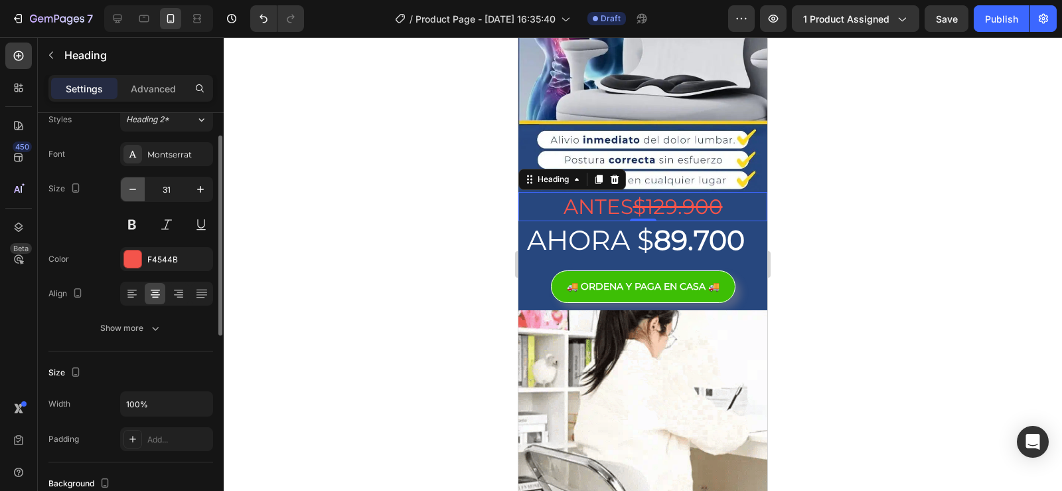
type input "30"
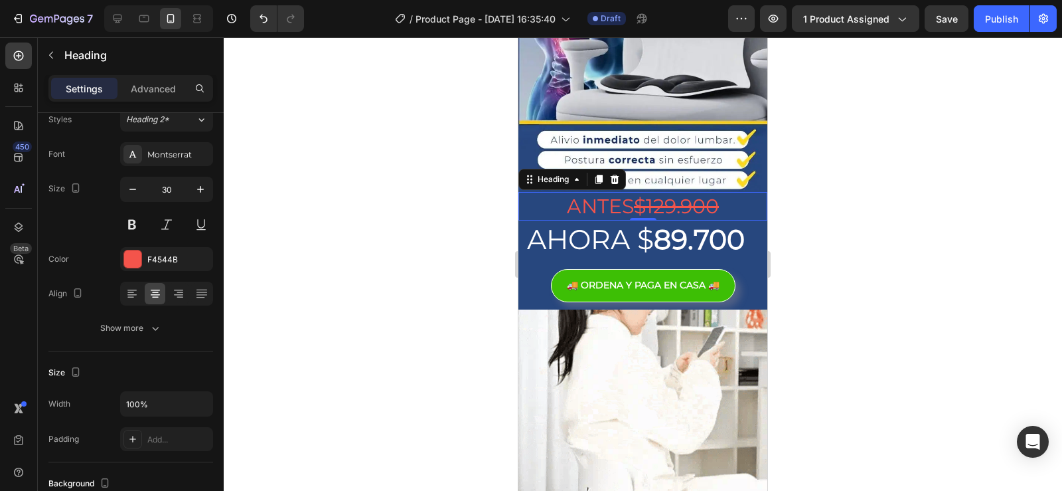
click at [643, 226] on div "0" at bounding box center [643, 231] width 13 height 11
click at [556, 227] on p "AHORA $ 89.700" at bounding box center [643, 239] width 246 height 35
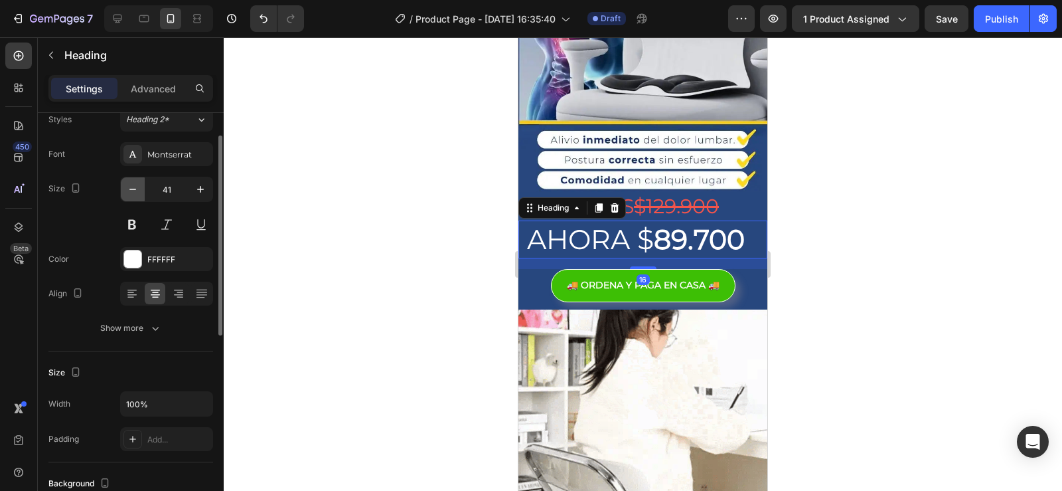
click at [131, 189] on icon "button" at bounding box center [132, 189] width 13 height 13
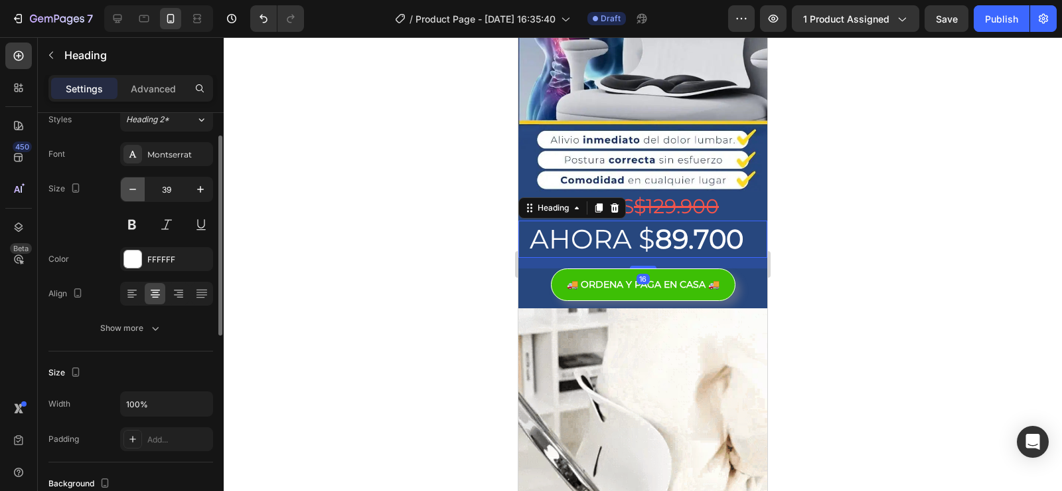
click at [131, 189] on icon "button" at bounding box center [132, 189] width 13 height 13
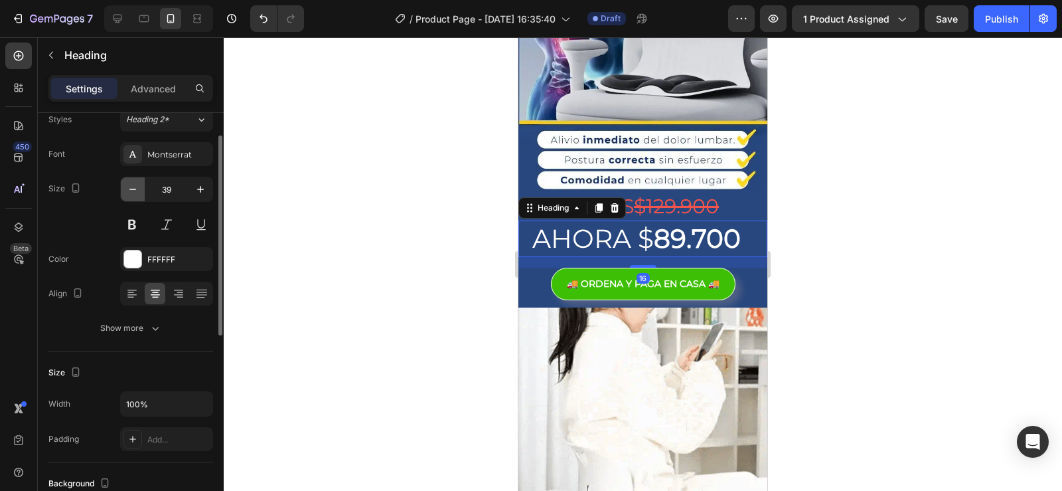
click at [131, 189] on icon "button" at bounding box center [132, 189] width 13 height 13
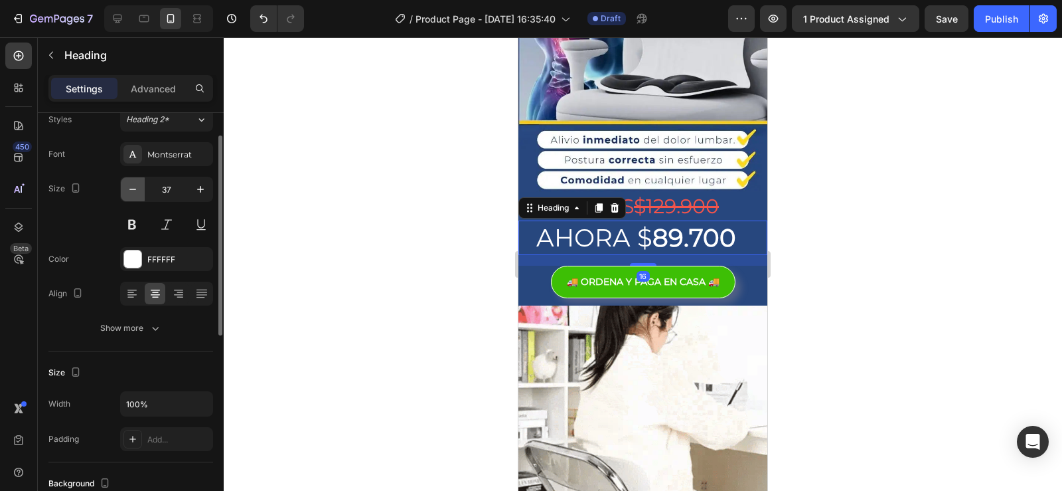
click at [131, 189] on icon "button" at bounding box center [132, 189] width 13 height 13
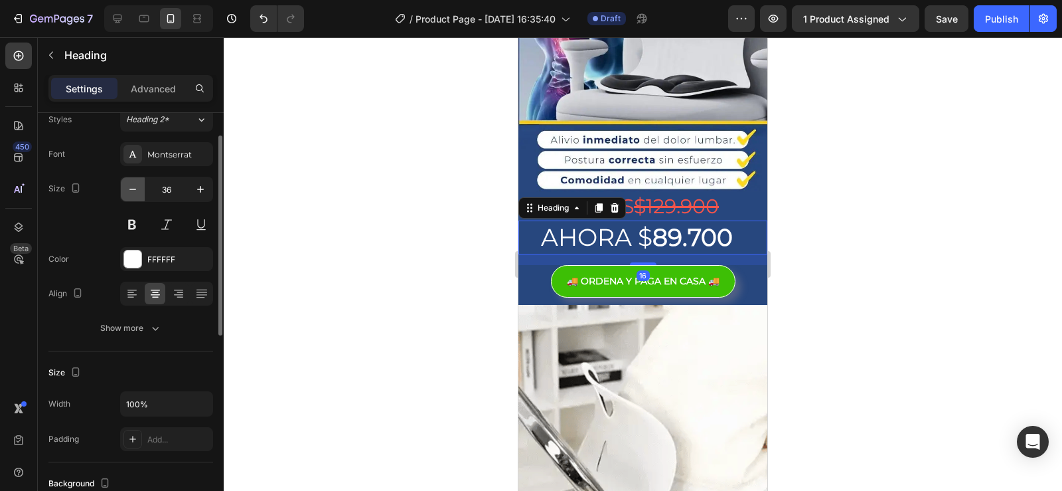
click at [131, 189] on icon "button" at bounding box center [132, 189] width 13 height 13
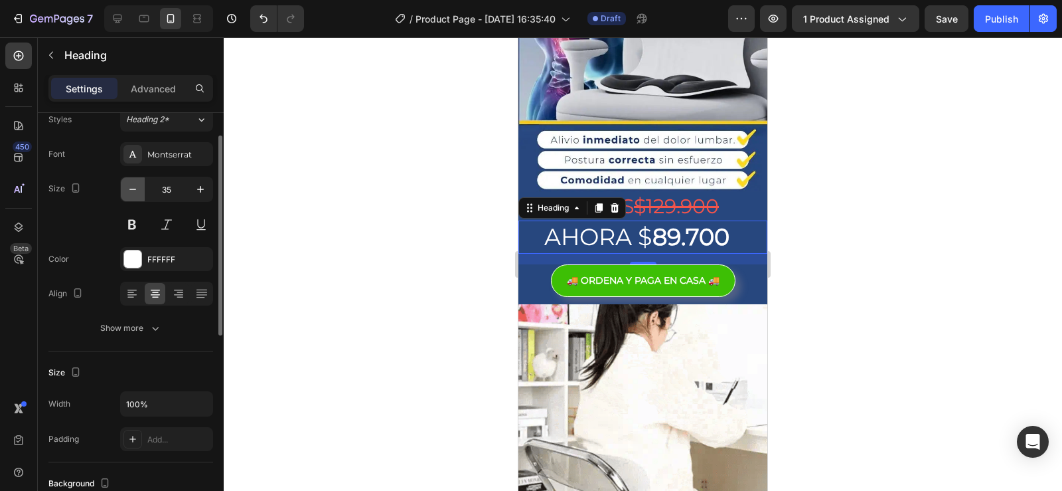
click at [131, 189] on icon "button" at bounding box center [132, 189] width 13 height 13
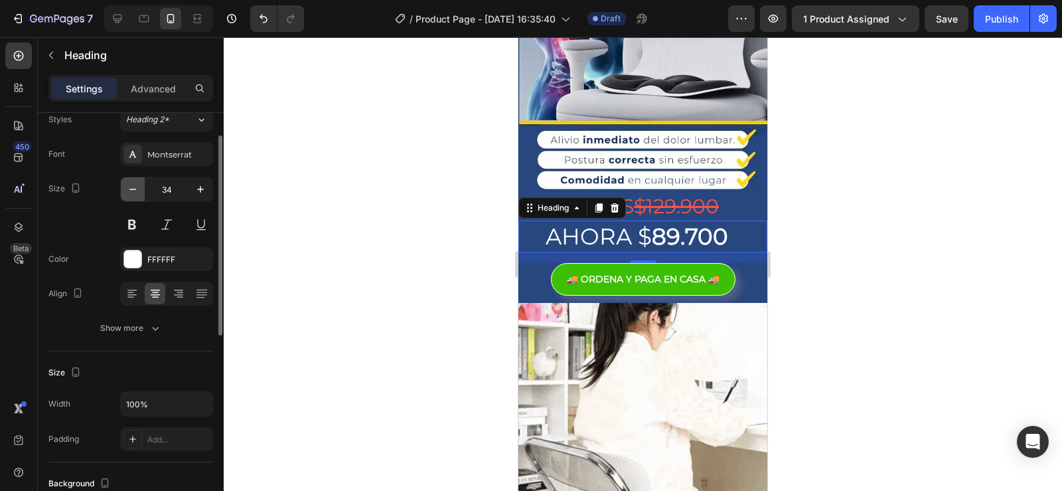
click at [131, 189] on icon "button" at bounding box center [132, 189] width 13 height 13
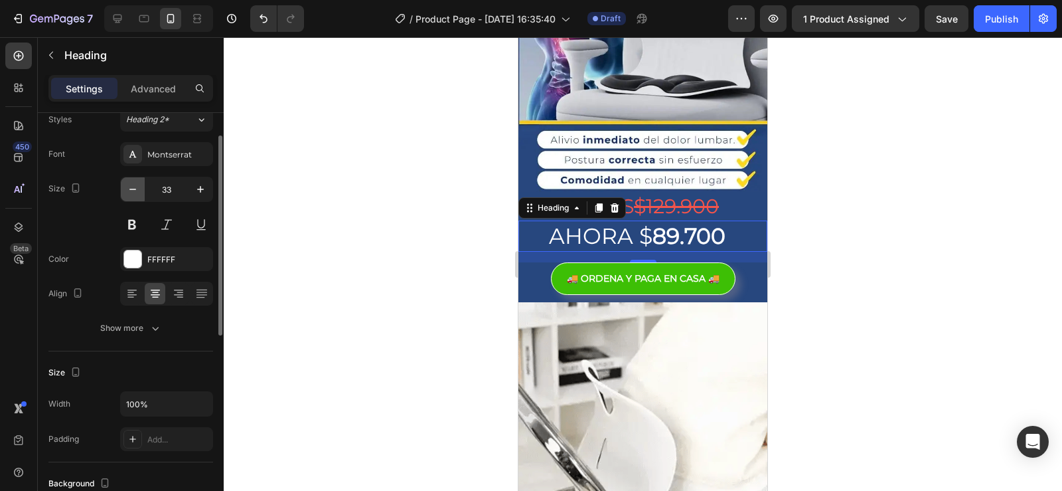
click at [131, 189] on icon "button" at bounding box center [132, 189] width 13 height 13
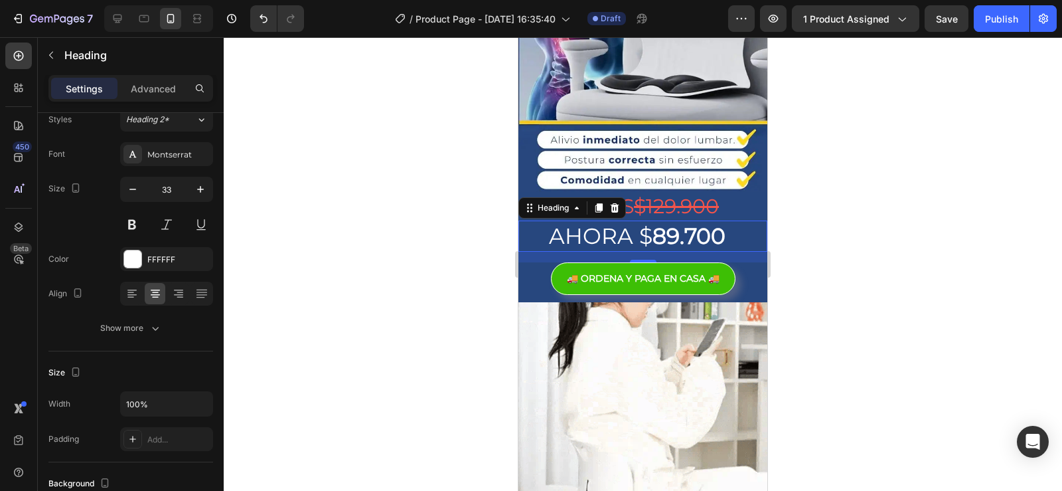
type input "32"
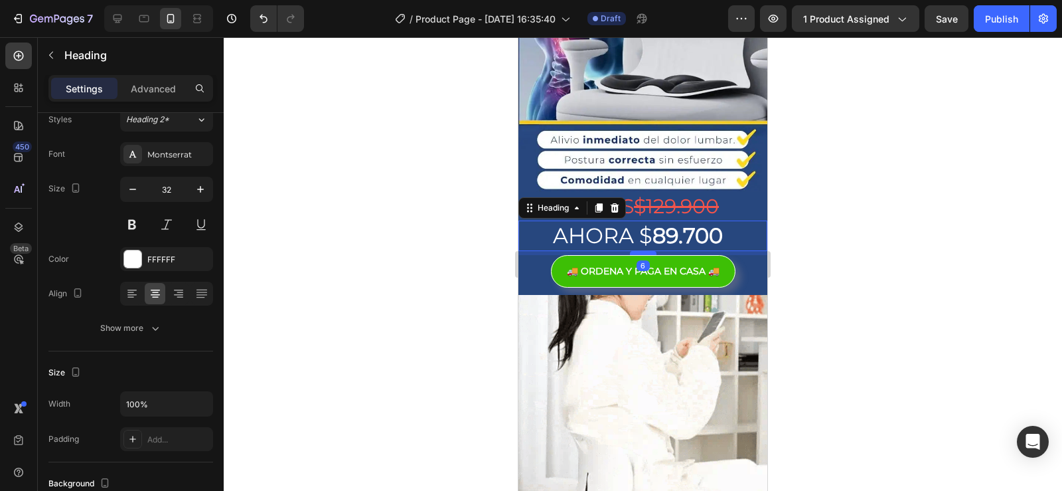
drag, startPoint x: 646, startPoint y: 246, endPoint x: 642, endPoint y: 235, distance: 11.3
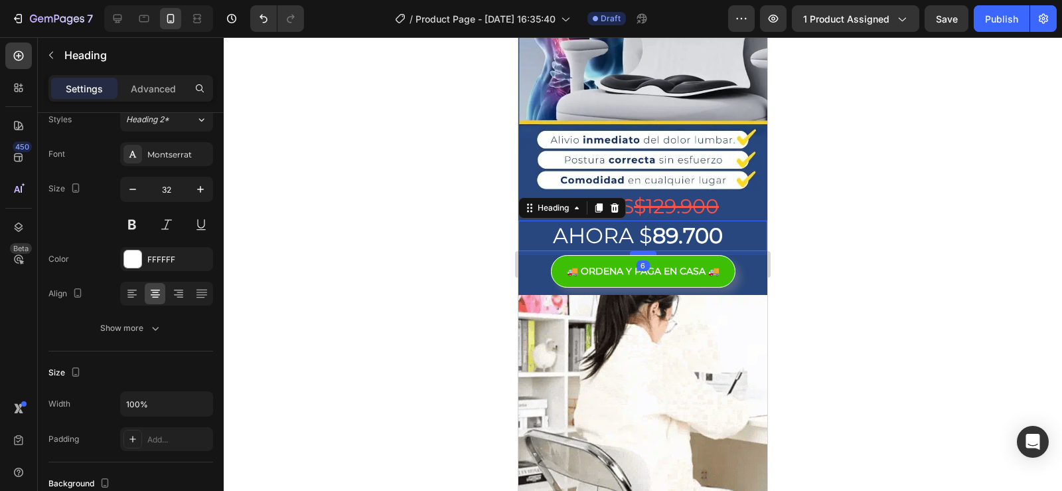
click at [642, 251] on div at bounding box center [643, 253] width 27 height 4
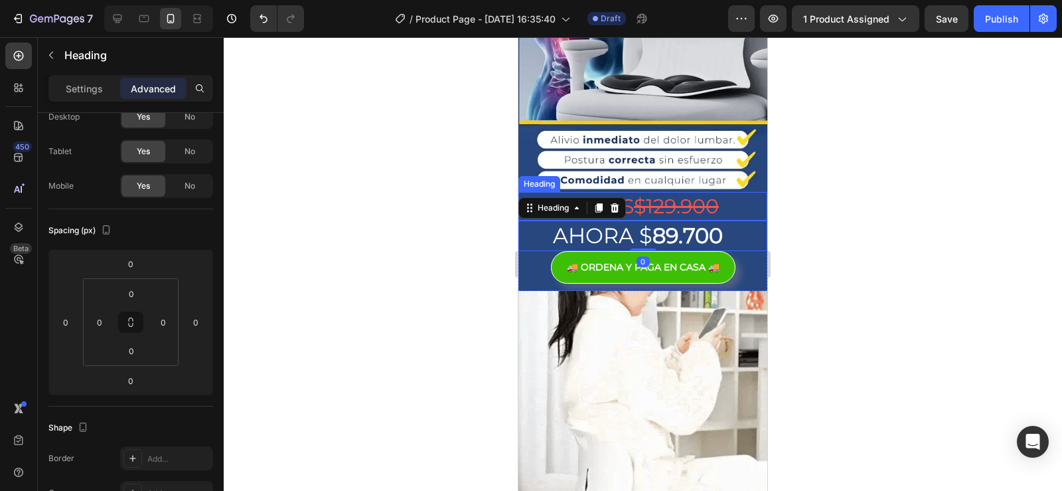
click at [655, 195] on s "$129.900" at bounding box center [676, 206] width 85 height 25
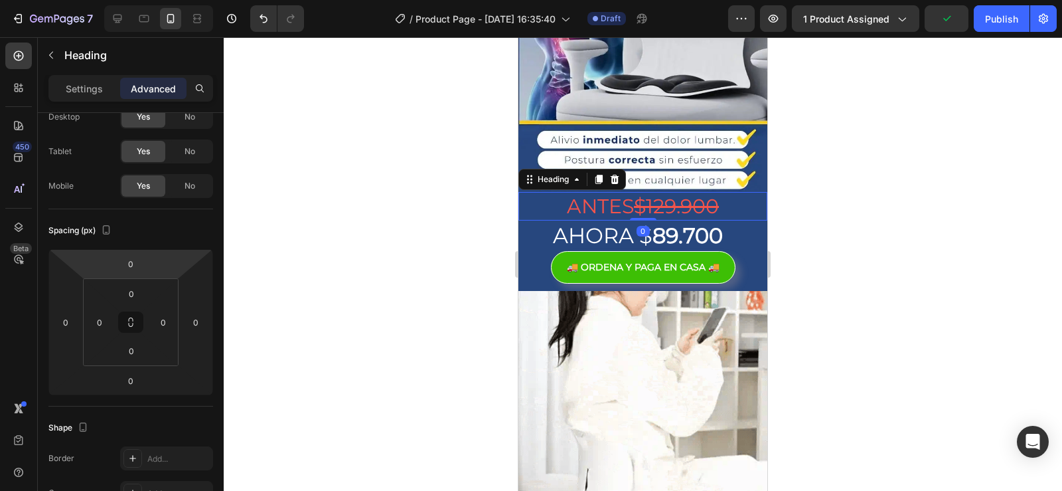
click at [86, 104] on div "Settings Advanced" at bounding box center [131, 94] width 186 height 38
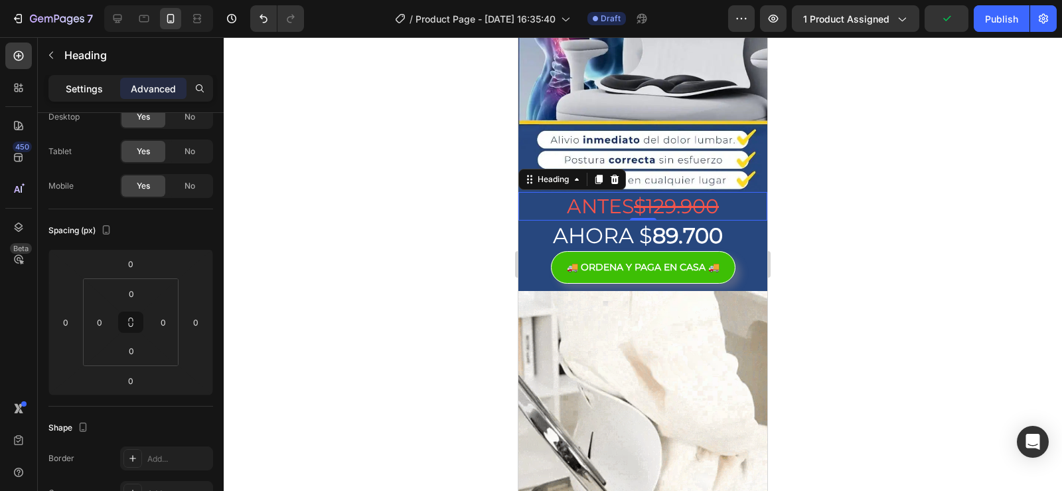
click at [86, 90] on p "Settings" at bounding box center [84, 89] width 37 height 14
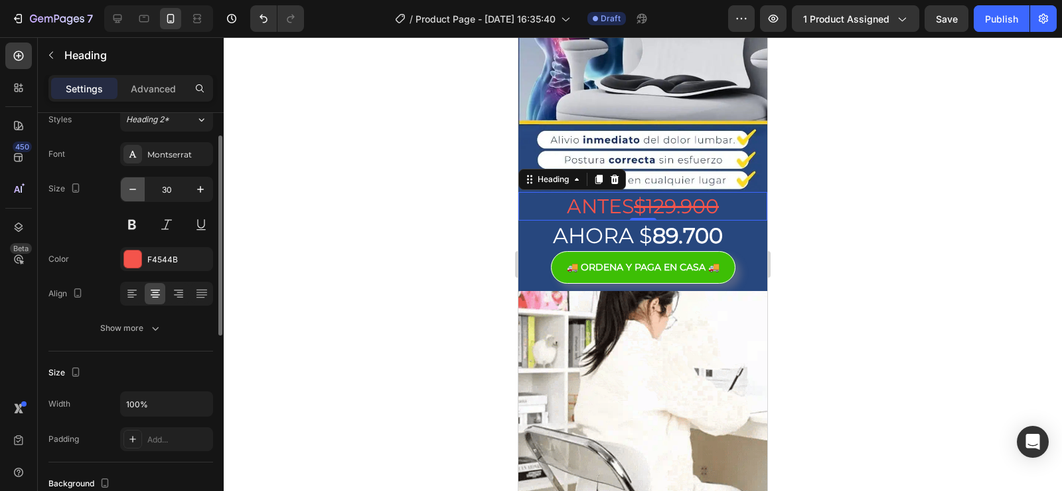
click at [136, 198] on button "button" at bounding box center [133, 189] width 24 height 24
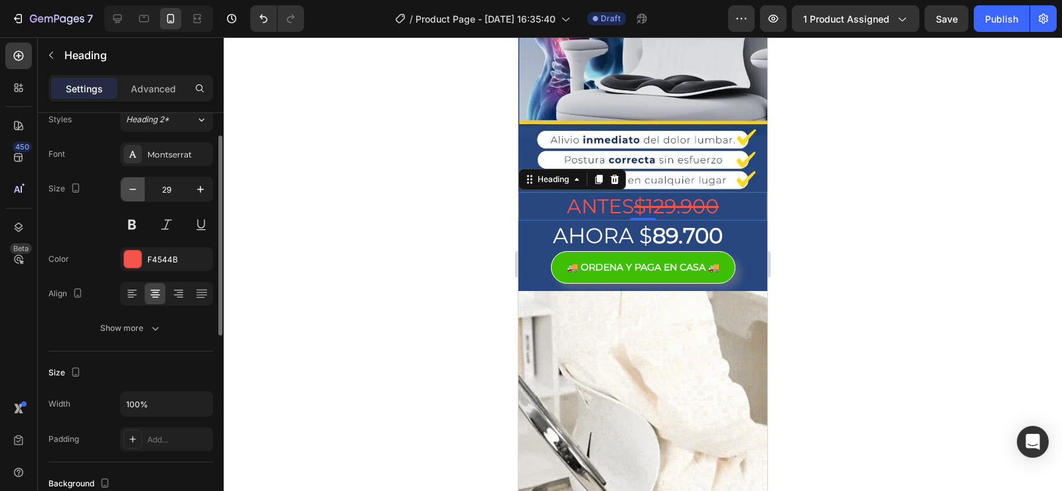
click at [136, 198] on button "button" at bounding box center [133, 189] width 24 height 24
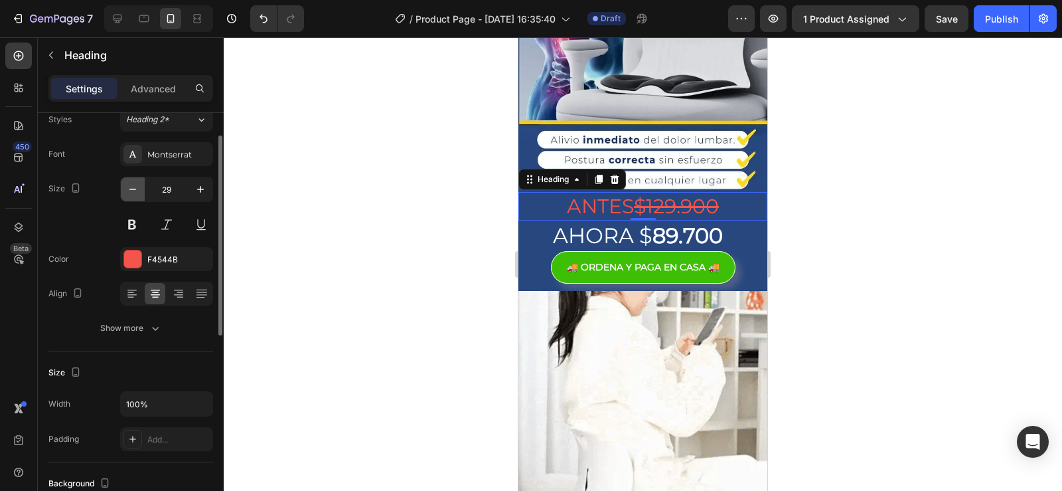
click at [136, 198] on button "button" at bounding box center [133, 189] width 24 height 24
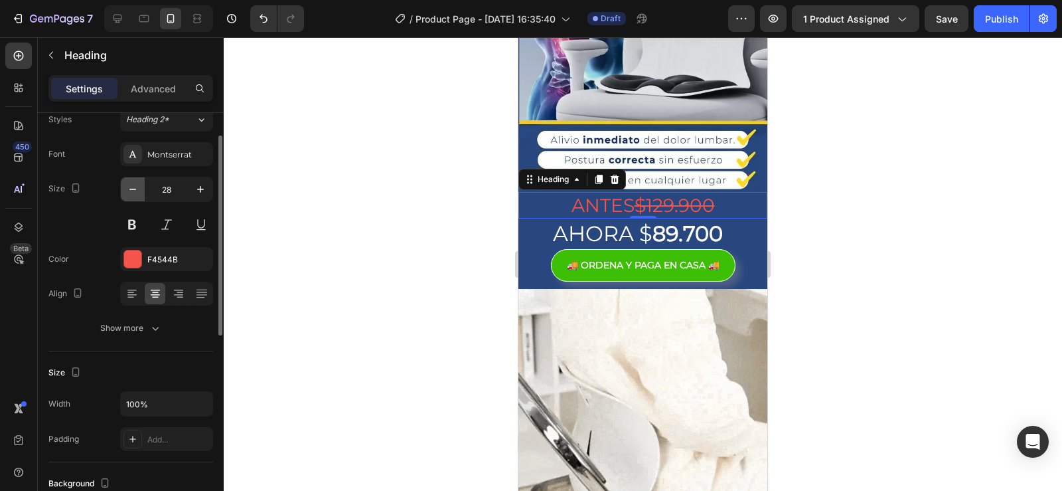
click at [136, 198] on button "button" at bounding box center [133, 189] width 24 height 24
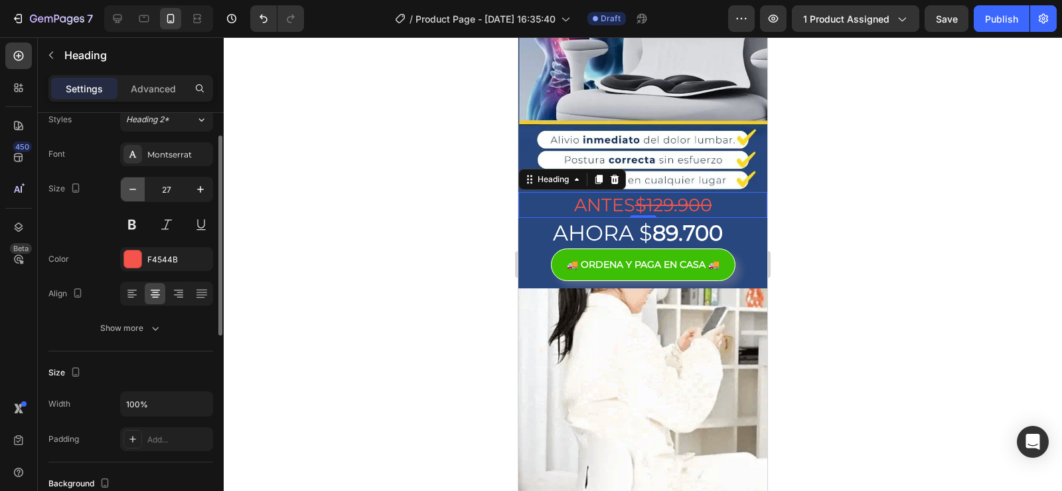
click at [136, 198] on button "button" at bounding box center [133, 189] width 24 height 24
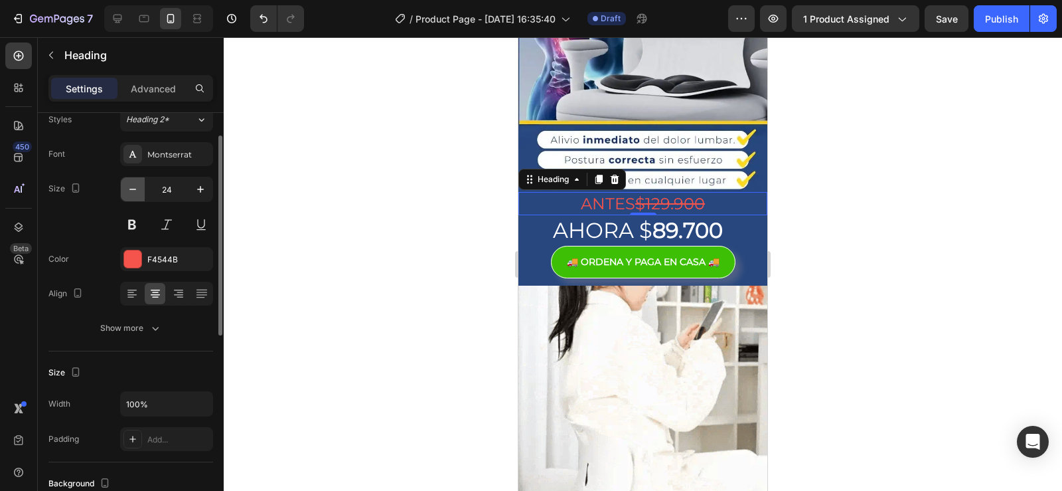
click at [136, 198] on button "button" at bounding box center [133, 189] width 24 height 24
type input "23"
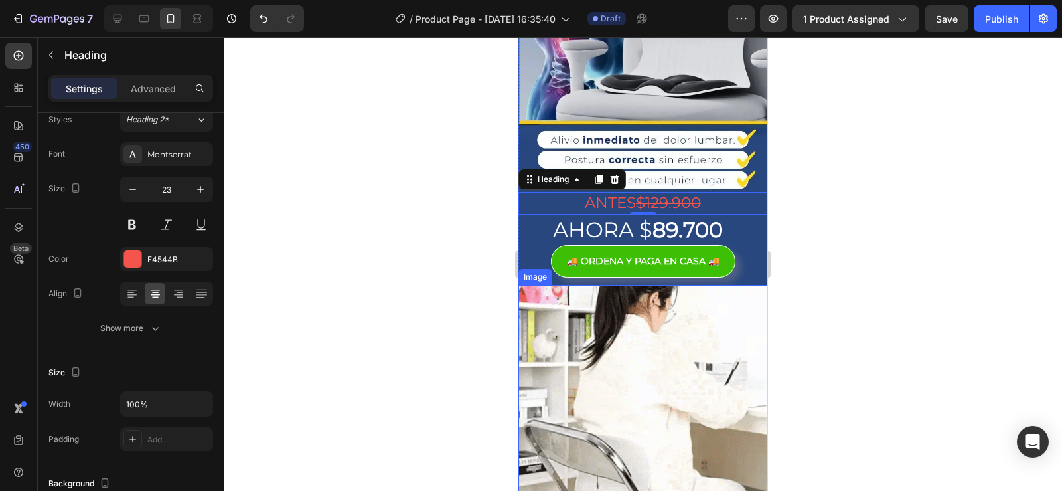
click at [833, 343] on div at bounding box center [643, 264] width 839 height 454
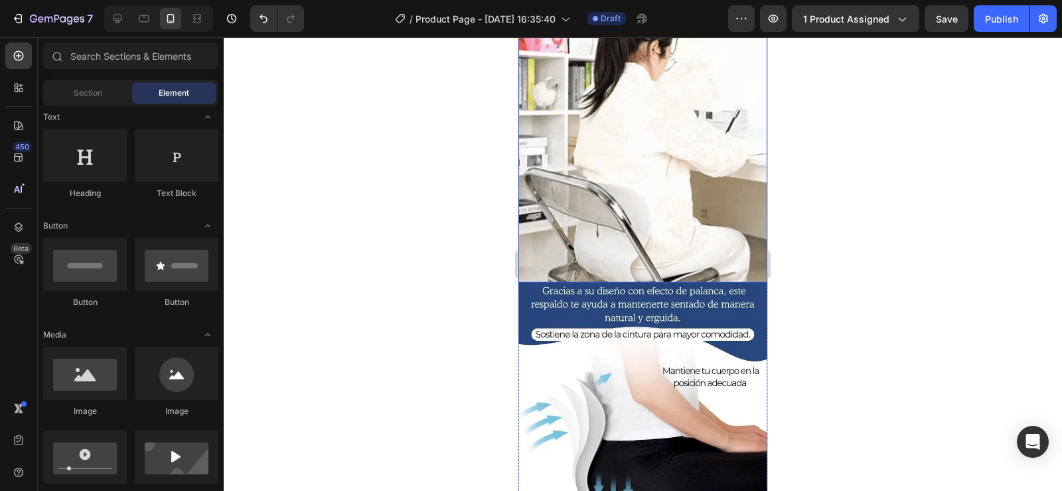
scroll to position [332, 0]
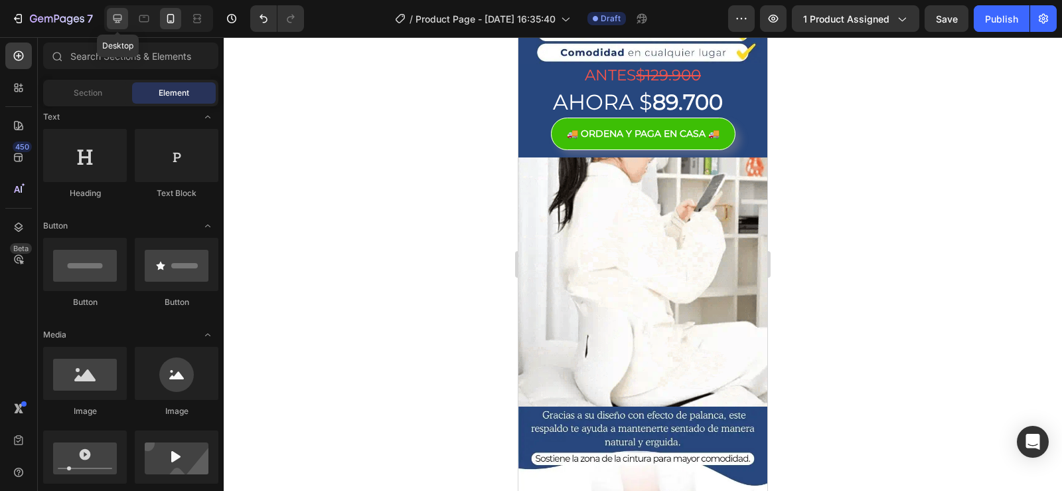
click at [117, 27] on div at bounding box center [117, 18] width 21 height 21
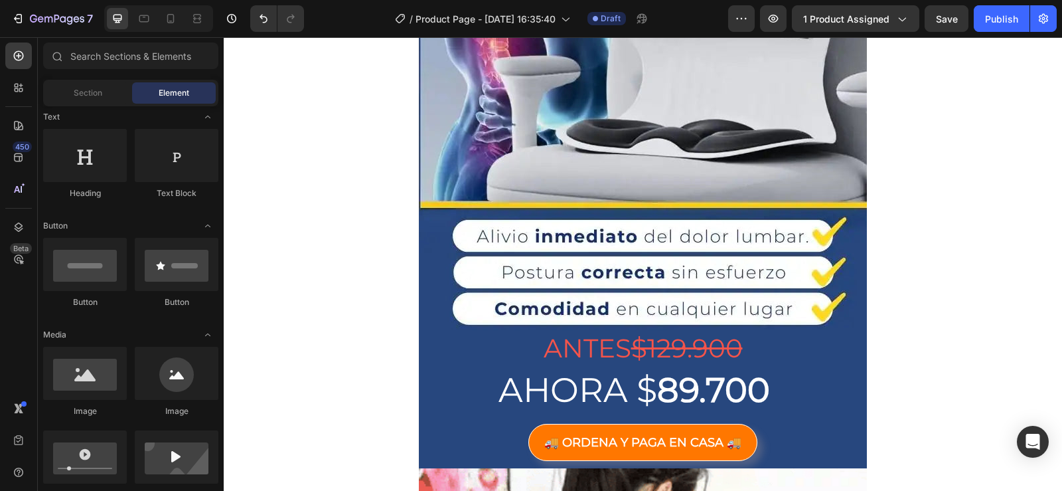
click at [559, 441] on p "🚚 ORDENA Y PAGA EN CASA 🚚" at bounding box center [643, 442] width 197 height 21
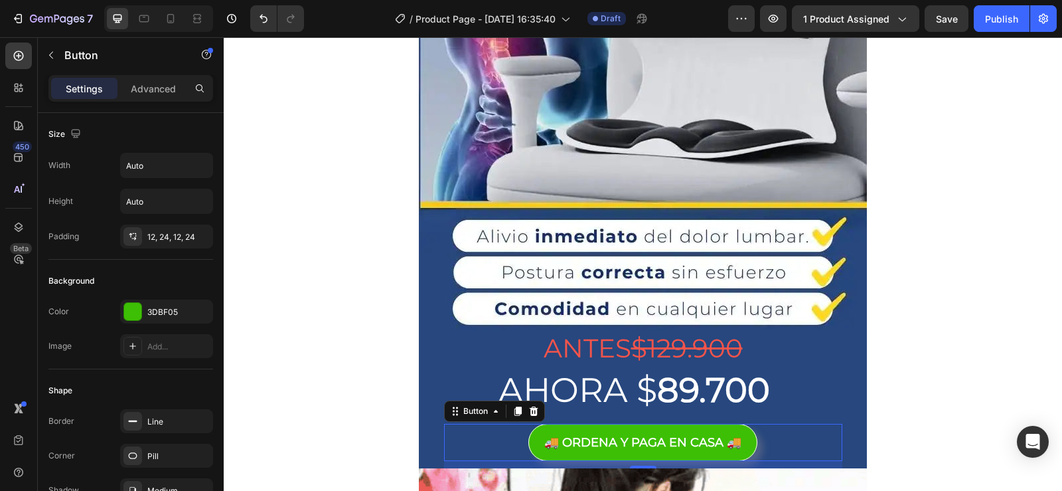
scroll to position [537, 0]
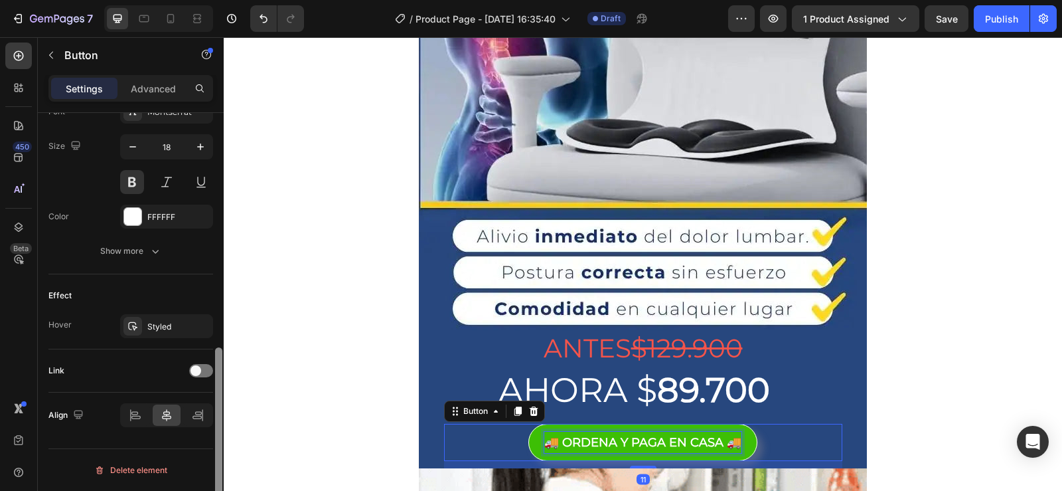
drag, startPoint x: 447, startPoint y: 472, endPoint x: 226, endPoint y: 461, distance: 221.4
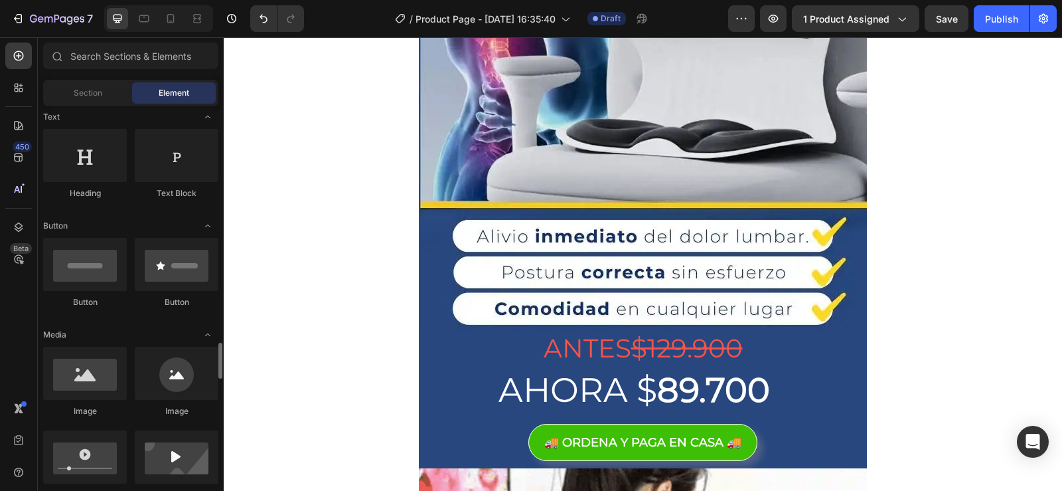
scroll to position [398, 0]
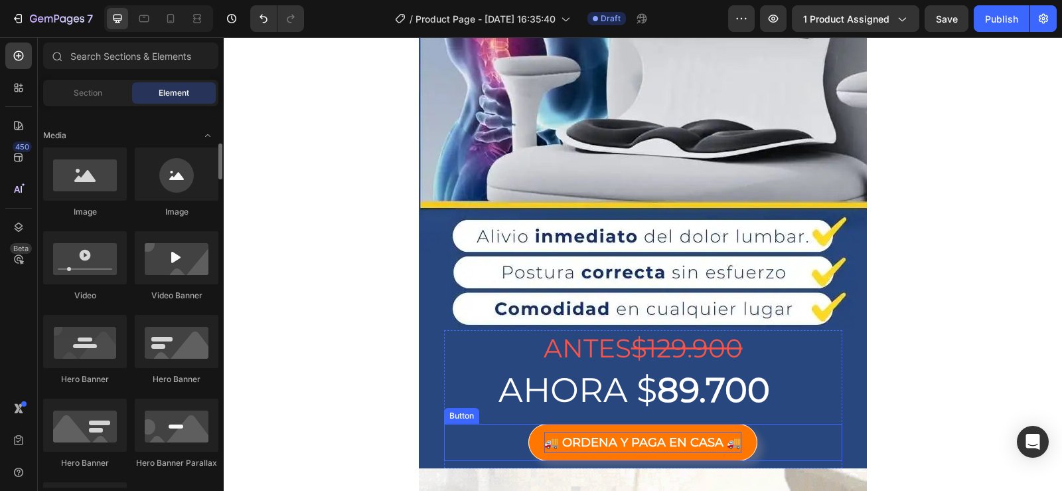
click at [607, 453] on p "🚚 ORDENA Y PAGA EN CASA 🚚" at bounding box center [643, 442] width 197 height 21
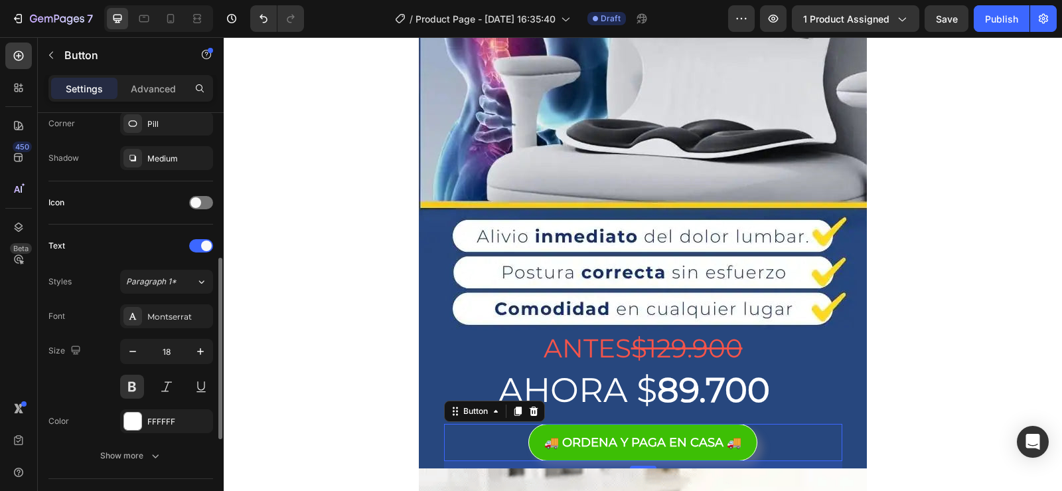
scroll to position [537, 0]
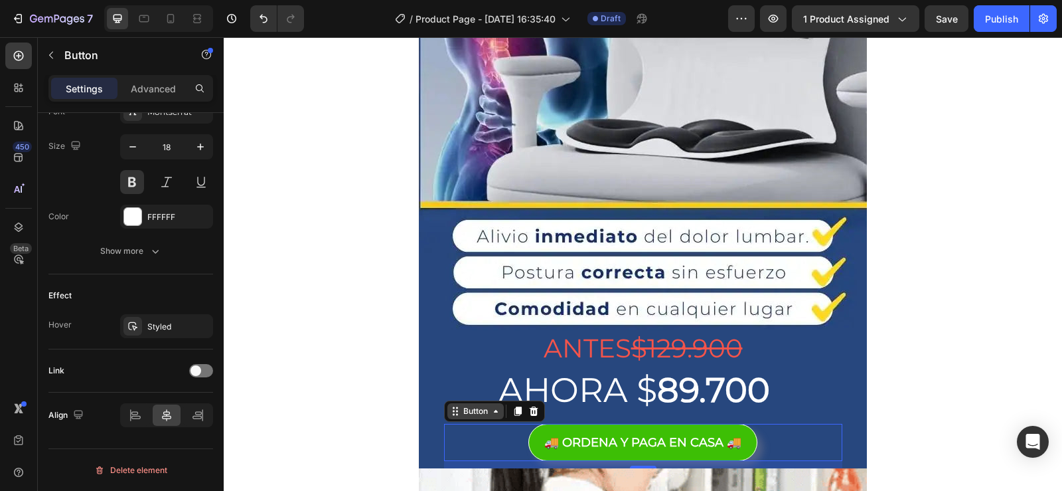
click at [471, 415] on div "Button" at bounding box center [476, 411] width 30 height 12
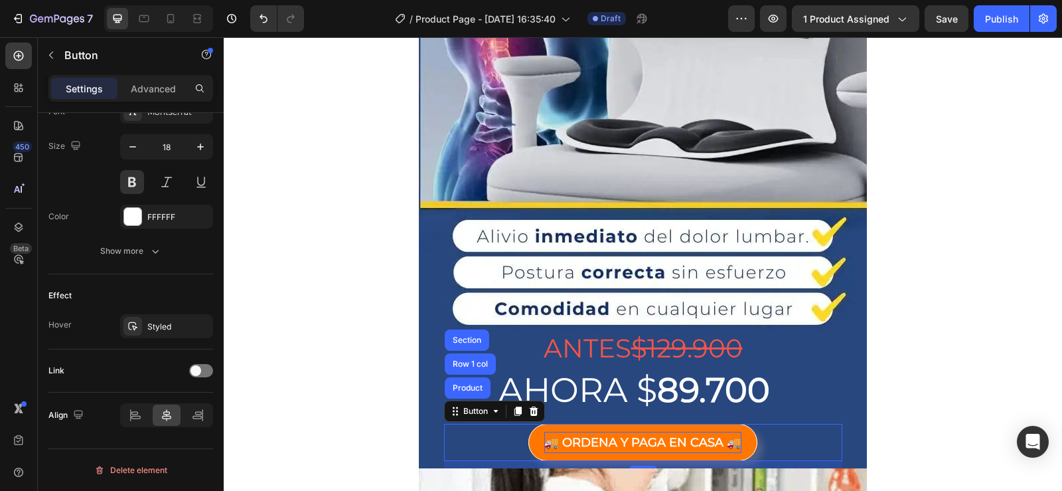
click at [507, 436] on div "🚚 ORDENA Y PAGA EN CASA 🚚 Button Product Row 1 col Section 11" at bounding box center [643, 442] width 398 height 37
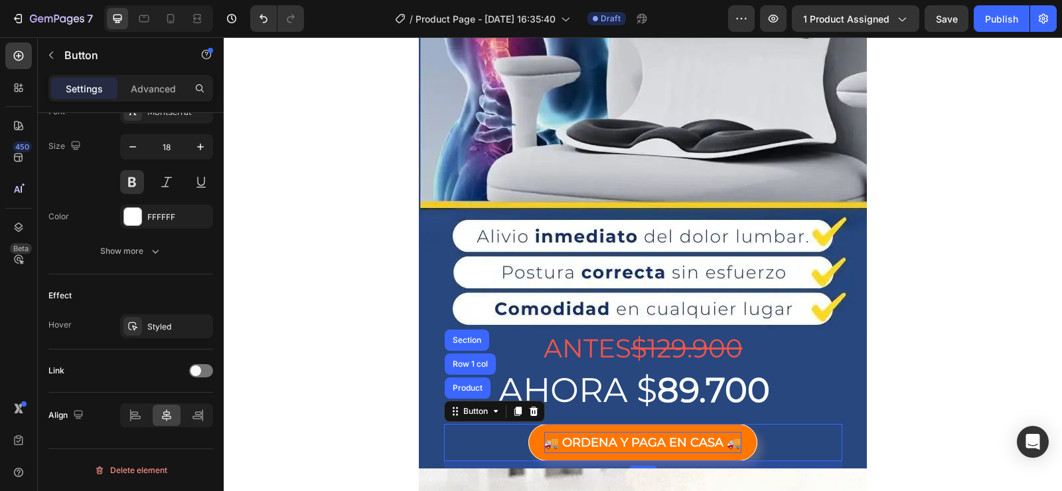
click at [529, 444] on button "🚚 ORDENA Y PAGA EN CASA 🚚" at bounding box center [643, 442] width 229 height 37
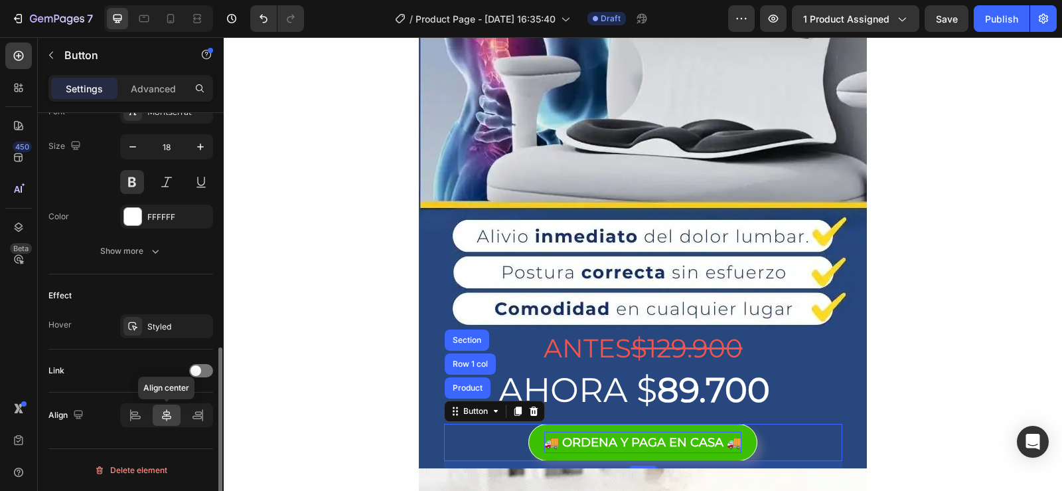
scroll to position [271, 0]
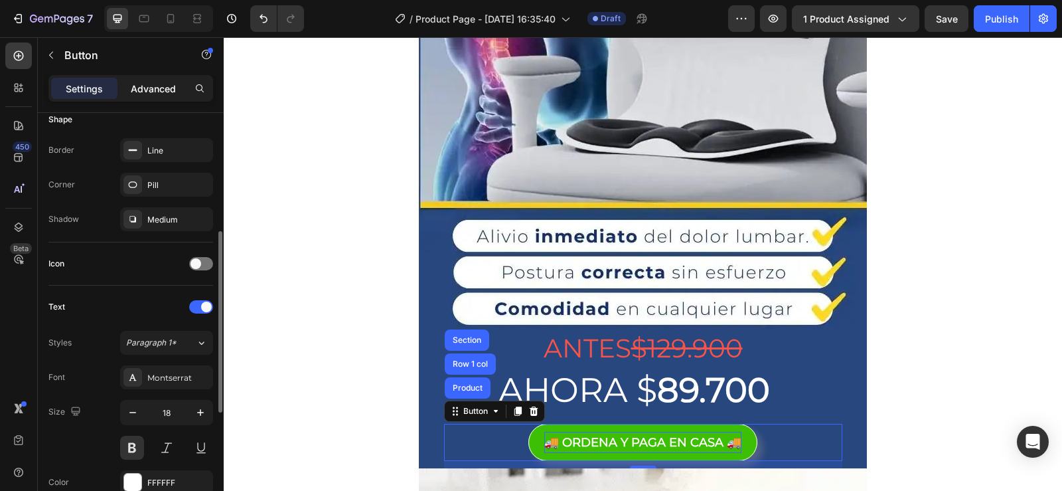
click at [163, 93] on p "Advanced" at bounding box center [153, 89] width 45 height 14
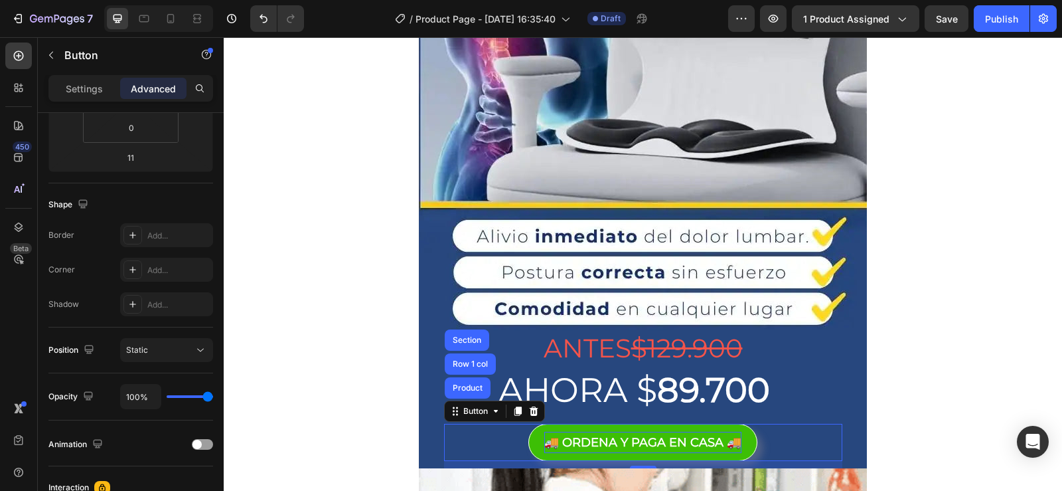
scroll to position [470, 0]
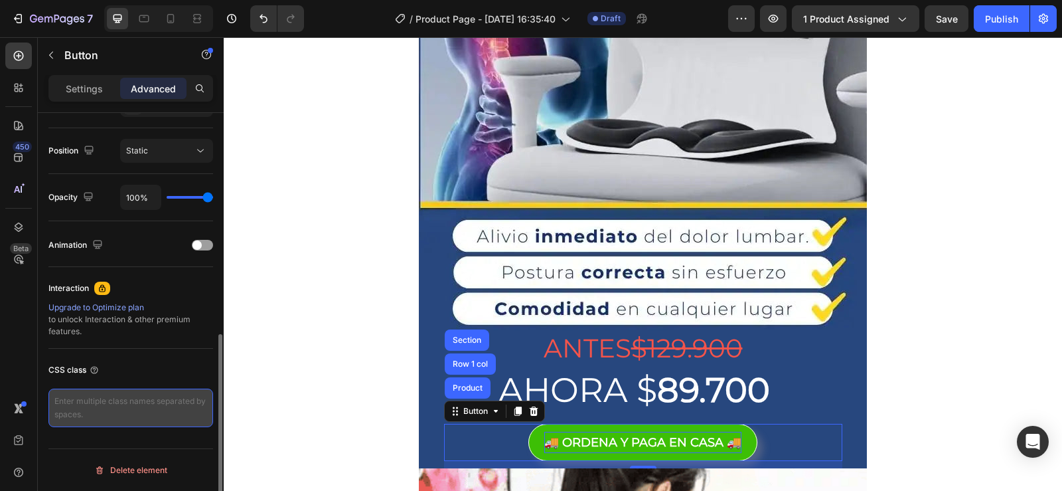
click at [177, 401] on textarea at bounding box center [130, 407] width 165 height 39
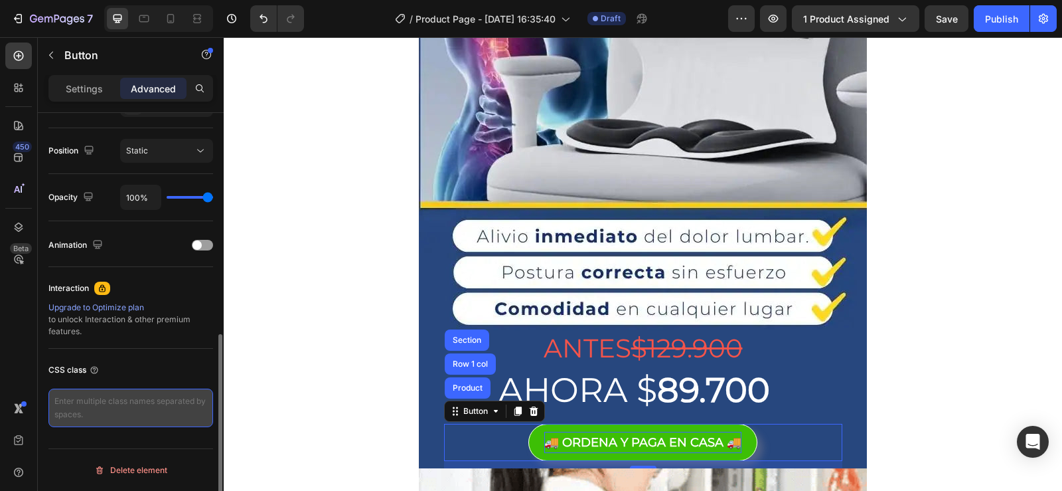
click at [177, 401] on textarea at bounding box center [130, 407] width 165 height 39
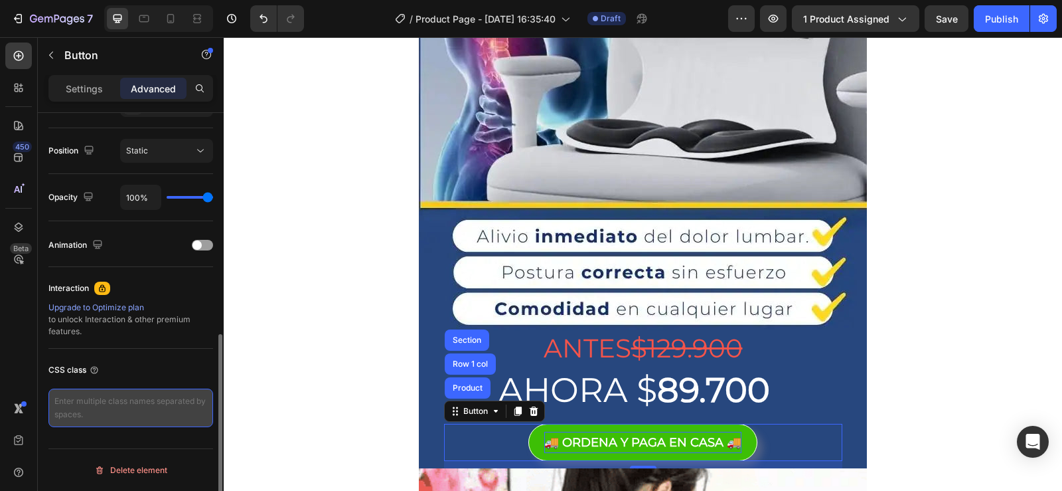
click at [120, 405] on textarea at bounding box center [130, 407] width 165 height 39
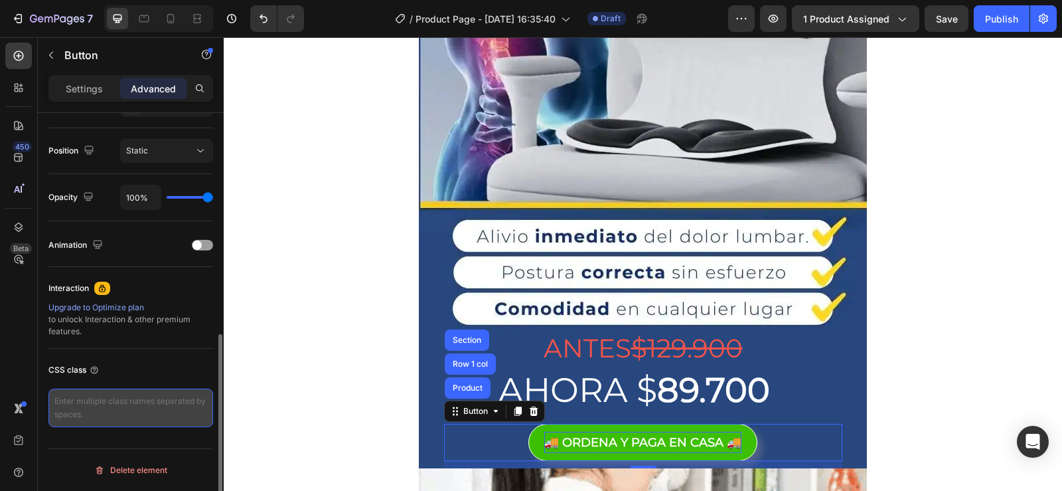
click at [119, 407] on textarea at bounding box center [130, 407] width 165 height 39
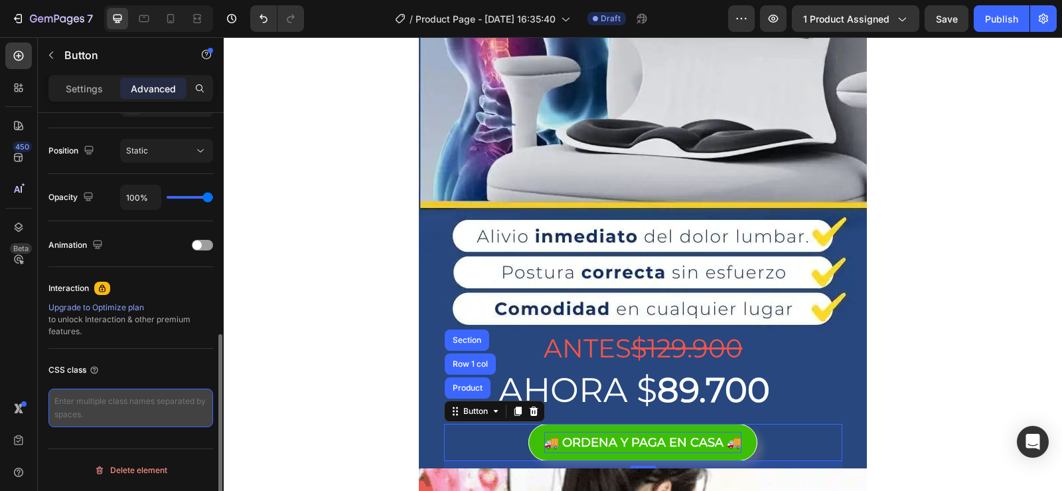
click at [119, 407] on textarea at bounding box center [130, 407] width 165 height 39
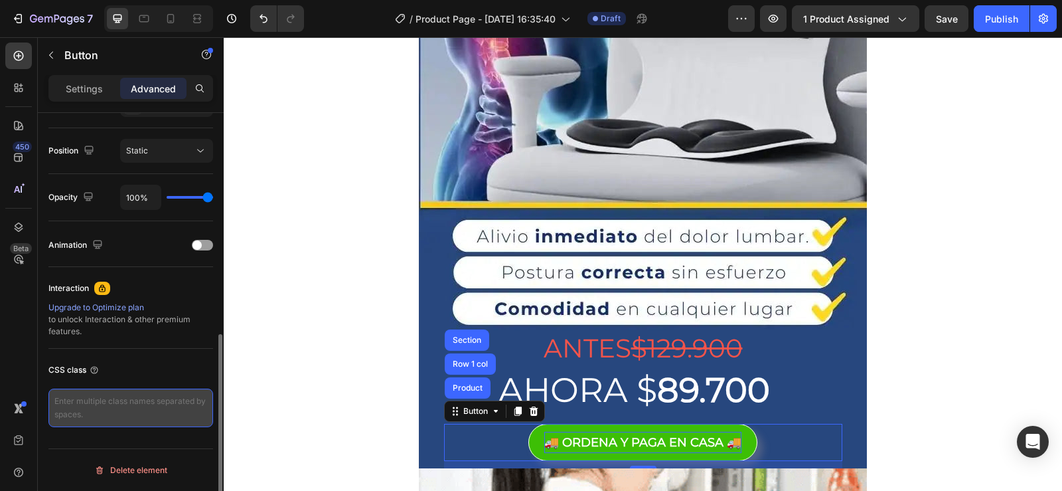
click at [119, 407] on textarea at bounding box center [130, 407] width 165 height 39
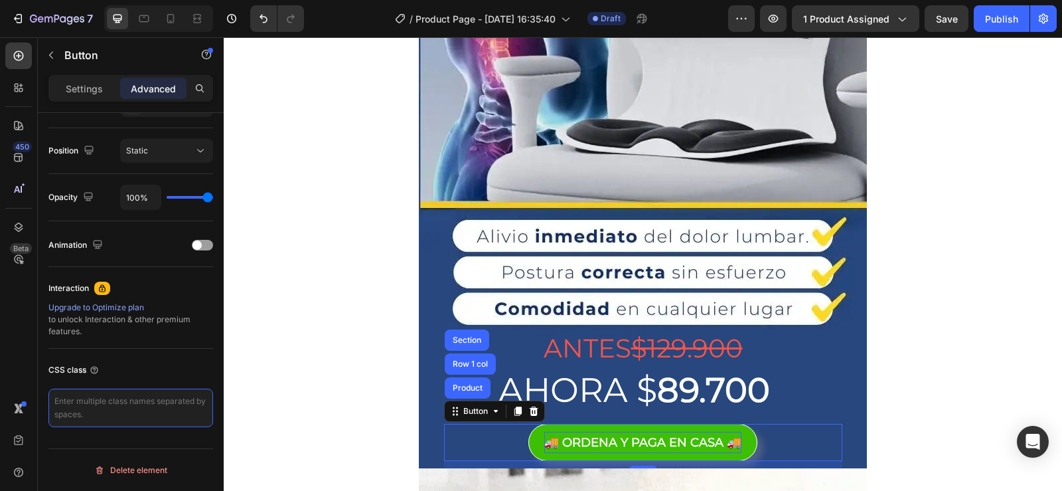
paste textarea "_rsi-cod-form-gempages-button-overwrite _rsi-cod-form-is-gempage"
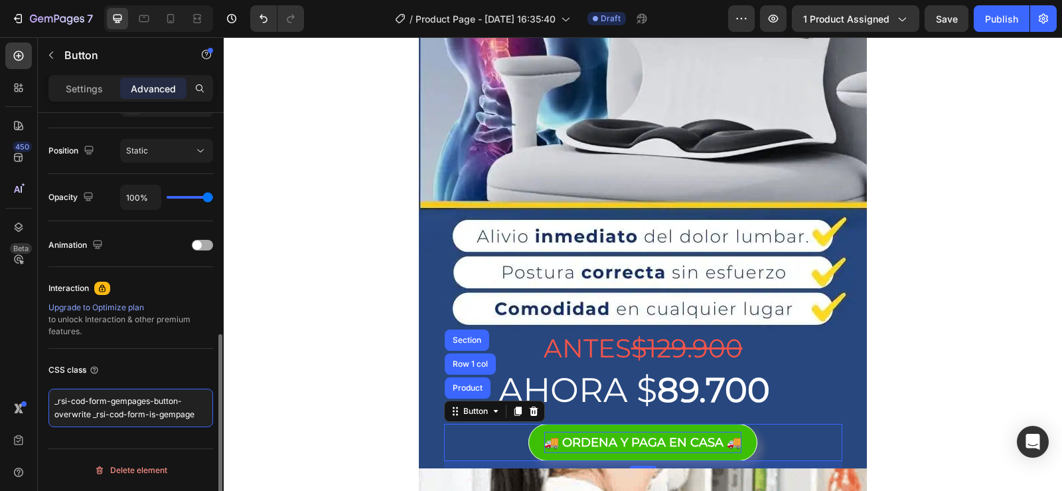
type textarea "_rsi-cod-form-gempages-button-overwrite _rsi-cod-form-is-gempage"
click at [200, 244] on span at bounding box center [197, 244] width 9 height 9
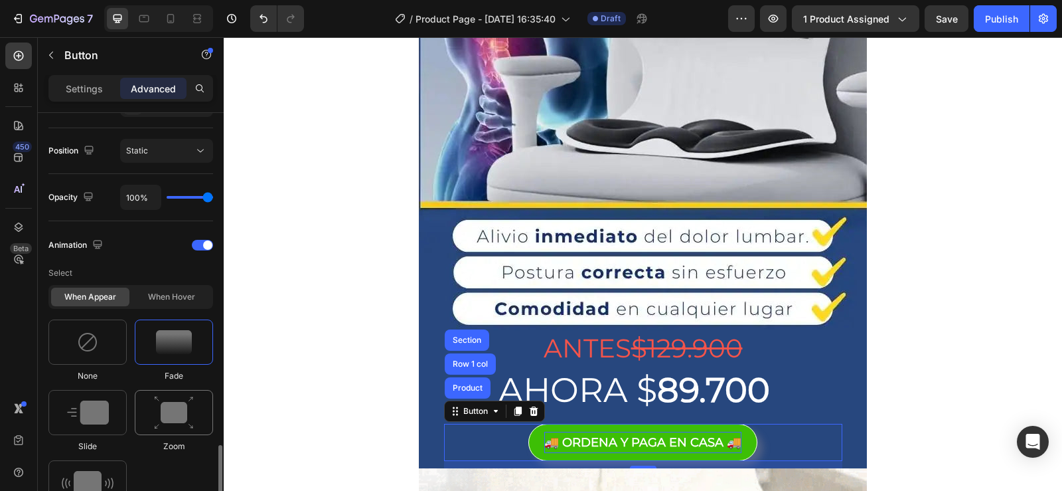
scroll to position [603, 0]
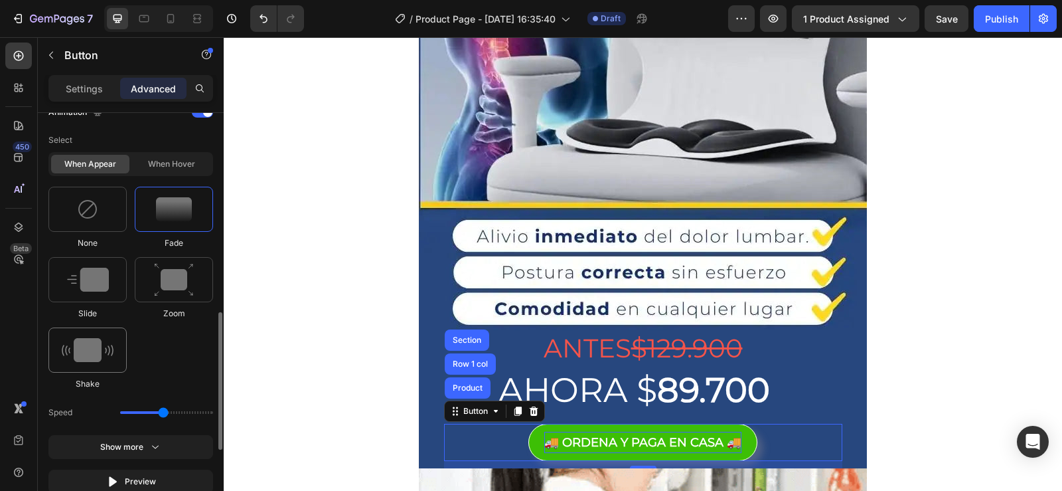
click at [78, 333] on div at bounding box center [87, 349] width 78 height 45
type input "0.7"
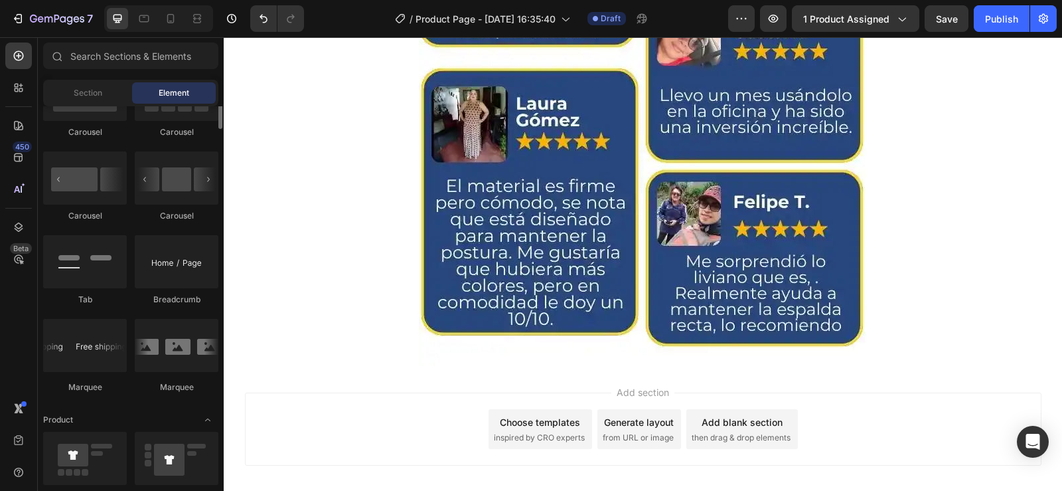
scroll to position [1062, 0]
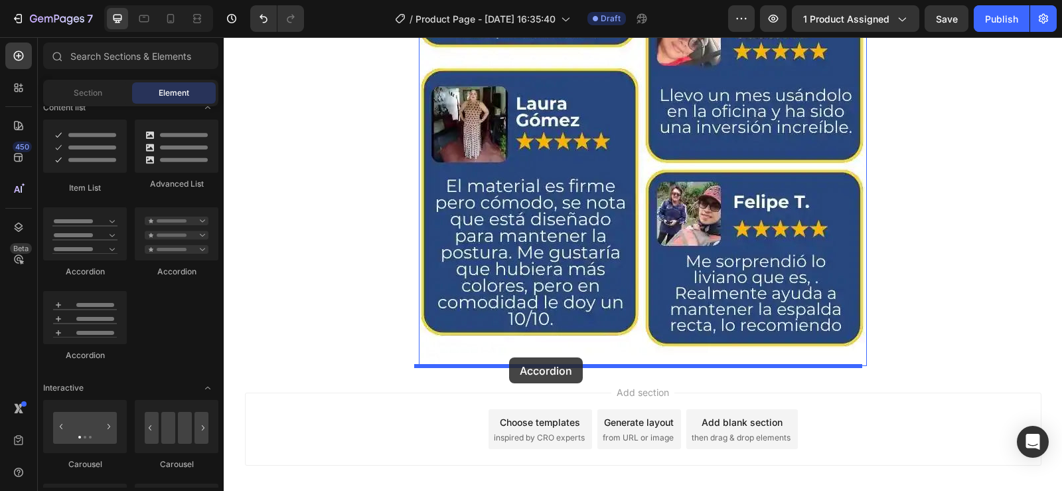
drag, startPoint x: 299, startPoint y: 367, endPoint x: 316, endPoint y: 52, distance: 315.2
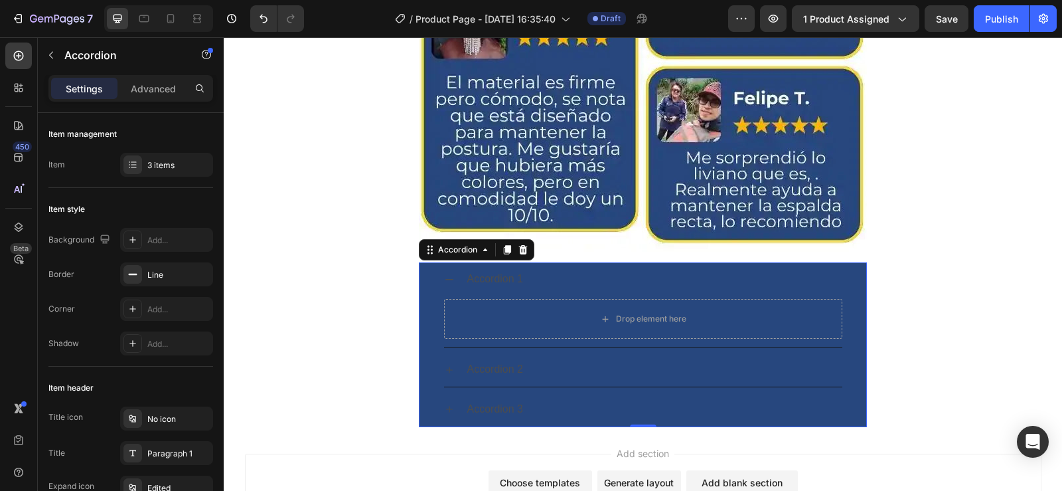
scroll to position [4567, 0]
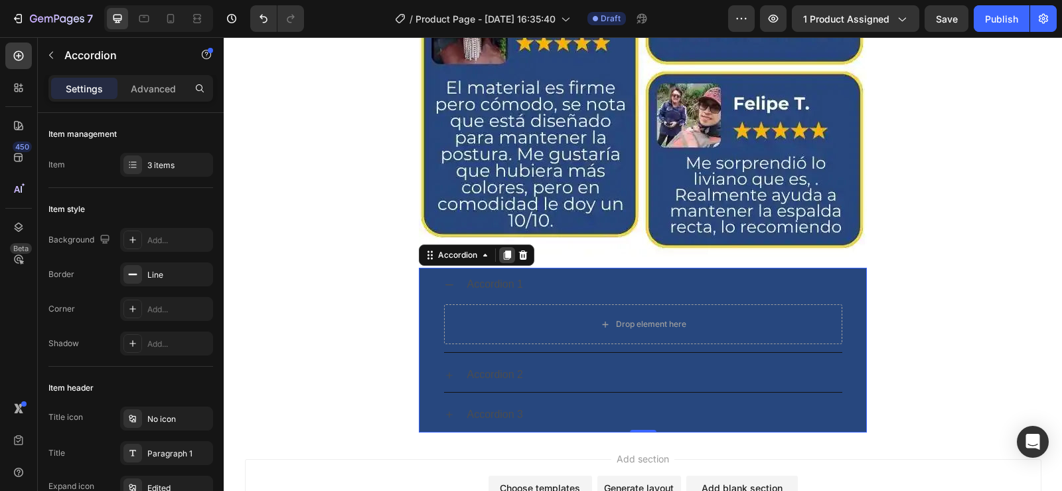
click at [503, 259] on icon at bounding box center [507, 255] width 11 height 11
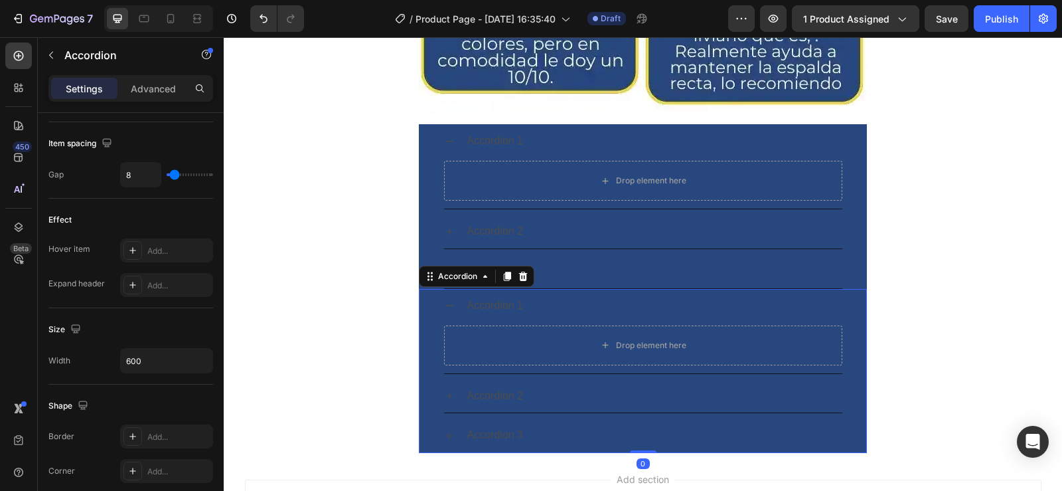
scroll to position [4680, 0]
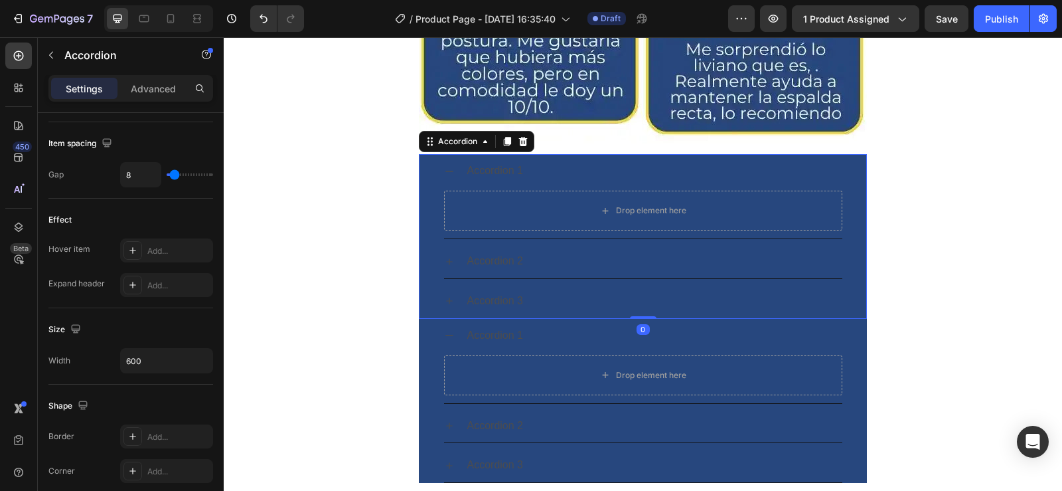
click at [479, 174] on div "Accordion 1" at bounding box center [495, 170] width 60 height 23
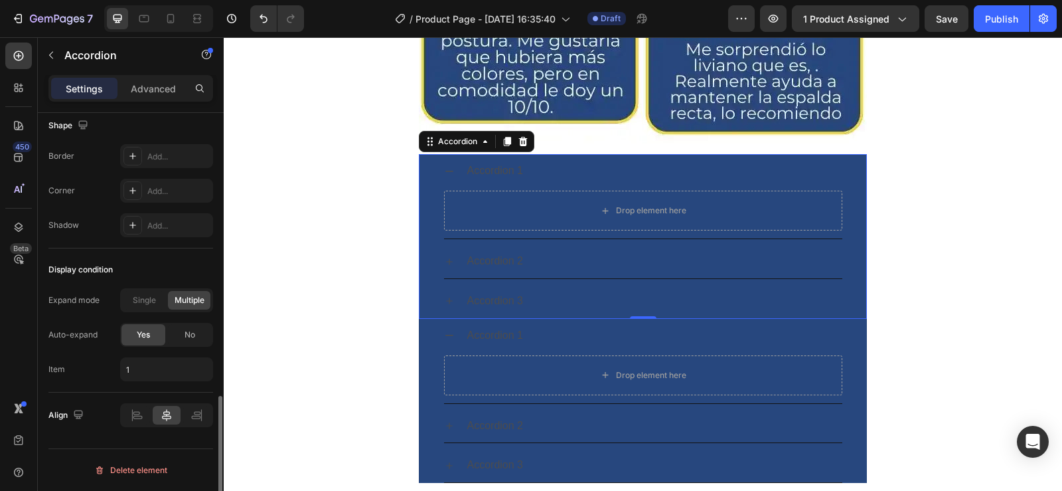
scroll to position [817, 0]
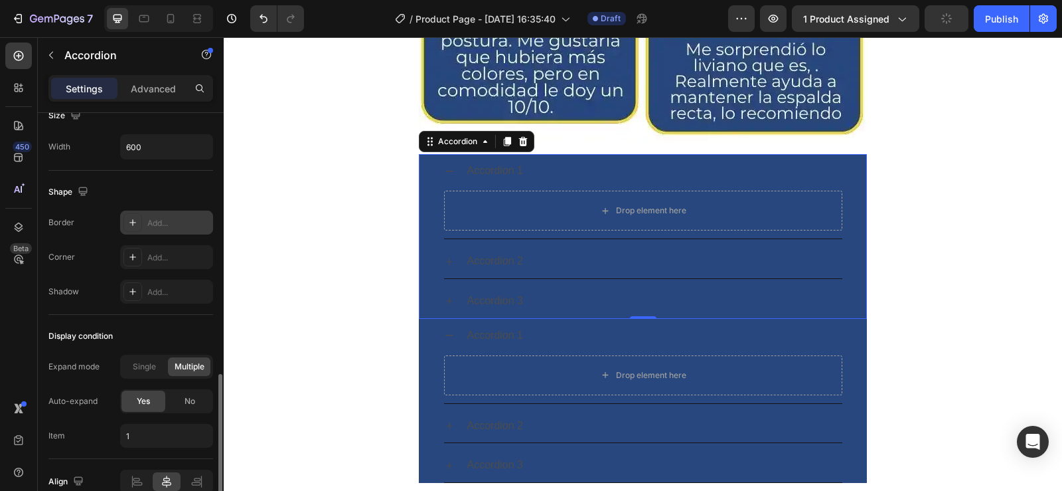
click at [137, 226] on icon at bounding box center [132, 222] width 11 height 11
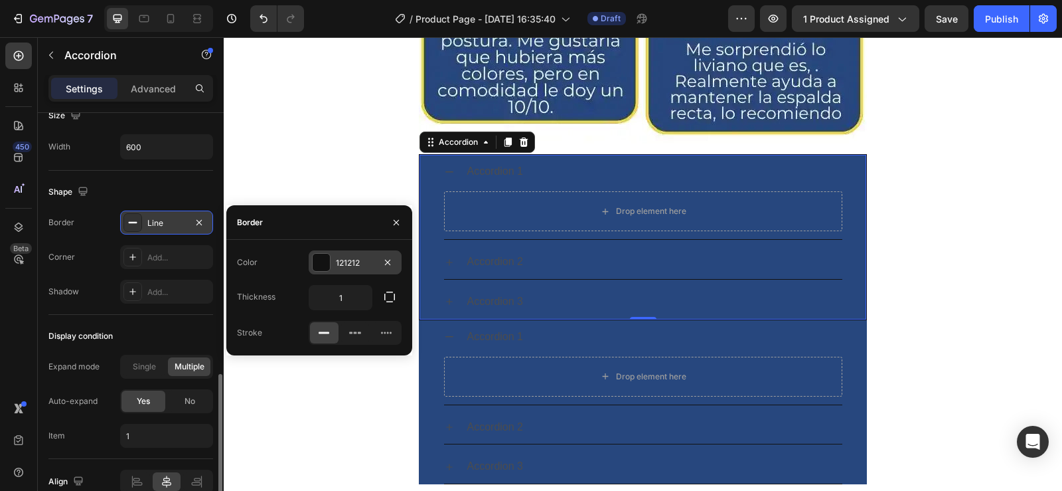
click at [324, 262] on div at bounding box center [321, 262] width 17 height 17
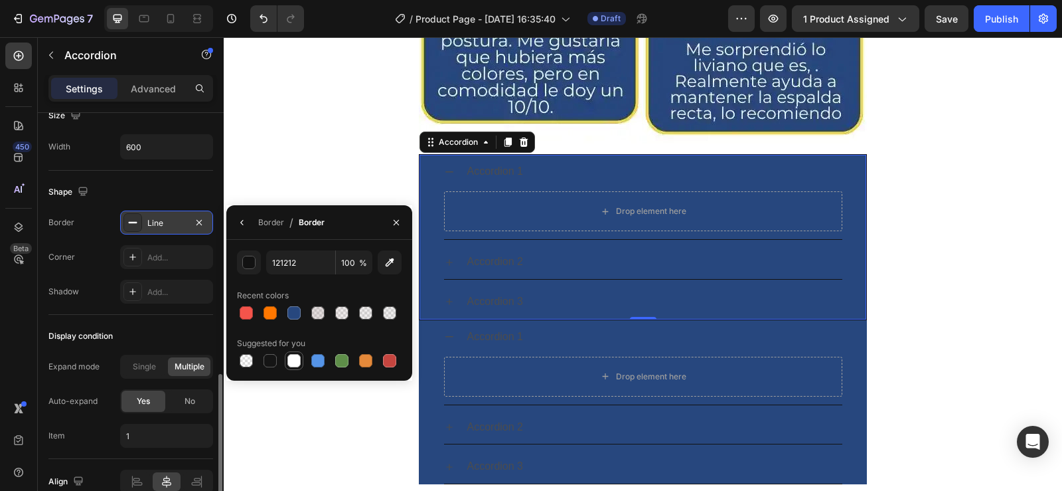
click at [297, 360] on div at bounding box center [294, 360] width 13 height 13
type input "FFFFFF"
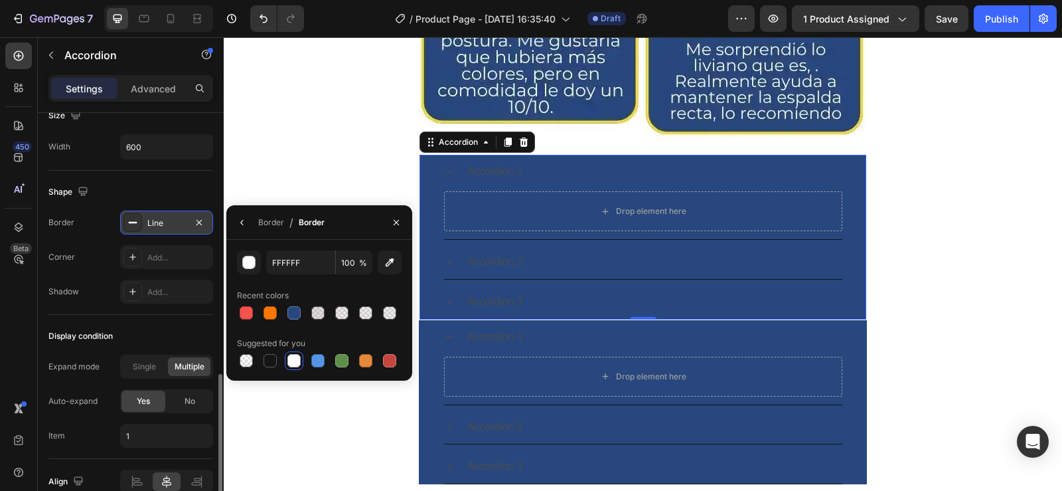
click at [477, 171] on div "Accordion 1" at bounding box center [495, 171] width 60 height 23
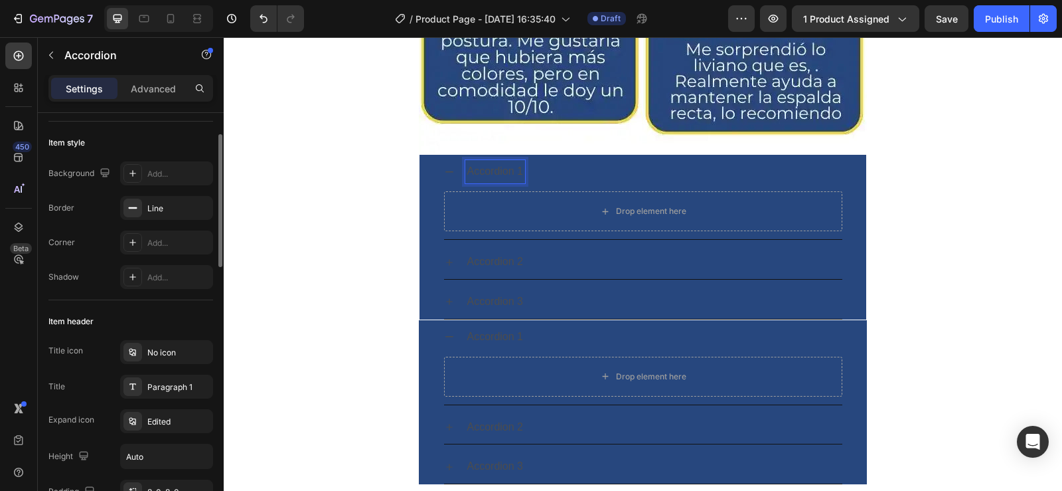
scroll to position [0, 0]
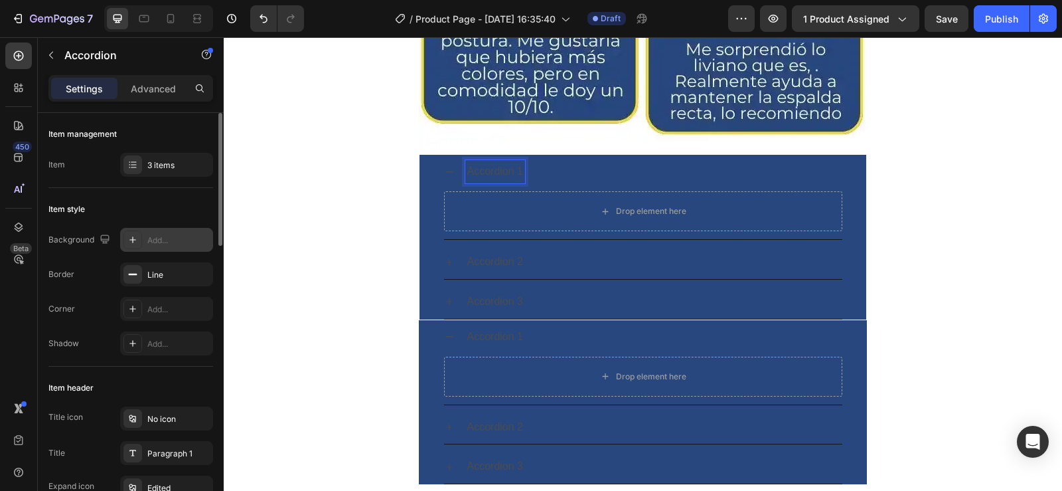
click at [133, 235] on icon at bounding box center [132, 239] width 11 height 11
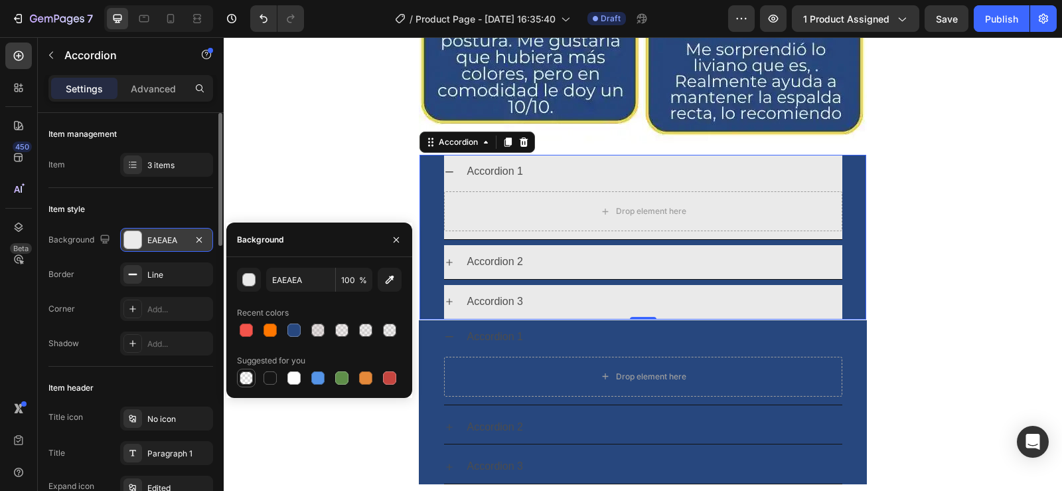
click at [244, 382] on div at bounding box center [246, 377] width 13 height 13
type input "000000"
type input "0"
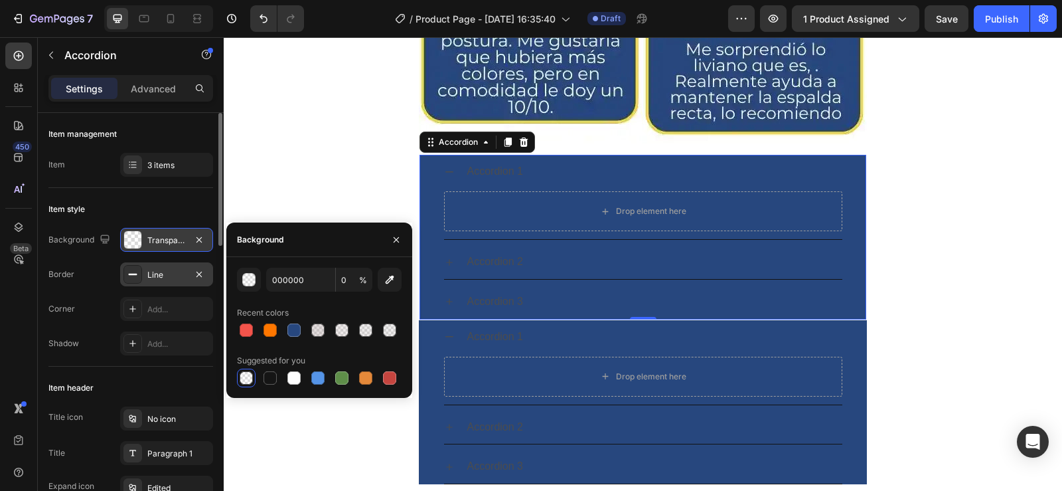
click at [128, 274] on icon at bounding box center [132, 274] width 11 height 11
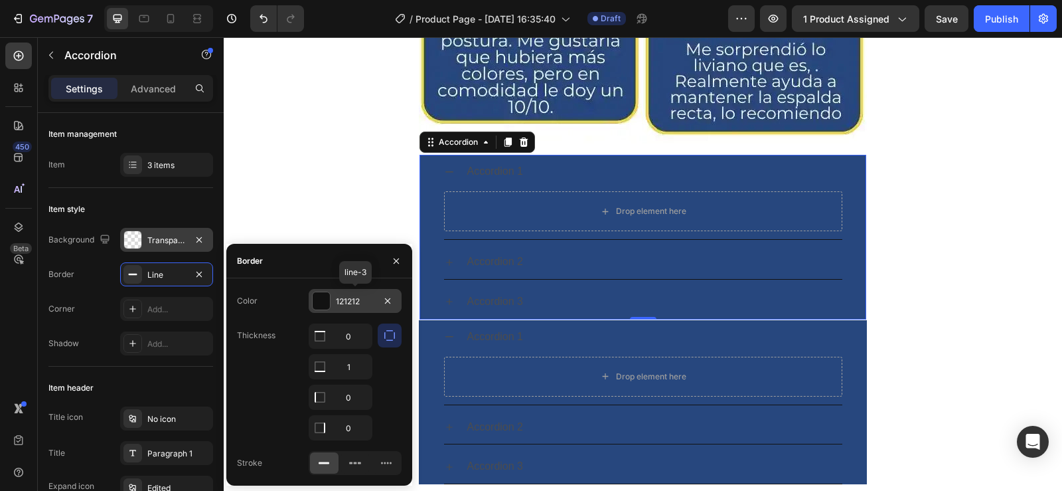
click at [325, 298] on div at bounding box center [321, 300] width 17 height 17
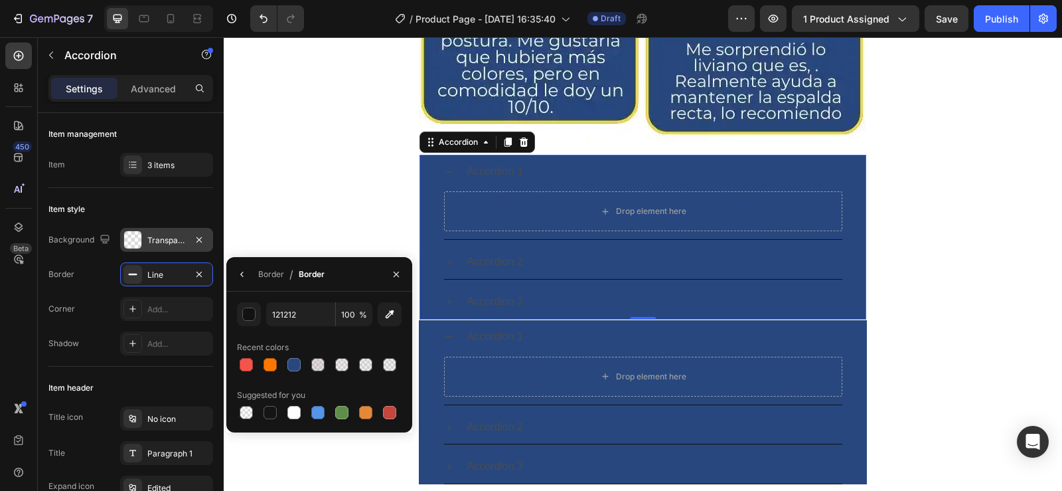
click at [137, 247] on div at bounding box center [132, 239] width 17 height 17
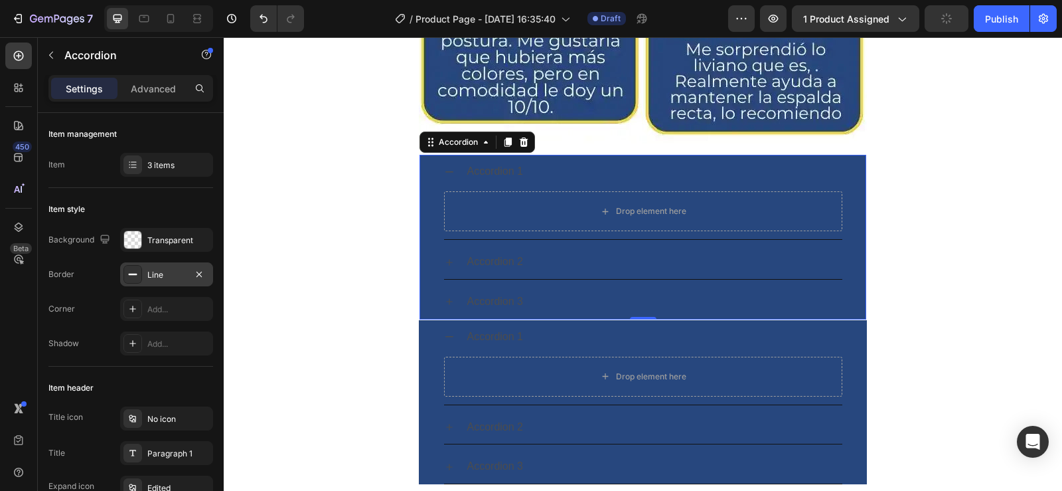
click at [124, 273] on div at bounding box center [133, 274] width 19 height 19
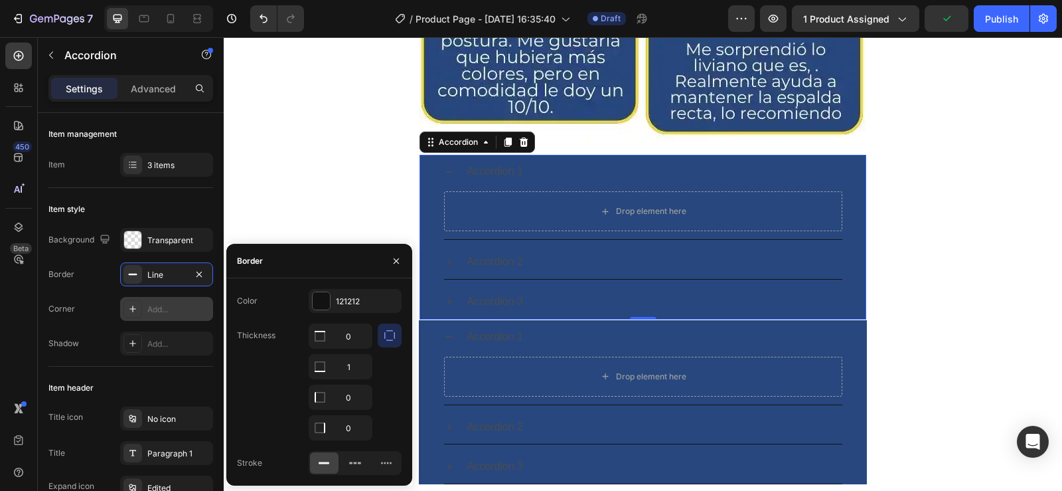
click at [135, 308] on icon at bounding box center [132, 308] width 11 height 11
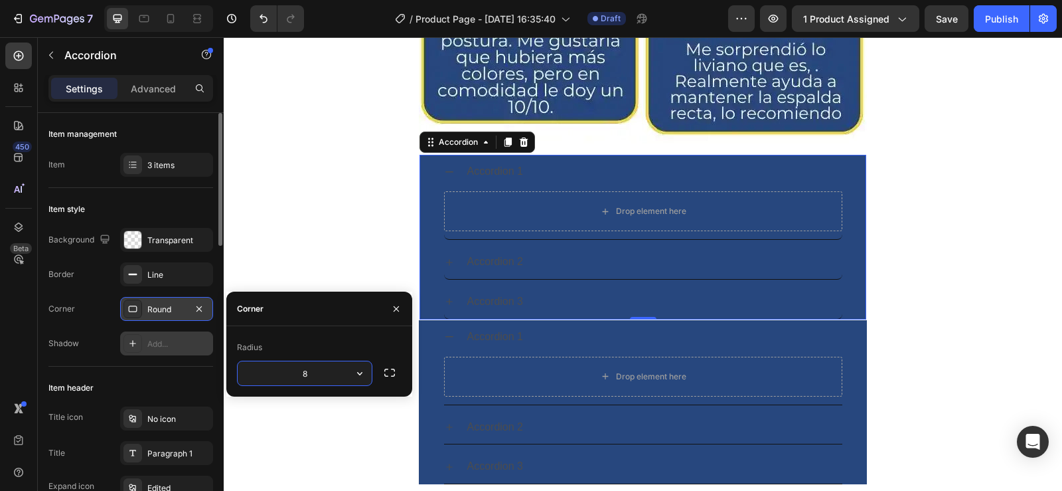
click at [133, 341] on icon at bounding box center [132, 343] width 11 height 11
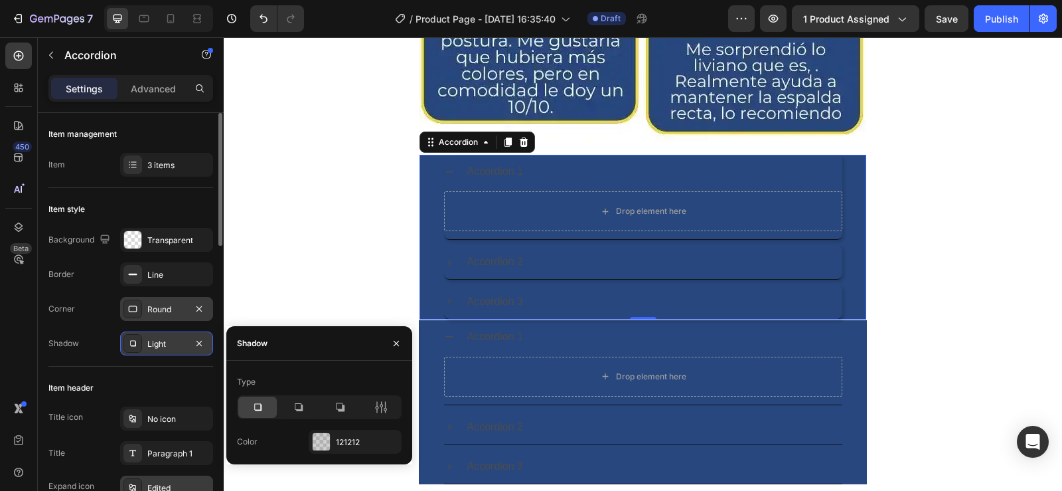
scroll to position [133, 0]
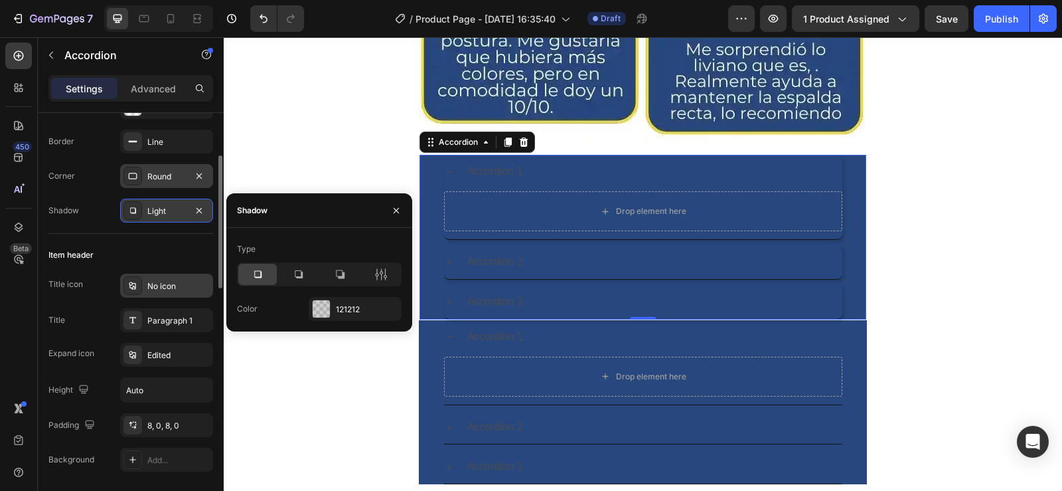
click at [123, 295] on div "No icon" at bounding box center [166, 286] width 93 height 24
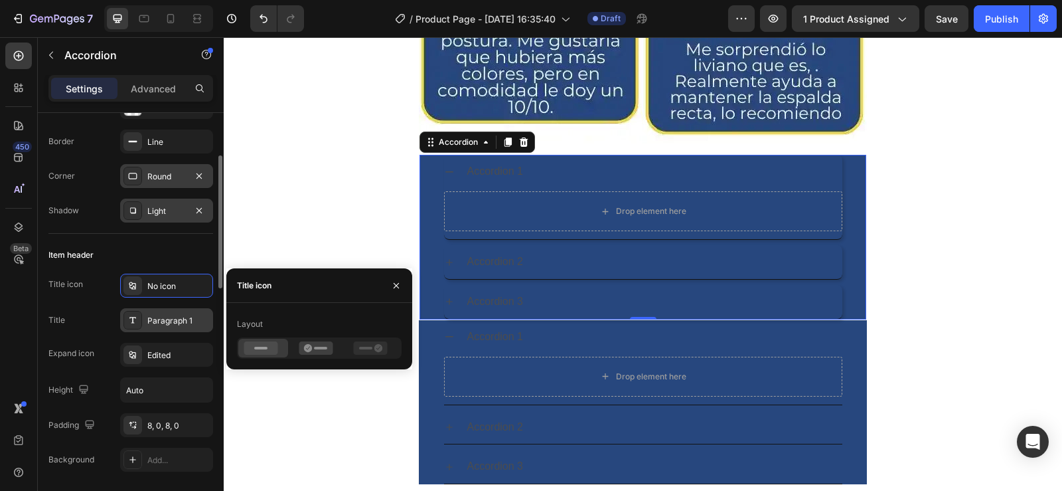
click at [129, 323] on icon at bounding box center [132, 320] width 11 height 11
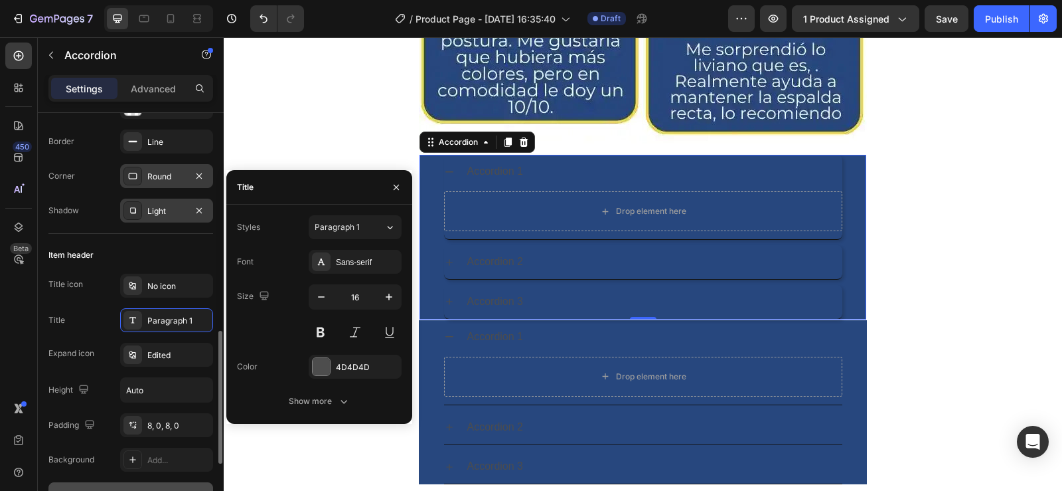
scroll to position [266, 0]
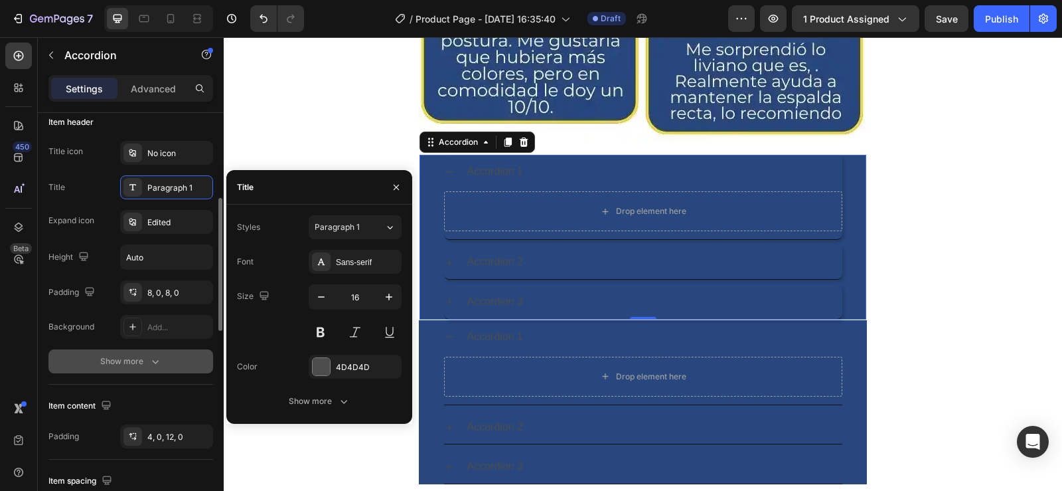
click at [136, 355] on div "Show more" at bounding box center [131, 361] width 62 height 13
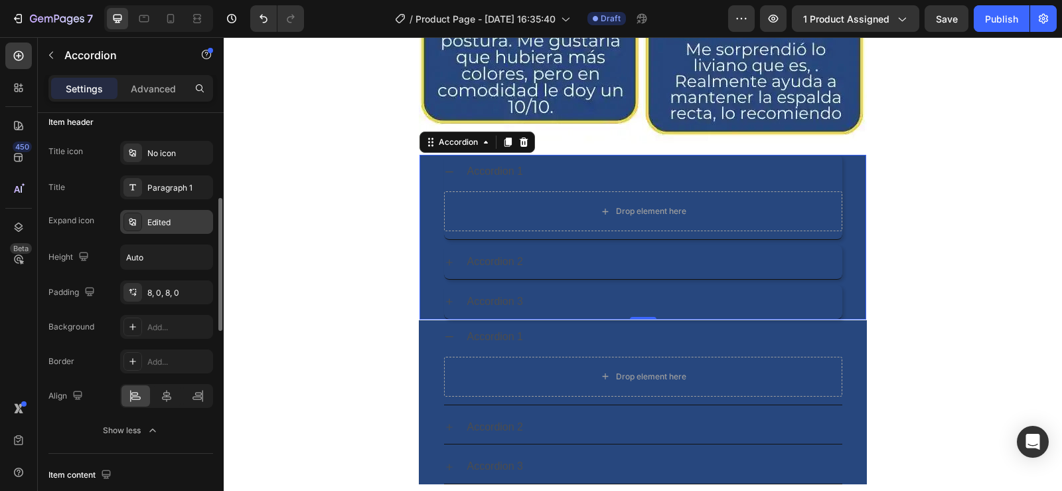
click at [134, 221] on icon at bounding box center [132, 221] width 11 height 11
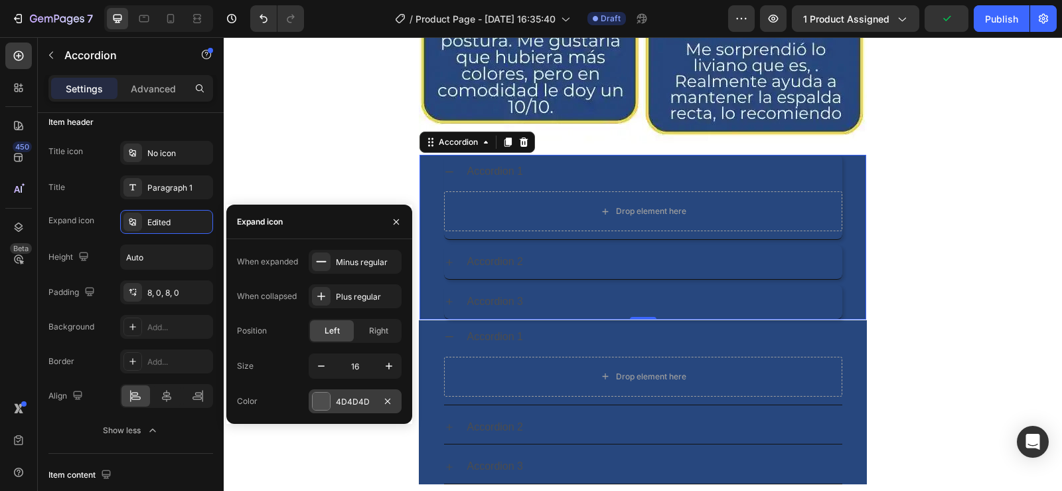
click at [322, 401] on div at bounding box center [321, 400] width 17 height 17
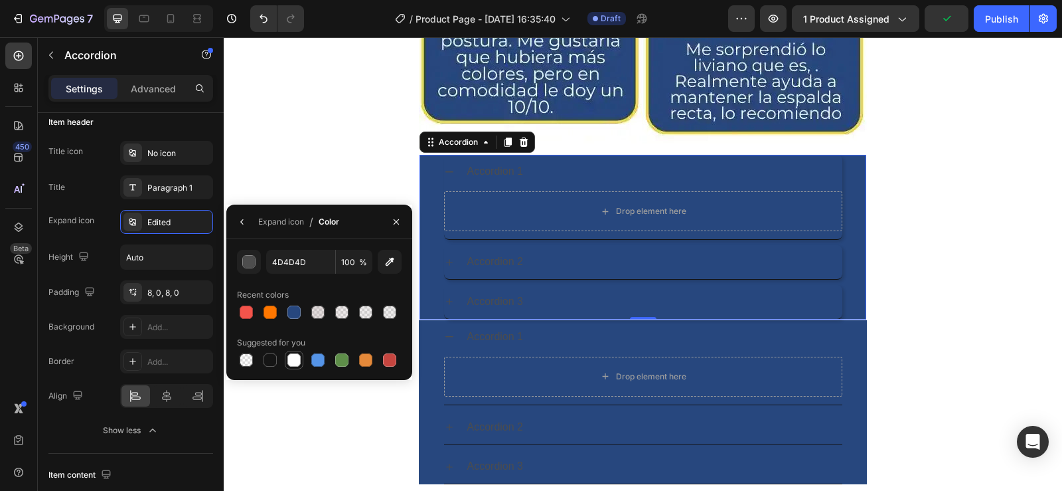
click at [291, 357] on div at bounding box center [294, 359] width 13 height 13
type input "FFFFFF"
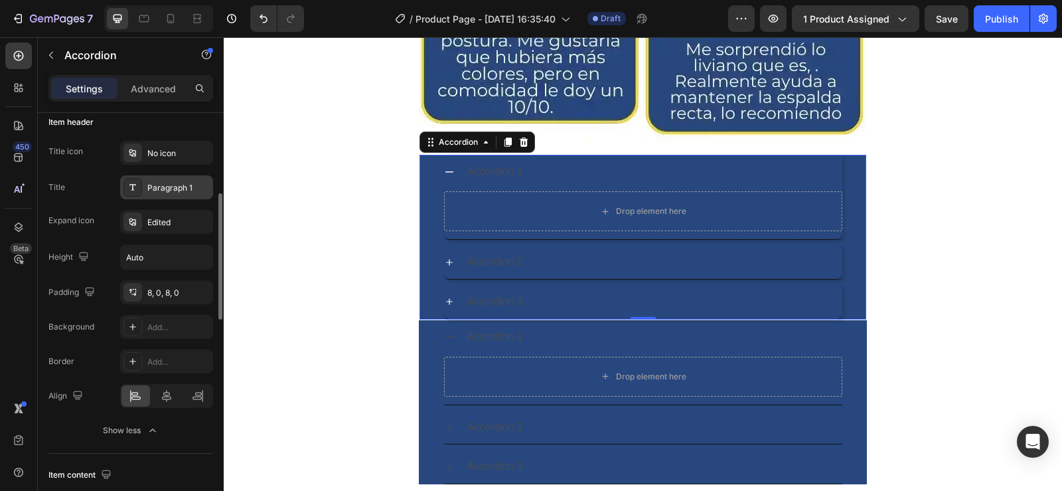
click at [162, 181] on div "Paragraph 1" at bounding box center [166, 187] width 93 height 24
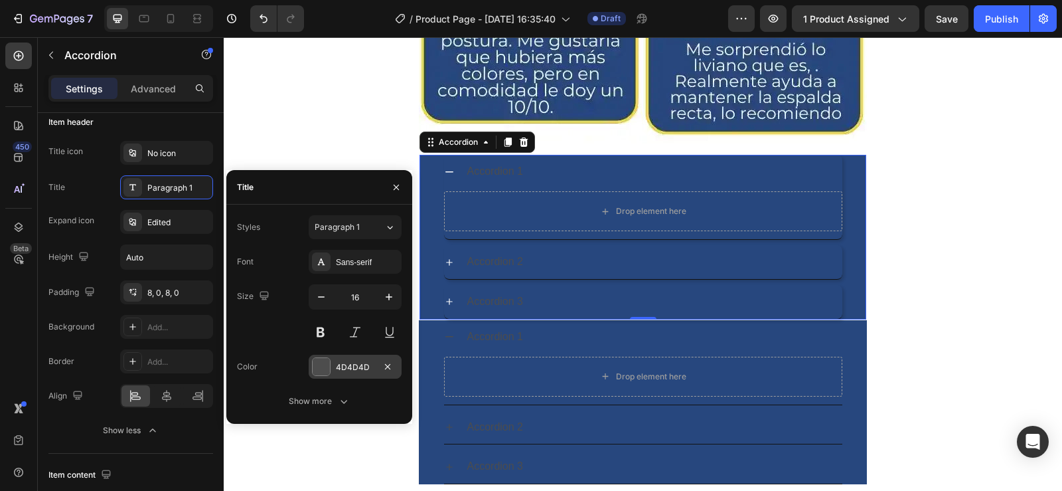
click at [330, 359] on div at bounding box center [321, 366] width 19 height 19
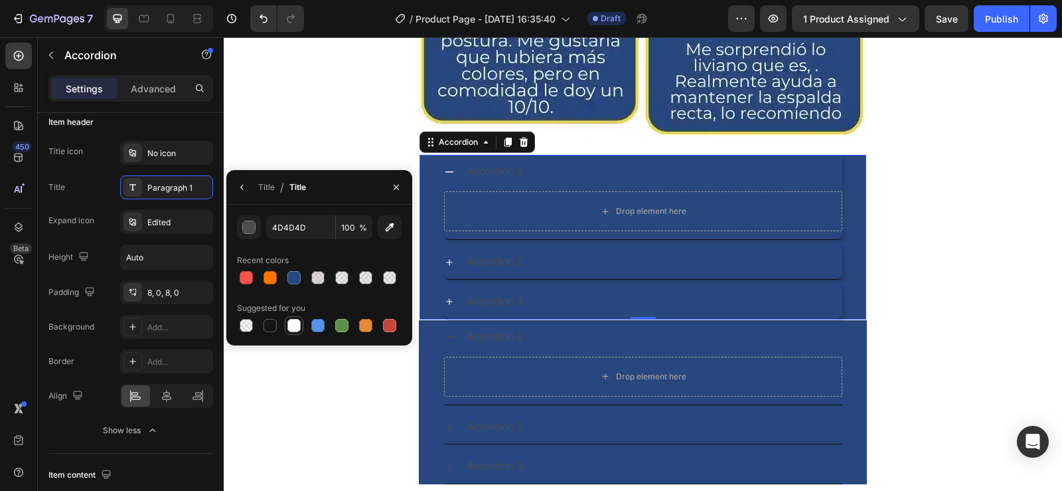
click at [299, 327] on div at bounding box center [294, 325] width 13 height 13
type input "FFFFFF"
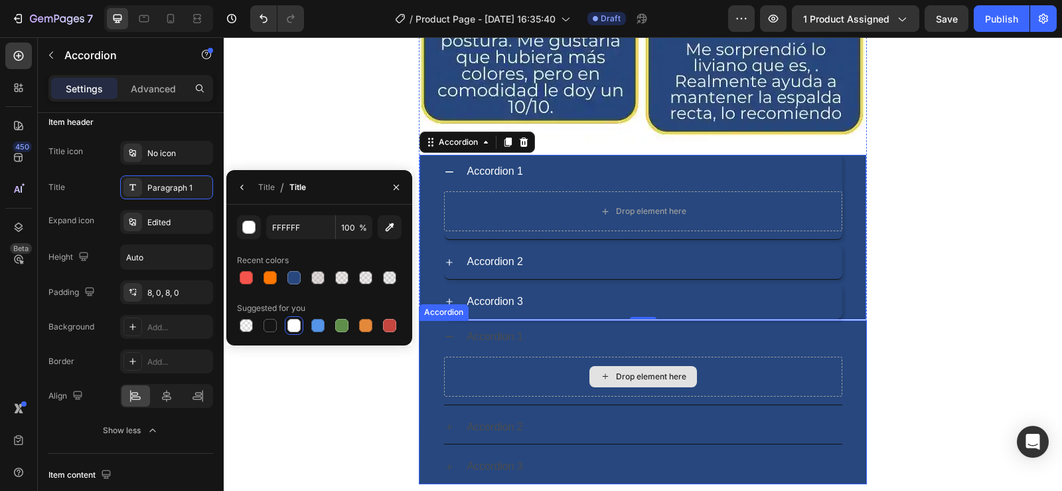
click at [829, 349] on div "Accordion 1" at bounding box center [643, 337] width 398 height 34
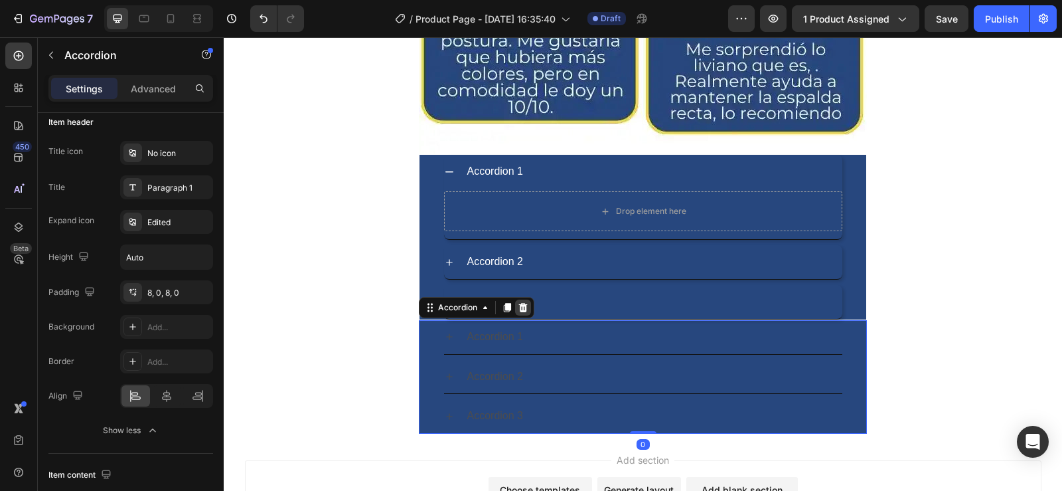
click at [522, 307] on icon at bounding box center [523, 307] width 11 height 11
